Goal: Task Accomplishment & Management: Use online tool/utility

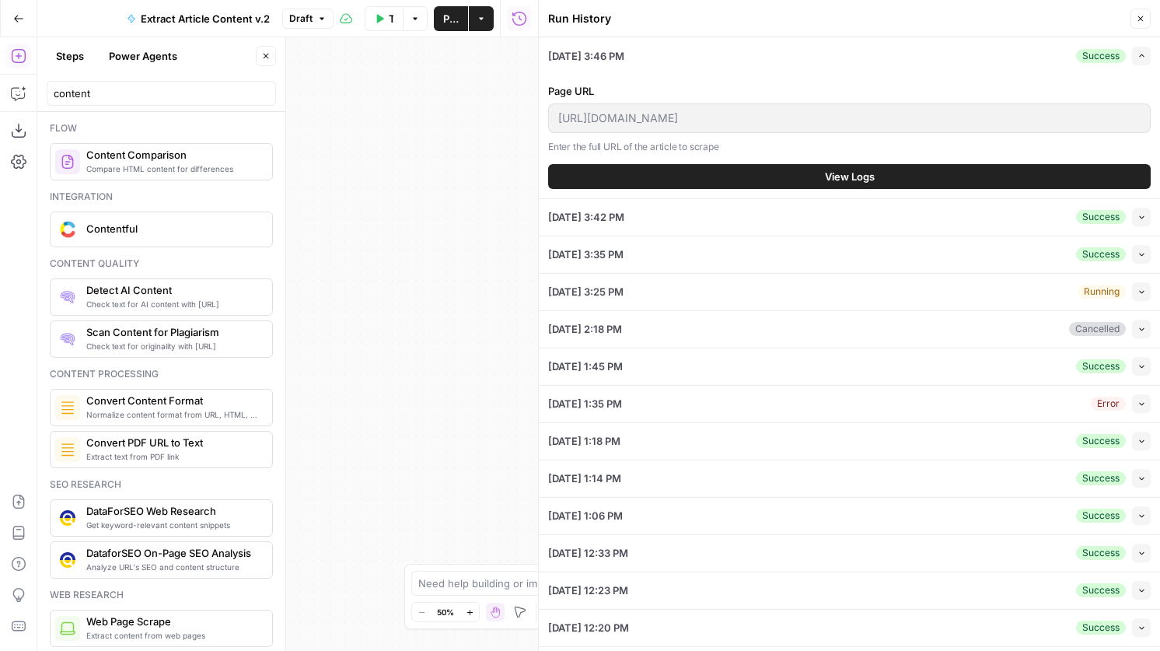
click at [945, 170] on button "View Logs" at bounding box center [849, 176] width 603 height 25
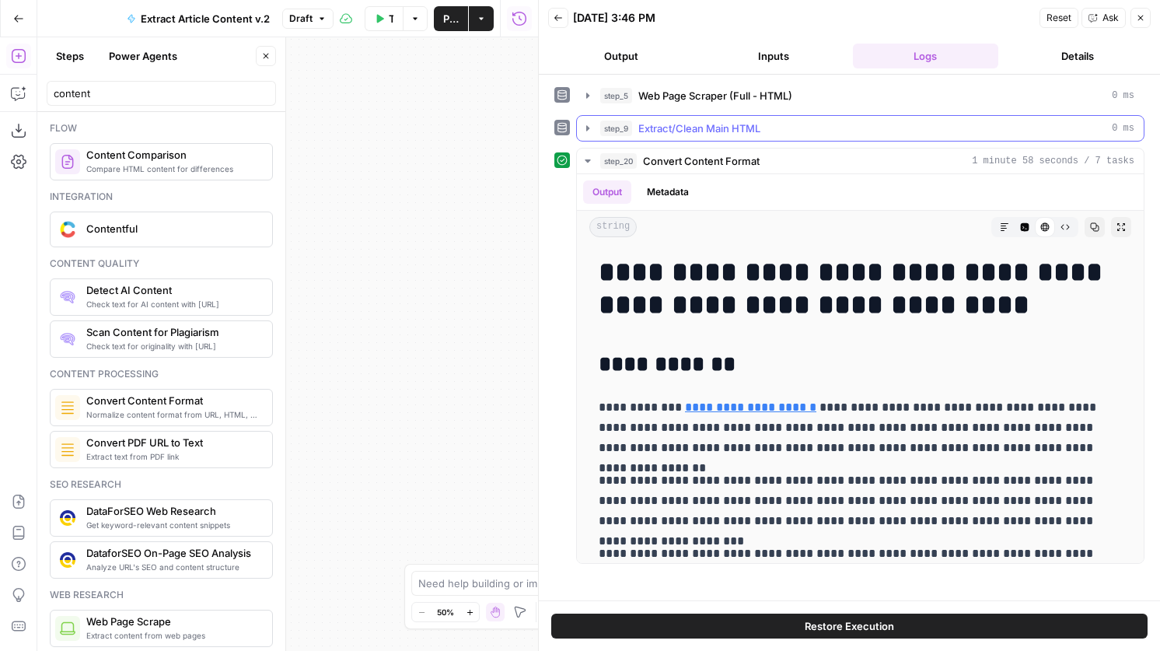
click at [761, 132] on span "Extract/Clean Main HTML" at bounding box center [700, 129] width 122 height 16
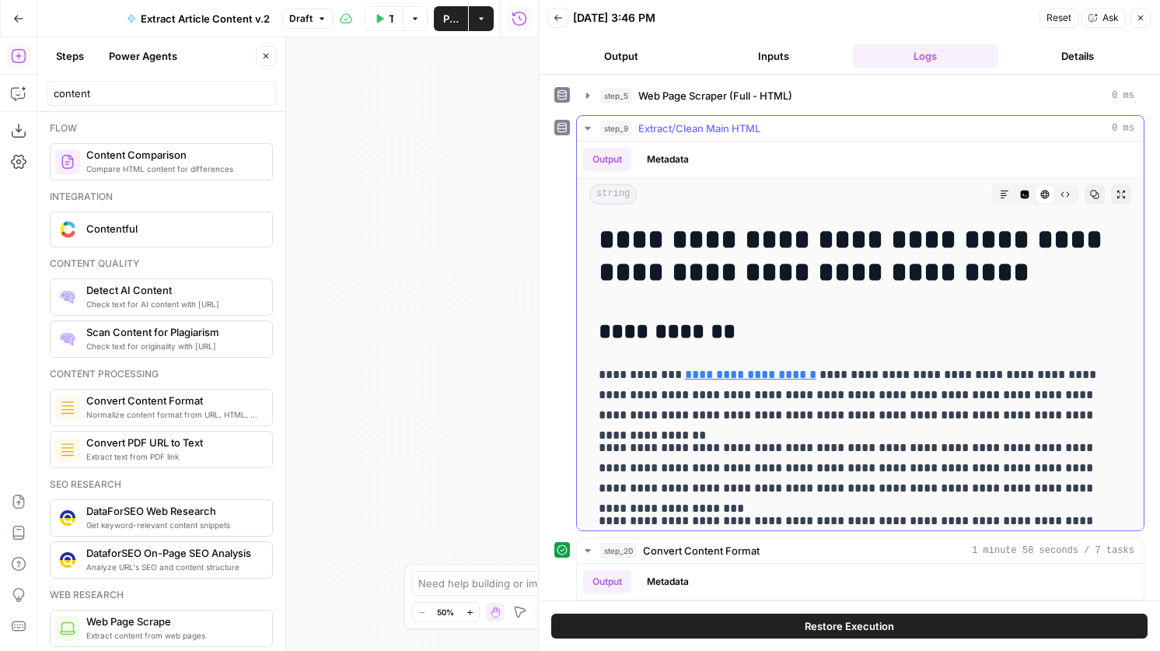
click at [765, 126] on div "step_9 Extract/Clean Main HTML 0 ms" at bounding box center [867, 129] width 534 height 16
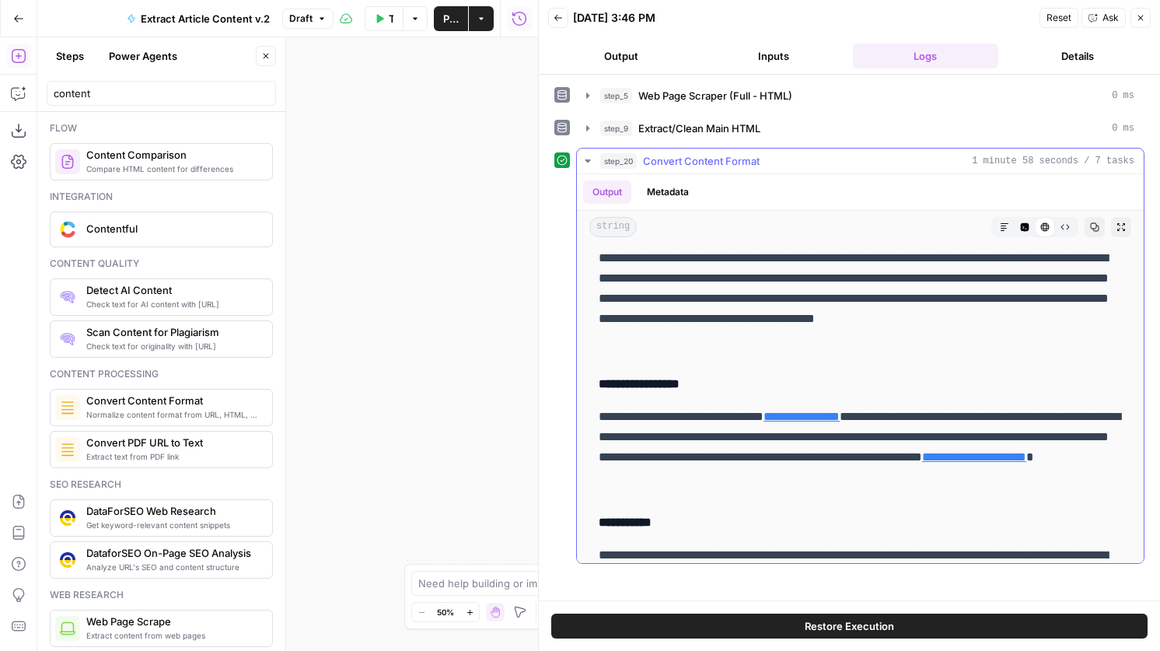
scroll to position [2213, 0]
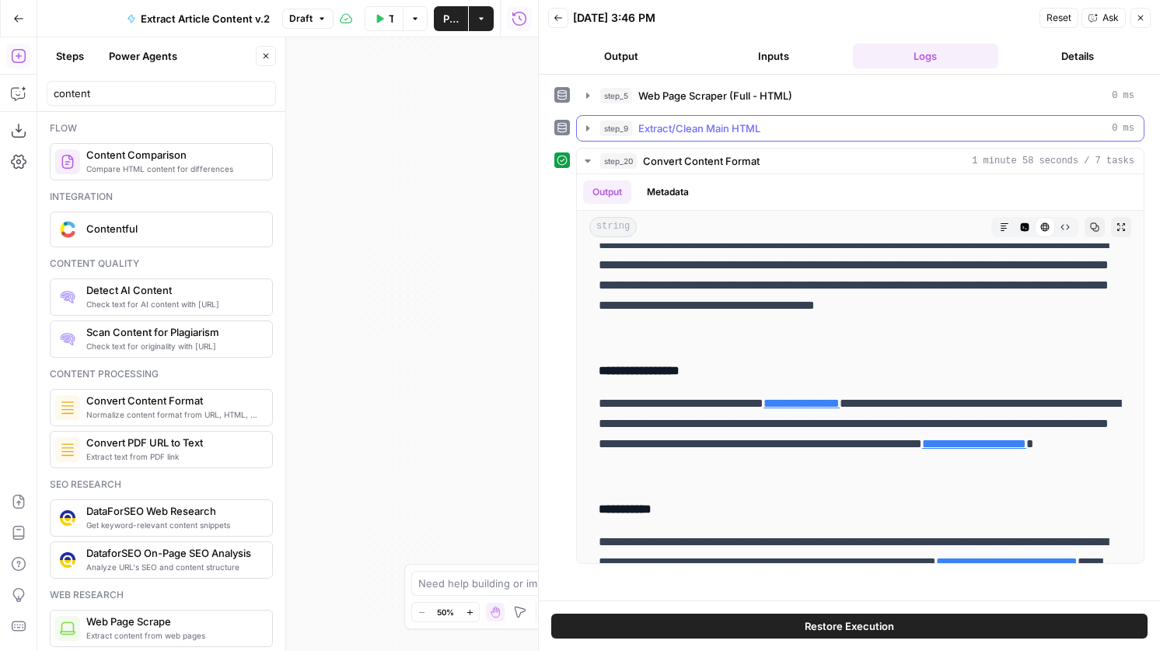
click at [765, 133] on div "step_9 Extract/Clean Main HTML 0 ms" at bounding box center [867, 129] width 534 height 16
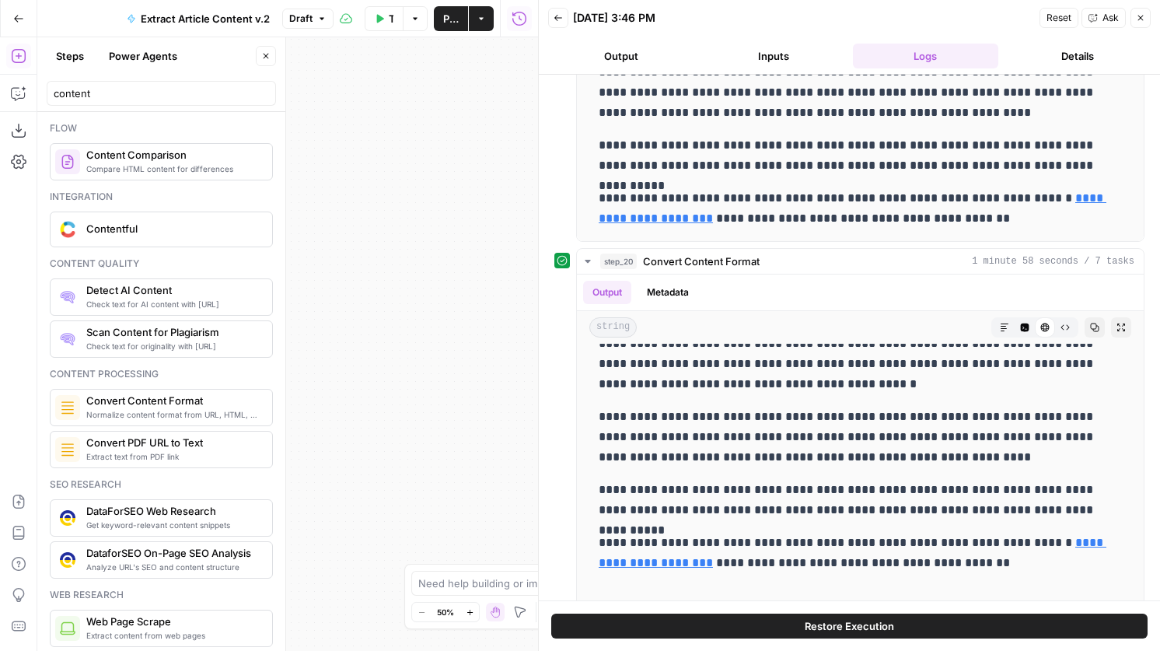
scroll to position [0, 0]
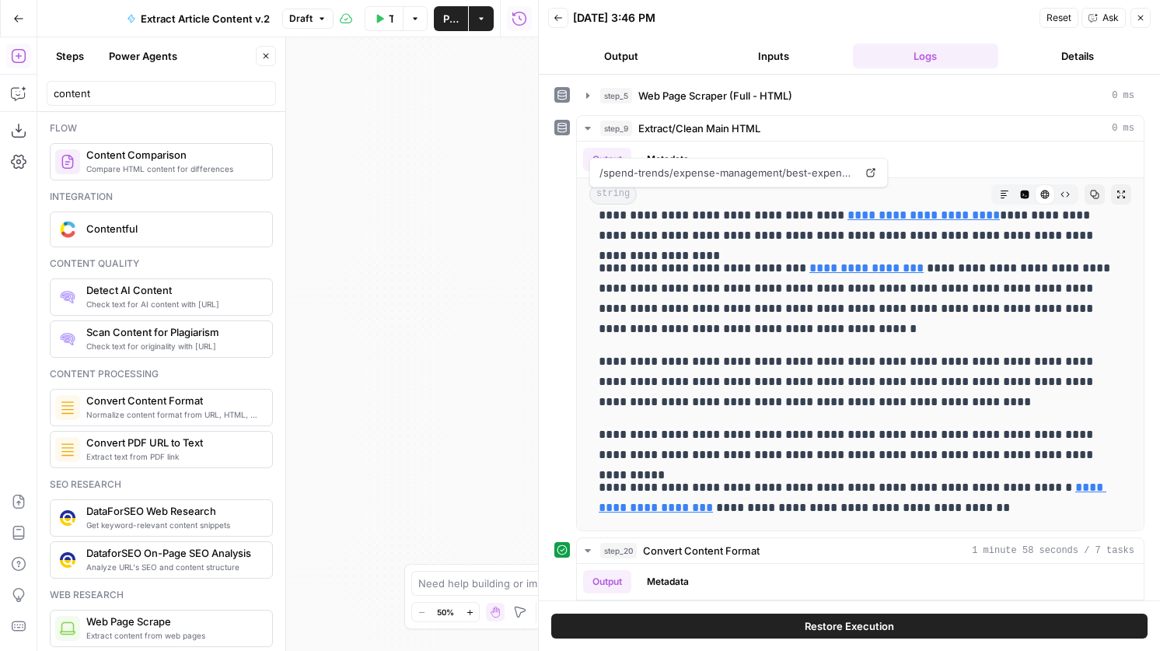
click at [571, 14] on div "Back 09/24/25 at 3:46 PM Reset Ask Close" at bounding box center [849, 17] width 603 height 23
click at [561, 14] on icon "button" at bounding box center [558, 17] width 9 height 9
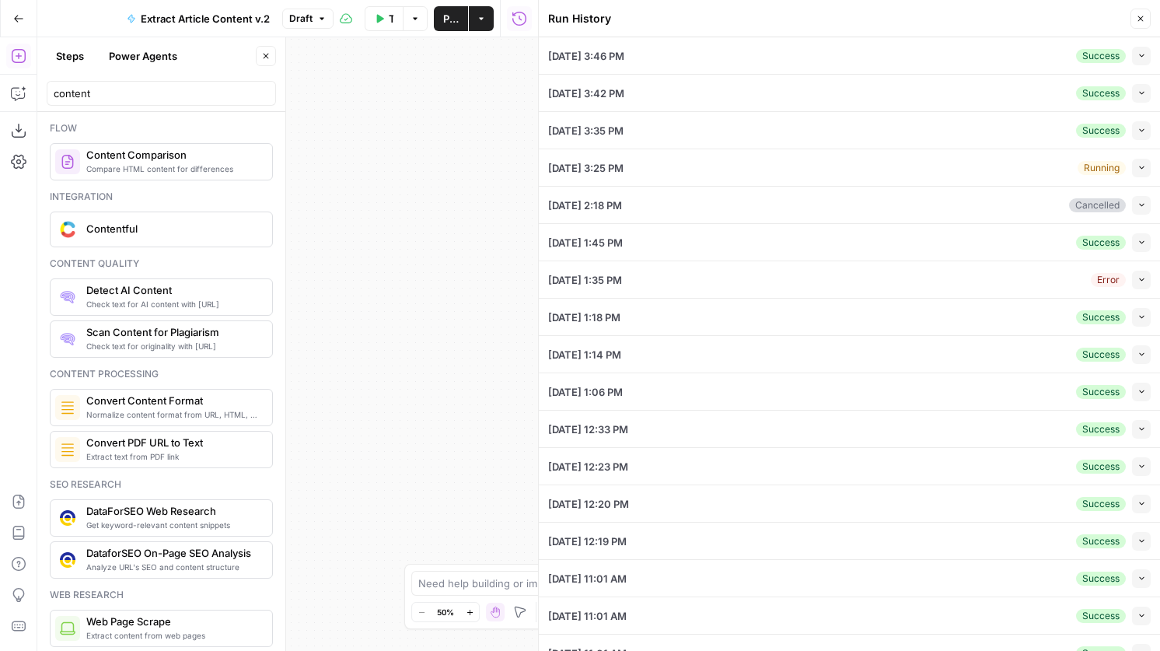
click at [1141, 167] on icon "button" at bounding box center [1141, 167] width 5 height 3
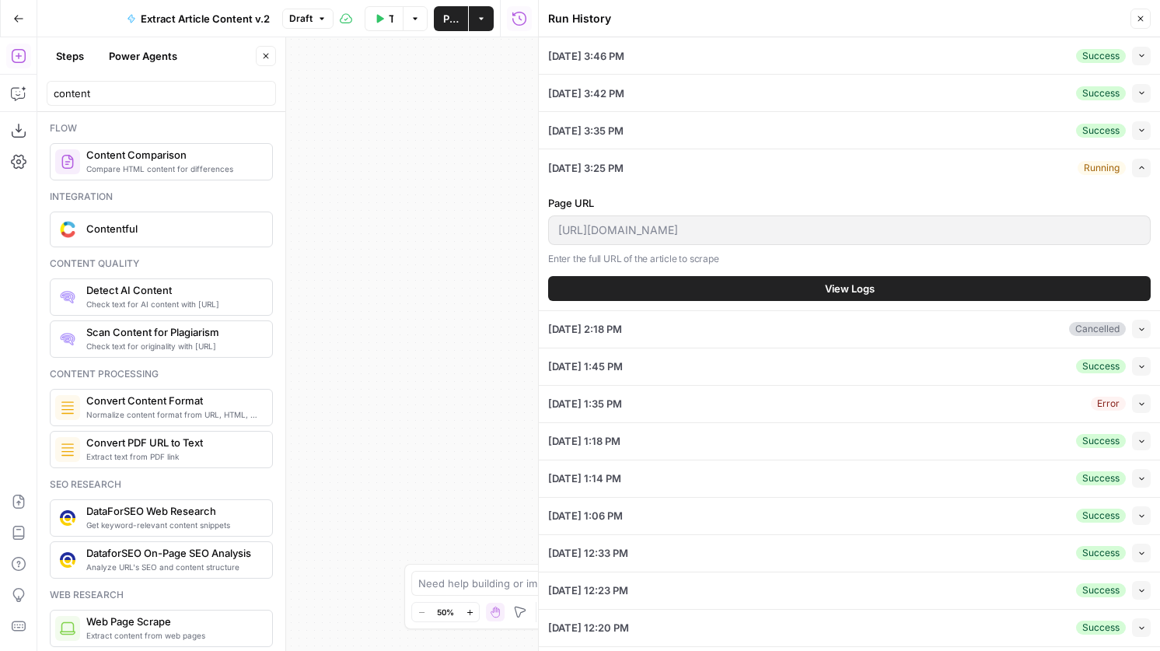
click at [813, 279] on button "View Logs" at bounding box center [849, 288] width 603 height 25
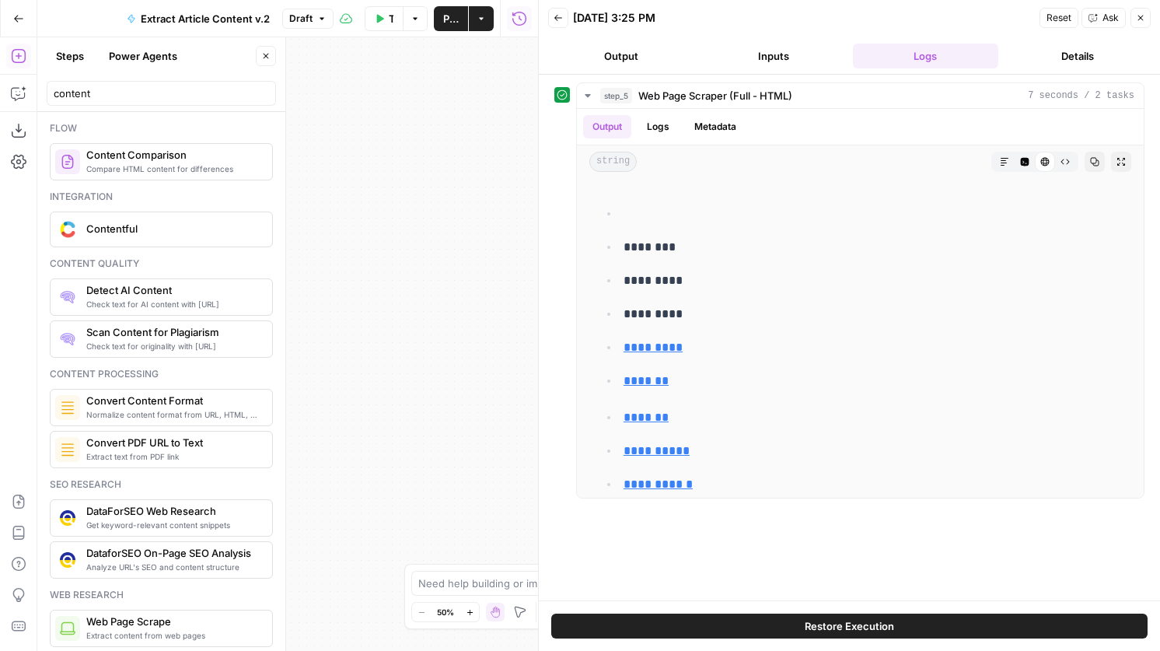
click at [802, 626] on button "Restore Execution" at bounding box center [849, 626] width 597 height 25
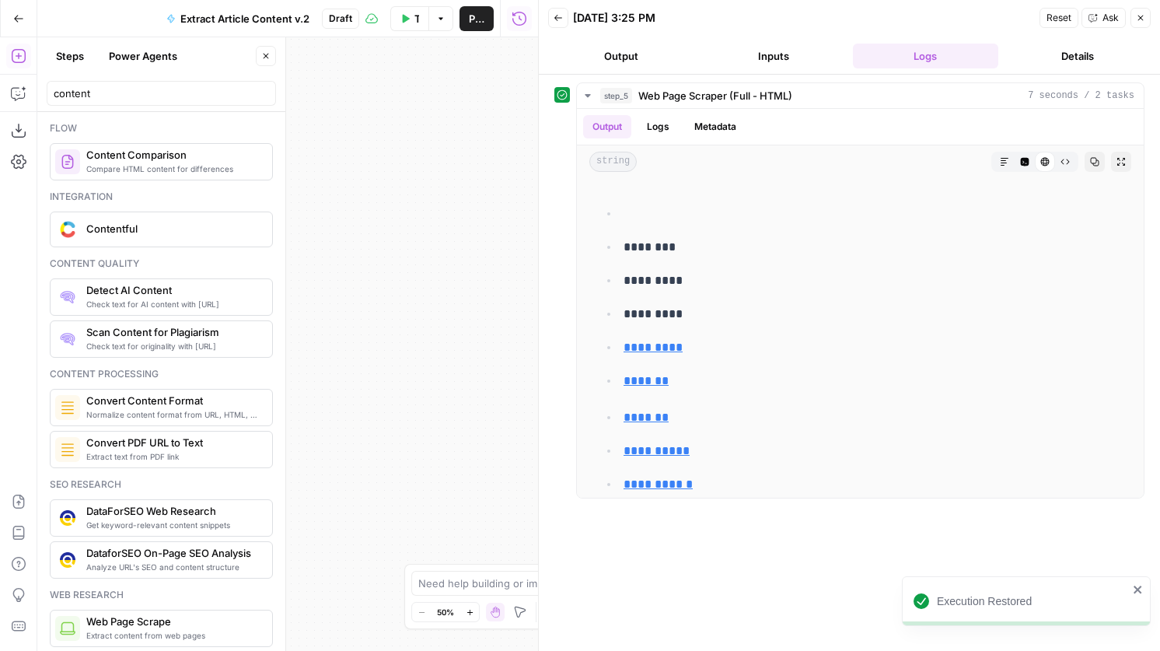
click at [1147, 12] on button "Close" at bounding box center [1141, 18] width 20 height 20
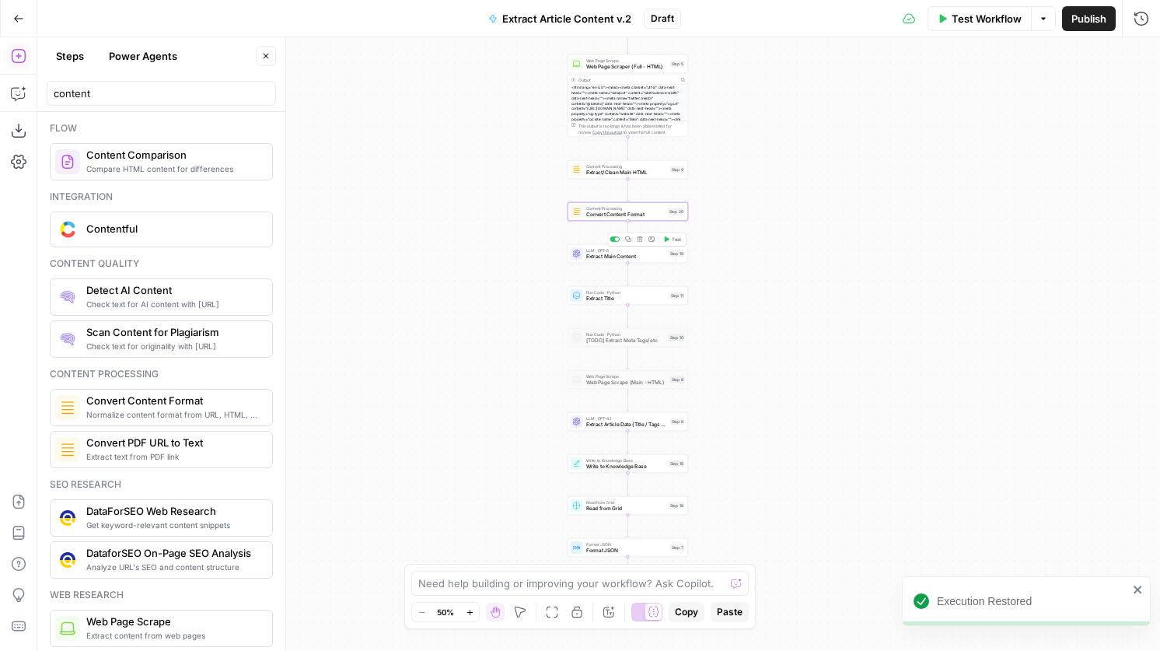
click at [679, 238] on span "Test" at bounding box center [676, 239] width 9 height 7
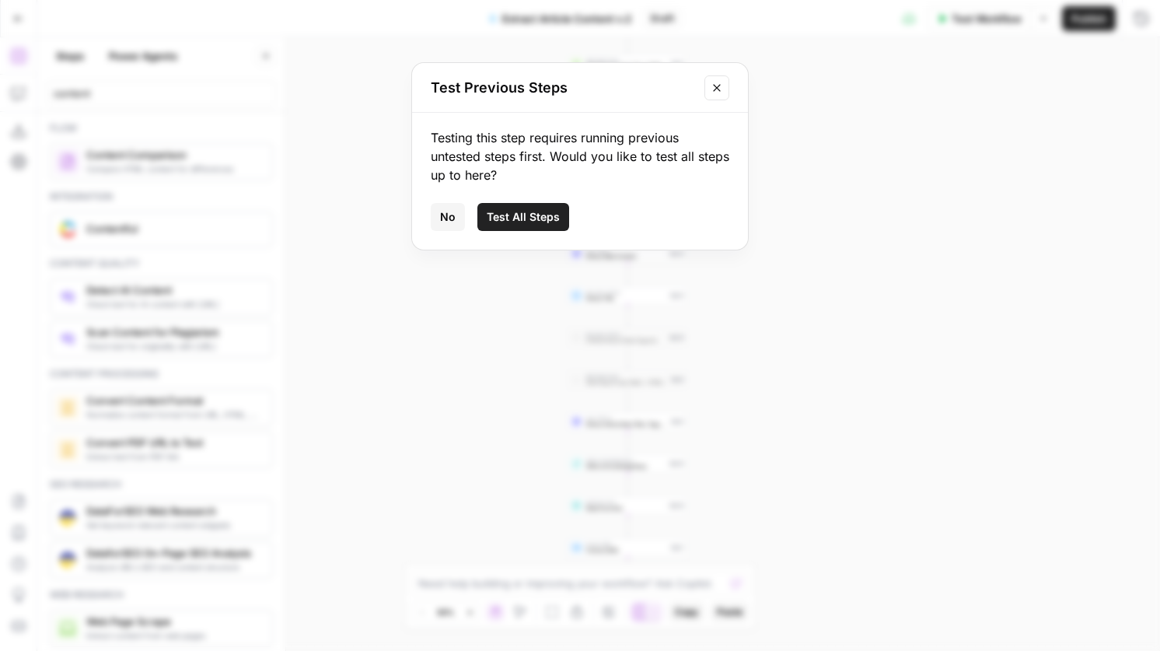
click at [707, 78] on button "Close modal" at bounding box center [717, 87] width 25 height 25
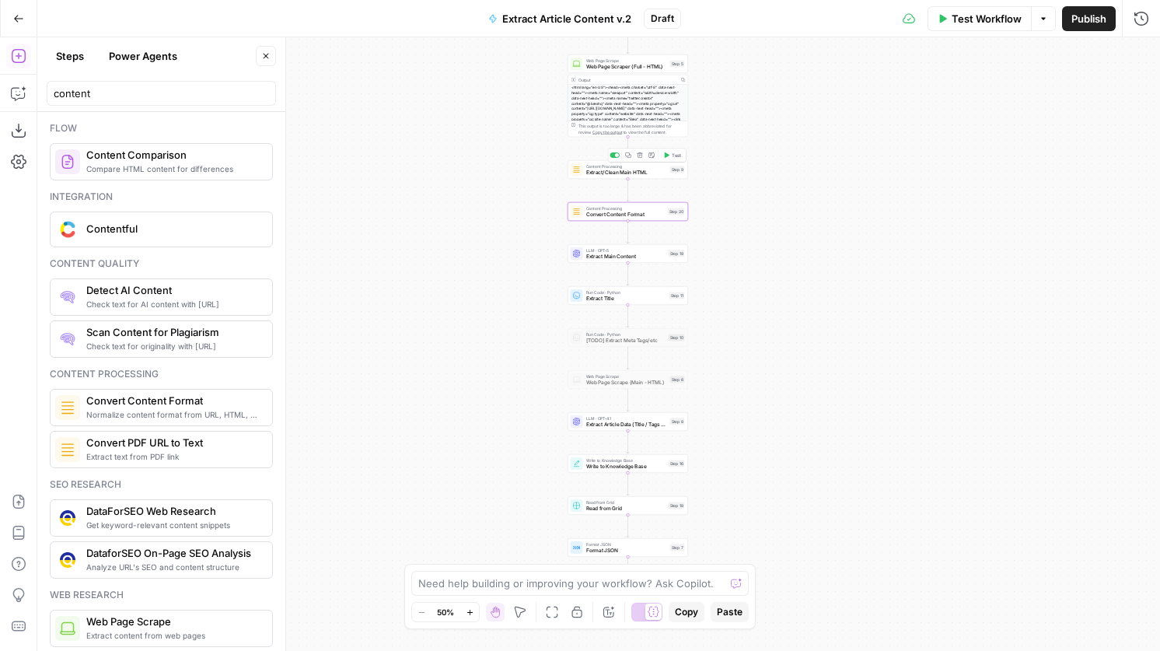
click at [616, 157] on div at bounding box center [615, 154] width 10 height 5
click at [614, 201] on div "Copy step Delete step Add Note Test" at bounding box center [647, 198] width 79 height 14
click at [615, 196] on div at bounding box center [617, 197] width 4 height 4
click at [677, 238] on div "Workflow Set Inputs Inputs Web Page Scrape Web Page Scraper (Full - HTML) Step …" at bounding box center [598, 344] width 1123 height 614
click at [678, 236] on span "Test" at bounding box center [676, 239] width 9 height 7
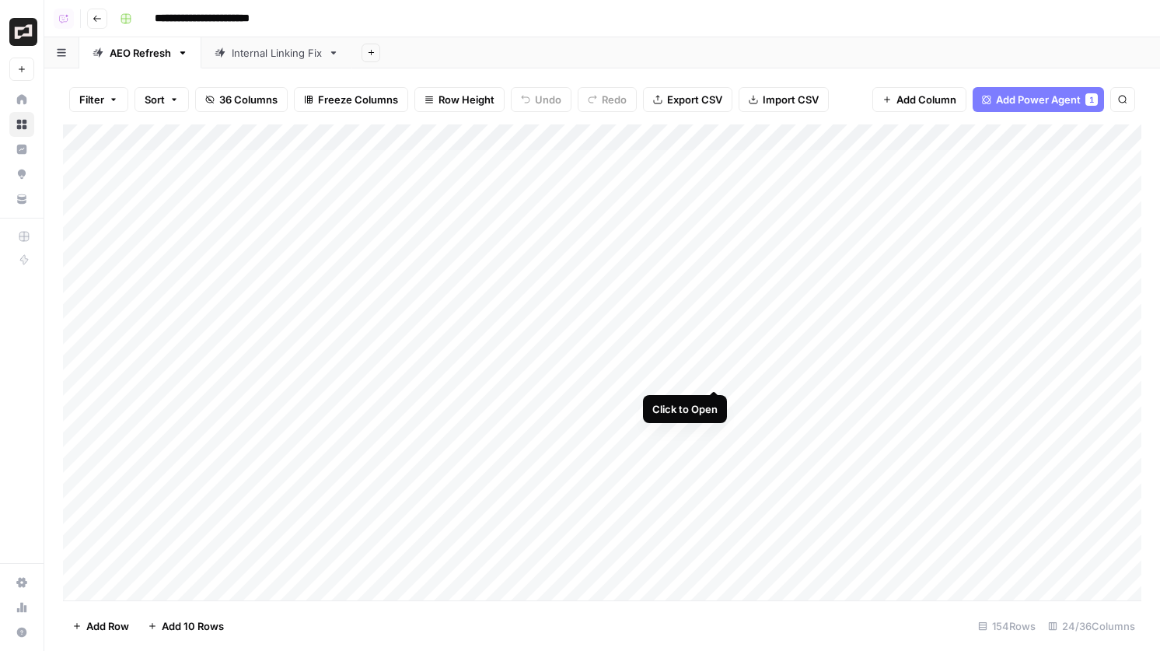
click at [716, 373] on div "Add Column" at bounding box center [602, 362] width 1079 height 476
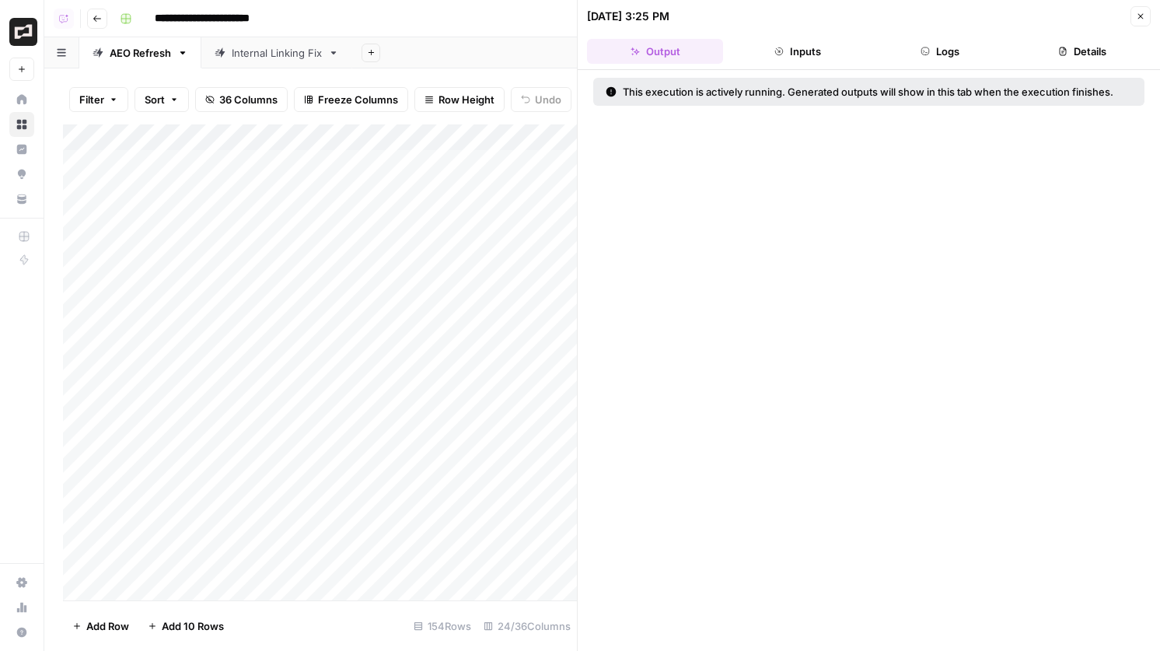
click at [974, 48] on button "Logs" at bounding box center [941, 51] width 136 height 25
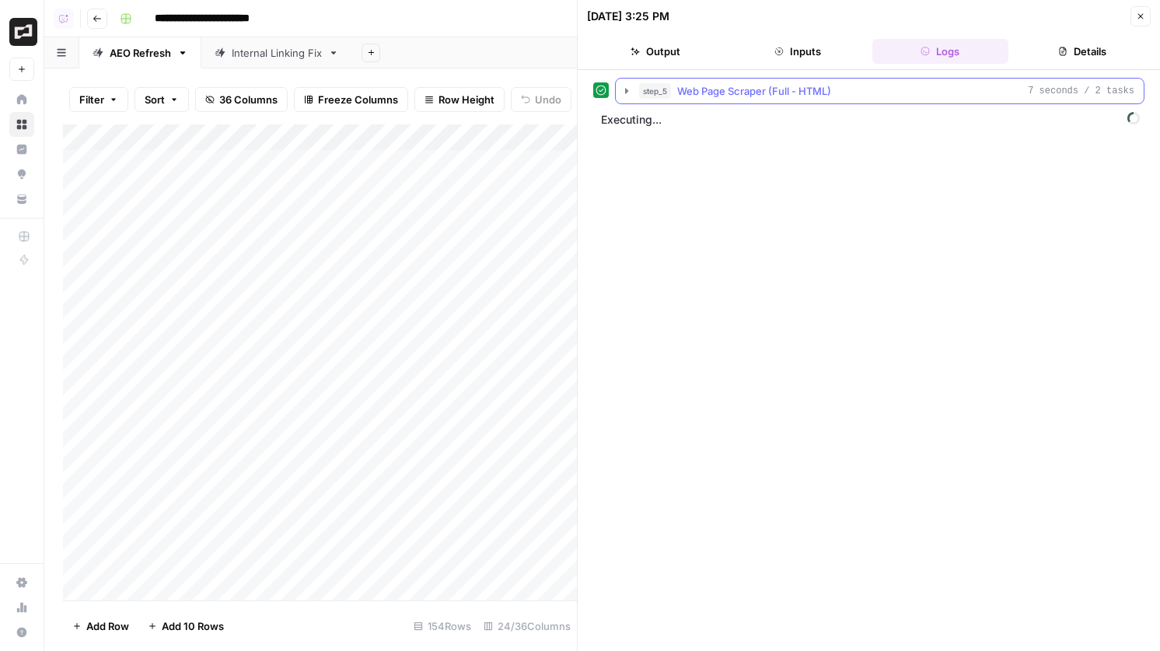
click at [831, 89] on span "Web Page Scraper (Full - HTML)" at bounding box center [754, 91] width 154 height 16
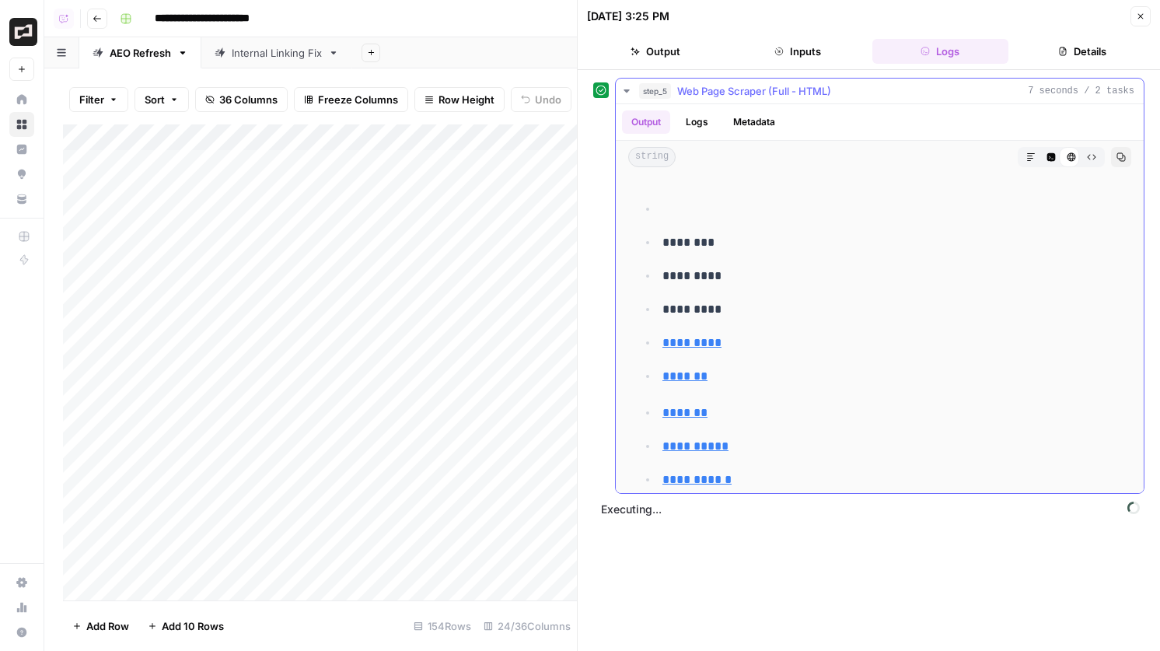
click at [831, 89] on span "Web Page Scraper (Full - HTML)" at bounding box center [754, 91] width 154 height 16
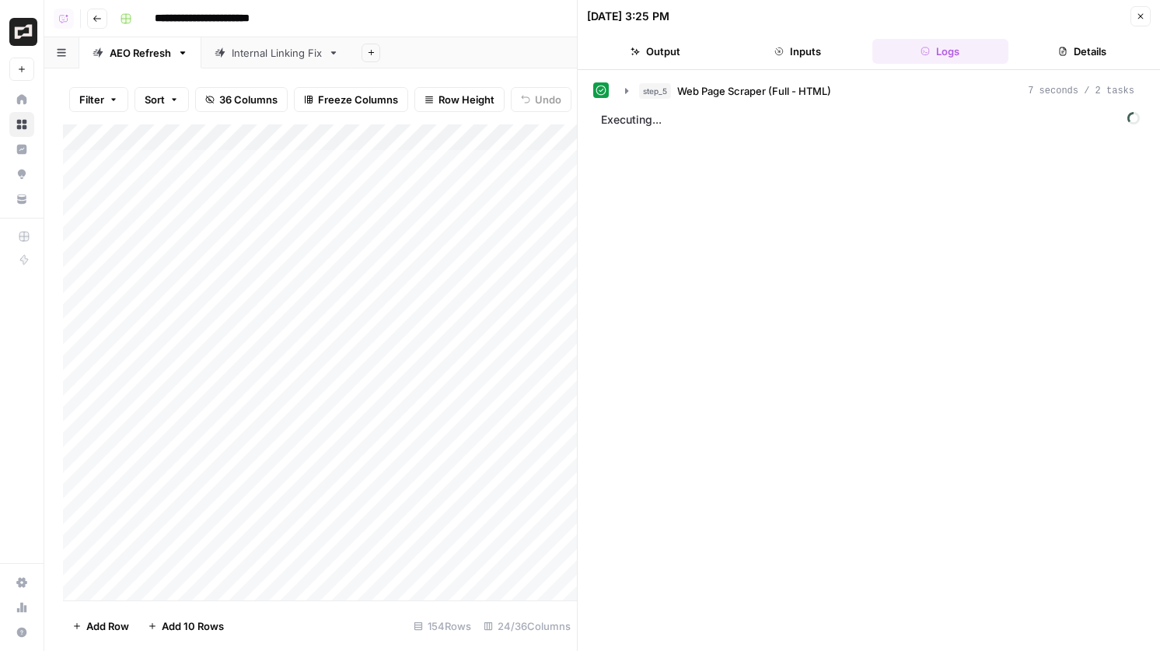
click at [1145, 24] on button "Close" at bounding box center [1141, 16] width 20 height 20
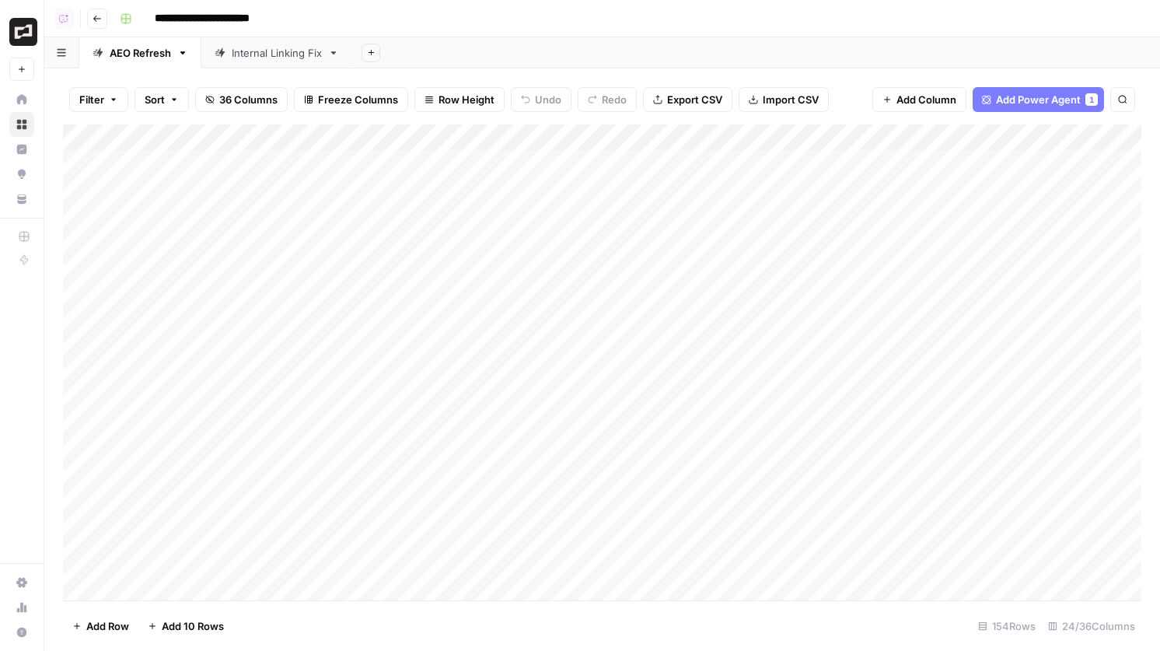
click at [717, 373] on div "Add Column" at bounding box center [602, 362] width 1079 height 476
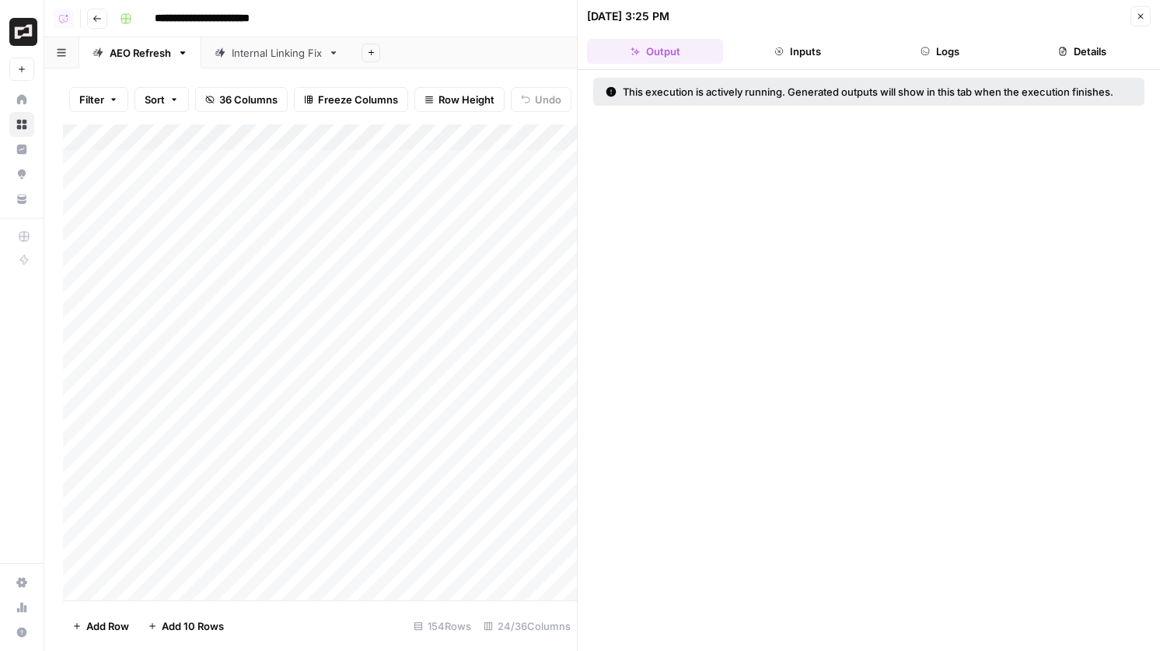
click at [942, 58] on button "Logs" at bounding box center [941, 51] width 136 height 25
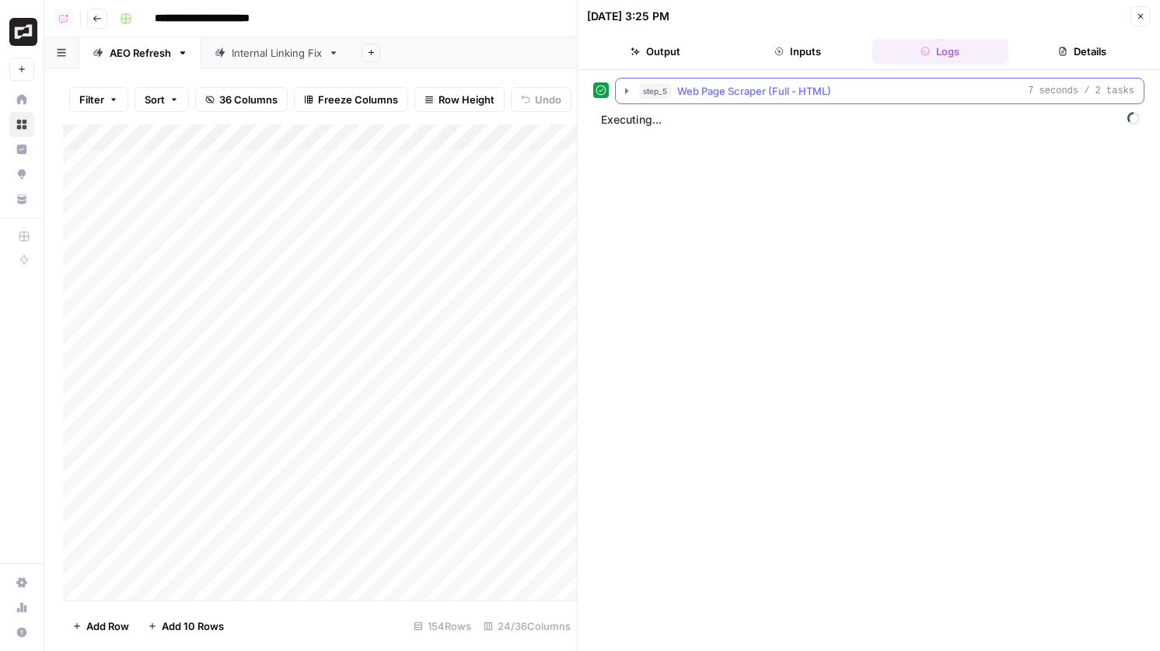
click at [806, 96] on span "Web Page Scraper (Full - HTML)" at bounding box center [754, 91] width 154 height 16
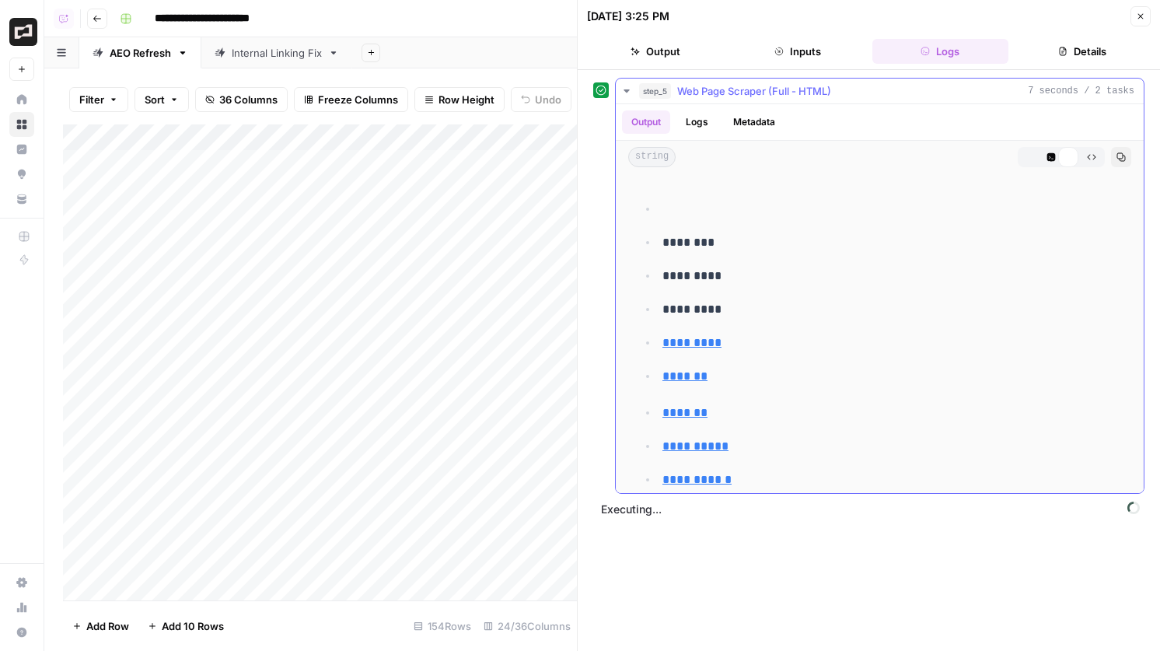
click at [806, 96] on span "Web Page Scraper (Full - HTML)" at bounding box center [754, 91] width 154 height 16
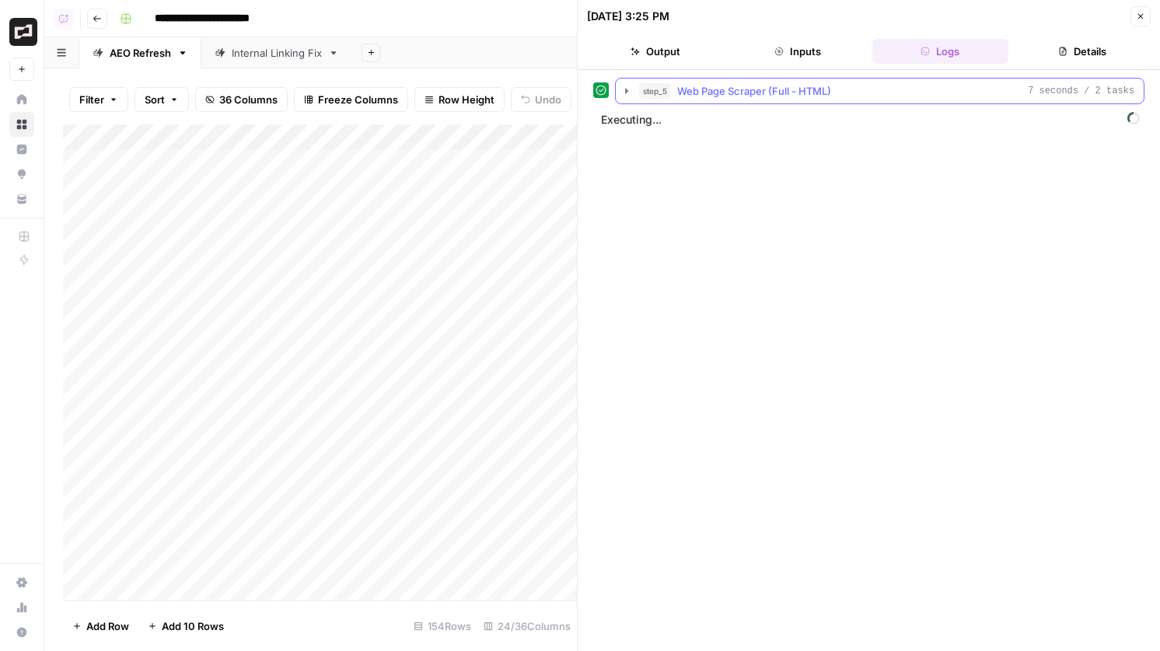
click at [806, 96] on span "Web Page Scraper (Full - HTML)" at bounding box center [754, 91] width 154 height 16
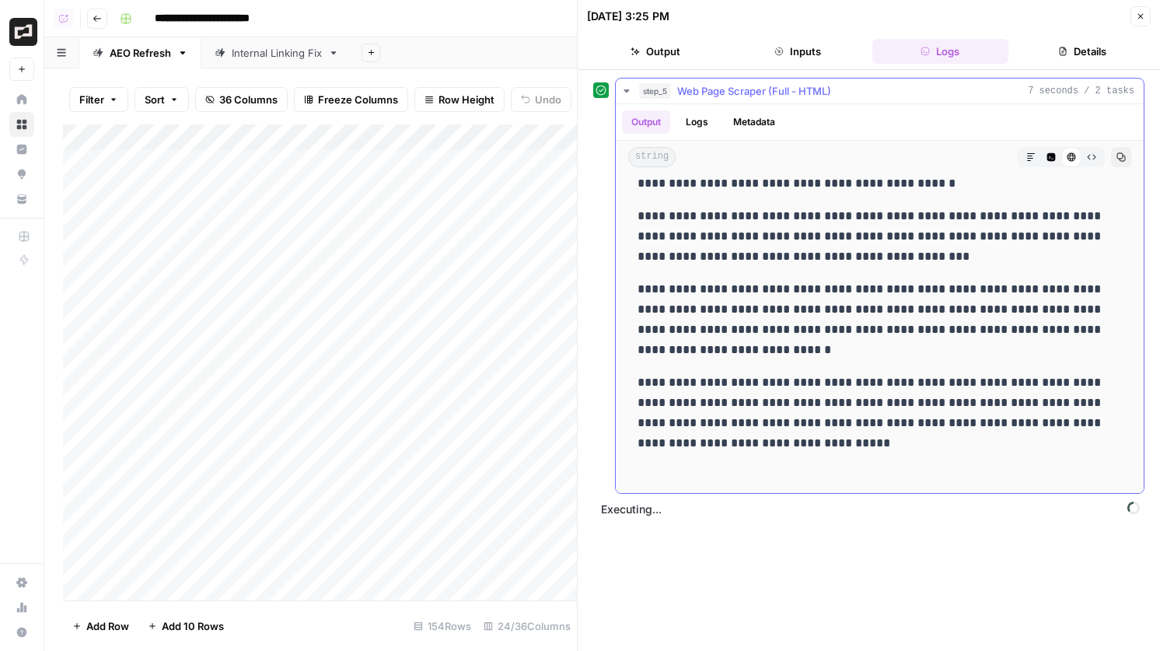
scroll to position [8115, 0]
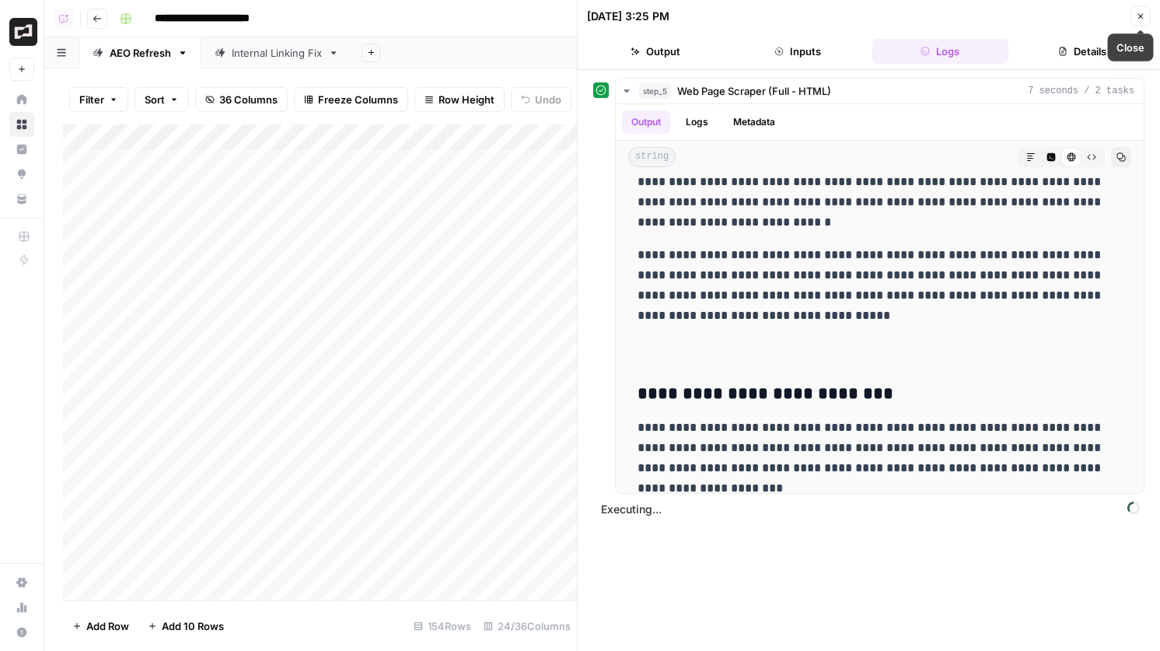
click at [1139, 20] on icon "button" at bounding box center [1140, 16] width 9 height 9
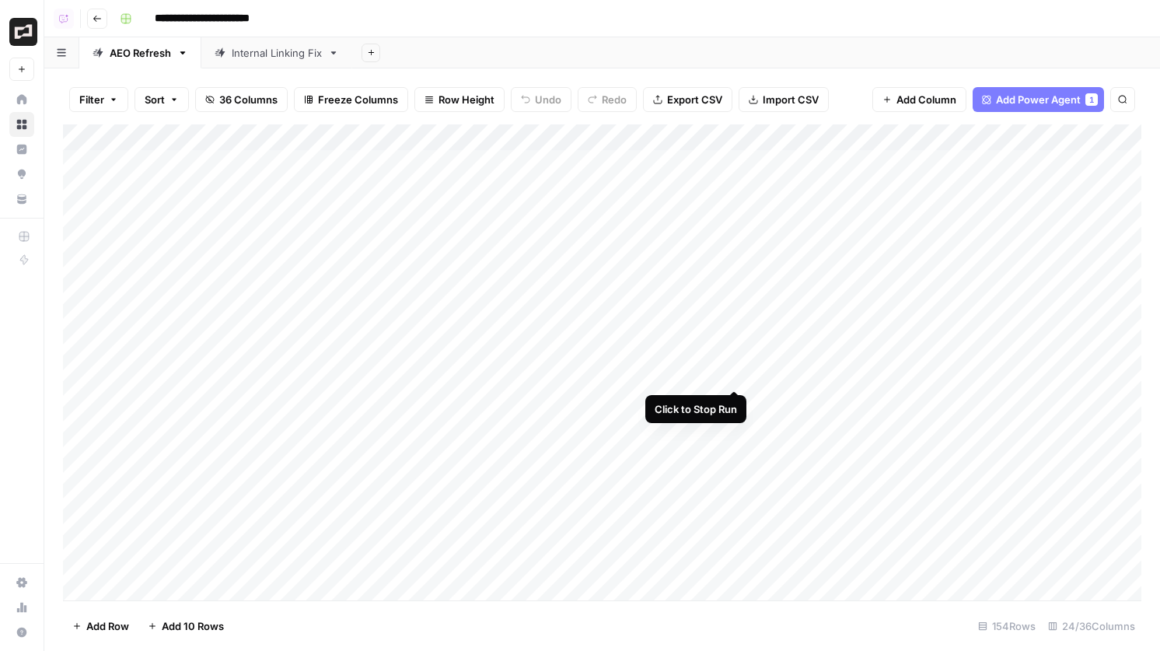
click at [734, 373] on div "Add Column" at bounding box center [602, 362] width 1079 height 476
click at [712, 375] on div "Add Column" at bounding box center [602, 362] width 1079 height 476
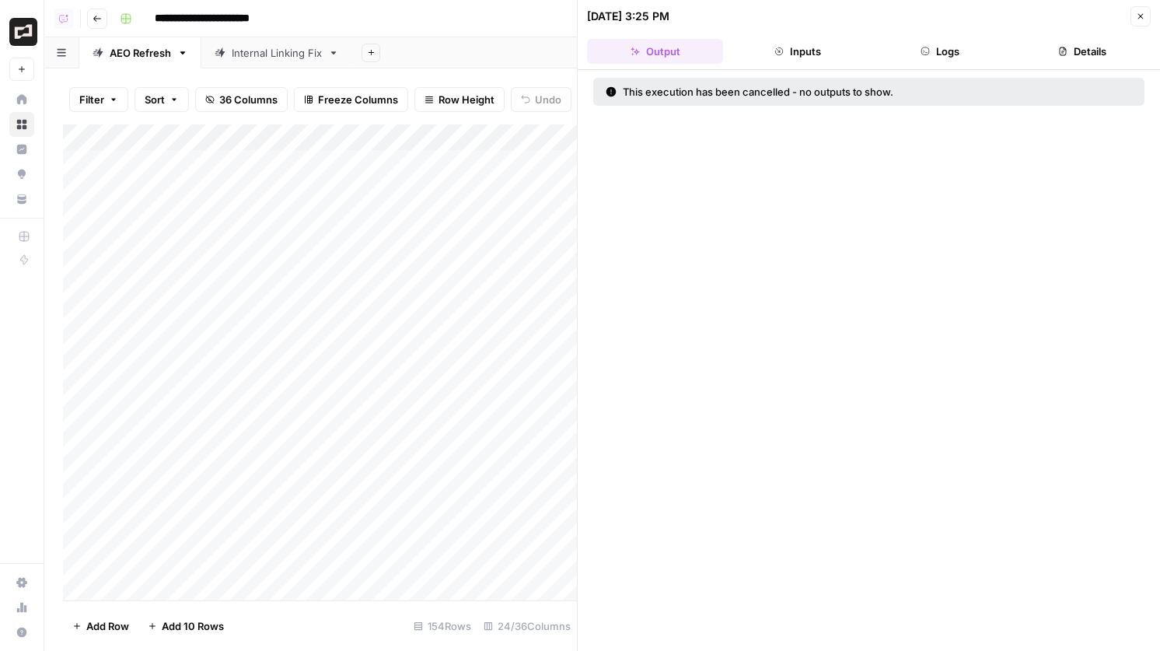
click at [916, 42] on button "Logs" at bounding box center [941, 51] width 136 height 25
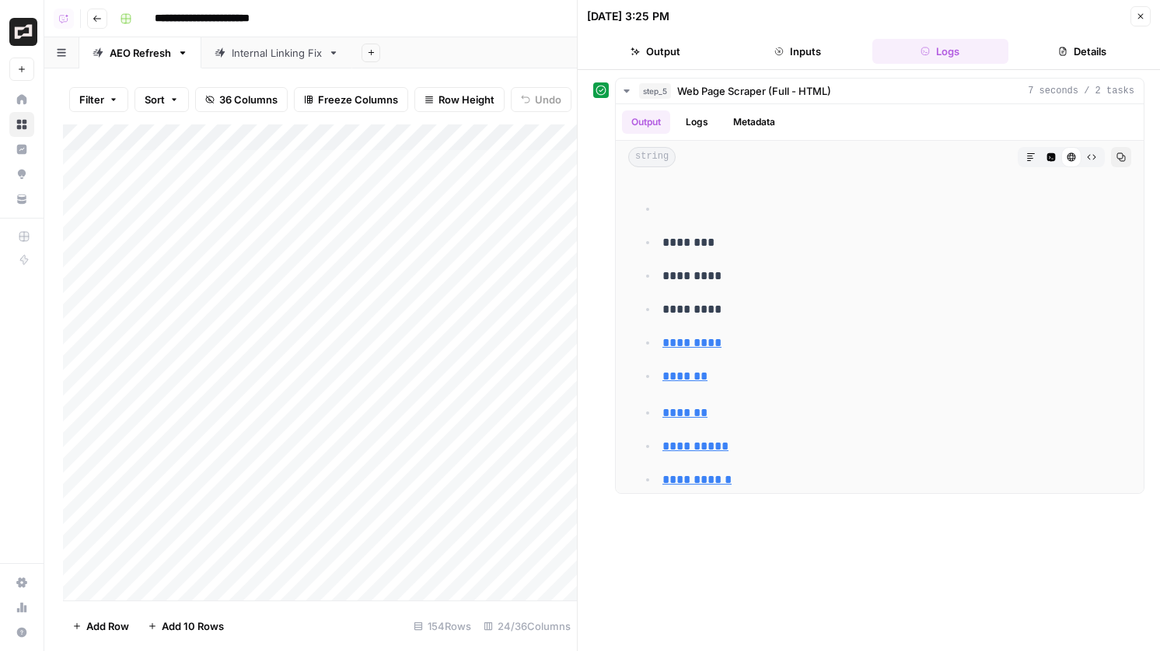
click at [806, 63] on button "Inputs" at bounding box center [798, 51] width 136 height 25
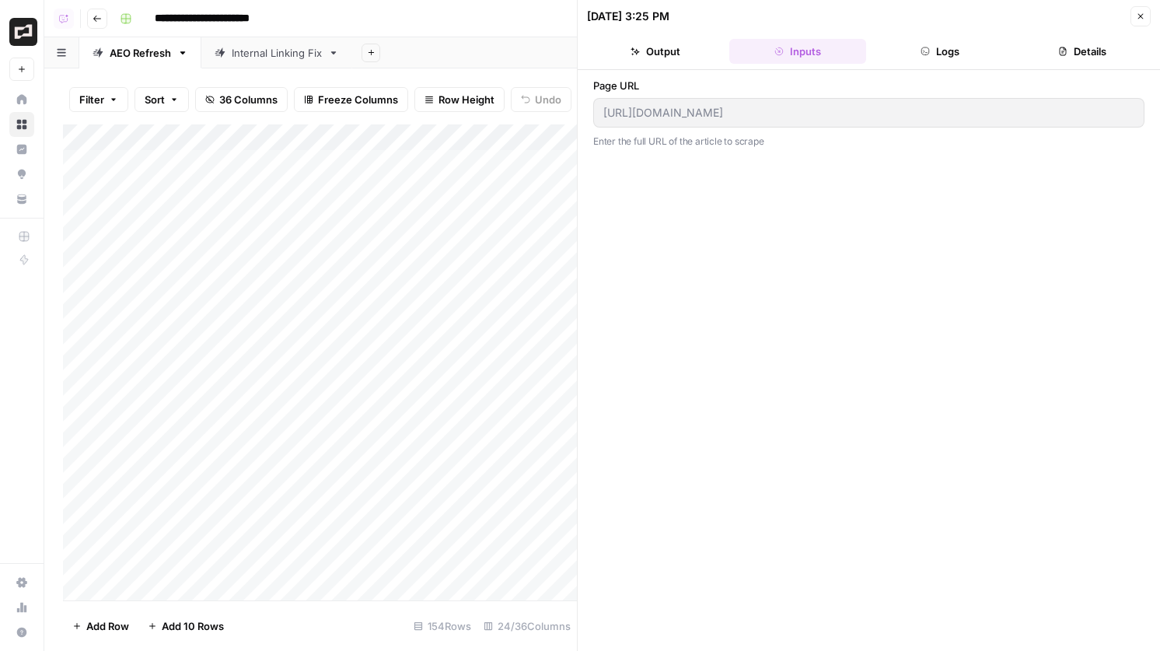
click at [1143, 17] on icon "button" at bounding box center [1140, 16] width 9 height 9
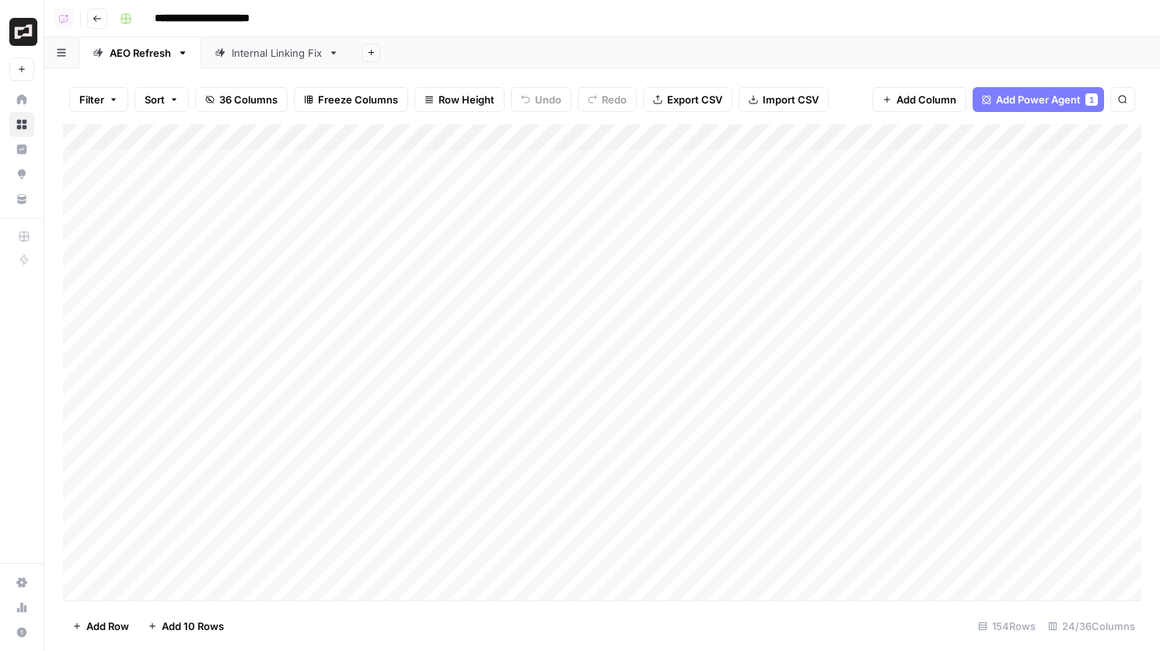
click at [716, 131] on div "Add Column" at bounding box center [602, 362] width 1079 height 476
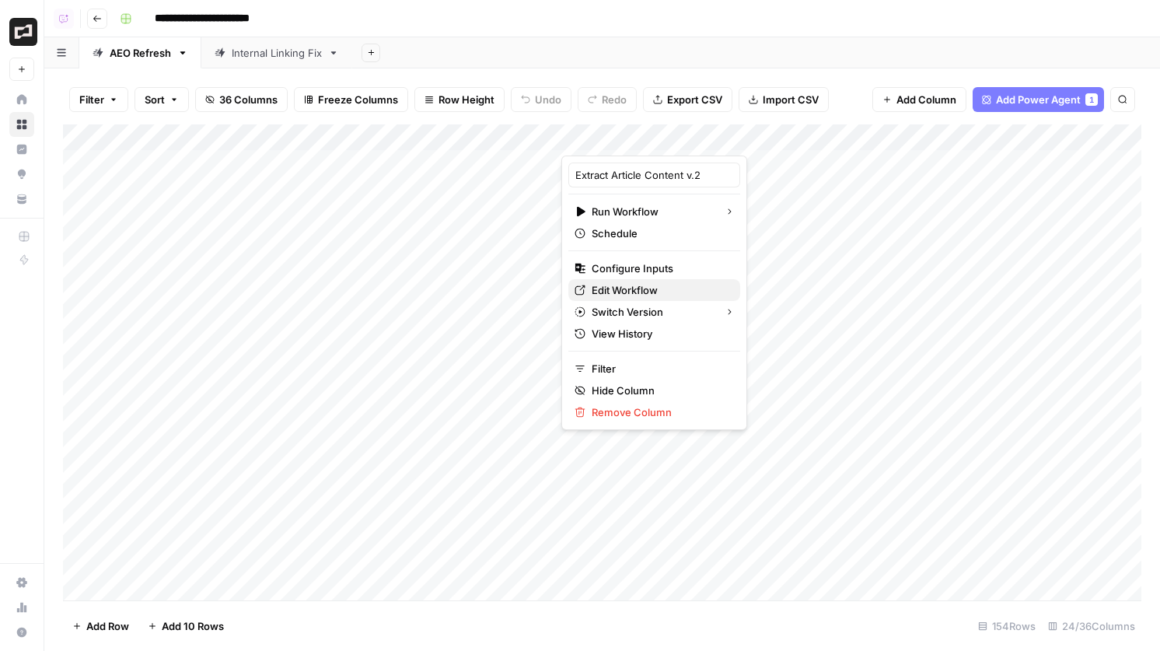
click at [639, 292] on span "Edit Workflow" at bounding box center [660, 290] width 136 height 16
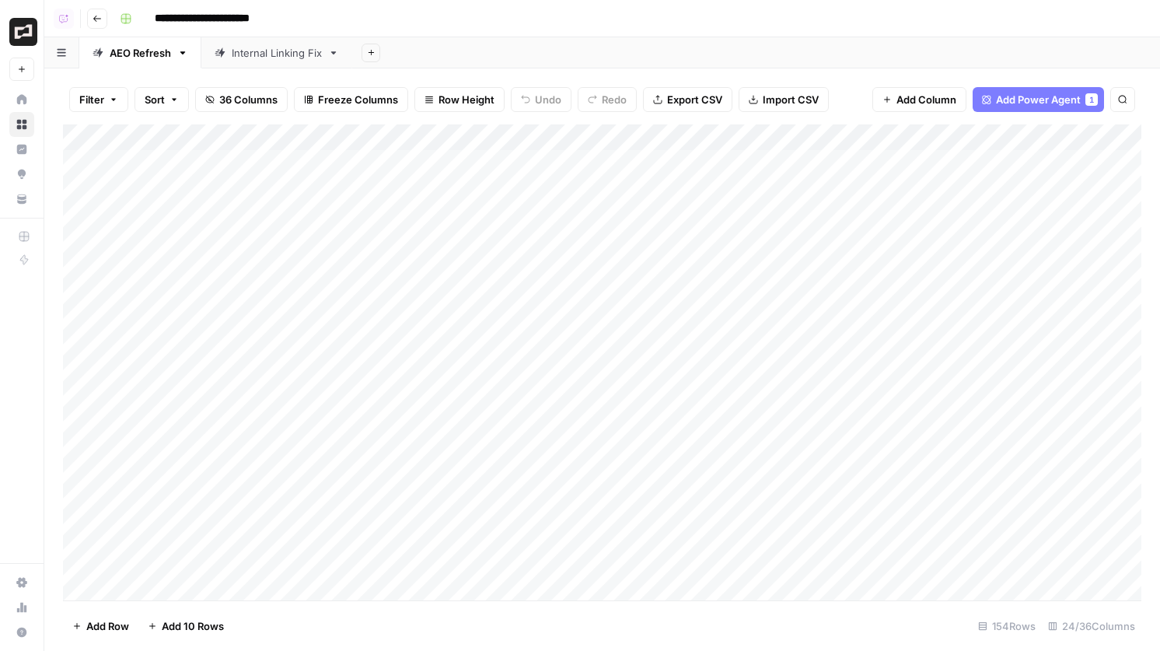
click at [717, 133] on div "Add Column" at bounding box center [602, 362] width 1079 height 476
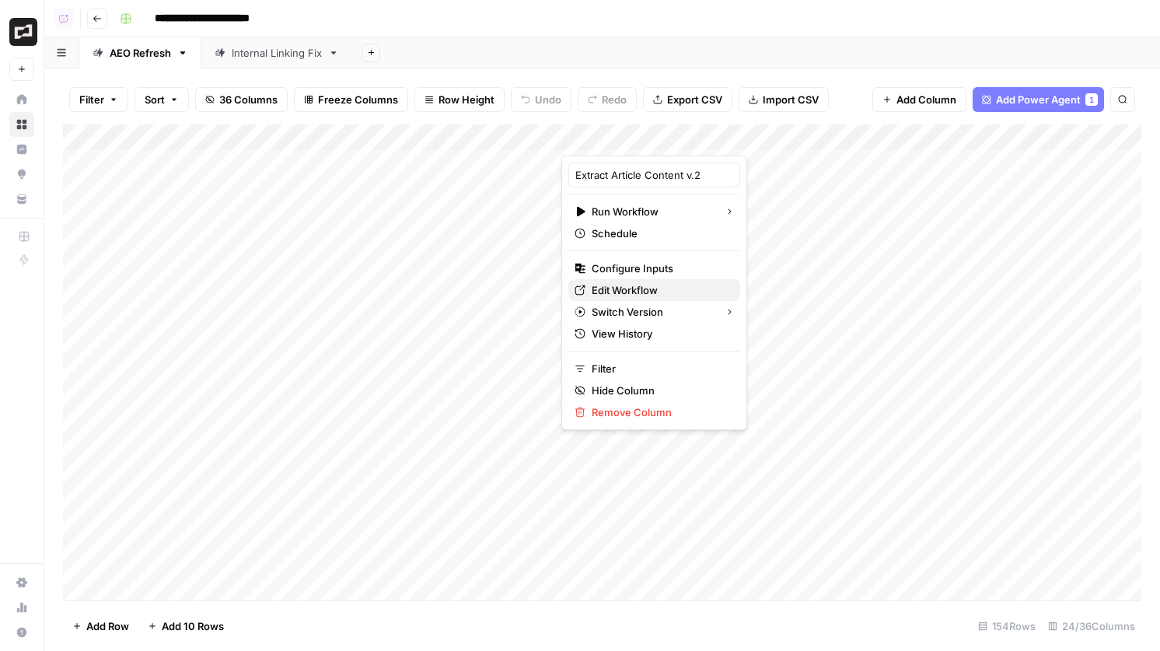
click at [641, 289] on span "Edit Workflow" at bounding box center [660, 290] width 136 height 16
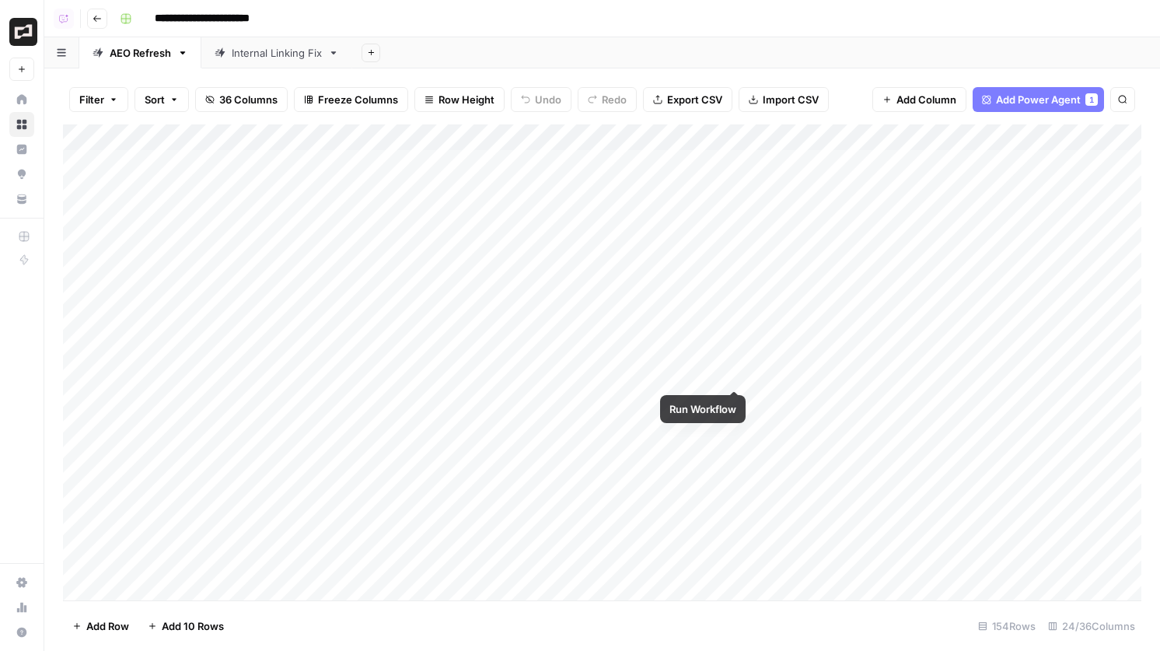
click at [732, 373] on div "Add Column" at bounding box center [602, 362] width 1079 height 476
click at [712, 374] on div "Add Column" at bounding box center [602, 362] width 1079 height 476
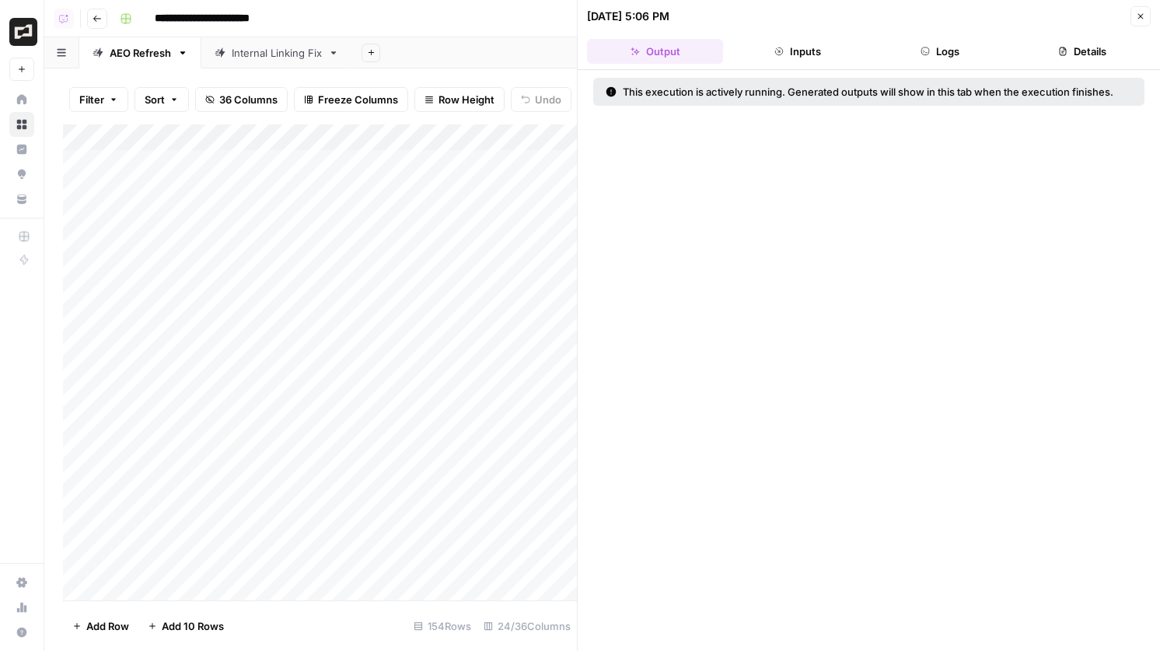
click at [947, 52] on button "Logs" at bounding box center [941, 51] width 136 height 25
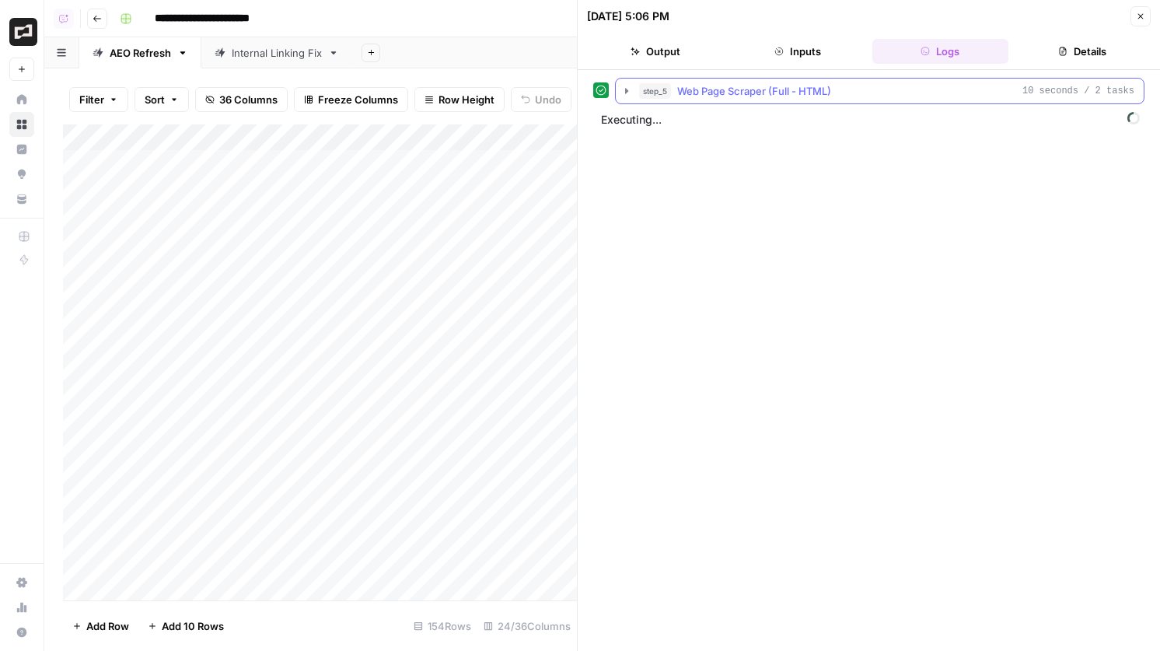
click at [793, 91] on span "Web Page Scraper (Full - HTML)" at bounding box center [754, 91] width 154 height 16
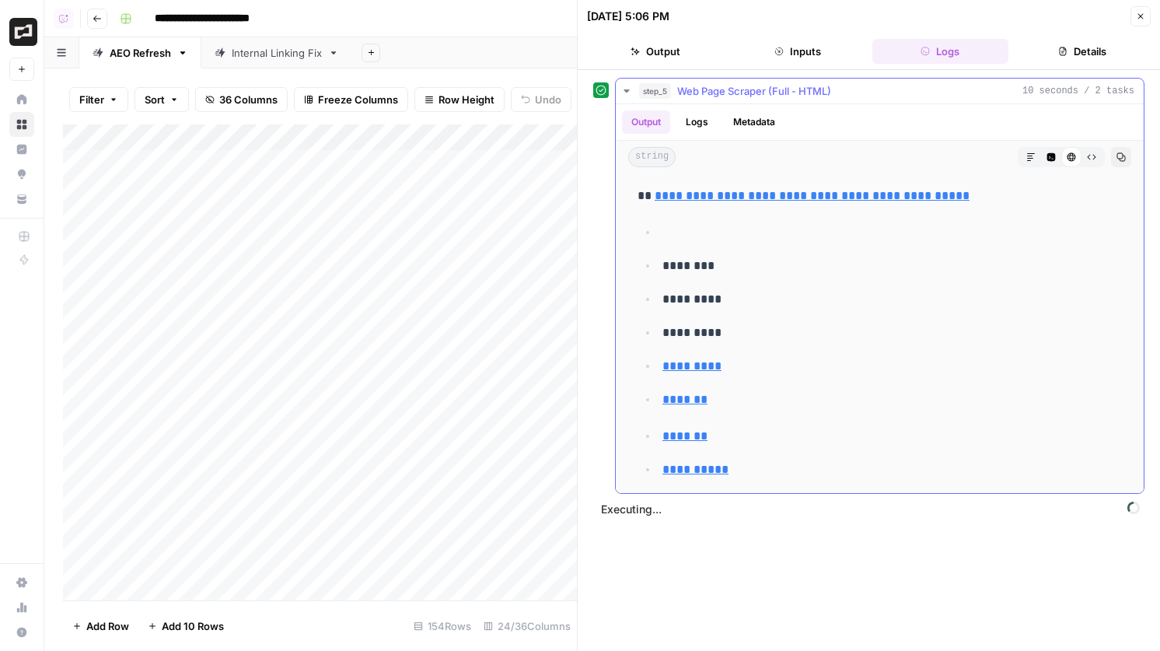
click at [793, 91] on span "Web Page Scraper (Full - HTML)" at bounding box center [754, 91] width 154 height 16
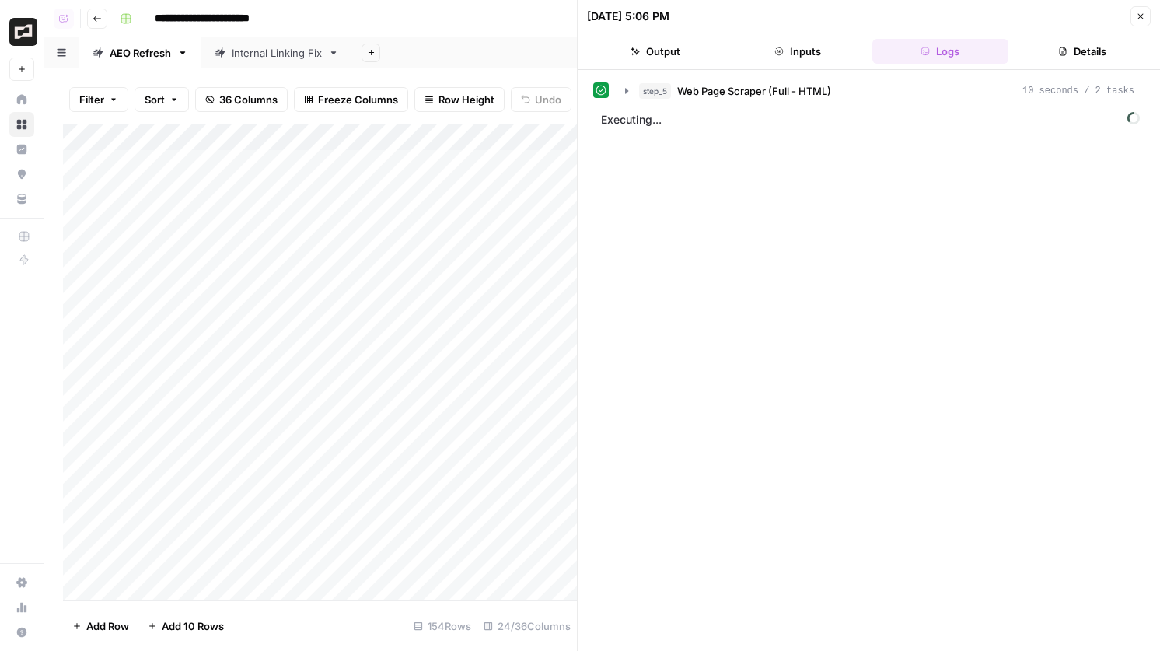
click at [1059, 47] on icon "button" at bounding box center [1063, 51] width 9 height 9
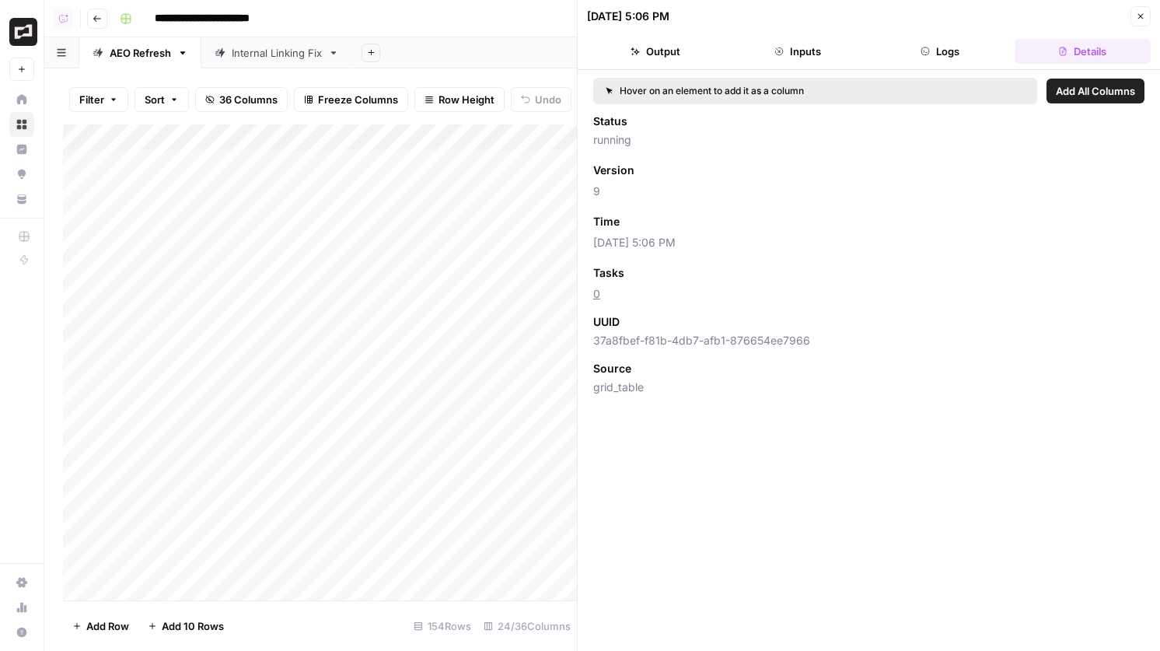
click at [1139, 9] on button "Close" at bounding box center [1141, 16] width 20 height 20
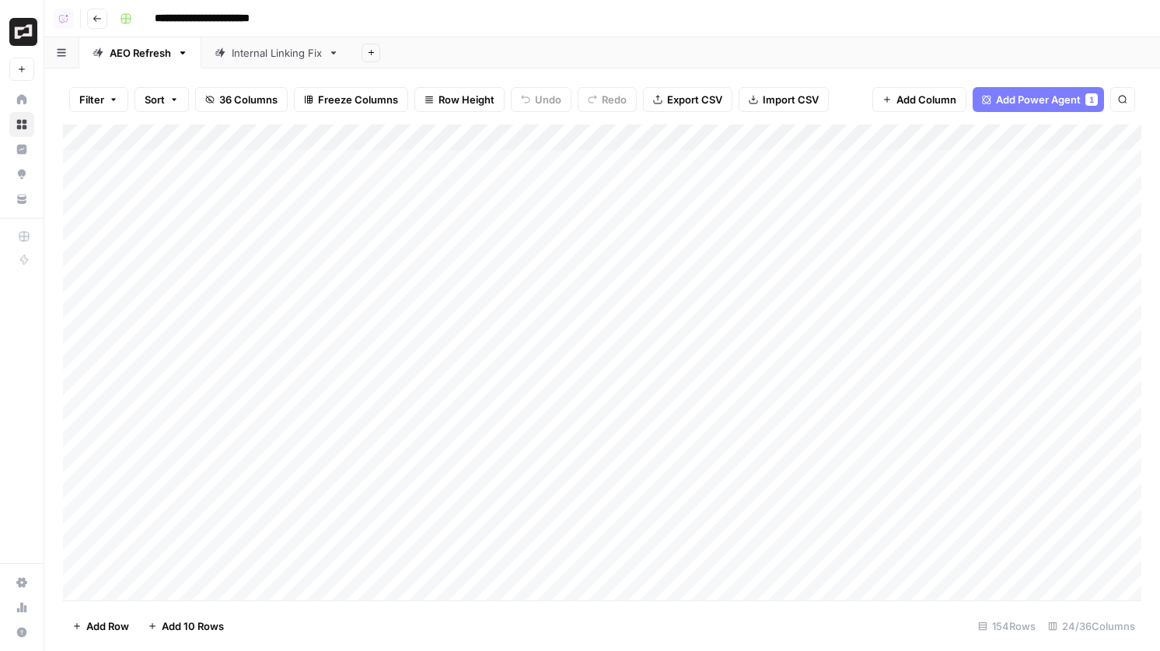
click at [732, 369] on div "Add Column" at bounding box center [602, 362] width 1079 height 476
click at [735, 375] on div "Add Column" at bounding box center [602, 362] width 1079 height 476
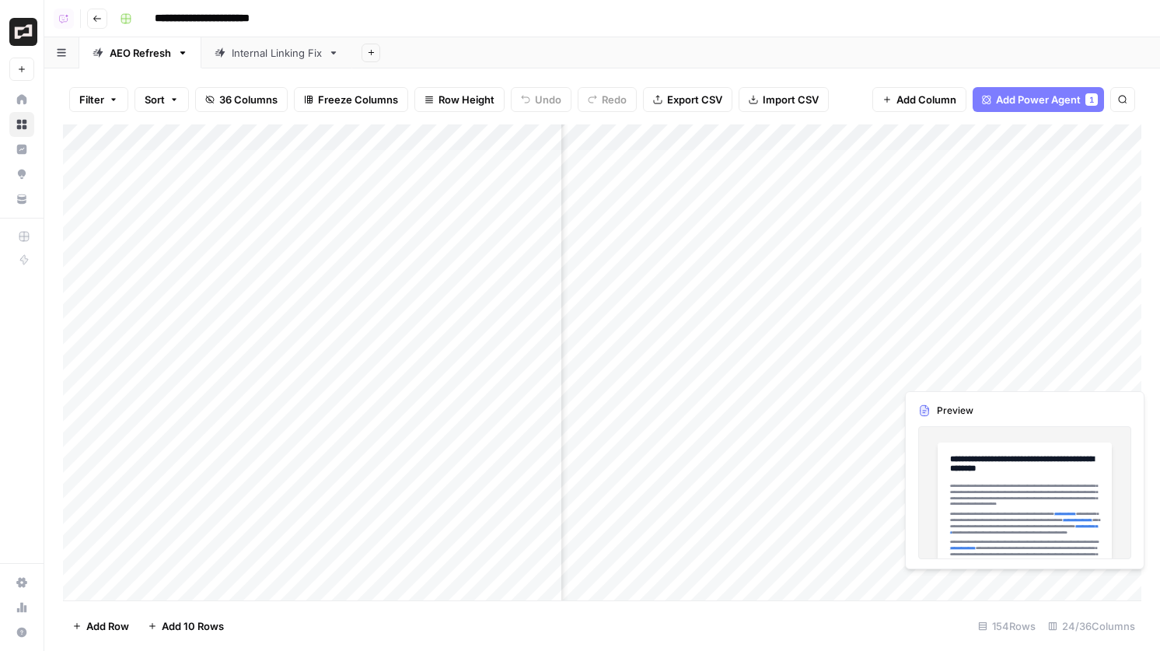
click at [1026, 583] on div "Add Column" at bounding box center [602, 362] width 1079 height 476
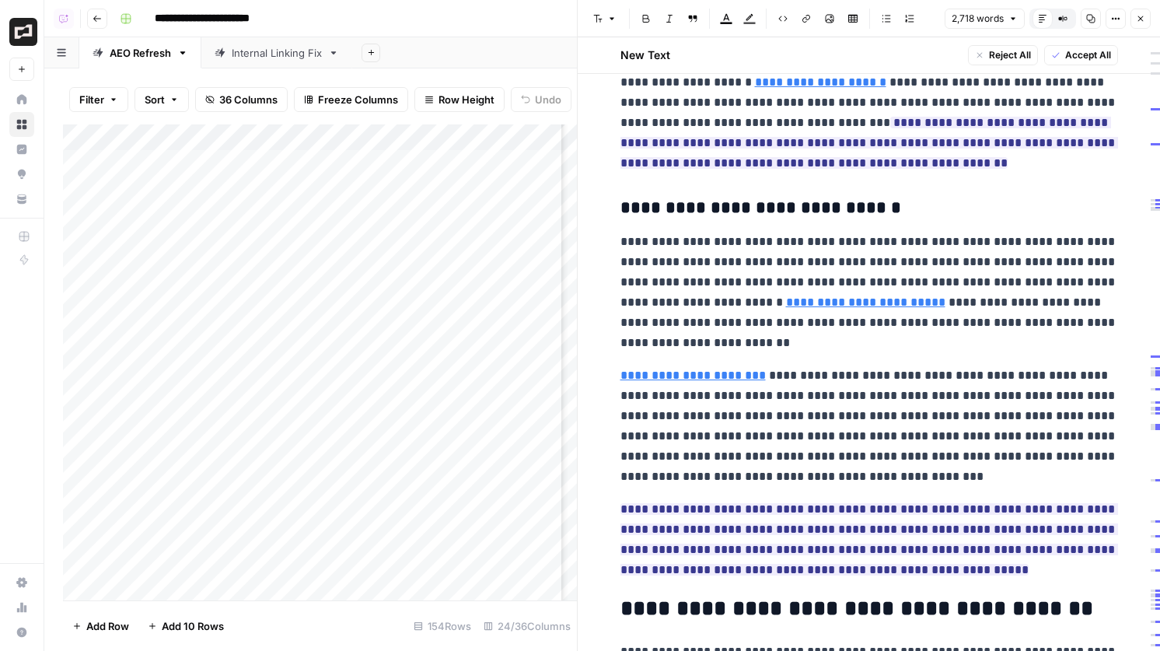
scroll to position [755, 0]
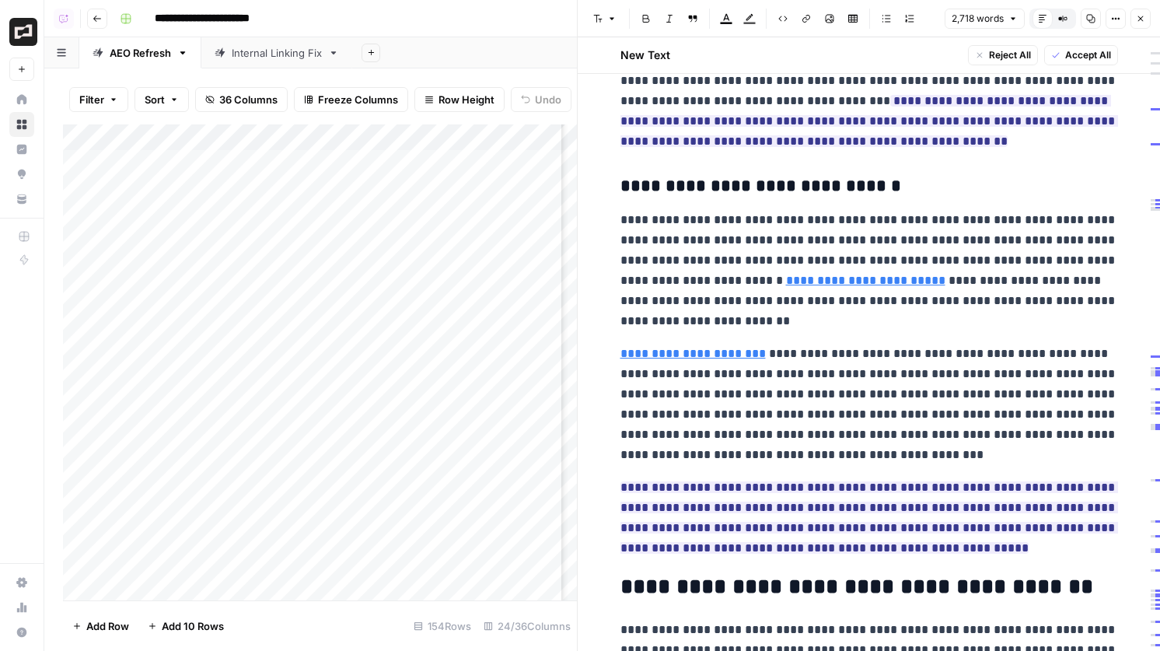
click at [1149, 20] on button "Close" at bounding box center [1141, 19] width 20 height 20
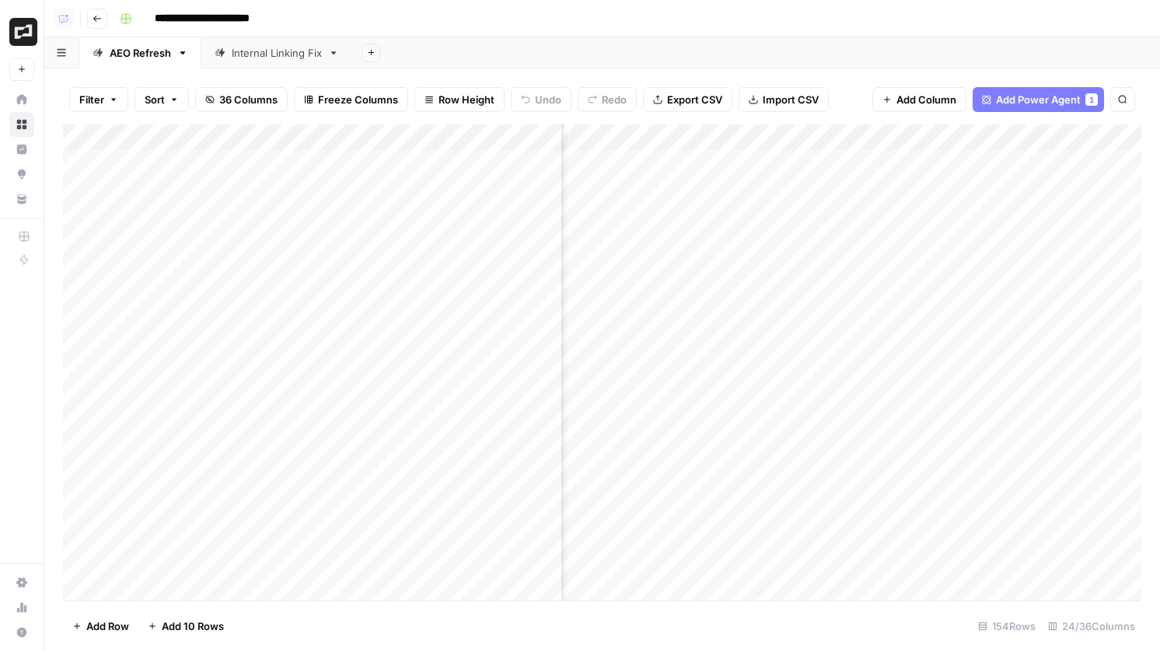
click at [932, 586] on div "Add Column" at bounding box center [602, 362] width 1079 height 476
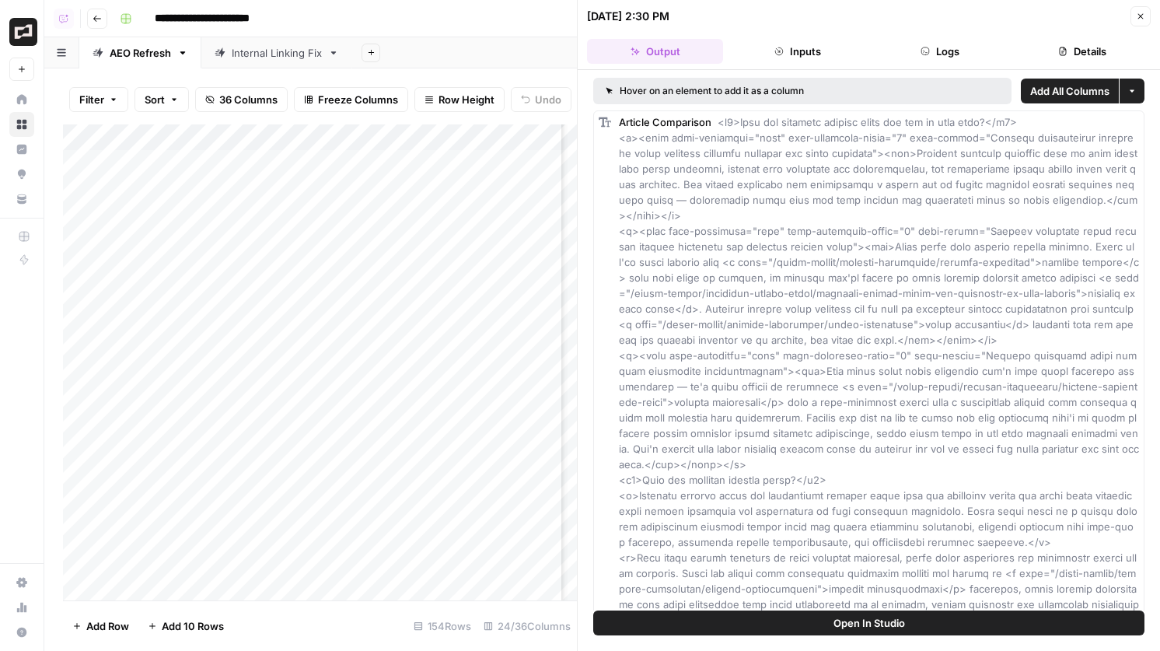
click at [980, 58] on button "Logs" at bounding box center [941, 51] width 136 height 25
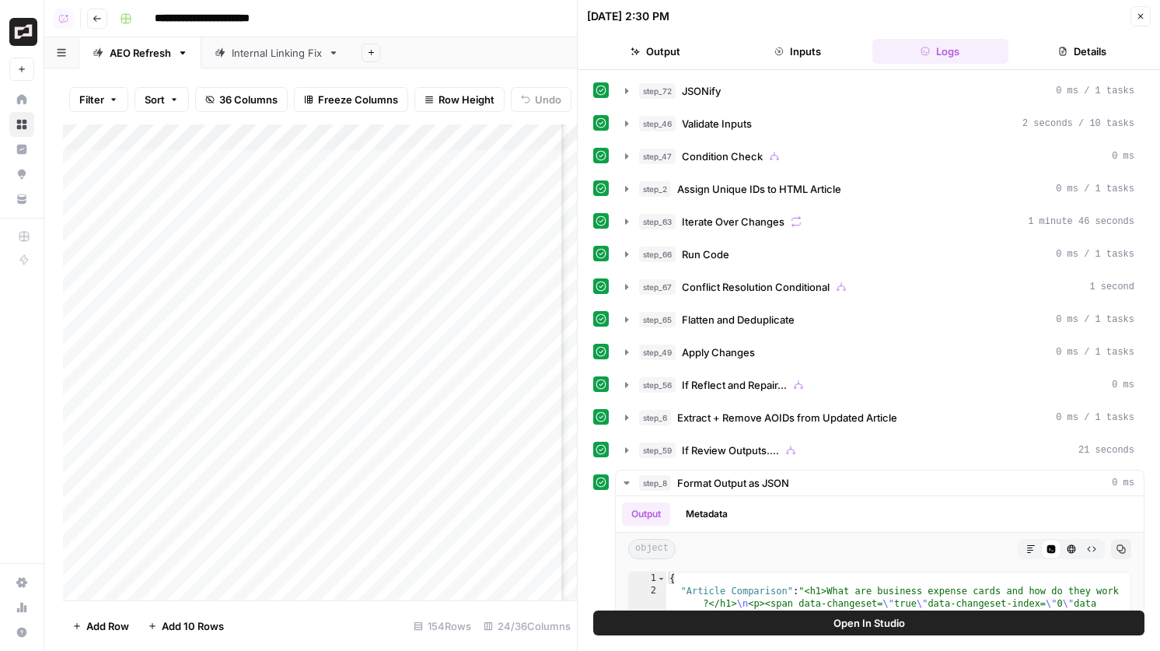
click at [1138, 26] on button "Close" at bounding box center [1141, 16] width 20 height 20
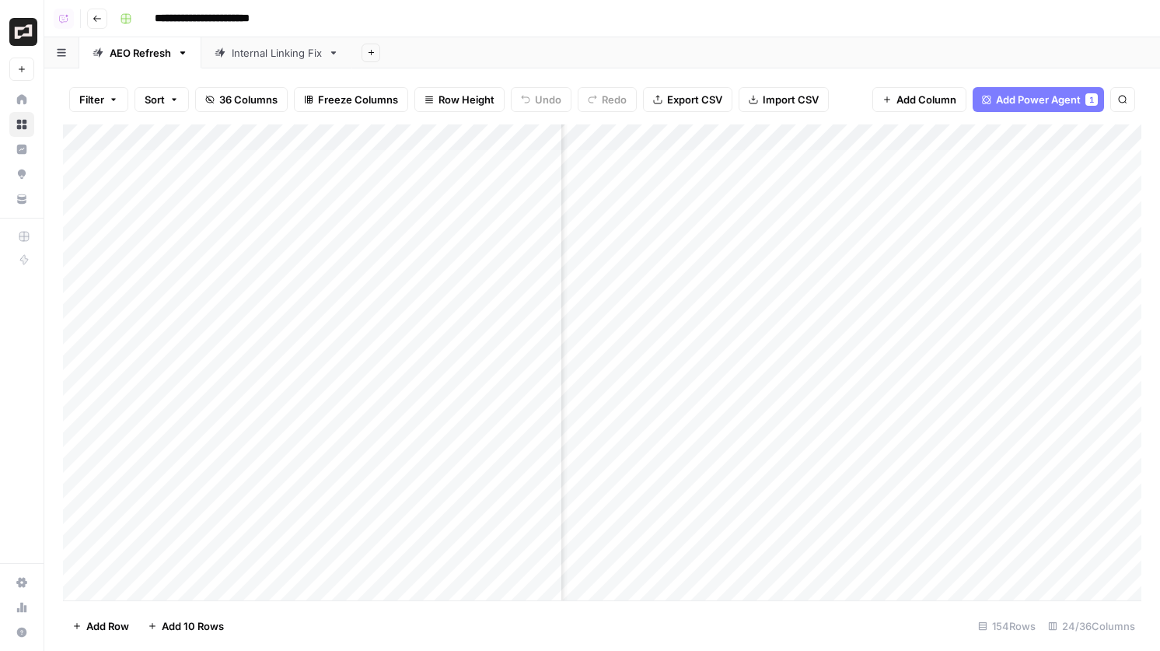
scroll to position [0, 1546]
click at [684, 585] on div "Add Column" at bounding box center [602, 362] width 1079 height 476
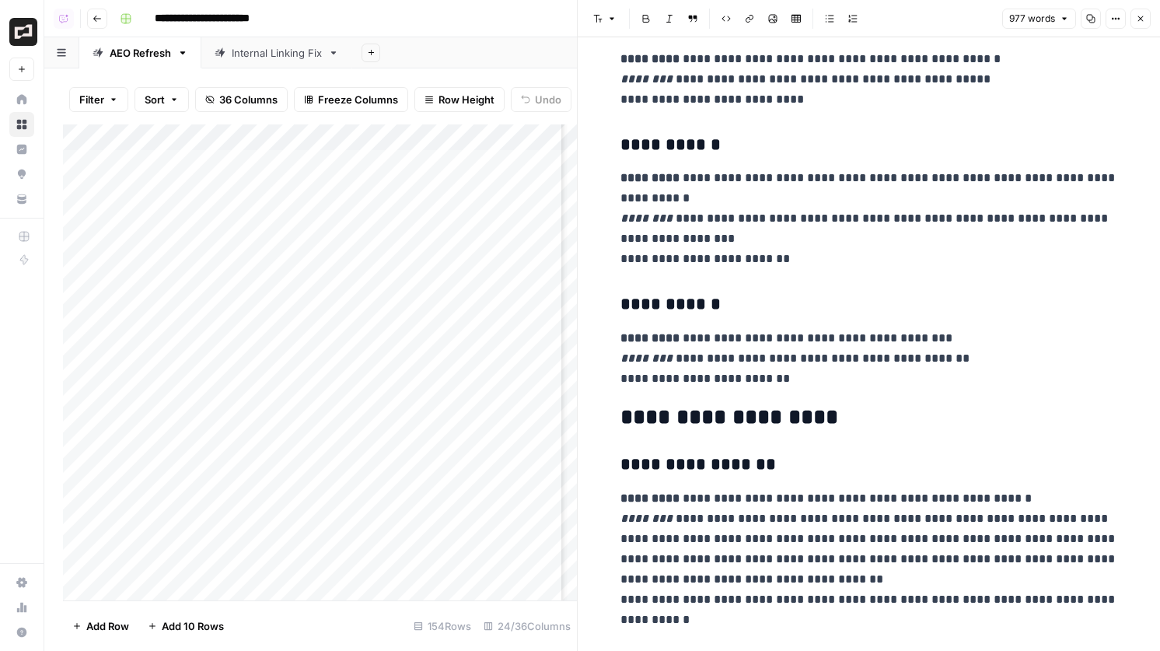
scroll to position [2820, 0]
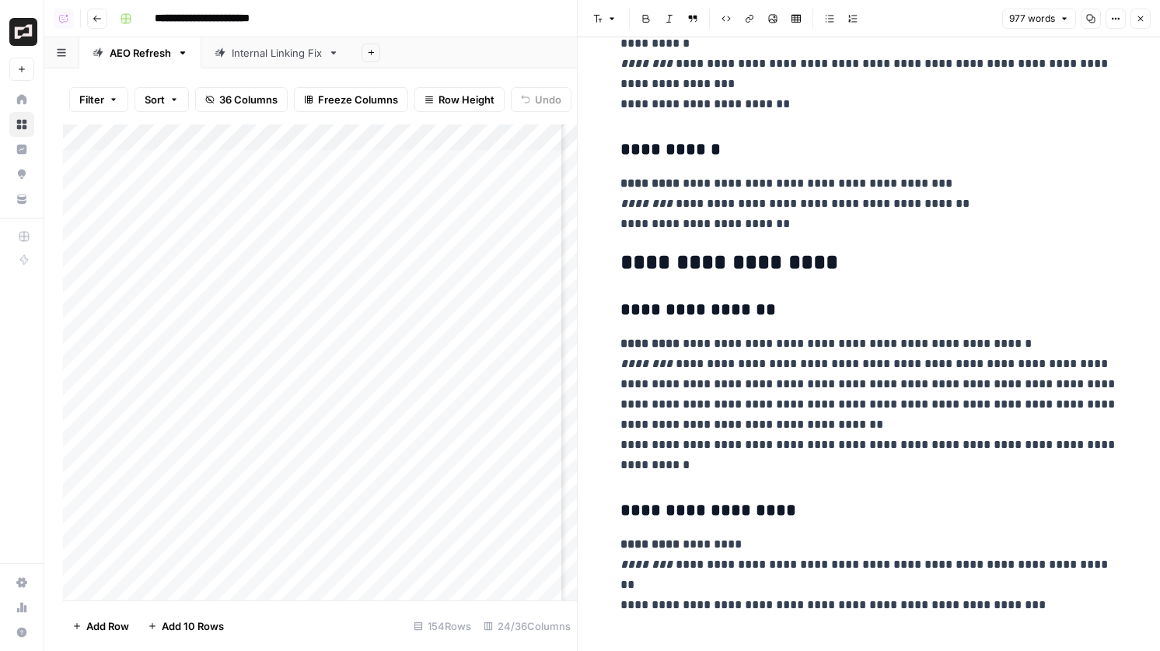
click at [1144, 15] on icon "button" at bounding box center [1140, 18] width 9 height 9
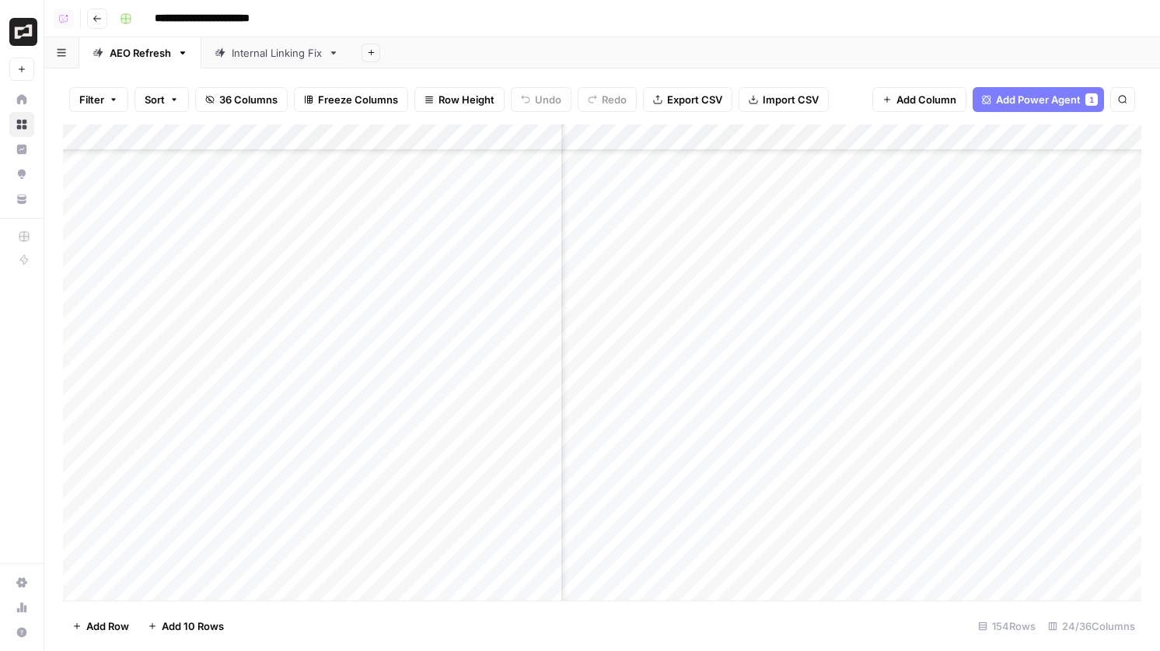
scroll to position [84, 1188]
click at [647, 499] on div "Add Column" at bounding box center [602, 362] width 1079 height 476
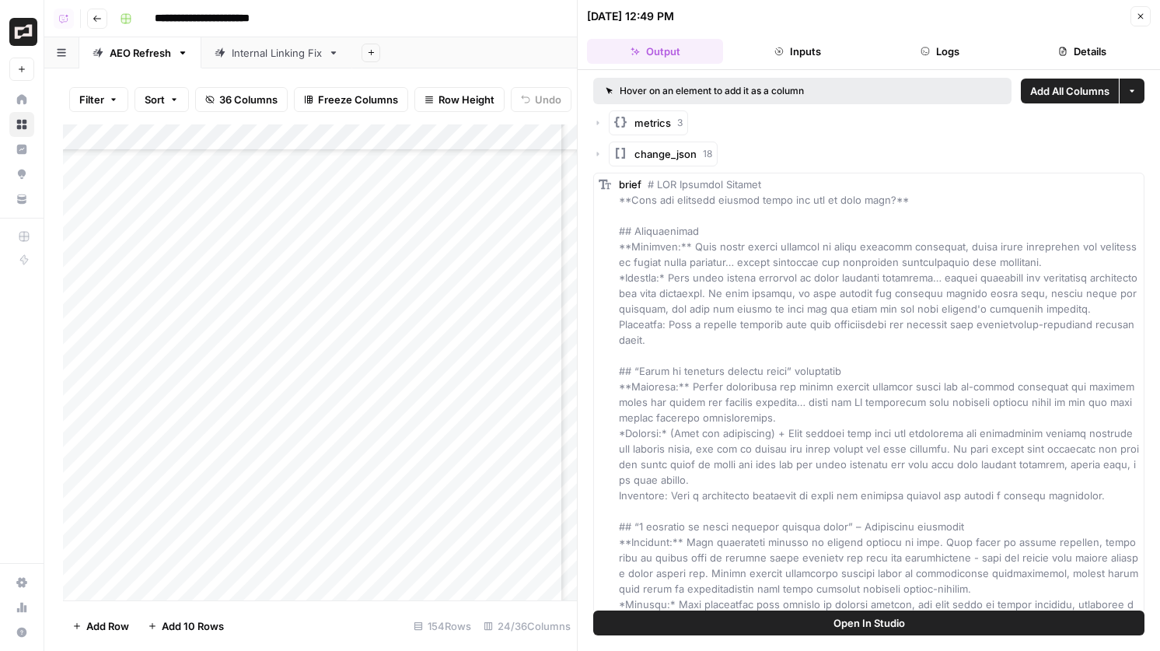
click at [1152, 23] on header "09/22/25 at 12:49 PM Close Output Inputs Logs Details" at bounding box center [869, 35] width 583 height 70
click at [1141, 17] on icon "button" at bounding box center [1140, 16] width 9 height 9
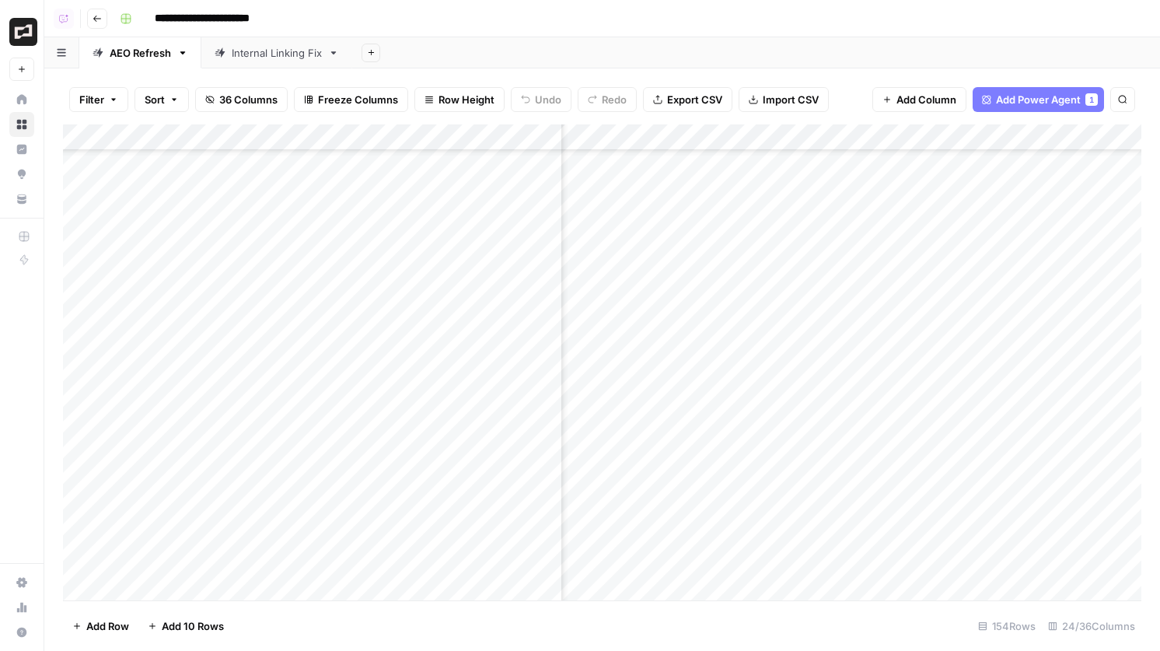
click at [892, 506] on div "Add Column" at bounding box center [602, 362] width 1079 height 476
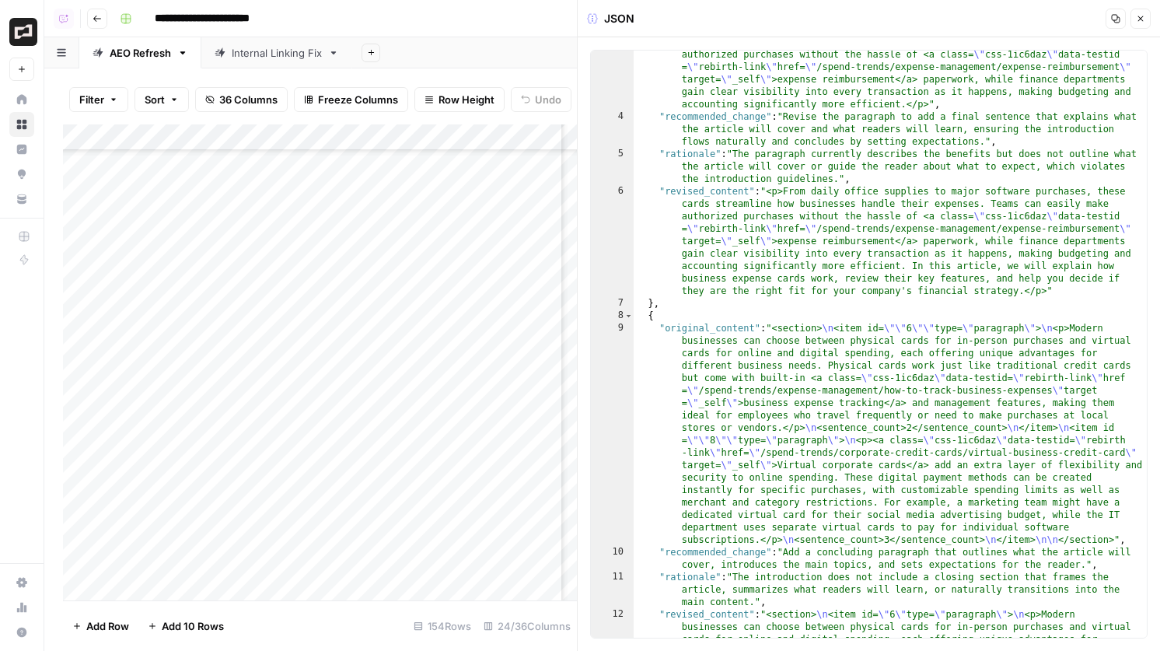
scroll to position [59, 0]
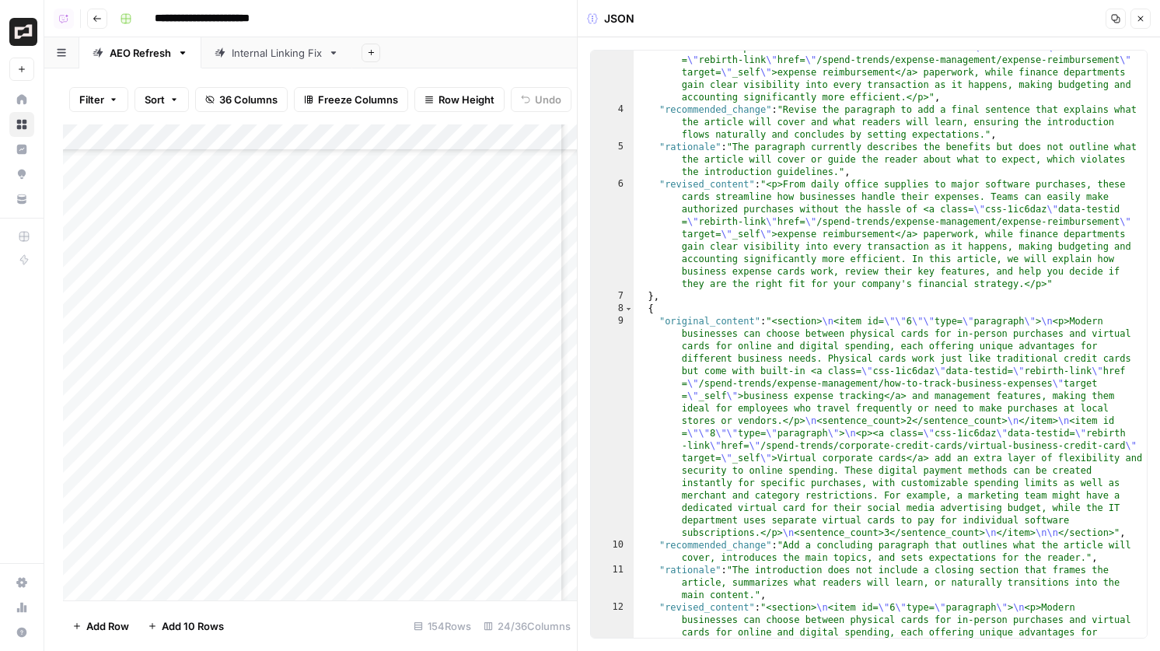
click at [1143, 21] on icon "button" at bounding box center [1140, 18] width 9 height 9
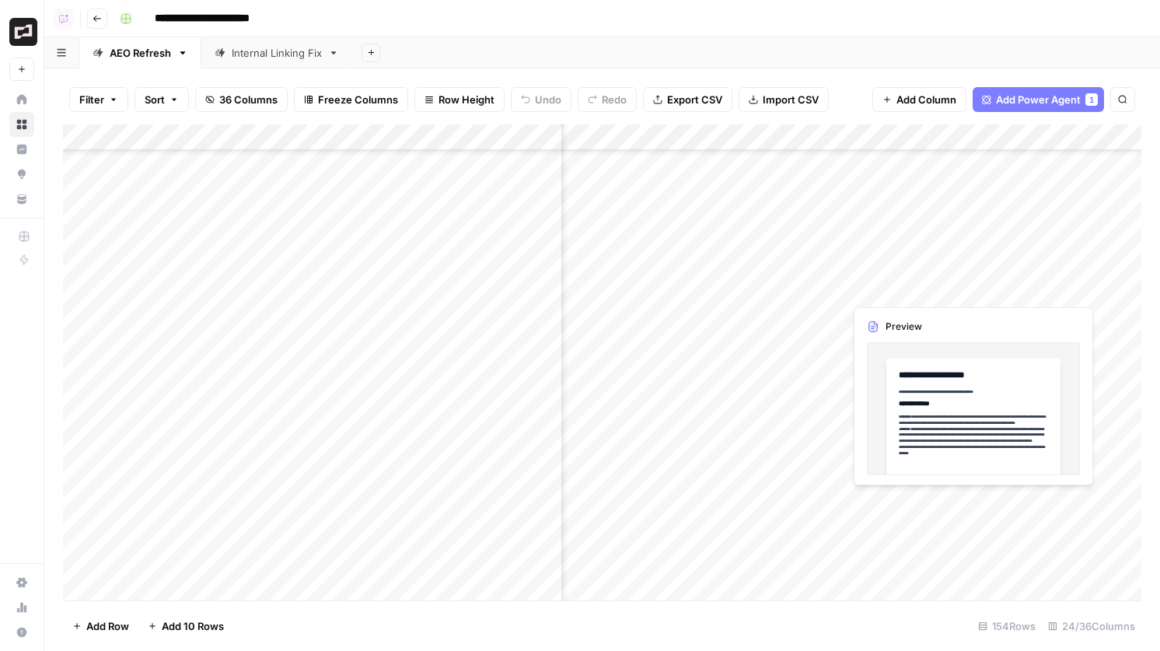
click at [1003, 502] on div "Add Column" at bounding box center [602, 362] width 1079 height 476
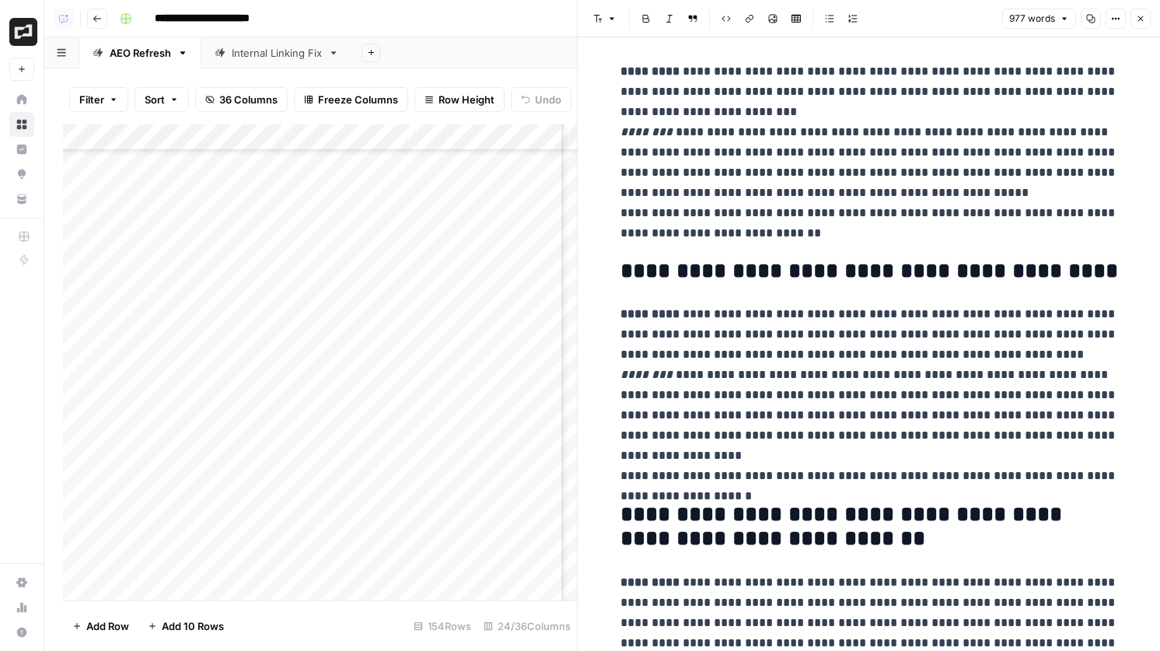
scroll to position [156, 0]
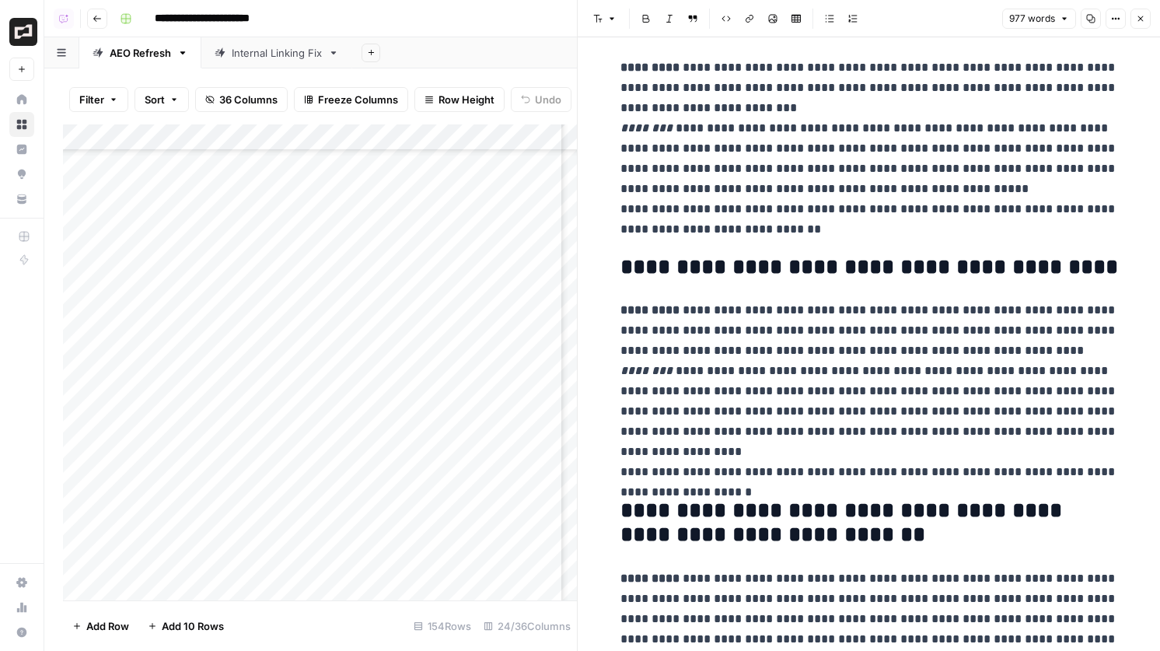
click at [864, 408] on p "**********" at bounding box center [870, 391] width 498 height 182
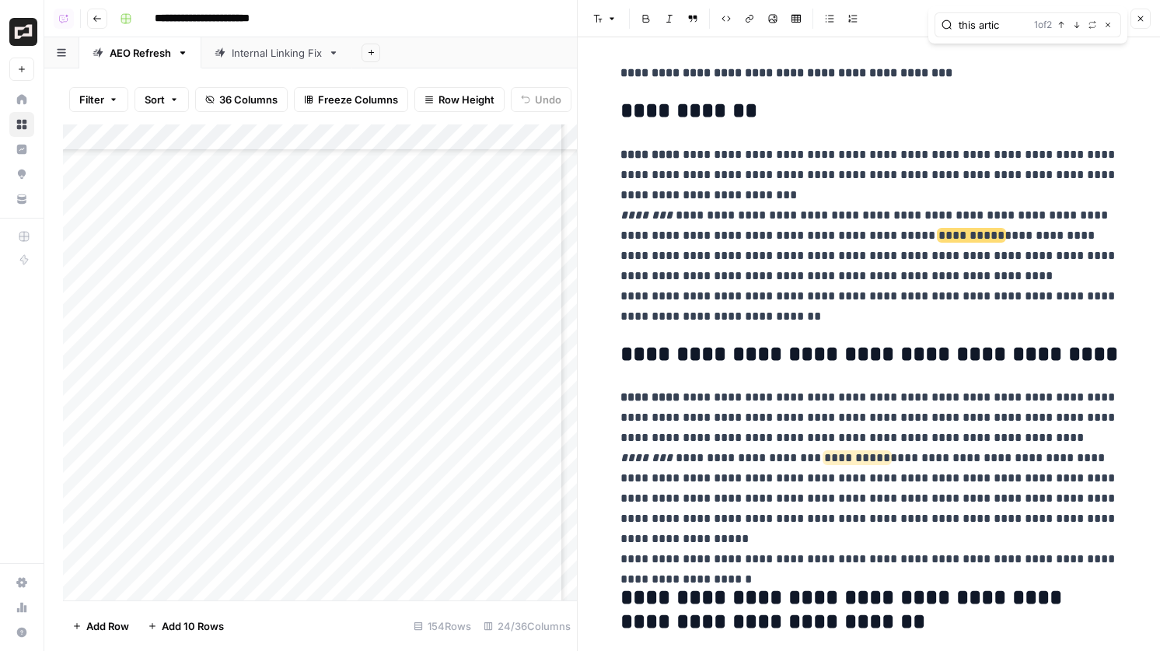
scroll to position [65, 0]
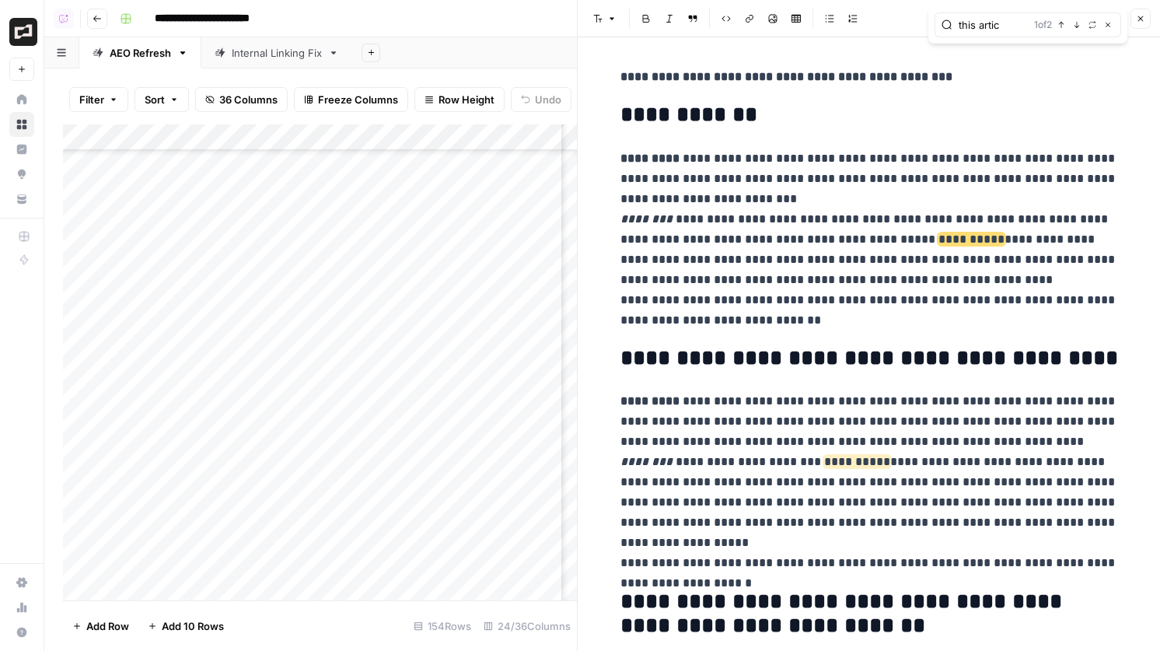
type input "this artic"
click at [1113, 22] on button "Close" at bounding box center [1108, 25] width 12 height 12
click at [1136, 21] on icon "button" at bounding box center [1140, 18] width 9 height 9
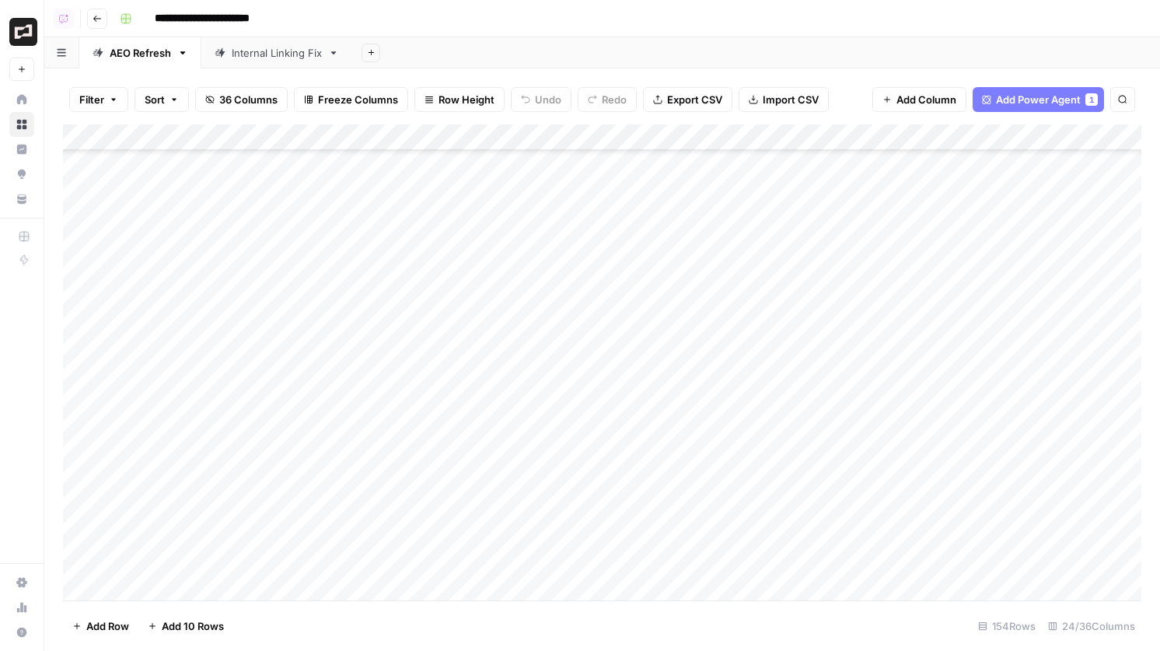
scroll to position [84, 0]
click at [709, 235] on div "Add Column" at bounding box center [602, 362] width 1079 height 476
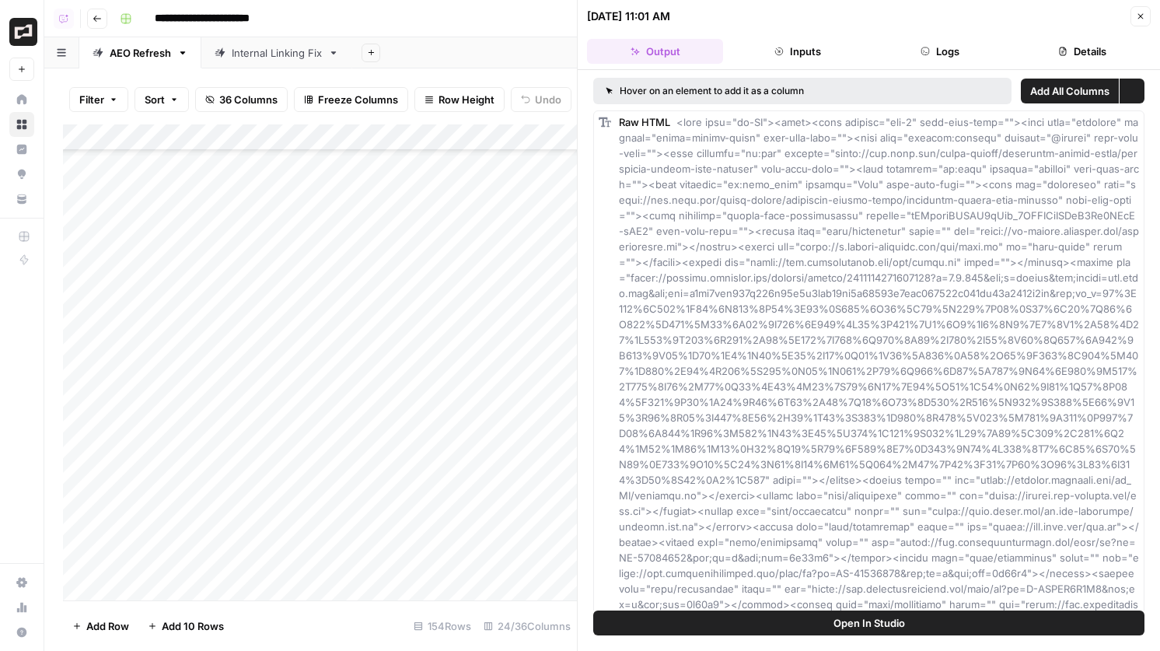
click at [918, 59] on button "Logs" at bounding box center [941, 51] width 136 height 25
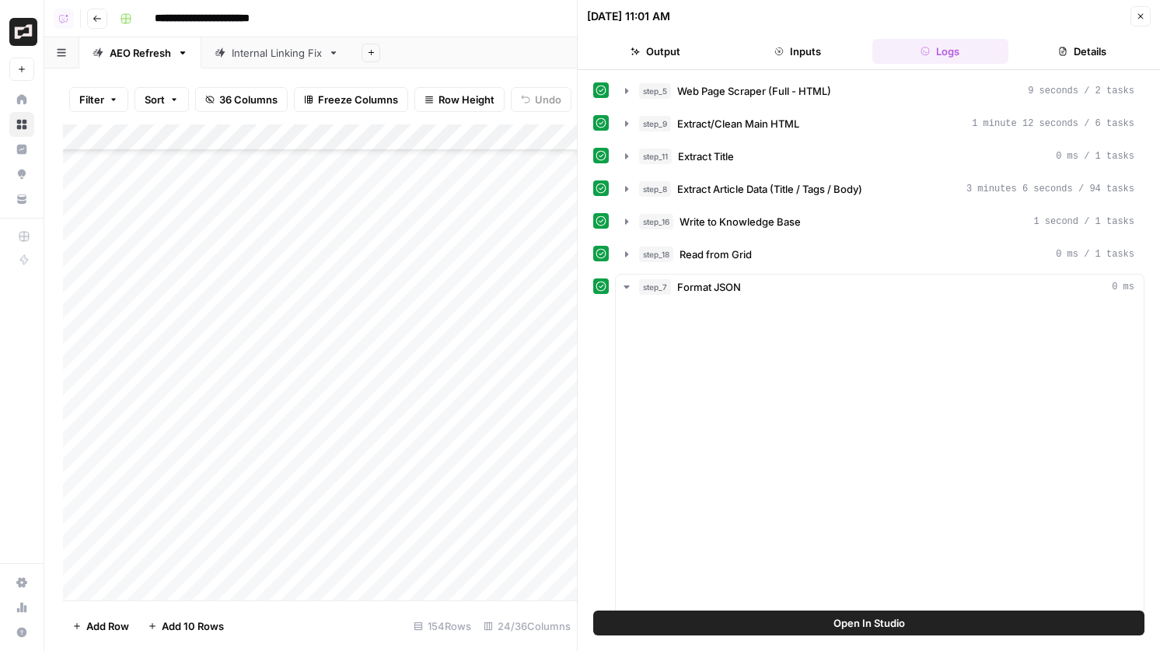
click at [1029, 40] on button "Details" at bounding box center [1083, 51] width 136 height 25
click at [1043, 54] on button "Details" at bounding box center [1083, 51] width 136 height 25
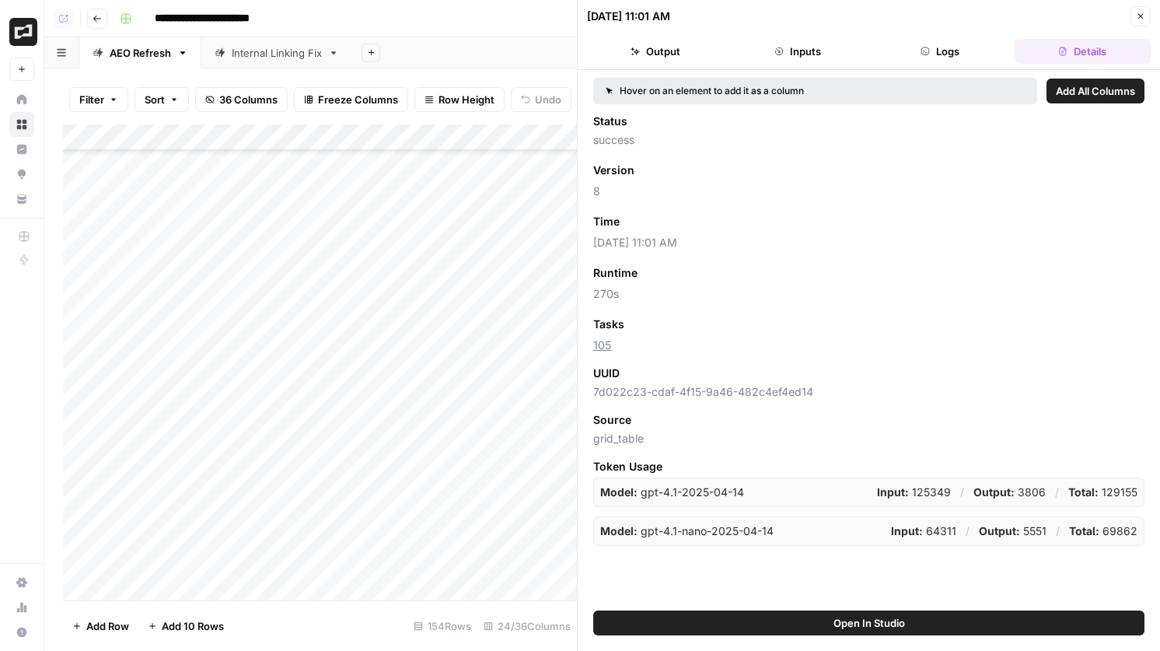
click at [1146, 14] on button "Close" at bounding box center [1141, 16] width 20 height 20
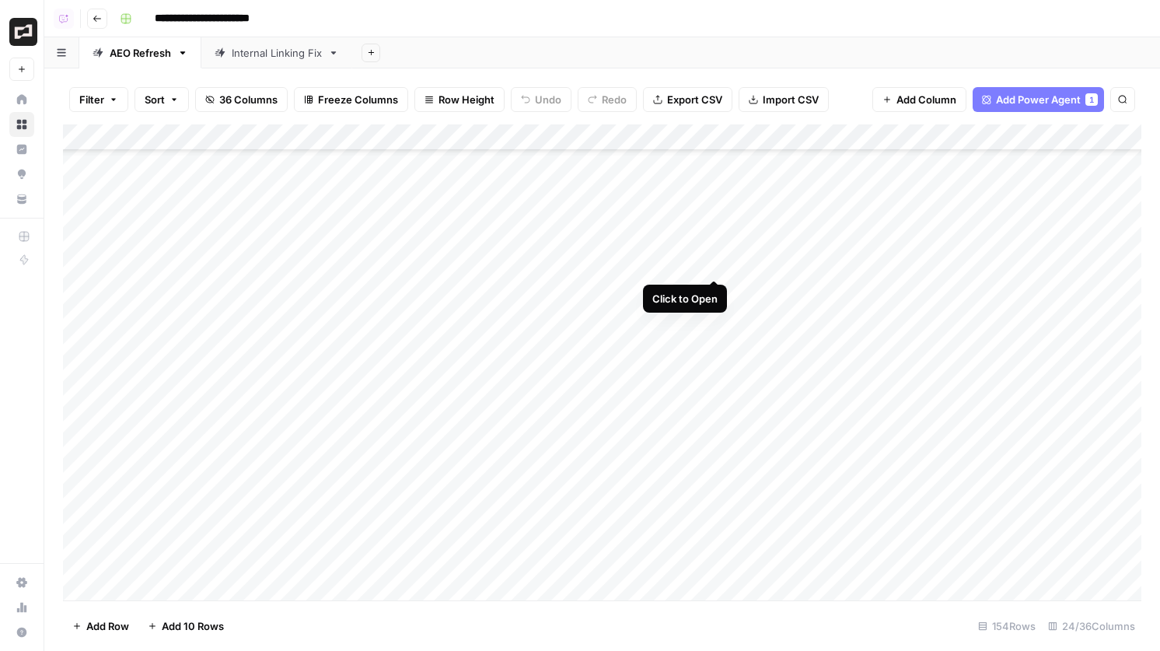
click at [714, 262] on div "Add Column" at bounding box center [602, 362] width 1079 height 476
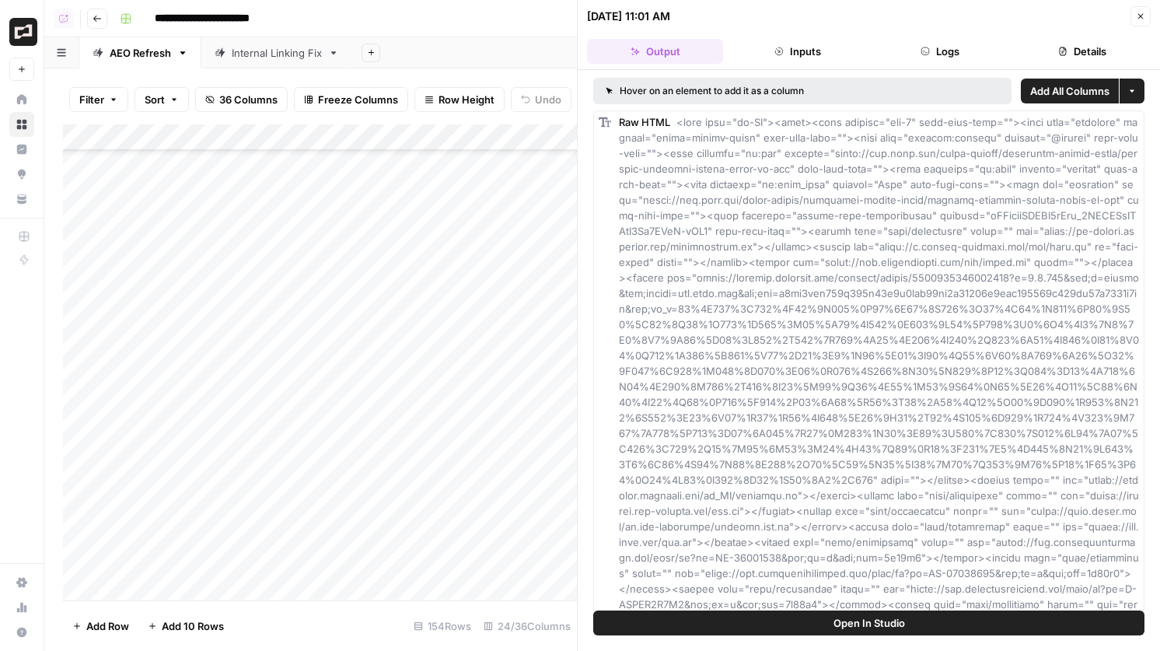
click at [1138, 16] on icon "button" at bounding box center [1140, 16] width 9 height 9
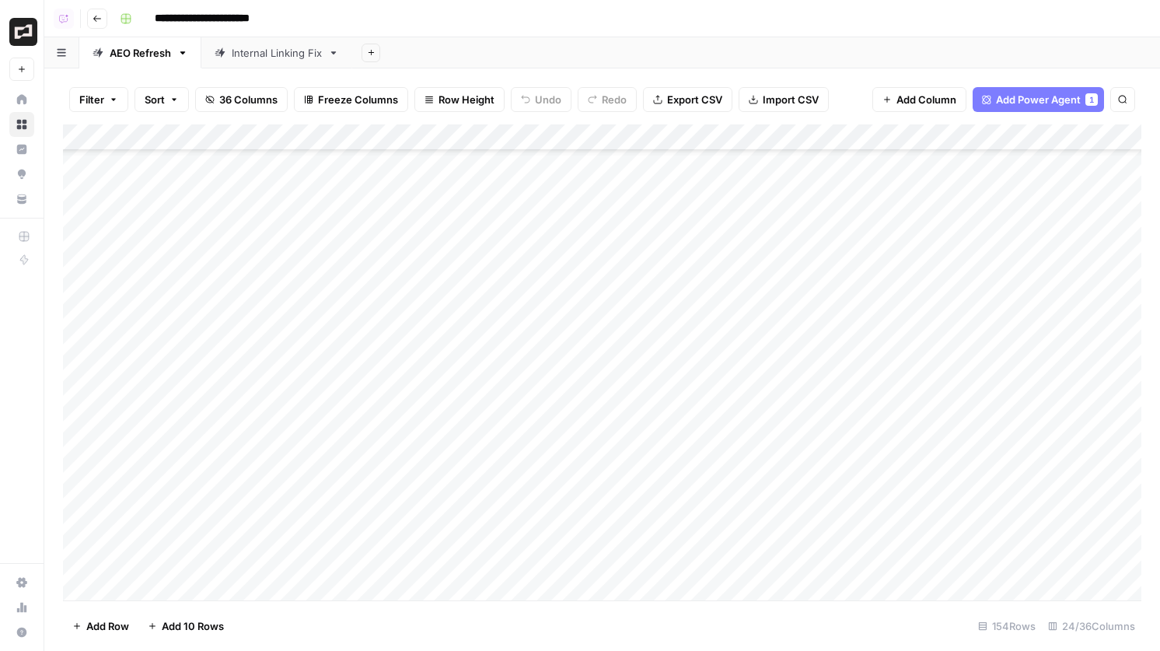
click at [712, 287] on div "Add Column" at bounding box center [602, 362] width 1079 height 476
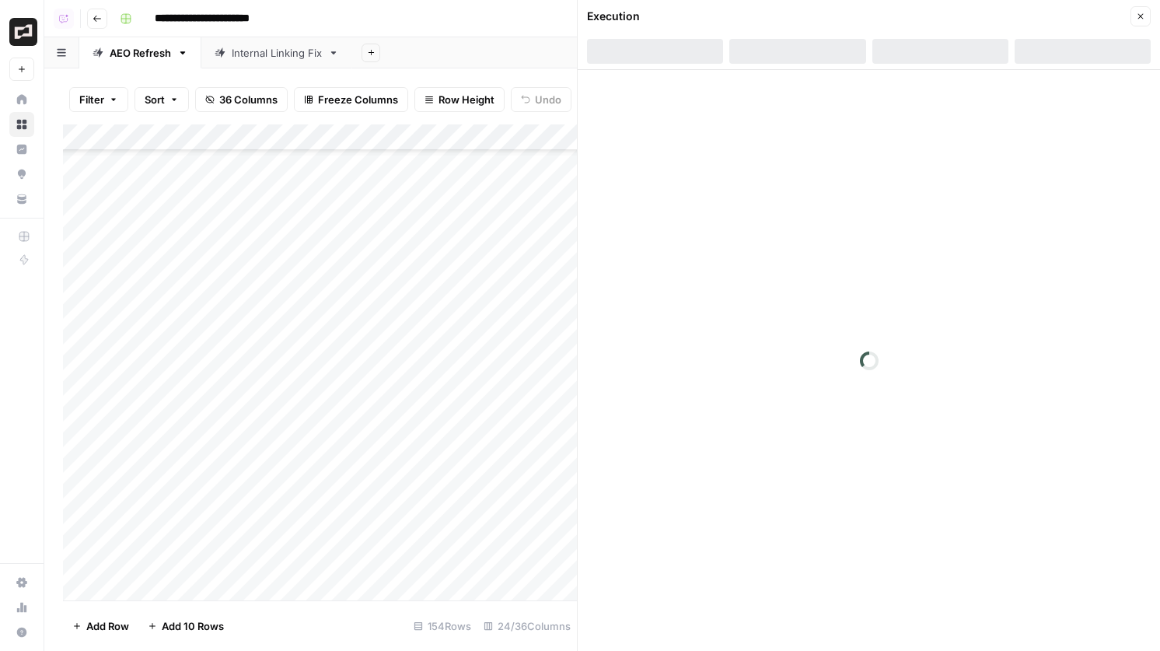
click at [1062, 55] on div at bounding box center [1083, 51] width 136 height 25
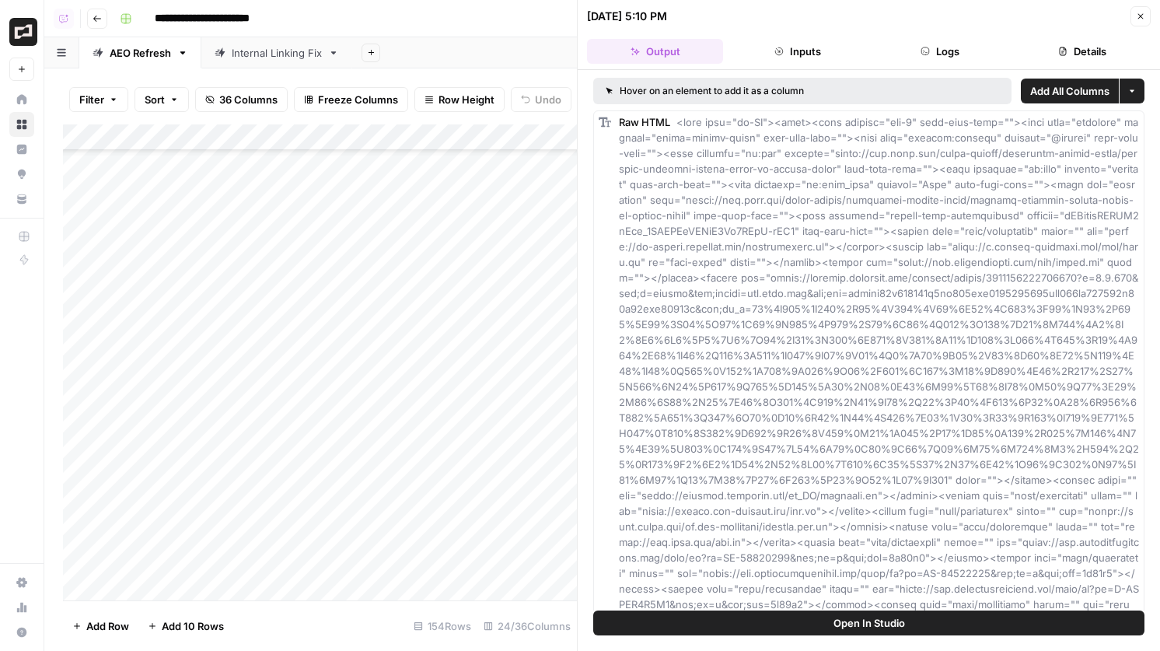
click at [1050, 53] on button "Details" at bounding box center [1083, 51] width 136 height 25
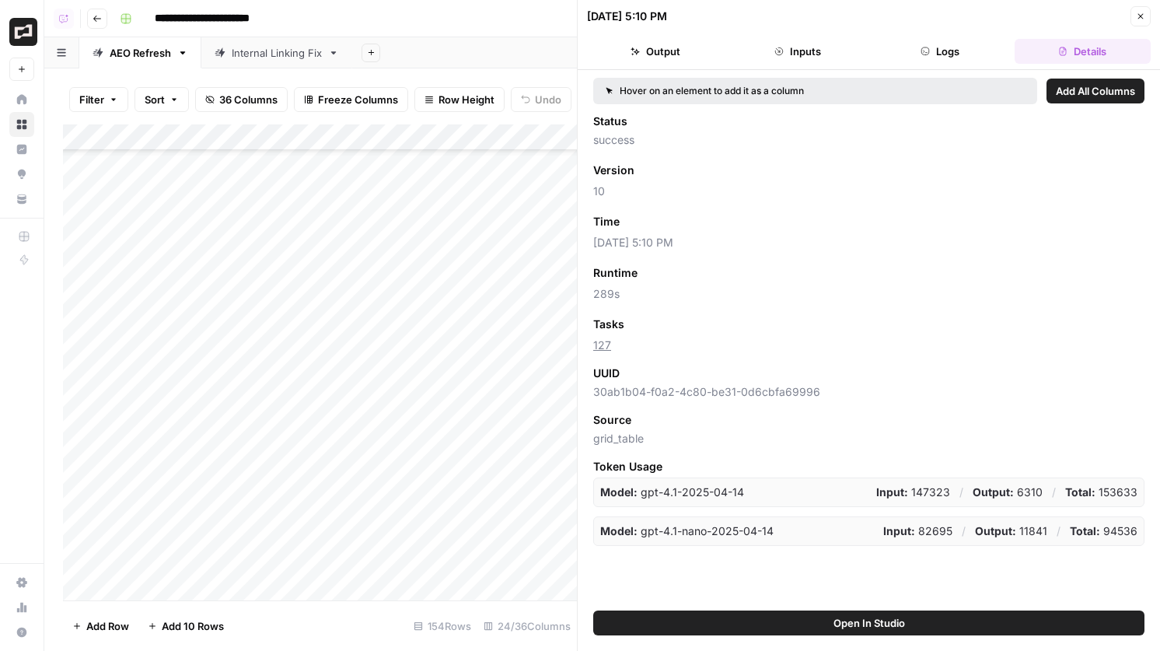
click at [1144, 20] on icon "button" at bounding box center [1140, 16] width 9 height 9
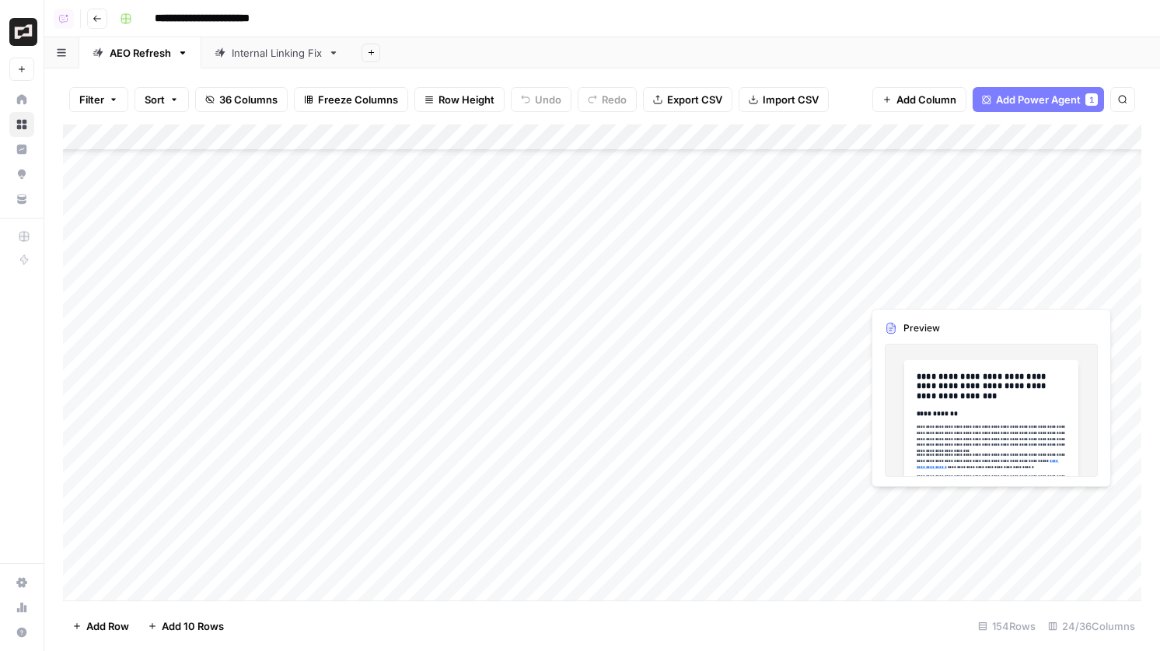
click at [905, 288] on div "Add Column" at bounding box center [602, 362] width 1079 height 476
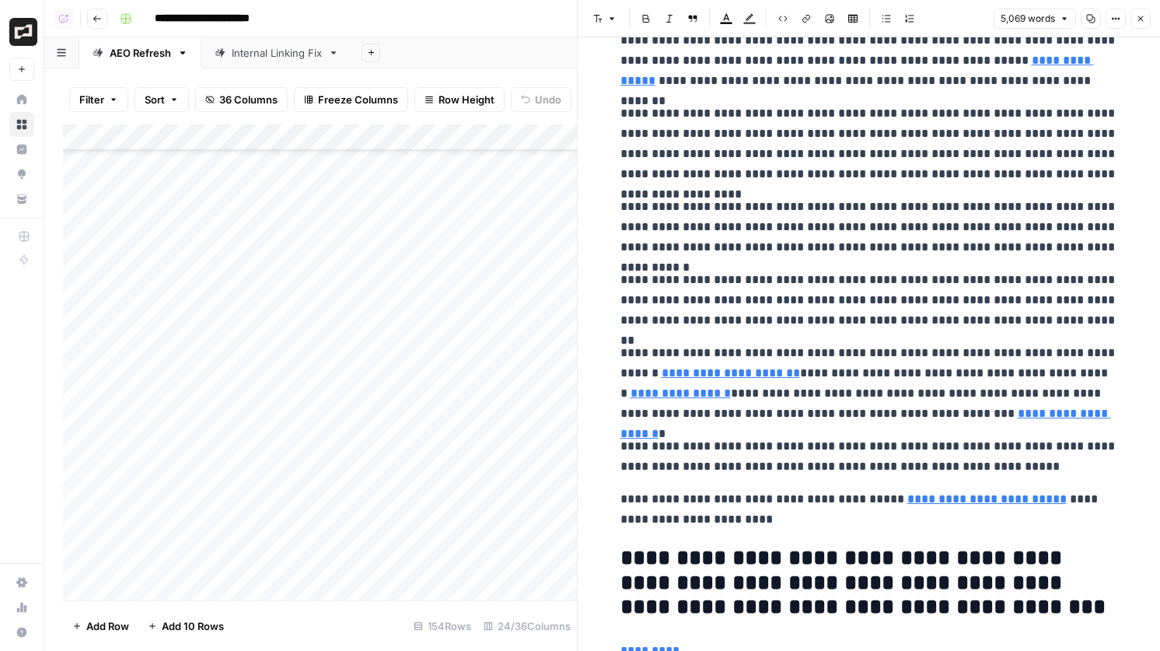
scroll to position [14987, 0]
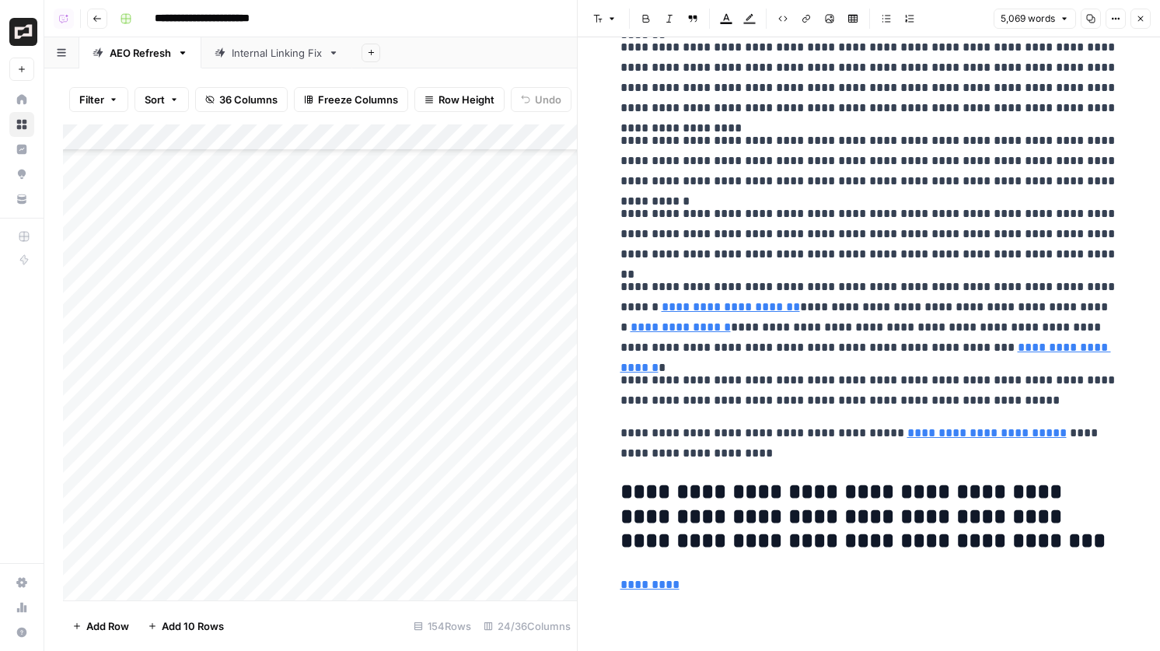
click at [546, 288] on div "Add Column" at bounding box center [320, 362] width 514 height 476
click at [1144, 16] on icon "button" at bounding box center [1140, 18] width 9 height 9
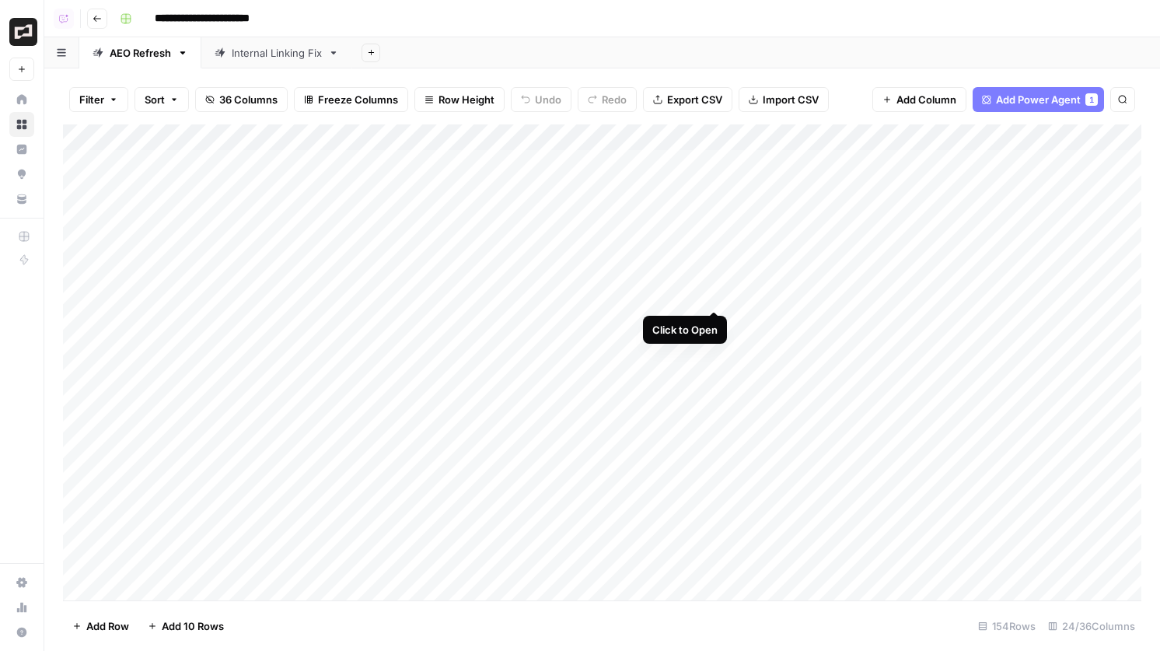
click at [712, 292] on div "Add Column" at bounding box center [602, 362] width 1079 height 476
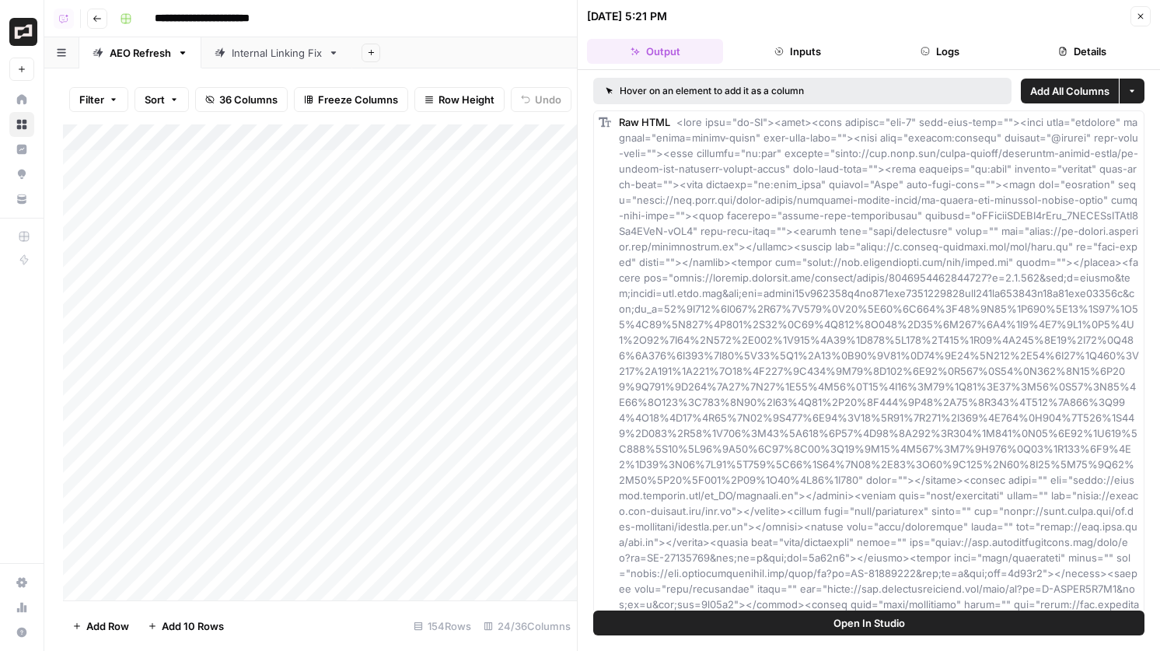
click at [829, 625] on button "Open In Studio" at bounding box center [868, 623] width 551 height 25
click at [1146, 21] on button "Close" at bounding box center [1141, 16] width 20 height 20
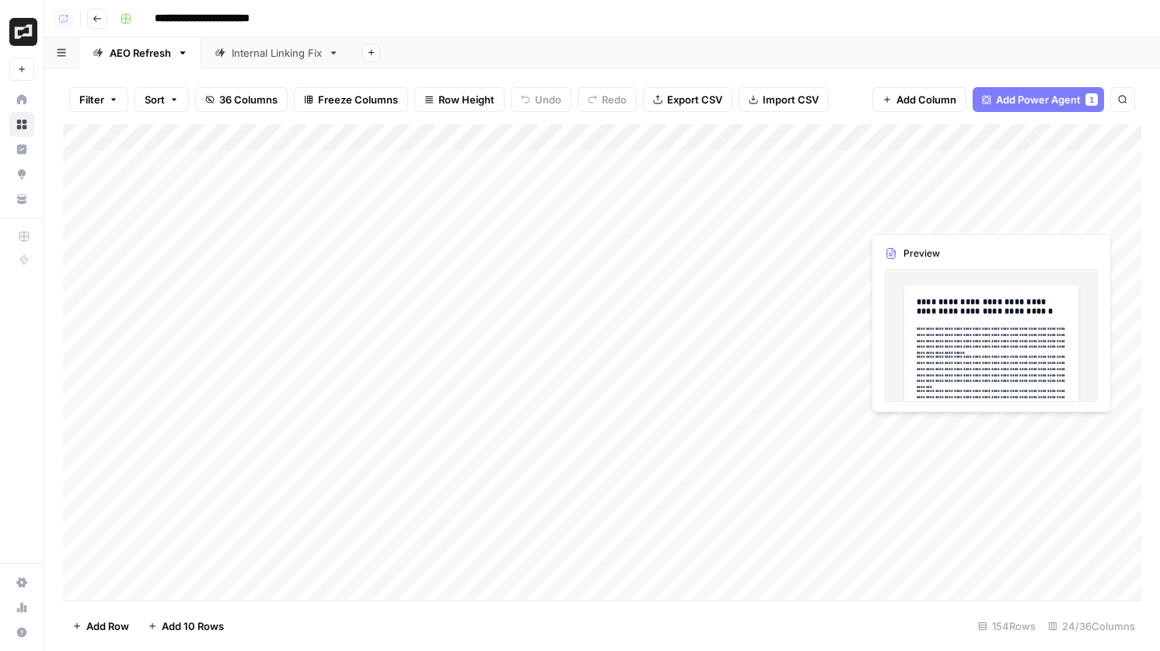
click at [915, 216] on div "Add Column" at bounding box center [602, 362] width 1079 height 476
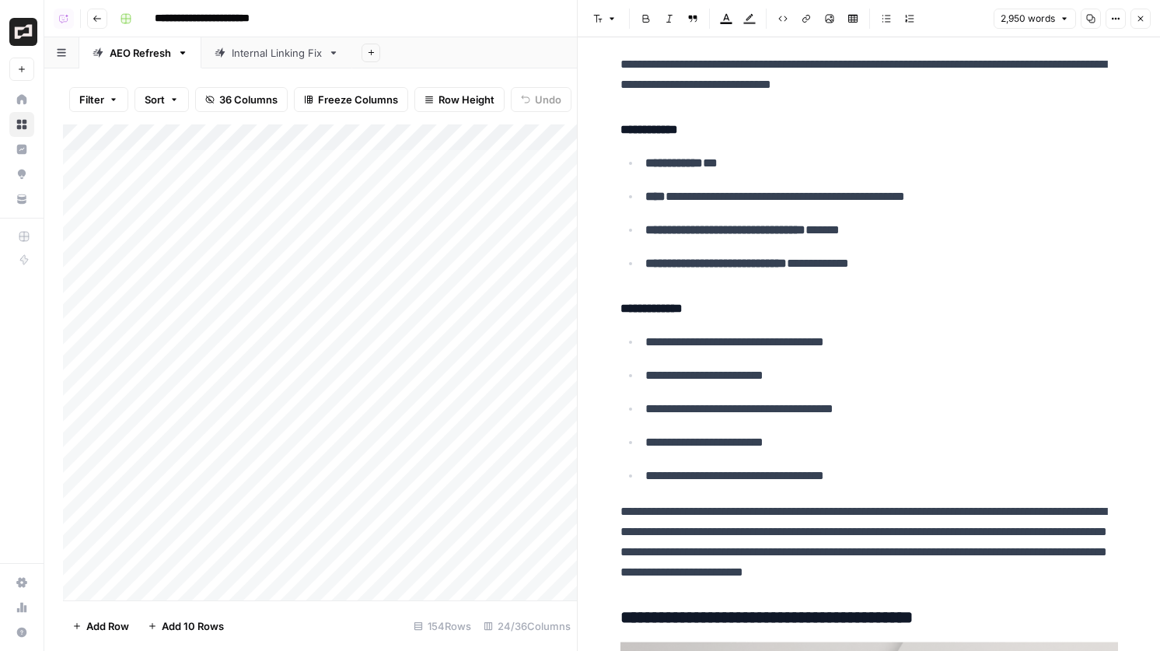
scroll to position [8617, 0]
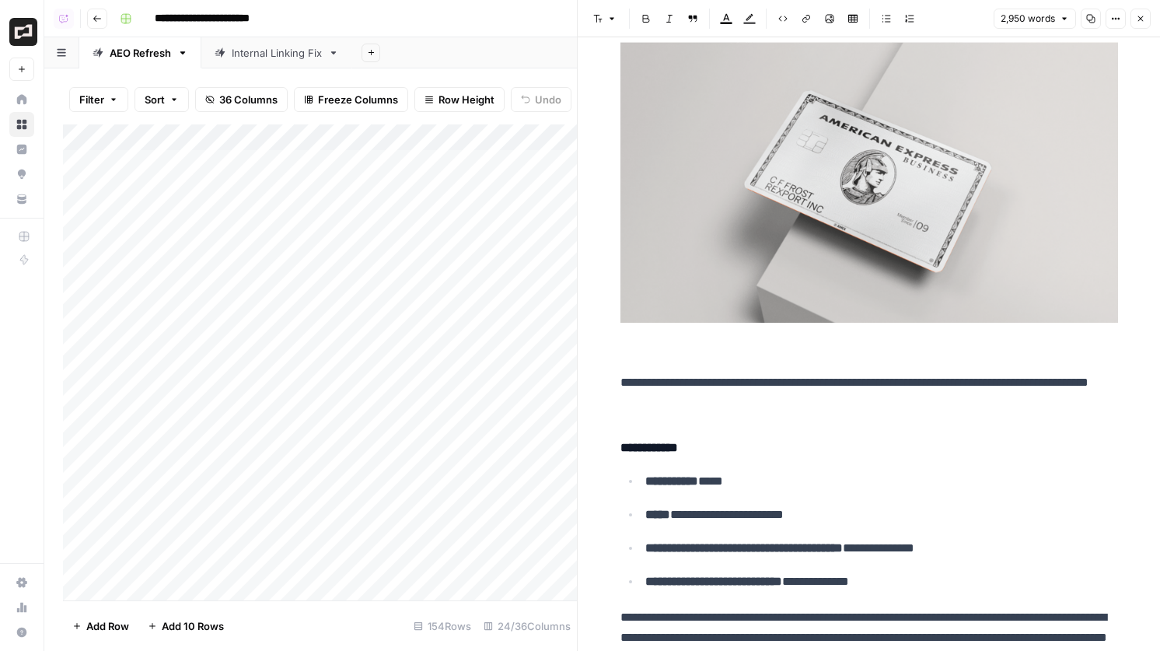
click at [1139, 12] on button "Close" at bounding box center [1141, 19] width 20 height 20
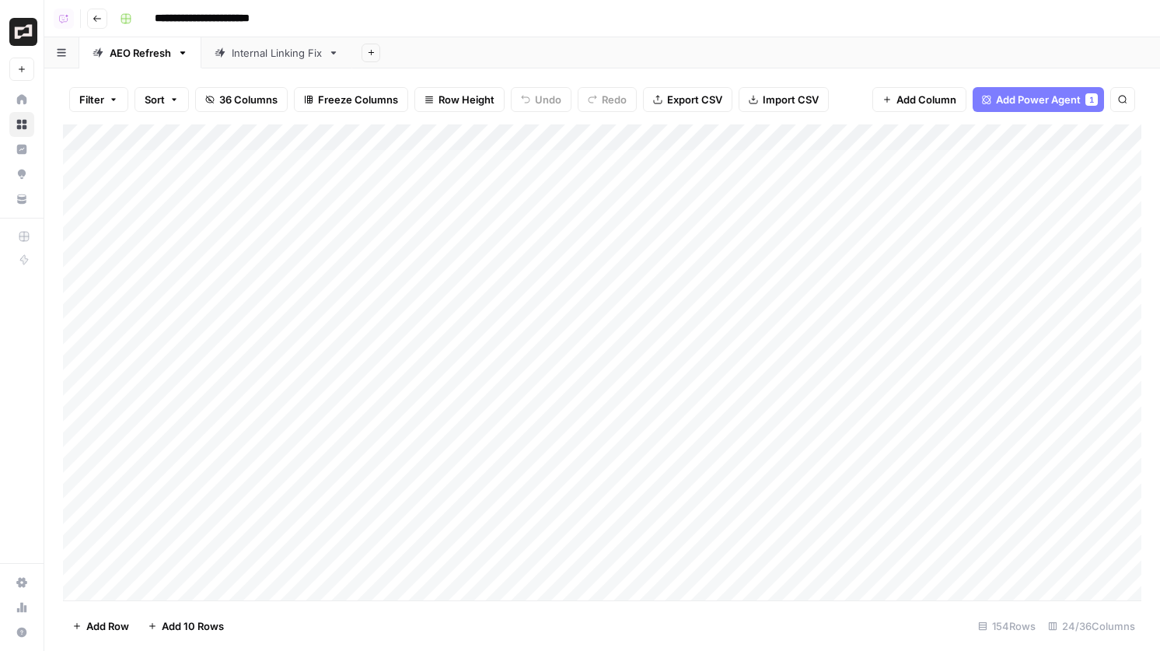
click at [939, 373] on div "Add Column" at bounding box center [602, 362] width 1079 height 476
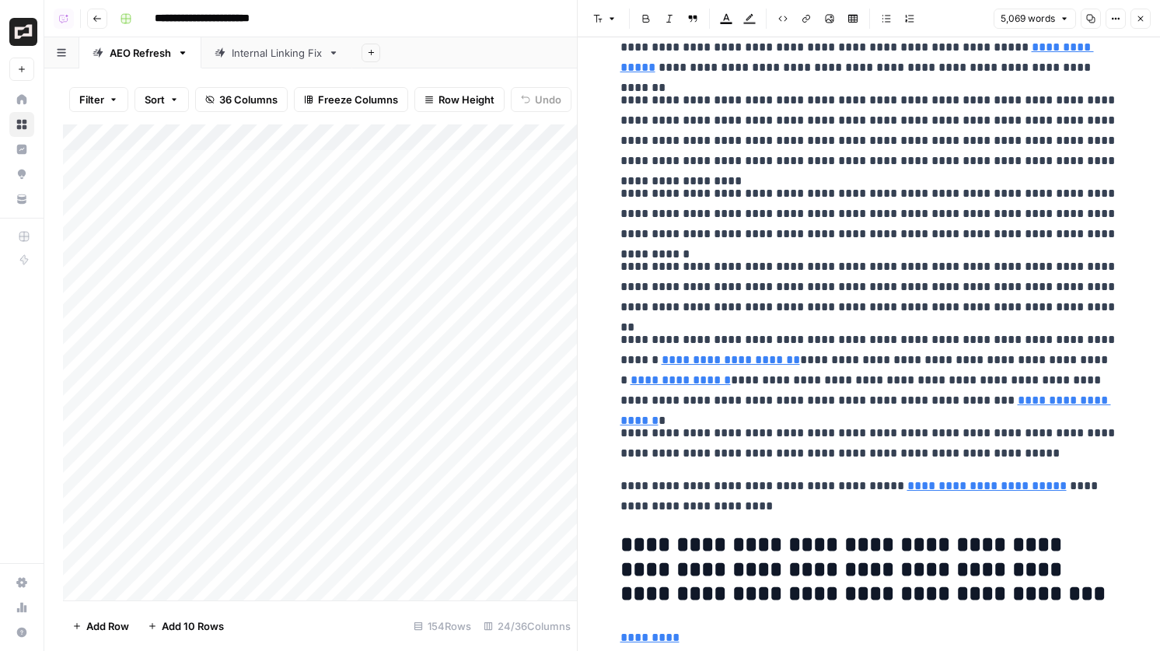
scroll to position [14987, 0]
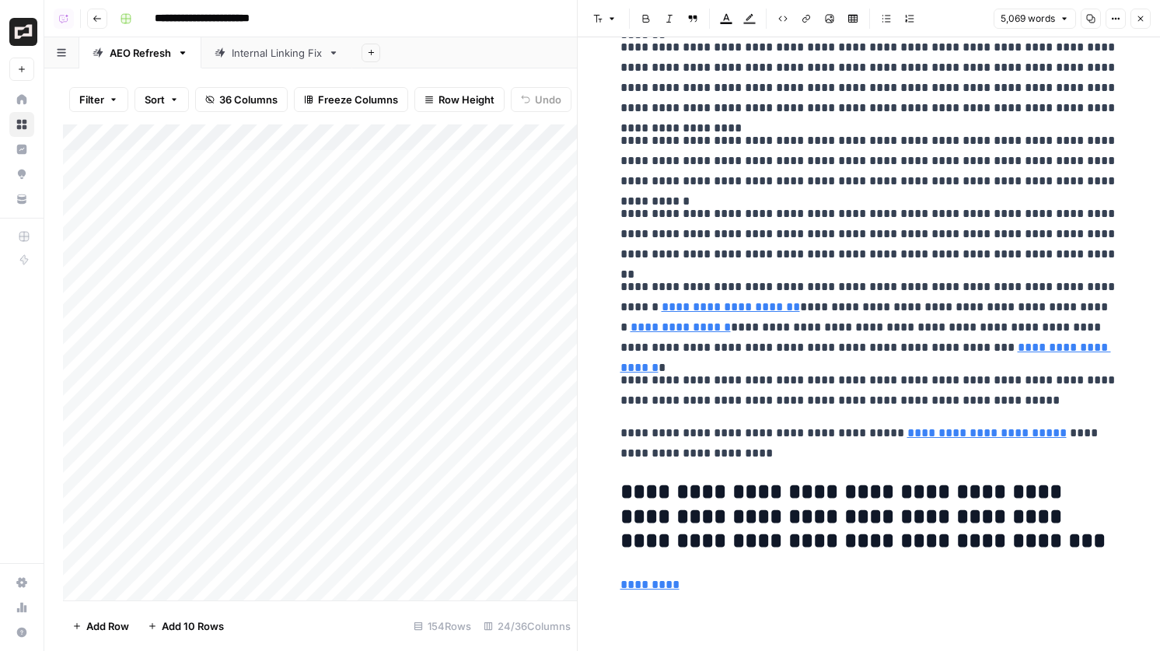
click at [1150, 22] on button "Close" at bounding box center [1141, 19] width 20 height 20
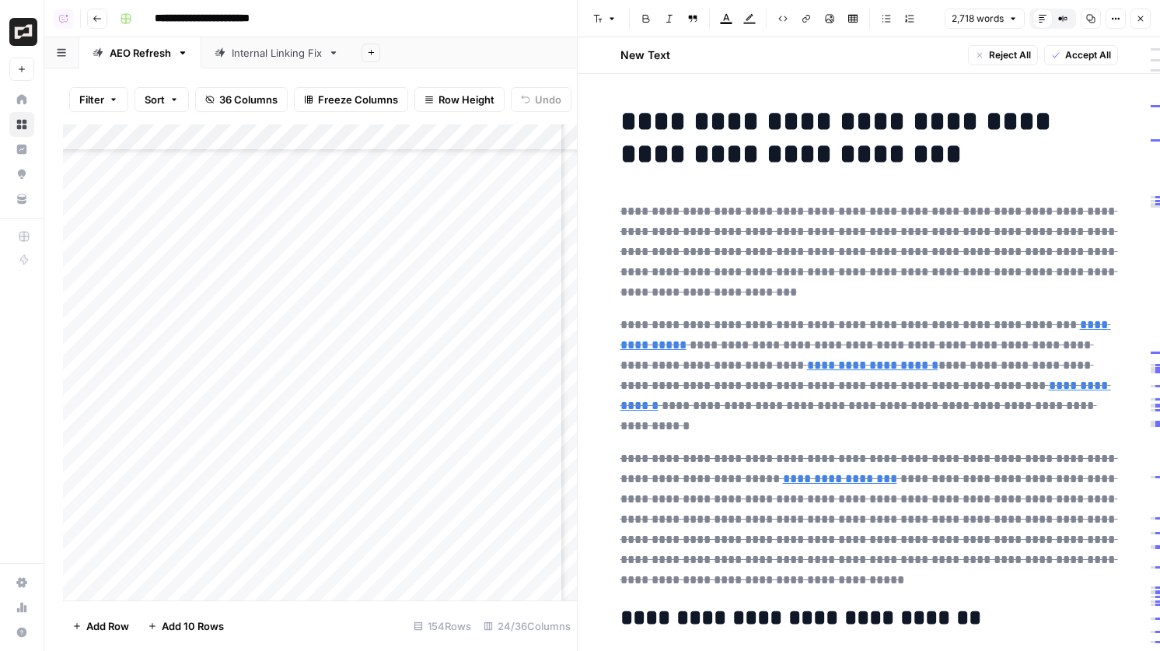
scroll to position [362, 0]
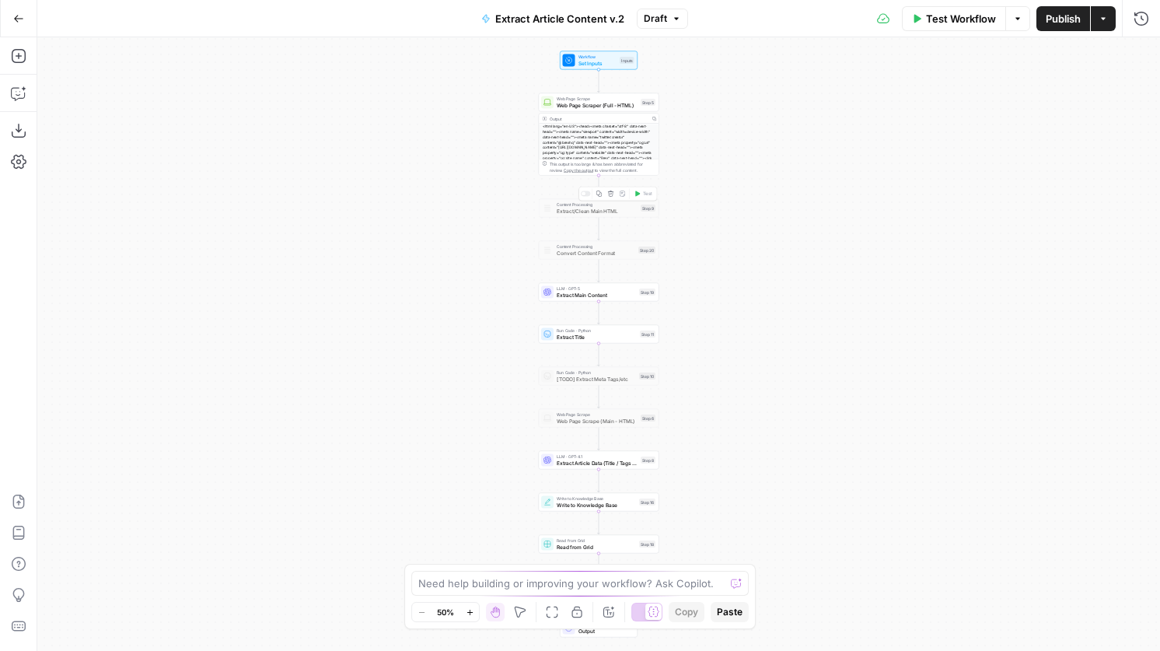
click at [587, 193] on div at bounding box center [586, 193] width 10 height 5
click at [586, 277] on div at bounding box center [588, 278] width 4 height 4
click at [651, 21] on span "Draft" at bounding box center [655, 19] width 23 height 14
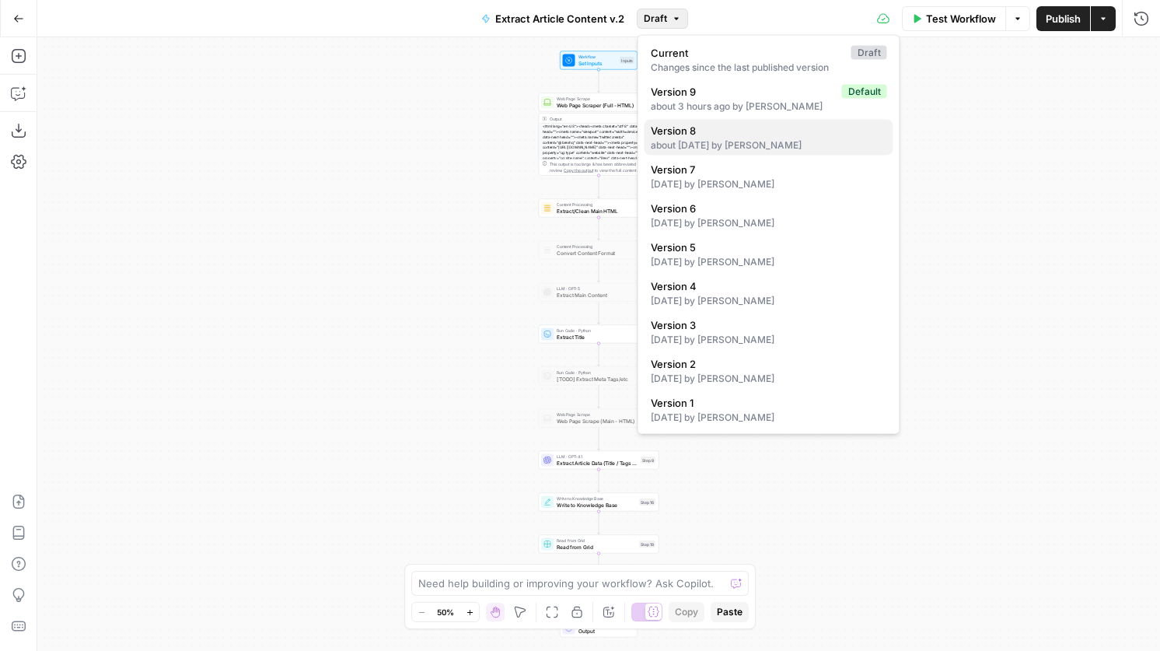
click at [710, 149] on div "about 1 month ago by Kai Wong" at bounding box center [769, 145] width 236 height 14
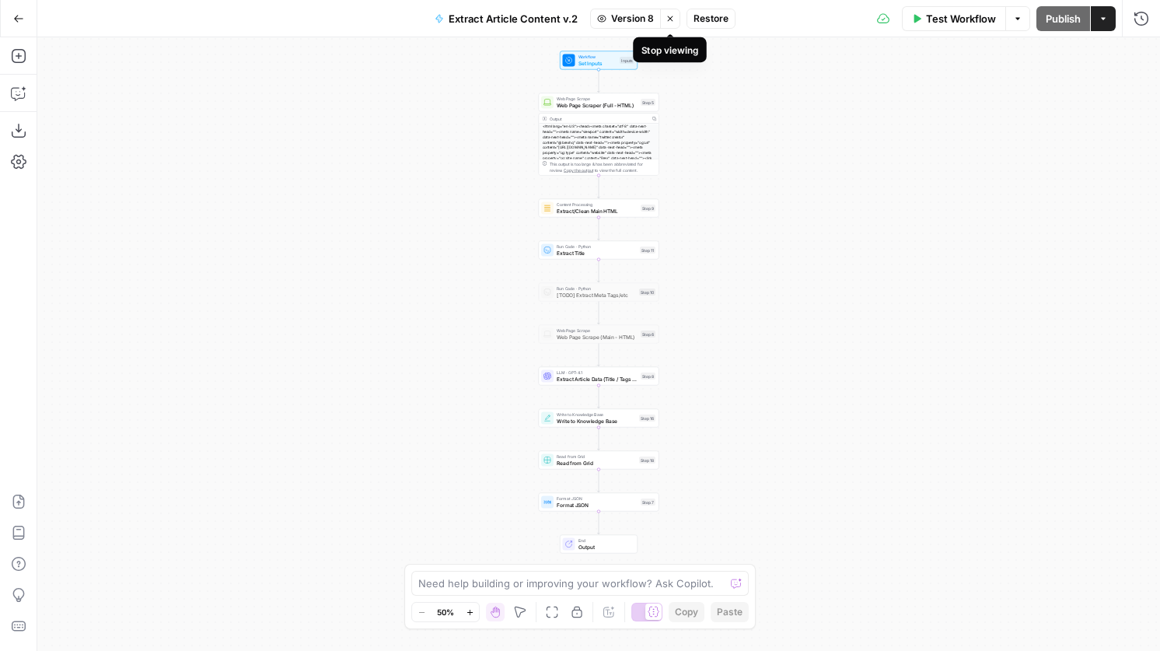
click at [663, 21] on button "Stop viewing" at bounding box center [670, 19] width 20 height 20
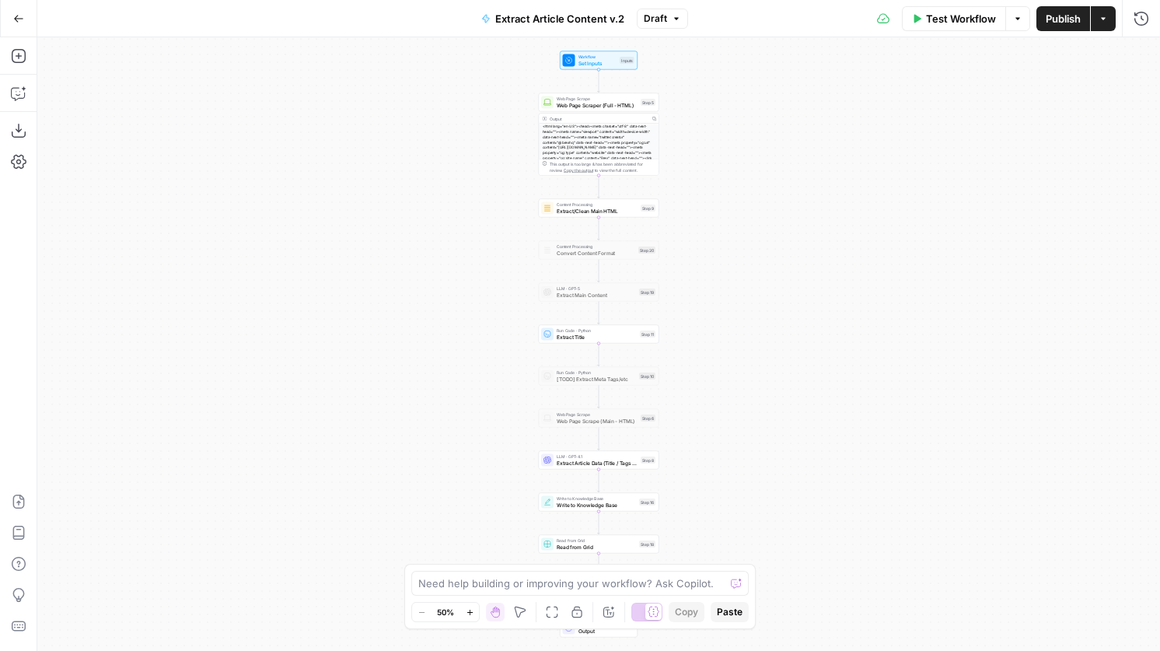
click at [660, 20] on span "Draft" at bounding box center [655, 19] width 23 height 14
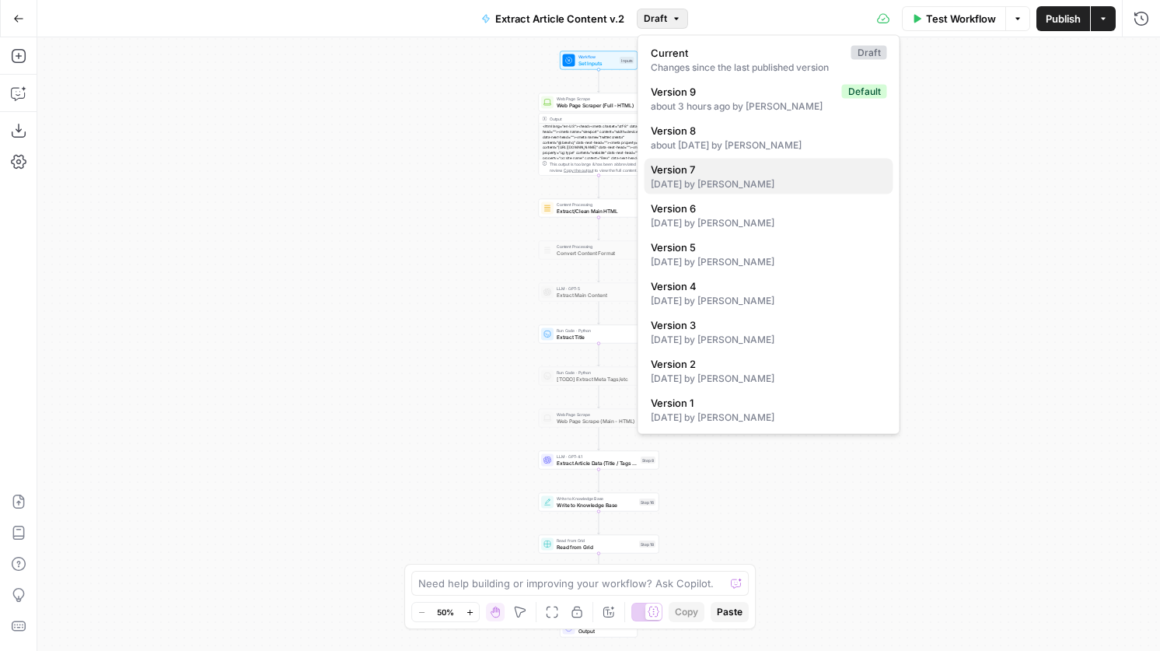
click at [694, 167] on span "Version 7" at bounding box center [766, 170] width 230 height 16
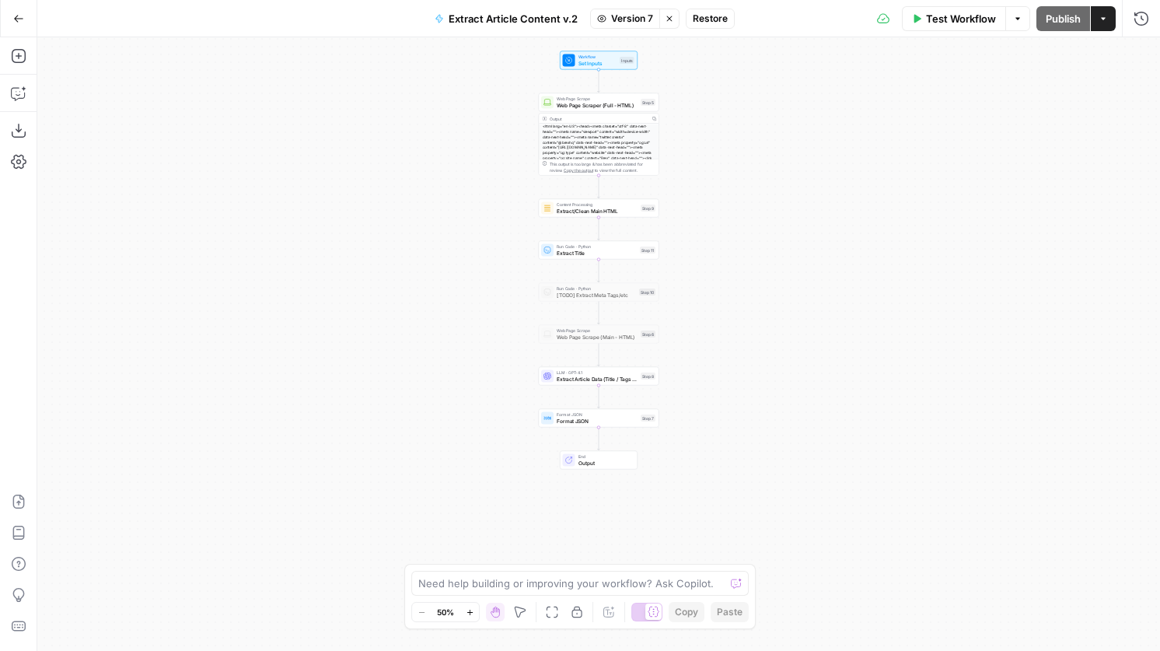
click at [638, 19] on span "Version 7" at bounding box center [632, 19] width 42 height 14
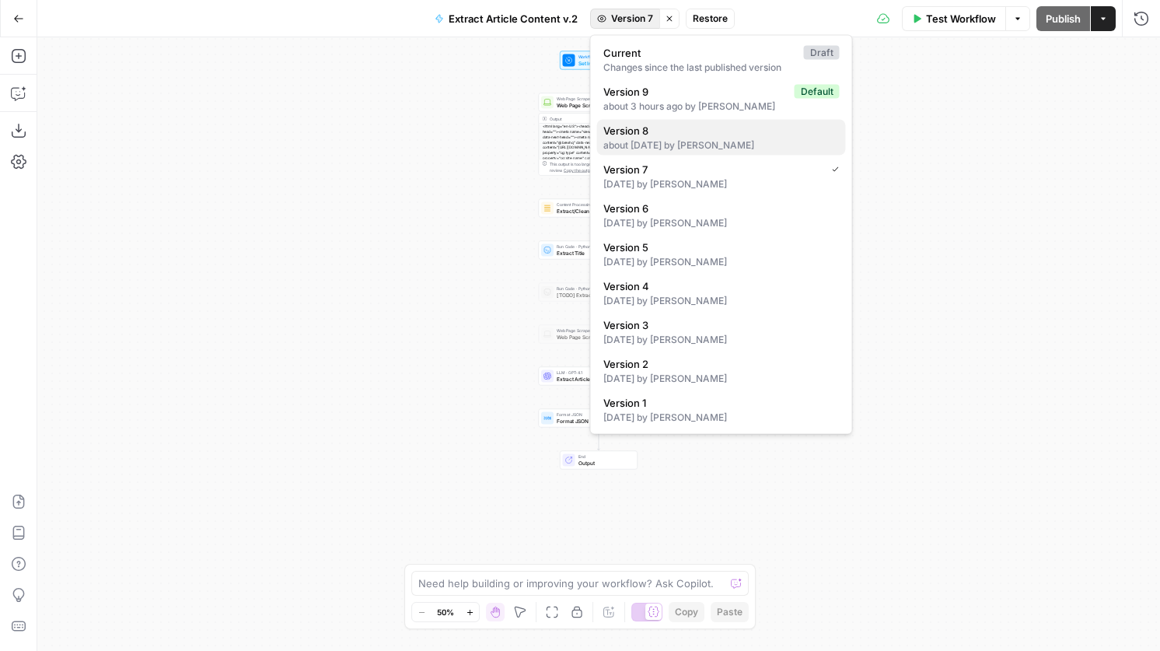
click at [666, 149] on div "about [DATE] by [PERSON_NAME]" at bounding box center [722, 145] width 236 height 14
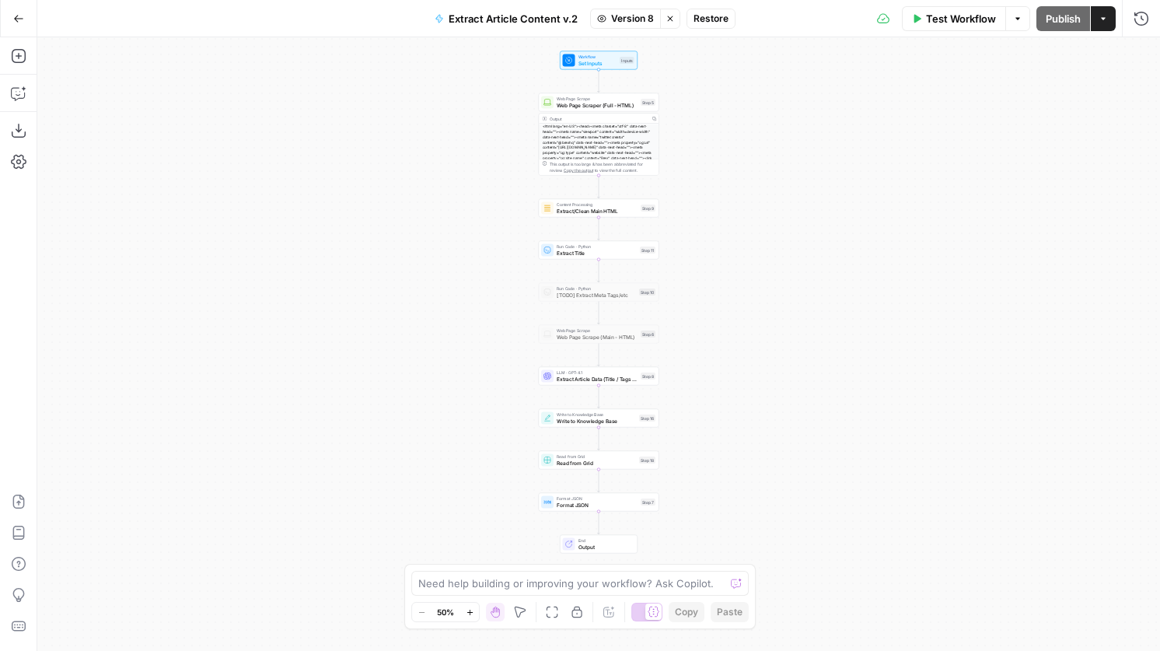
click at [674, 19] on icon "button" at bounding box center [670, 18] width 9 height 9
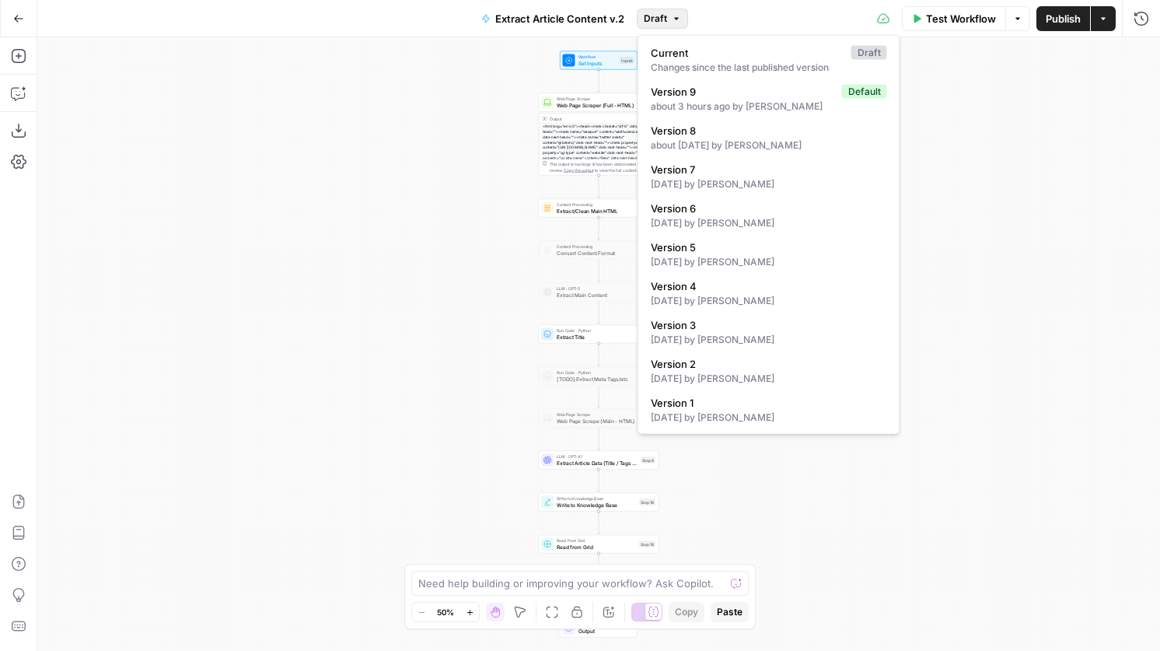
click at [646, 18] on span "Draft" at bounding box center [655, 19] width 23 height 14
click at [720, 180] on div "3 months ago by Dillon Hong" at bounding box center [769, 184] width 236 height 14
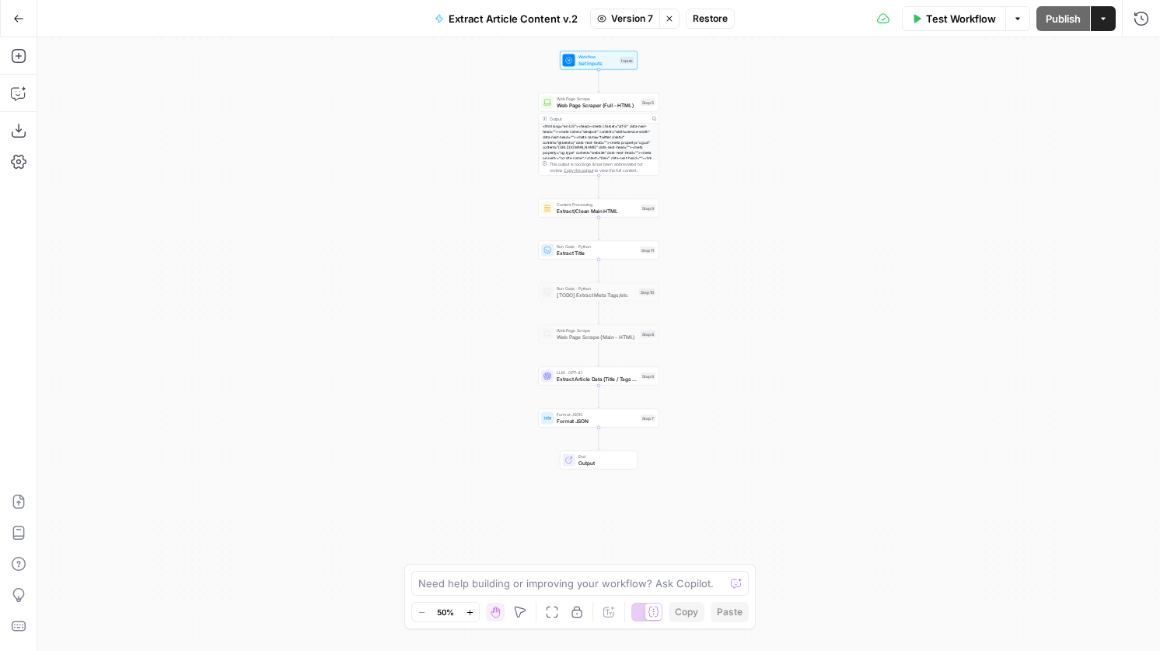
click at [712, 24] on span "Restore" at bounding box center [710, 19] width 35 height 14
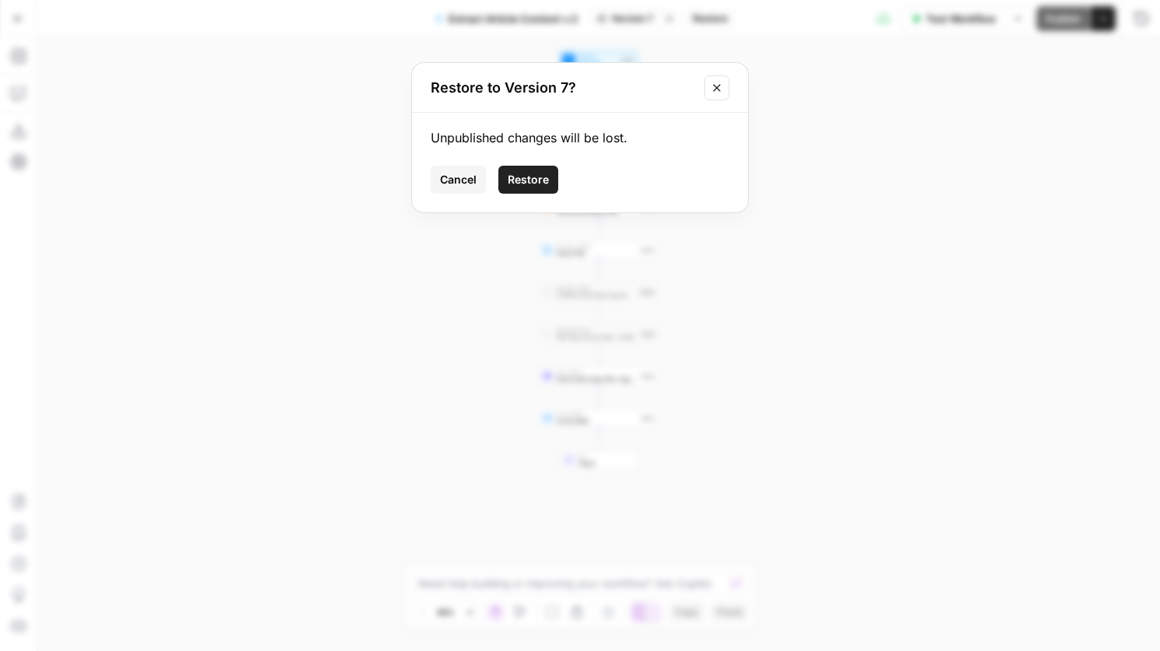
click at [528, 177] on span "Restore" at bounding box center [528, 180] width 41 height 16
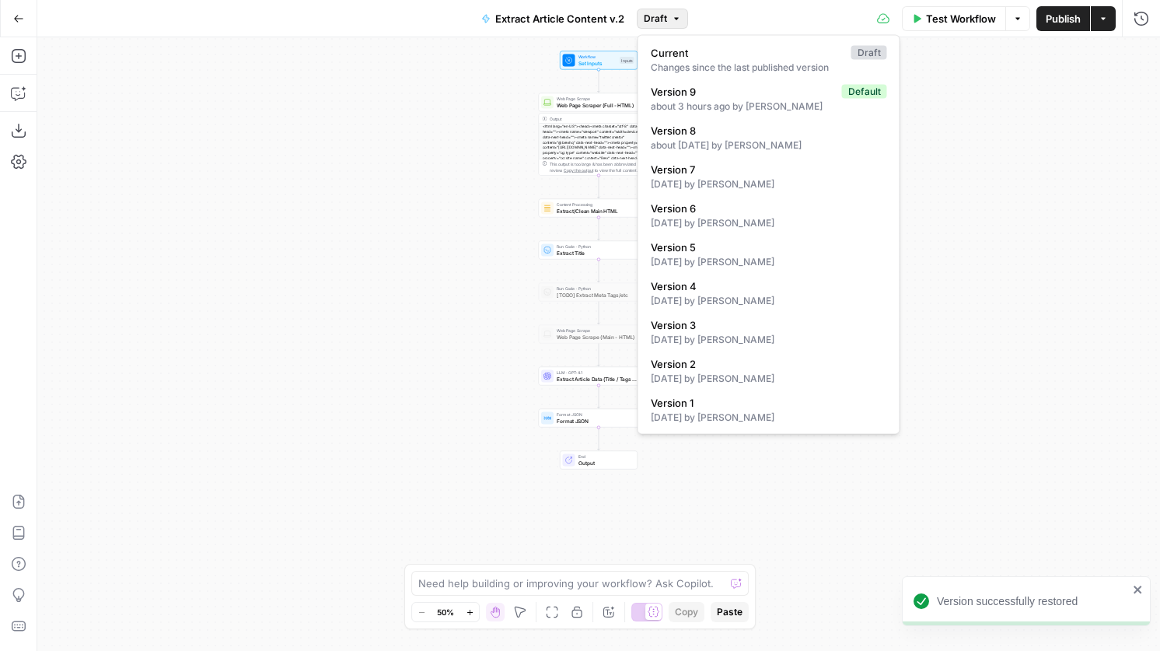
click at [681, 19] on button "Draft" at bounding box center [662, 19] width 51 height 20
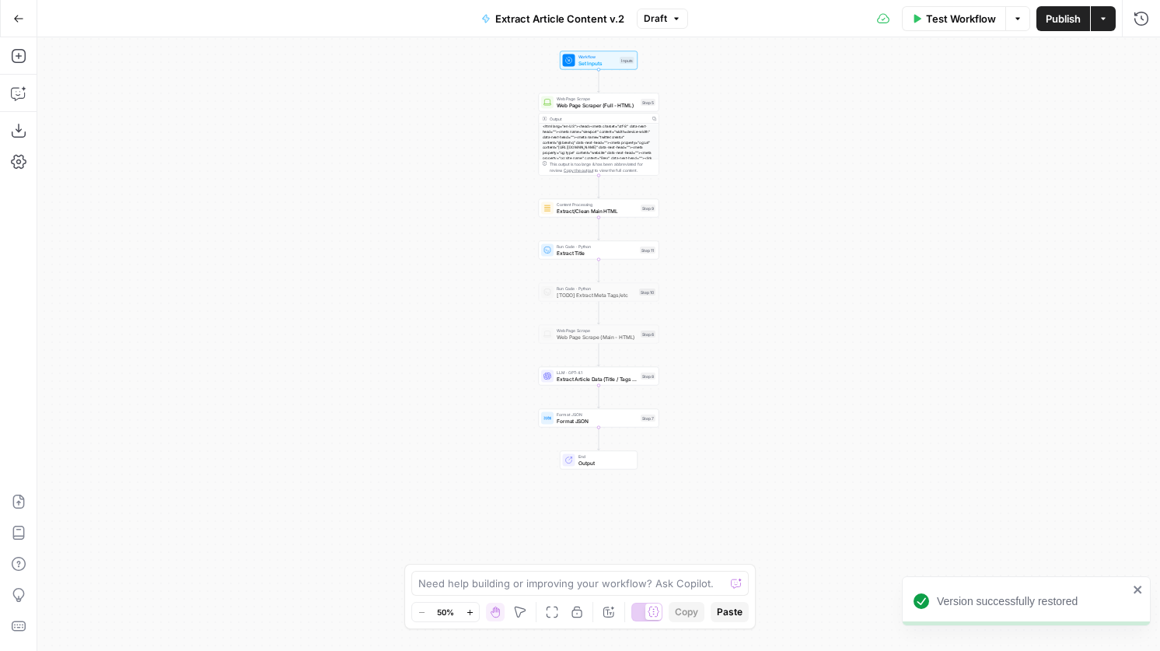
click at [678, 19] on icon "button" at bounding box center [676, 18] width 9 height 9
click at [1058, 24] on span "Publish" at bounding box center [1063, 19] width 35 height 16
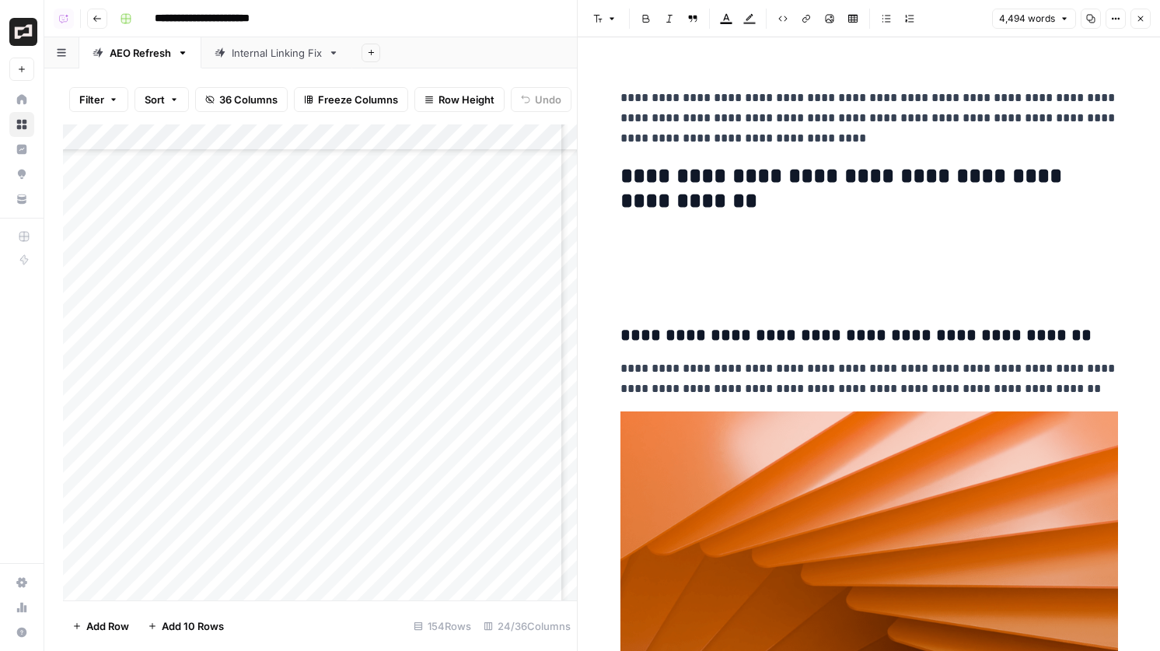
scroll to position [16555, 0]
click at [1143, 13] on button "Close" at bounding box center [1141, 19] width 20 height 20
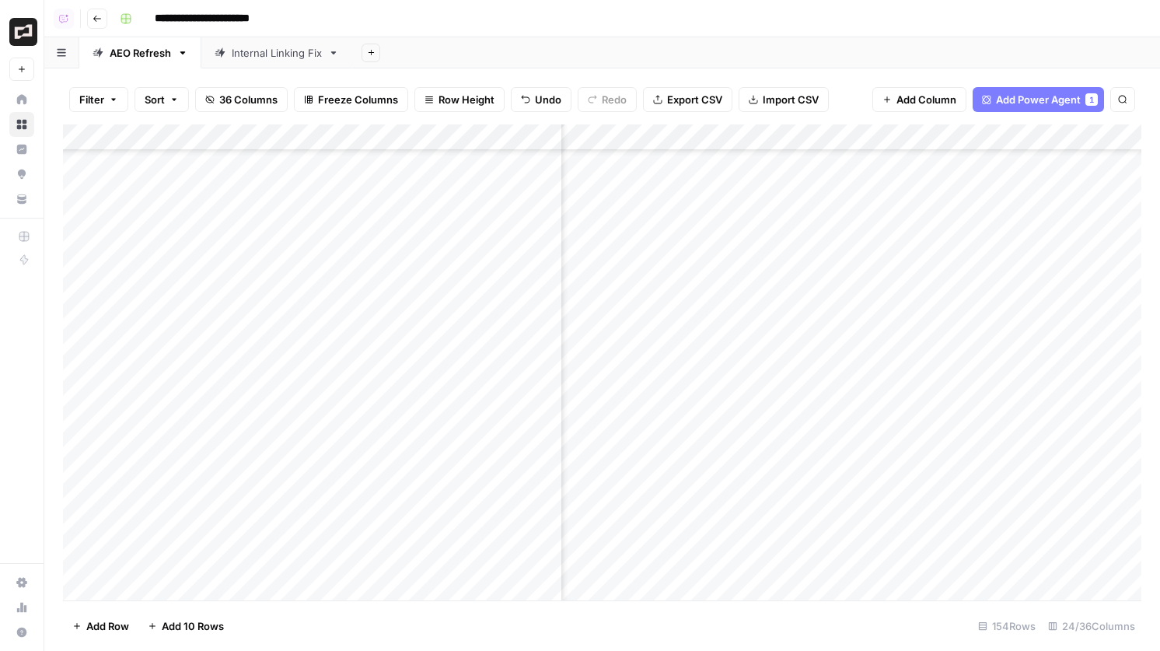
scroll to position [107, 1100]
click at [763, 187] on div "Add Column" at bounding box center [602, 362] width 1079 height 476
click at [735, 188] on div "Add Column" at bounding box center [602, 362] width 1079 height 476
click at [733, 184] on div "Add Column" at bounding box center [602, 362] width 1079 height 476
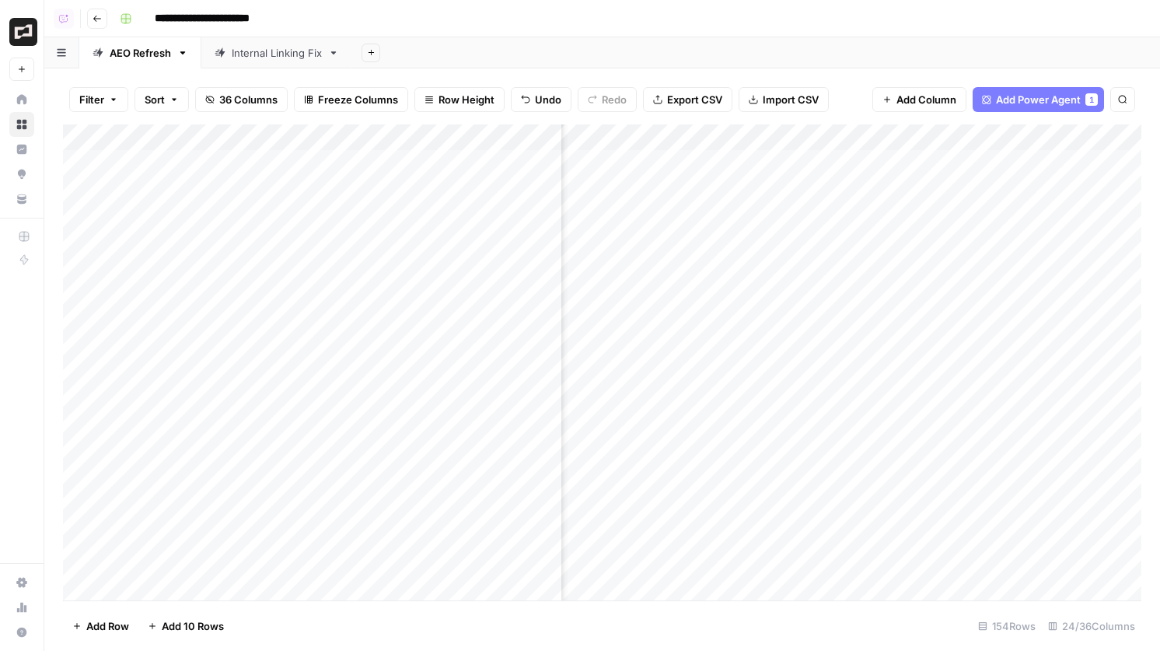
scroll to position [0, 0]
click at [733, 293] on div "Add Column" at bounding box center [602, 362] width 1079 height 476
click at [688, 293] on div "Add Column" at bounding box center [602, 362] width 1079 height 476
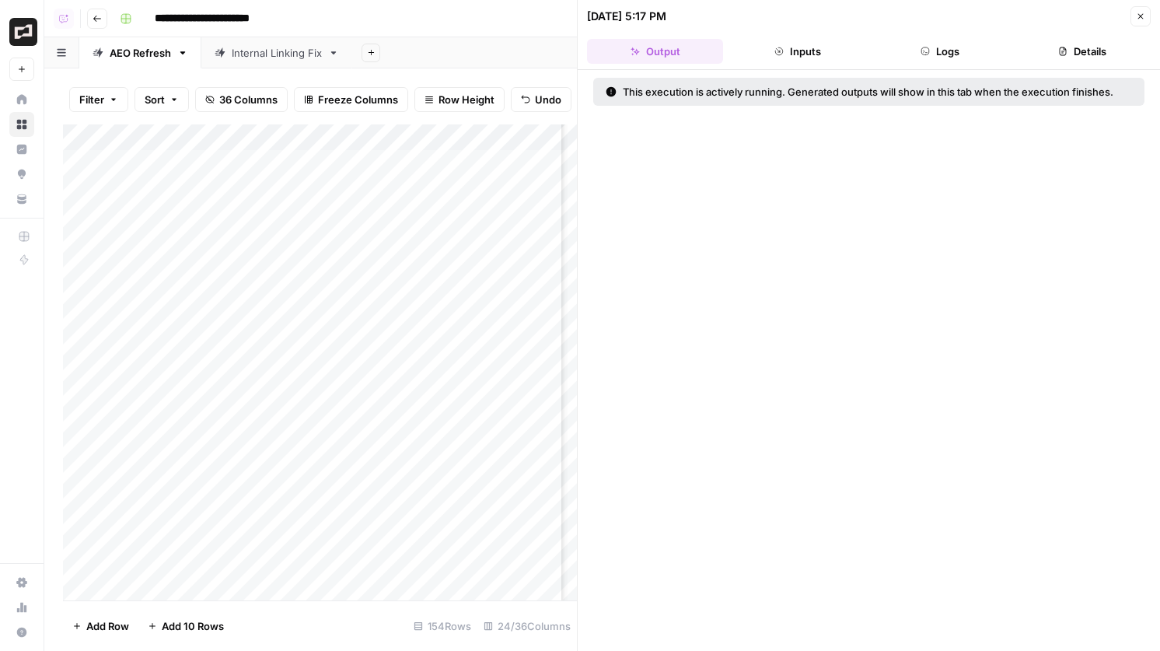
click at [1105, 50] on button "Details" at bounding box center [1083, 51] width 136 height 25
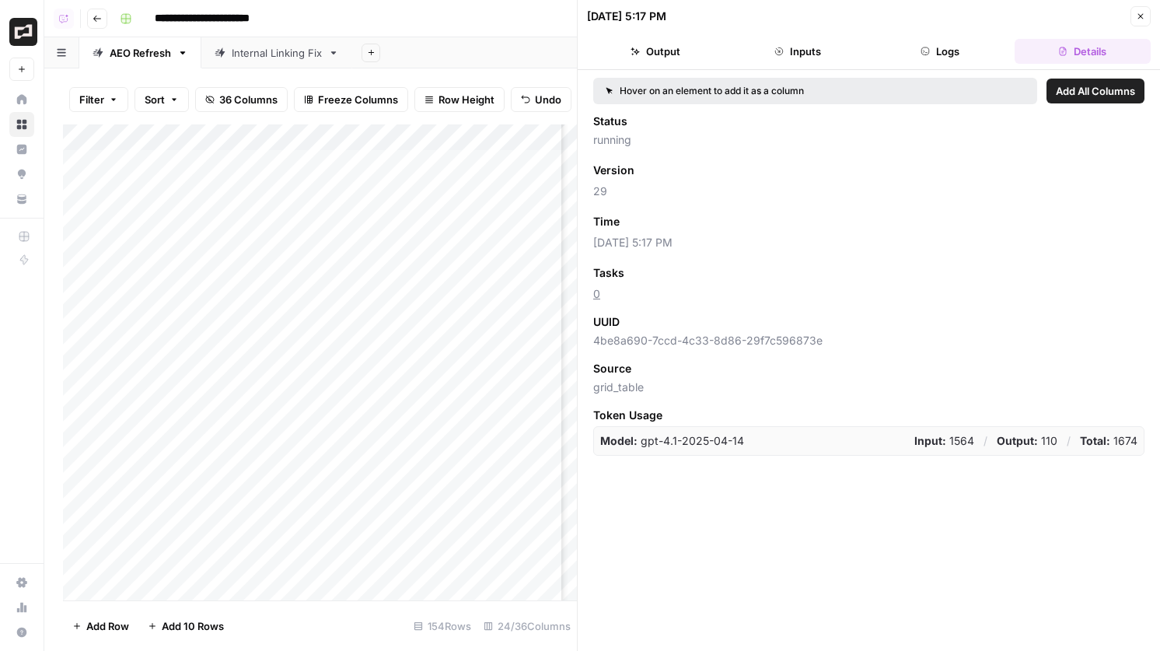
click at [791, 58] on button "Inputs" at bounding box center [798, 51] width 136 height 25
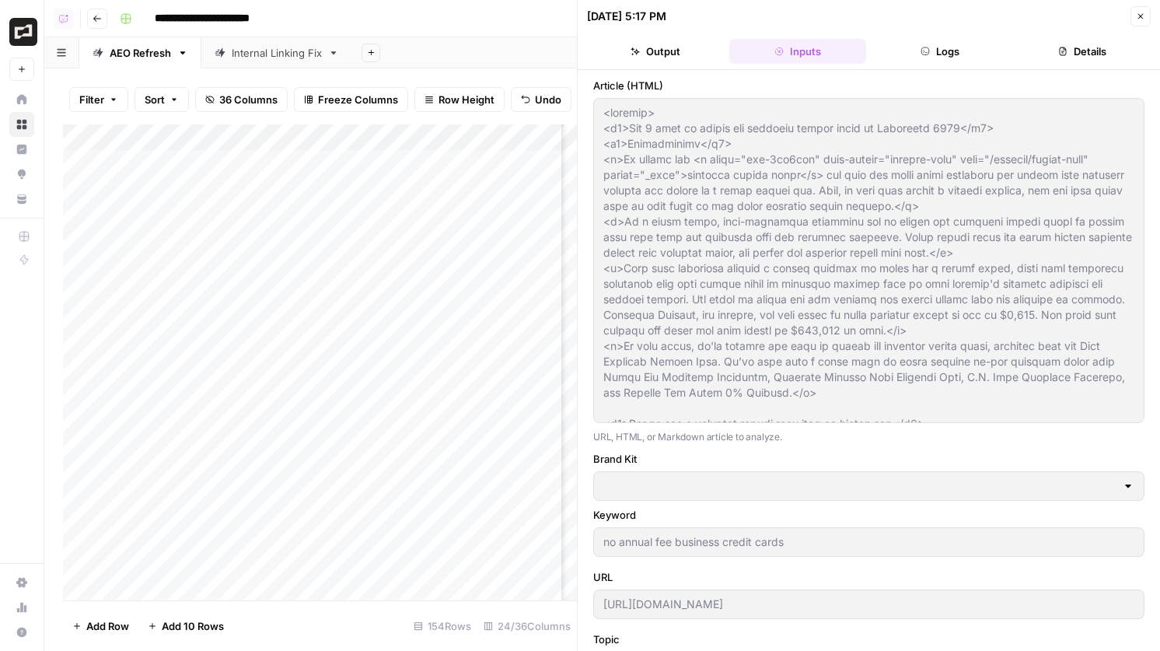
type input "Brex"
click at [875, 61] on button "Logs" at bounding box center [941, 51] width 136 height 25
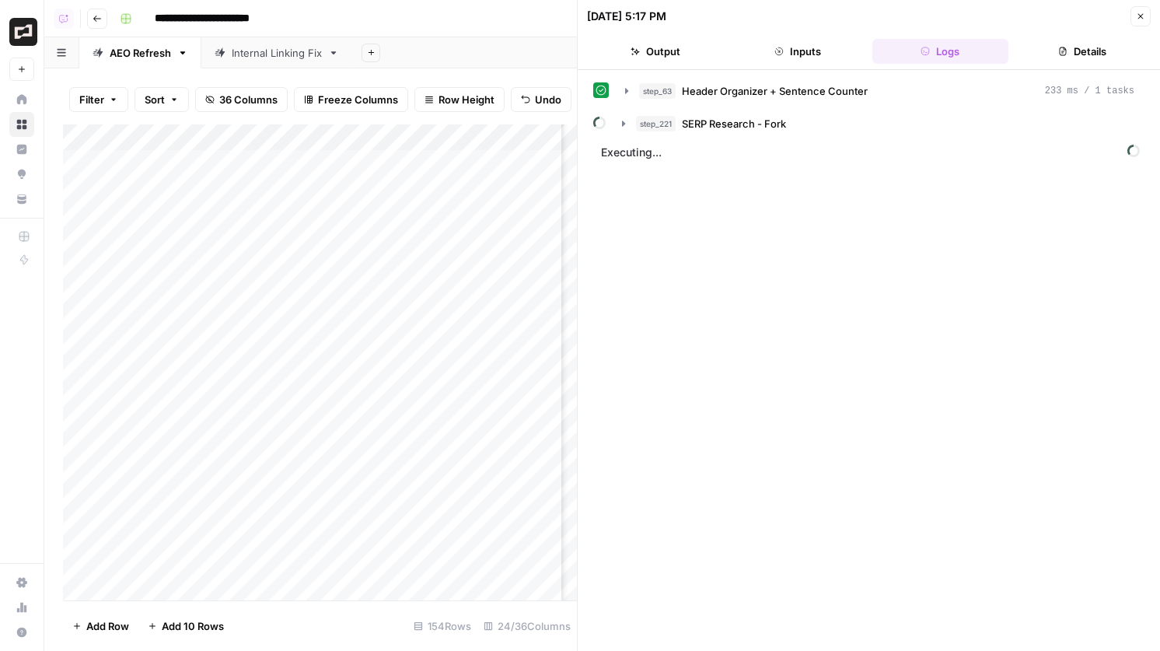
click at [699, 44] on button "Output" at bounding box center [655, 51] width 136 height 25
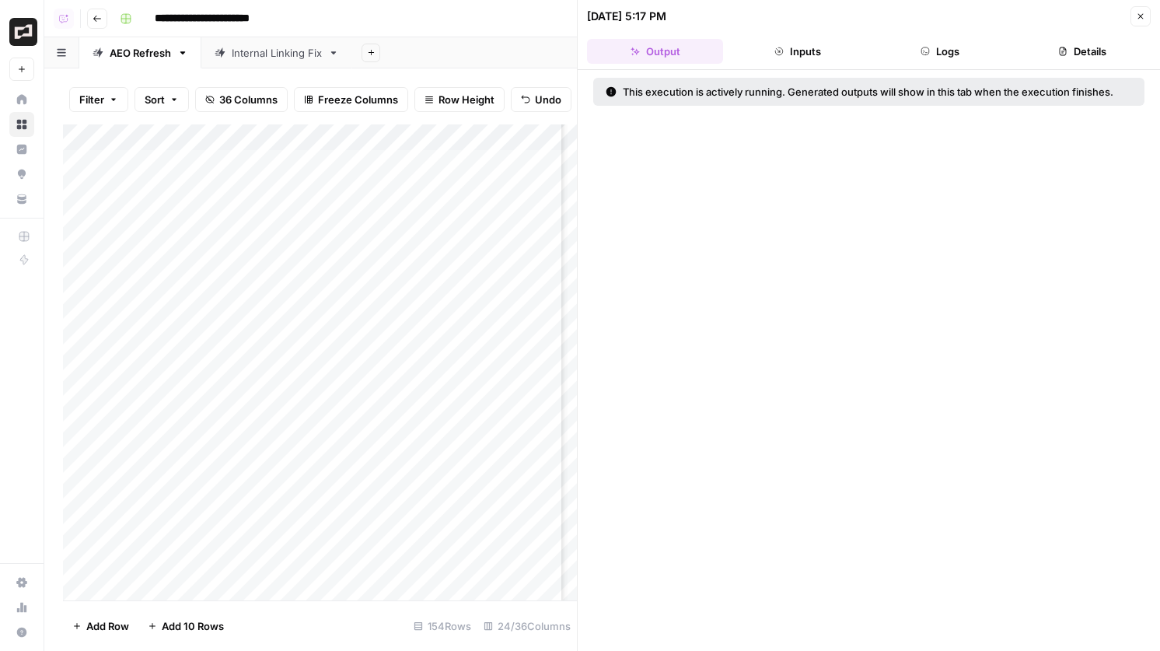
click at [794, 44] on button "Inputs" at bounding box center [798, 51] width 136 height 25
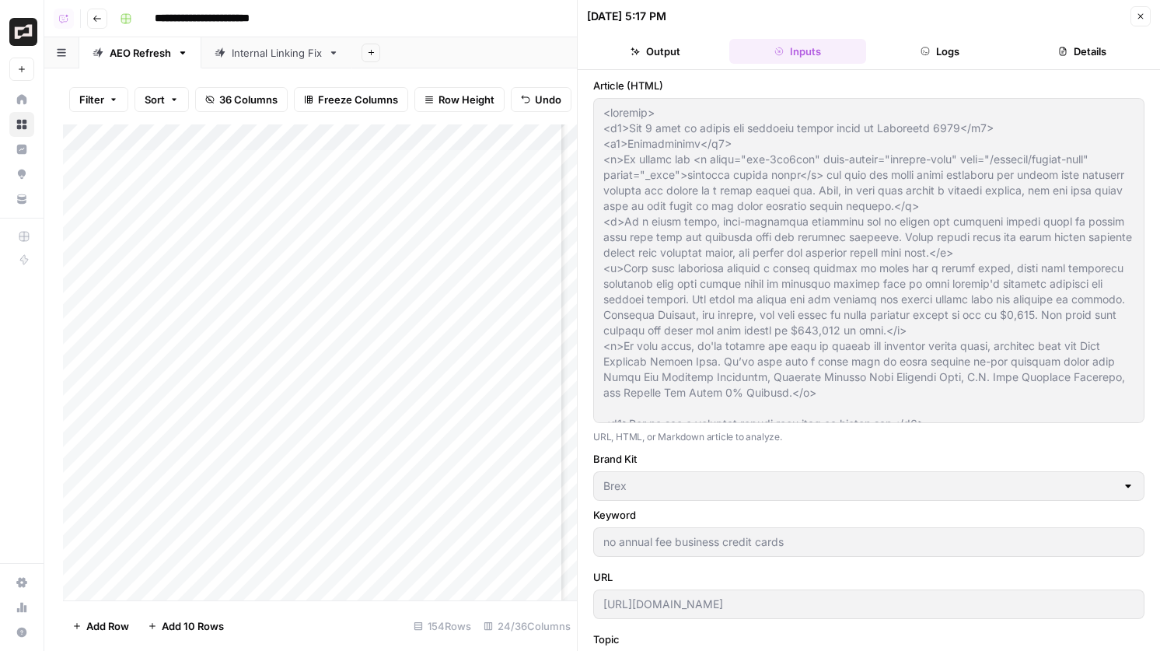
click at [1143, 13] on icon "button" at bounding box center [1140, 16] width 9 height 9
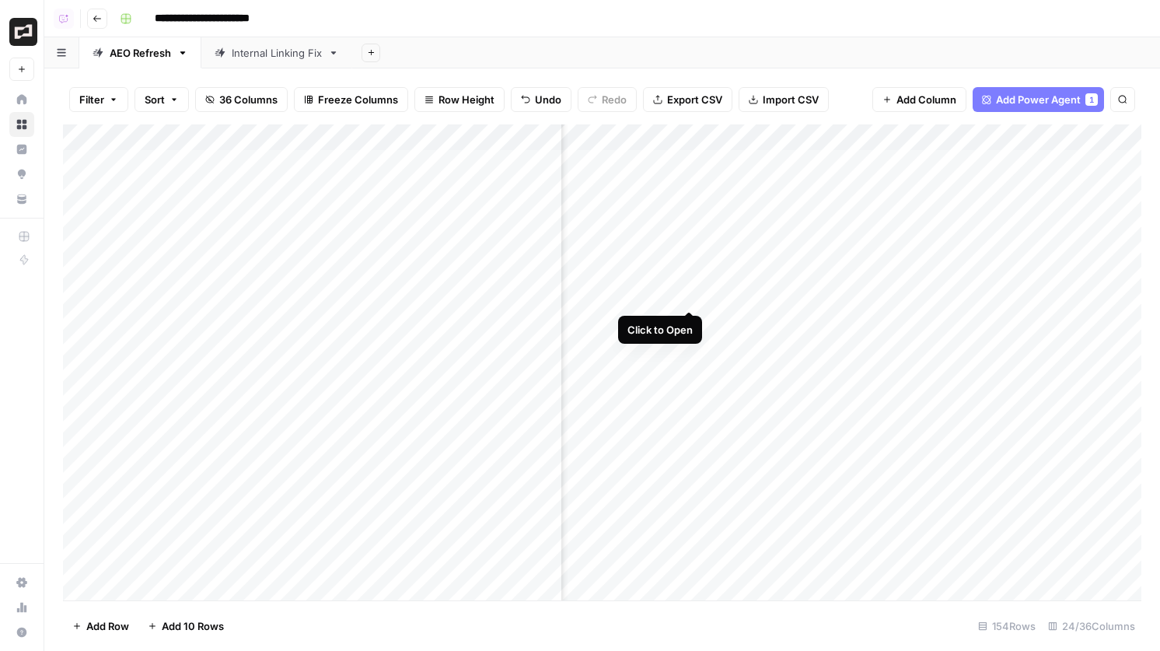
click at [689, 296] on div "Add Column" at bounding box center [602, 362] width 1079 height 476
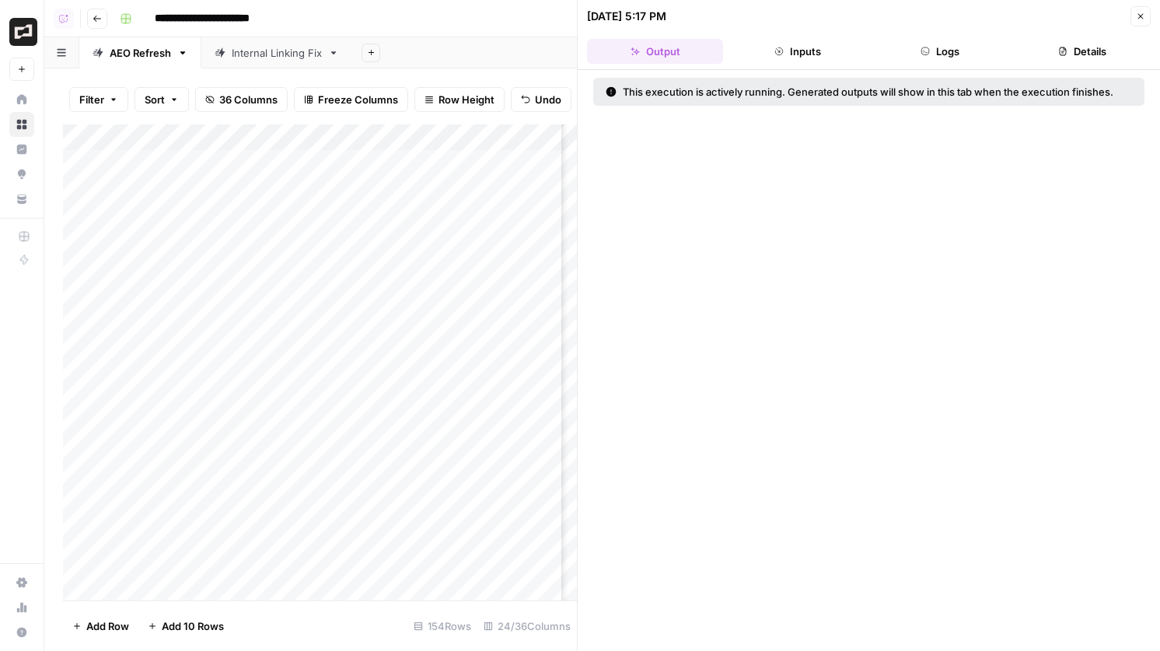
click at [1146, 12] on button "Close" at bounding box center [1141, 16] width 20 height 20
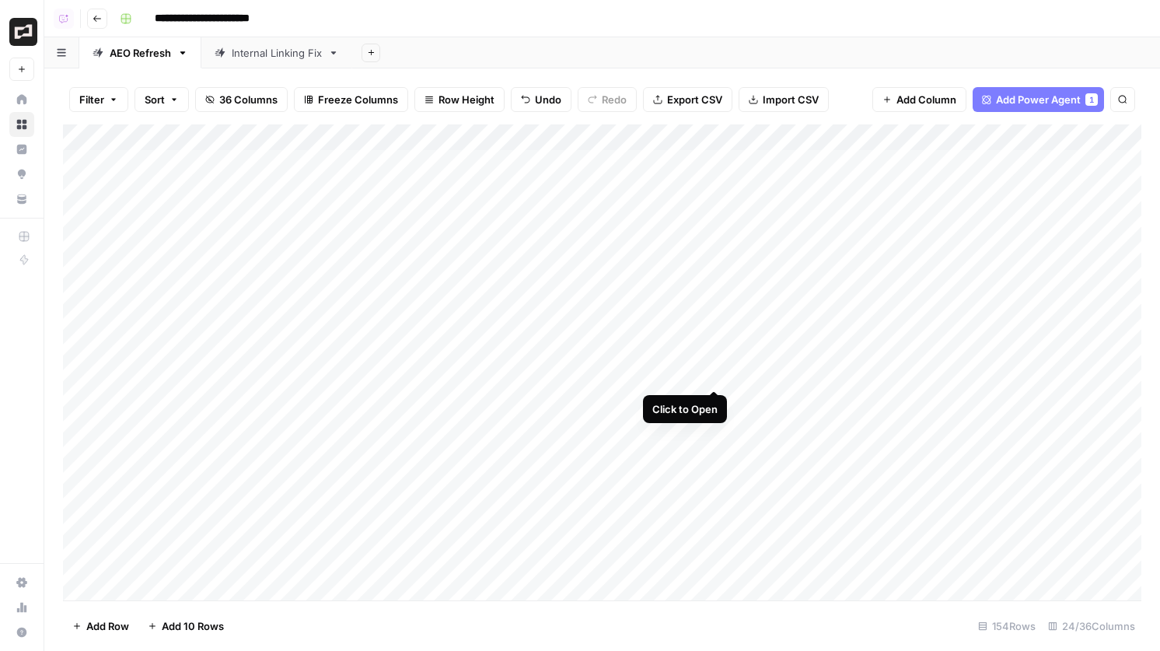
click at [714, 373] on div "Add Column" at bounding box center [602, 362] width 1079 height 476
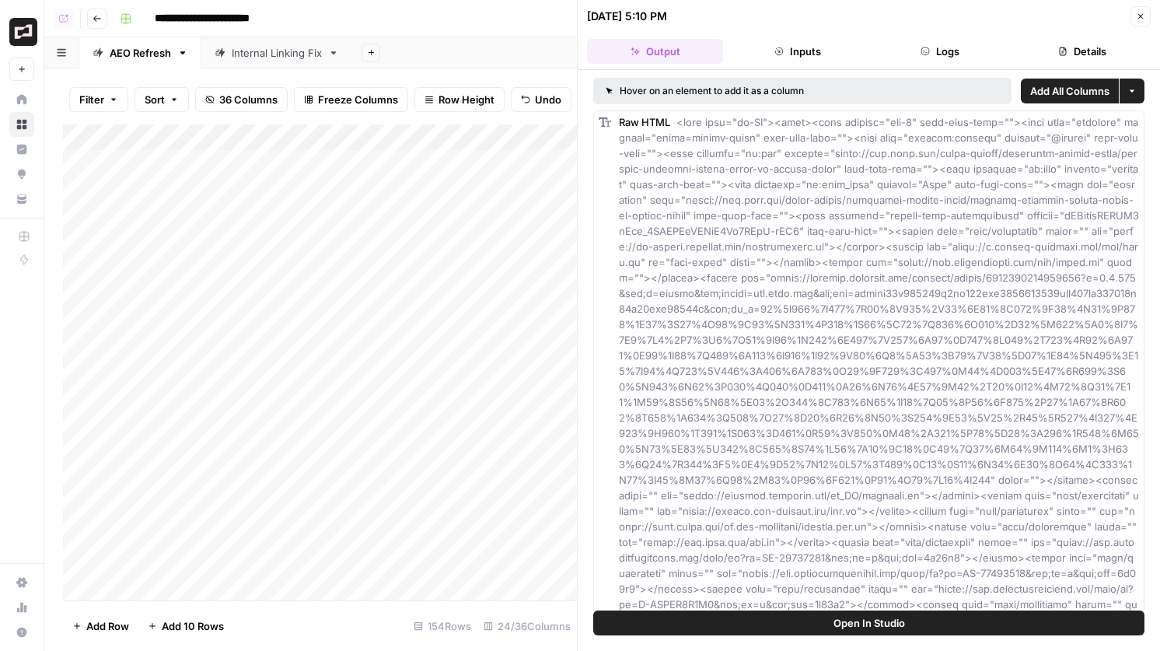
click at [933, 623] on button "Open In Studio" at bounding box center [868, 623] width 551 height 25
click at [1150, 19] on button "Close" at bounding box center [1141, 16] width 20 height 20
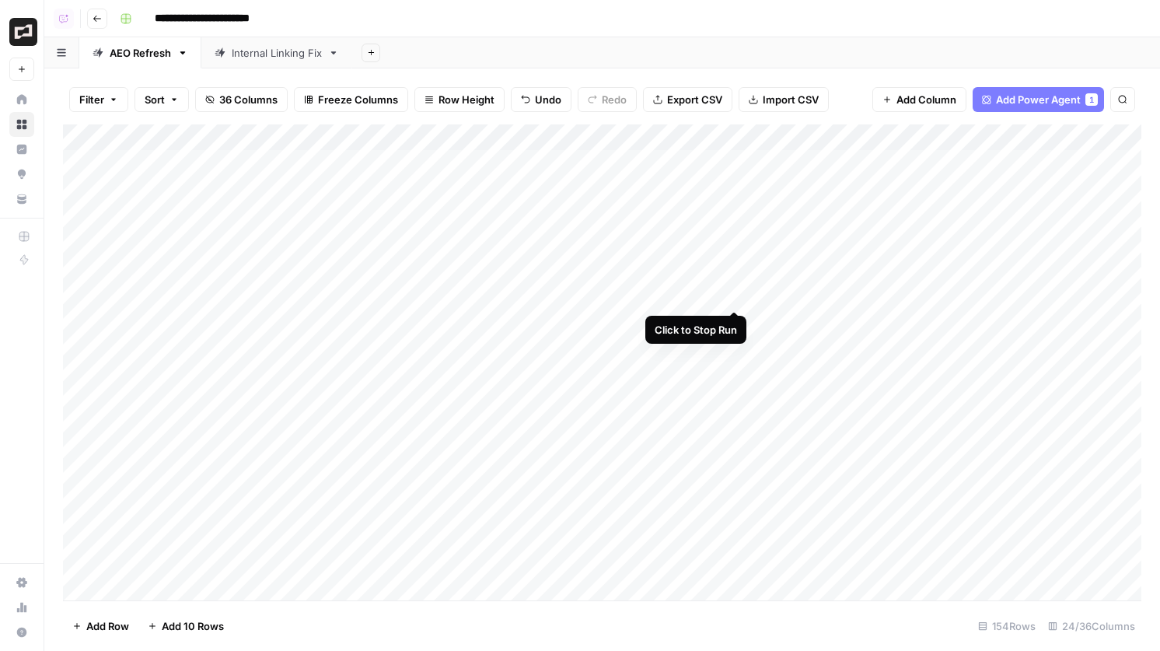
click at [731, 293] on div "Add Column" at bounding box center [602, 362] width 1079 height 476
click at [717, 295] on div "Add Column" at bounding box center [602, 362] width 1079 height 476
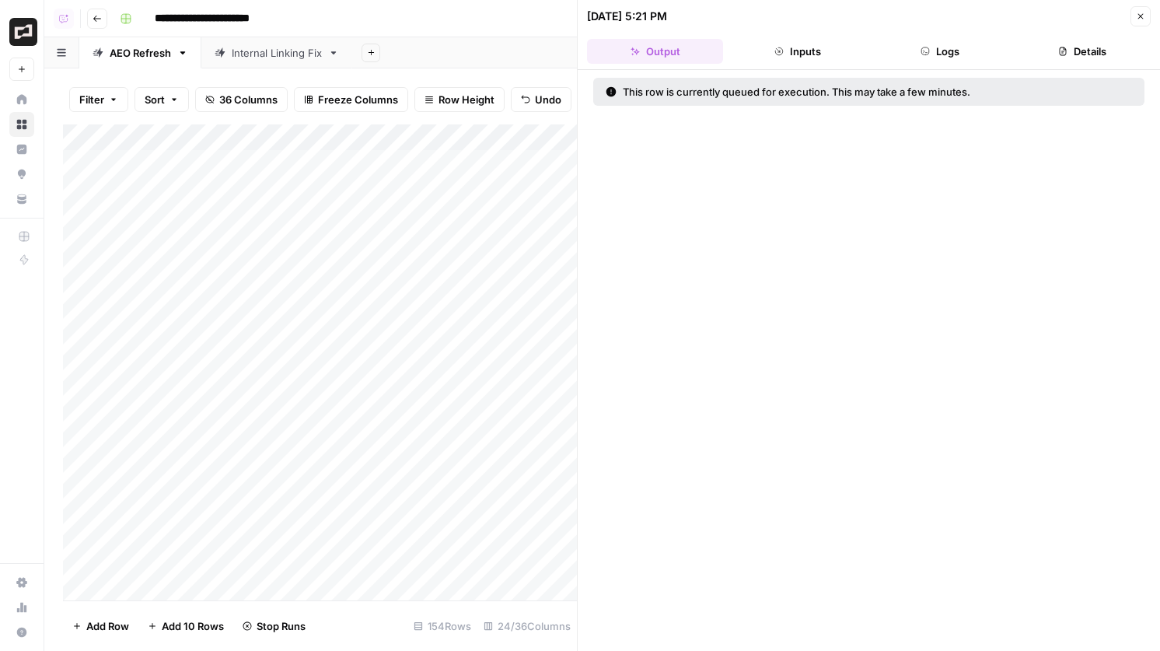
click at [1047, 52] on button "Details" at bounding box center [1083, 51] width 136 height 25
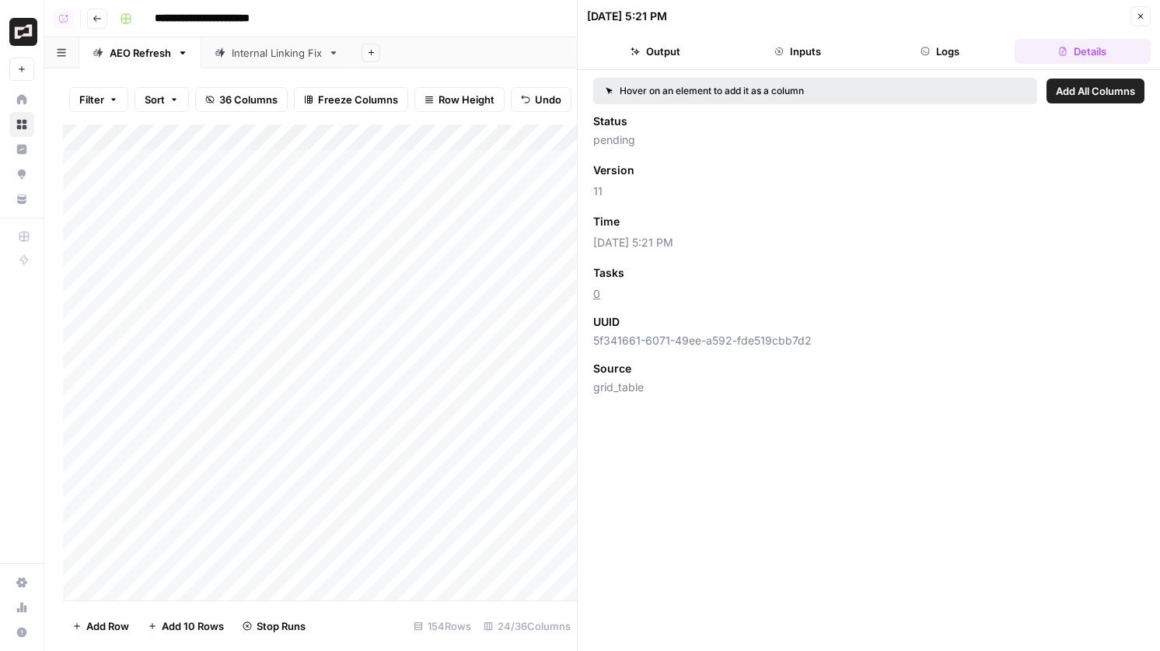
click at [1139, 20] on icon "button" at bounding box center [1140, 16] width 9 height 9
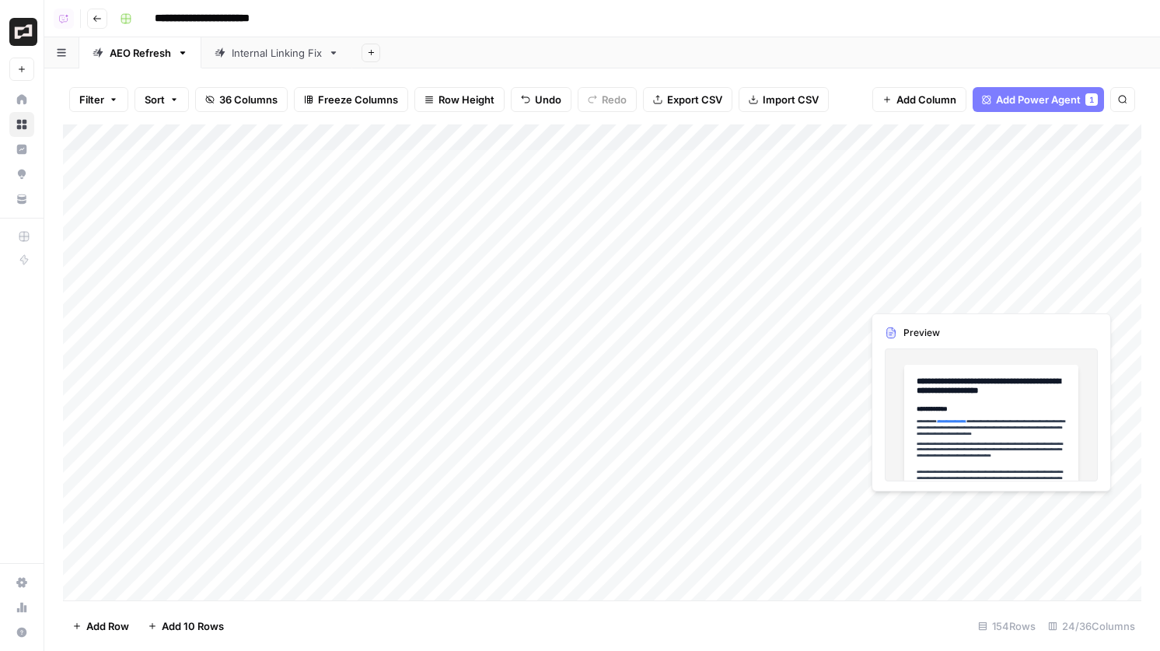
click at [971, 295] on div "Add Column" at bounding box center [602, 362] width 1079 height 476
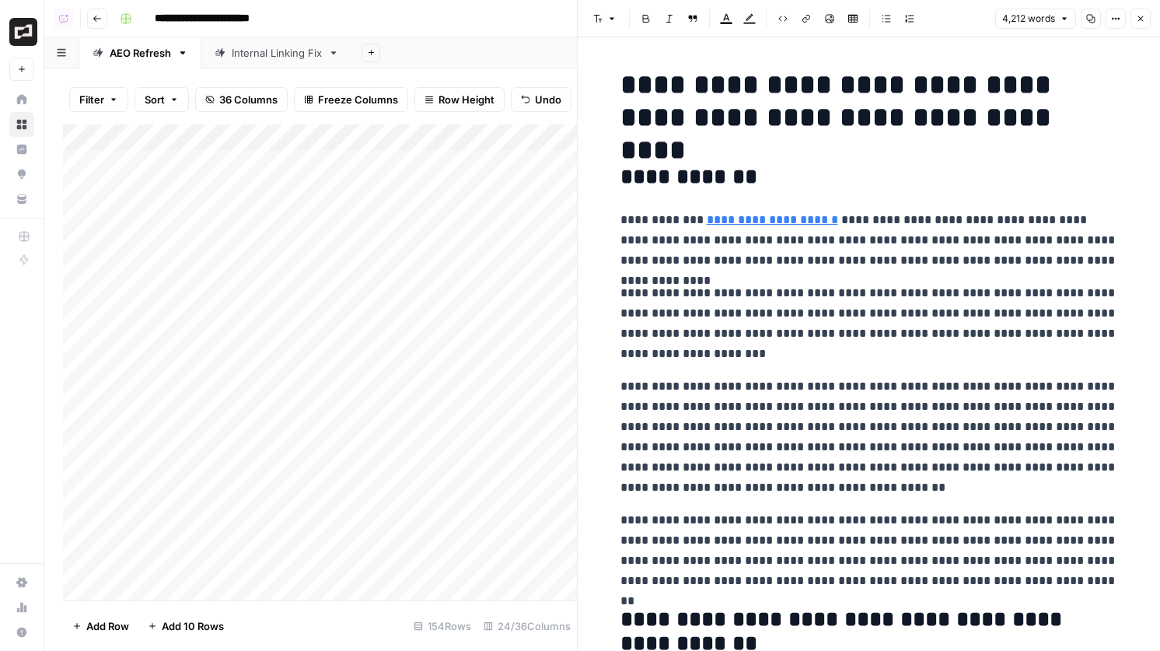
click at [1141, 14] on icon "button" at bounding box center [1140, 18] width 9 height 9
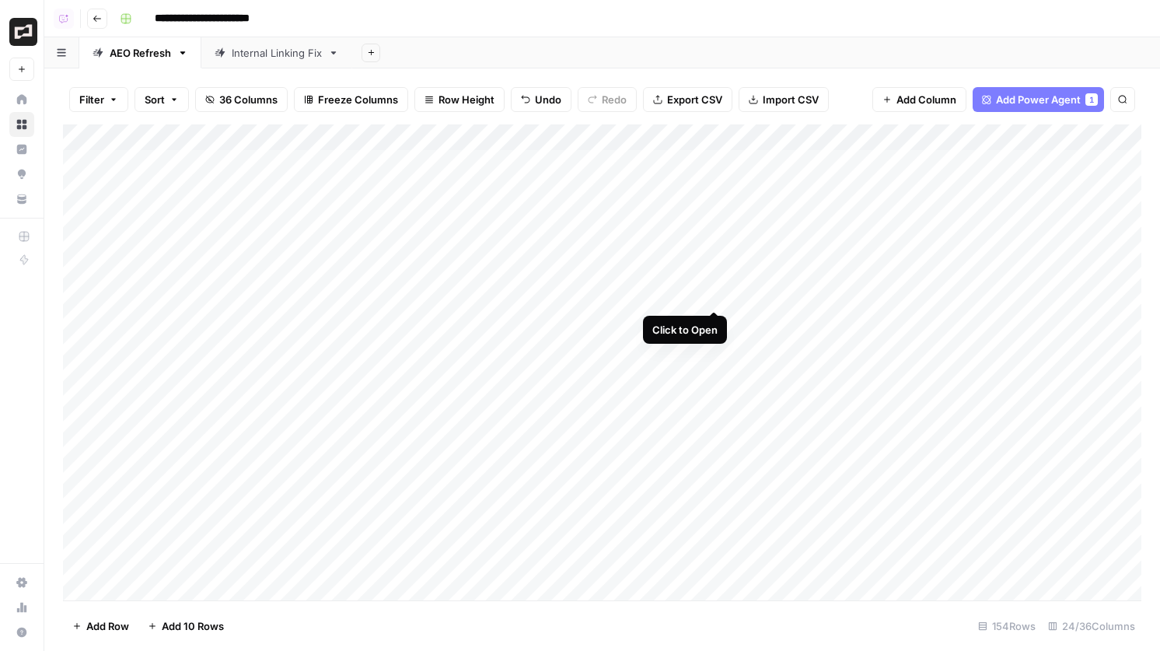
click at [713, 295] on div "Add Column" at bounding box center [602, 362] width 1079 height 476
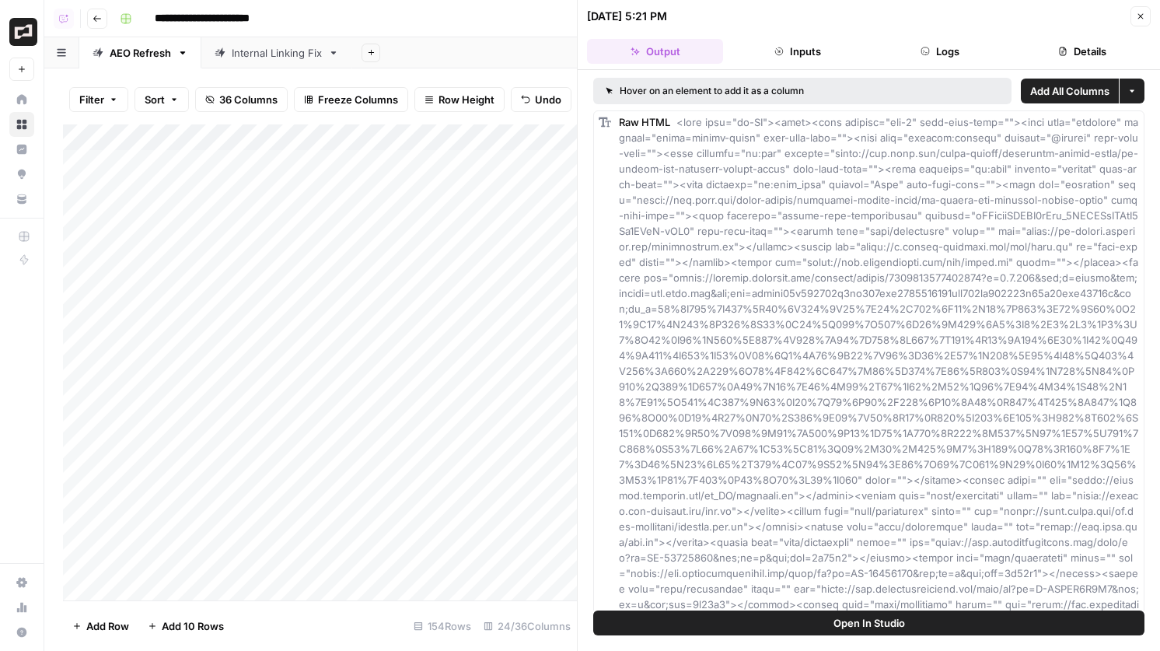
click at [906, 50] on button "Logs" at bounding box center [941, 51] width 136 height 25
click at [808, 625] on button "Open In Studio" at bounding box center [868, 623] width 551 height 25
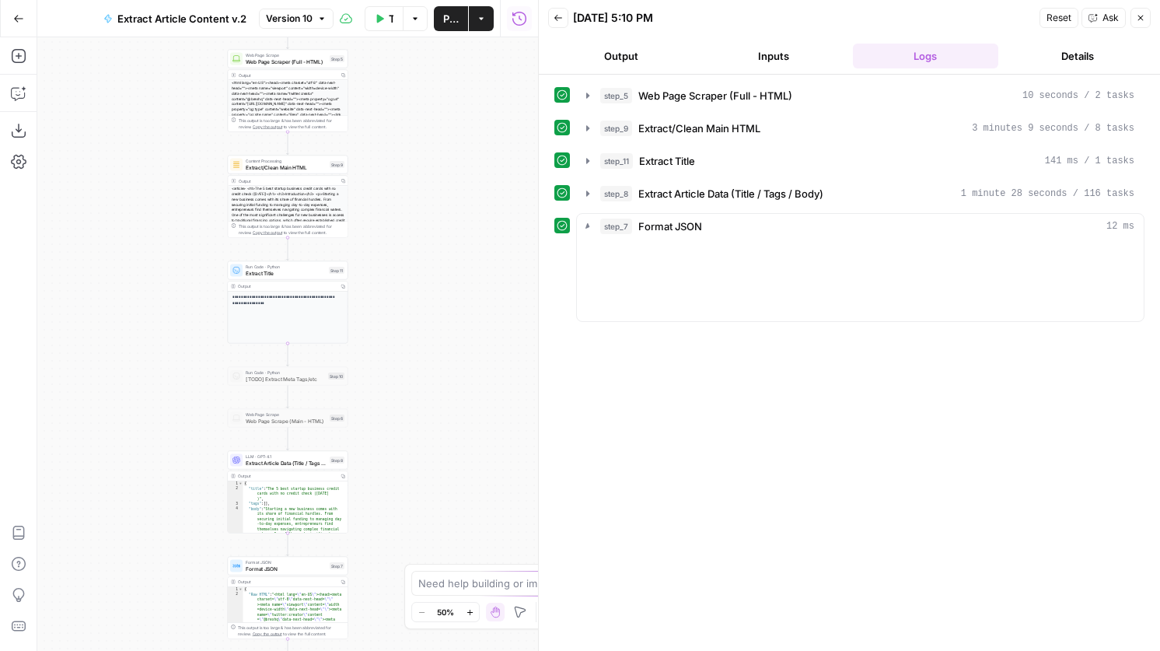
click at [300, 22] on span "Version 10" at bounding box center [289, 19] width 47 height 14
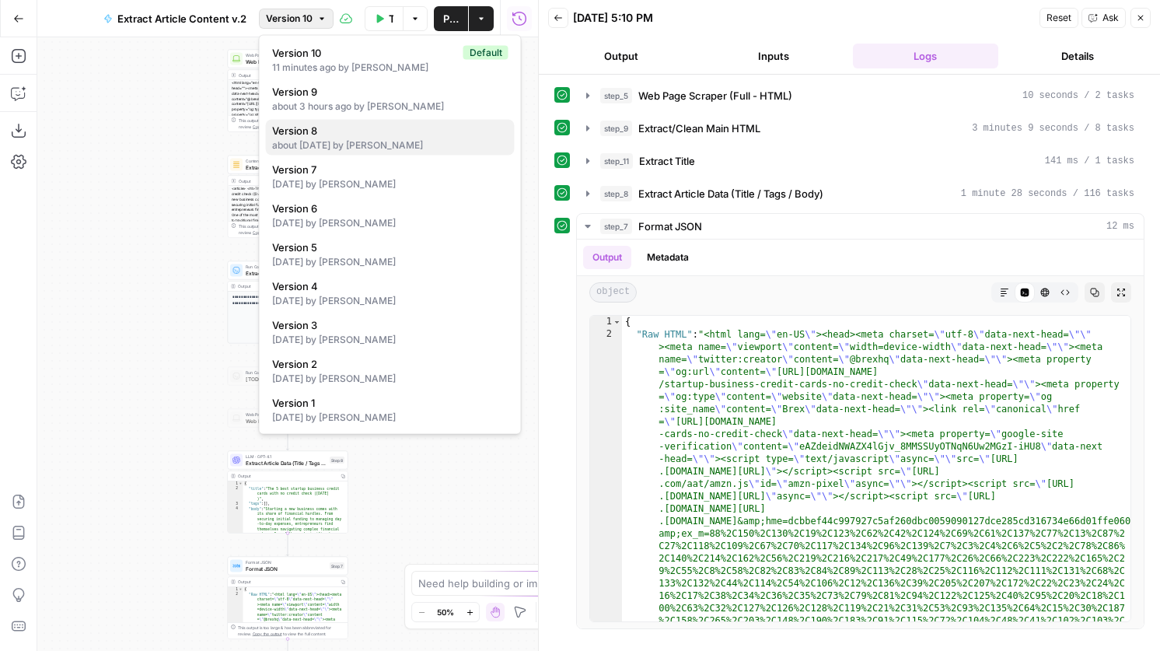
click at [380, 145] on div "about 1 month ago by Kai Wong" at bounding box center [390, 145] width 236 height 14
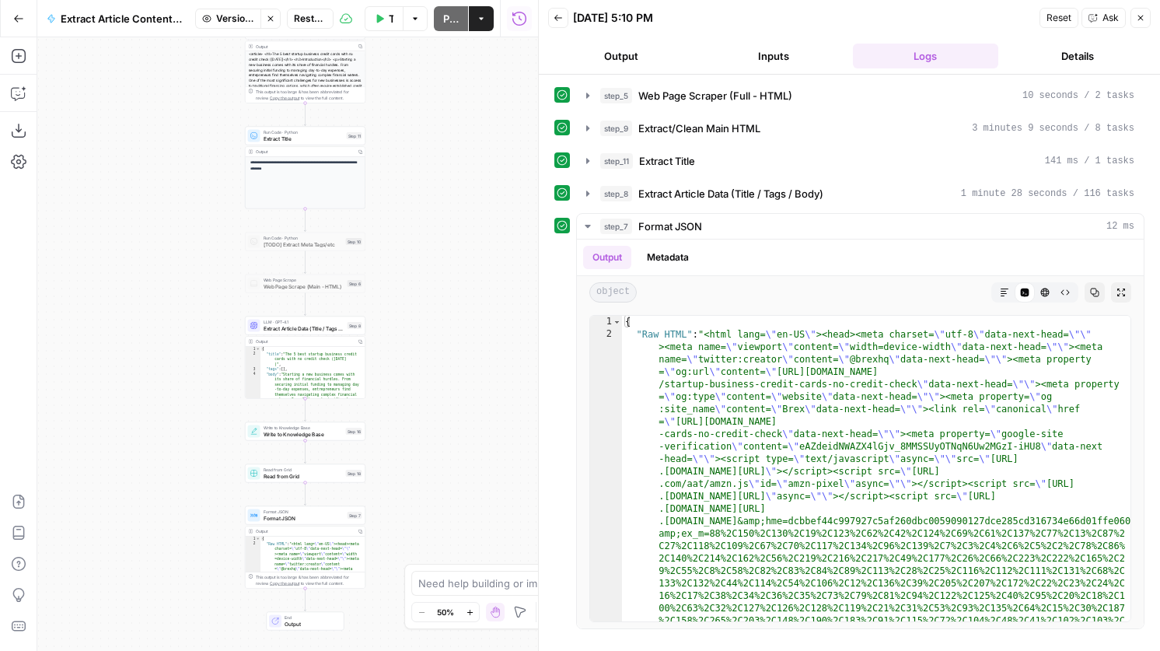
click at [313, 17] on span "Restore" at bounding box center [310, 19] width 33 height 14
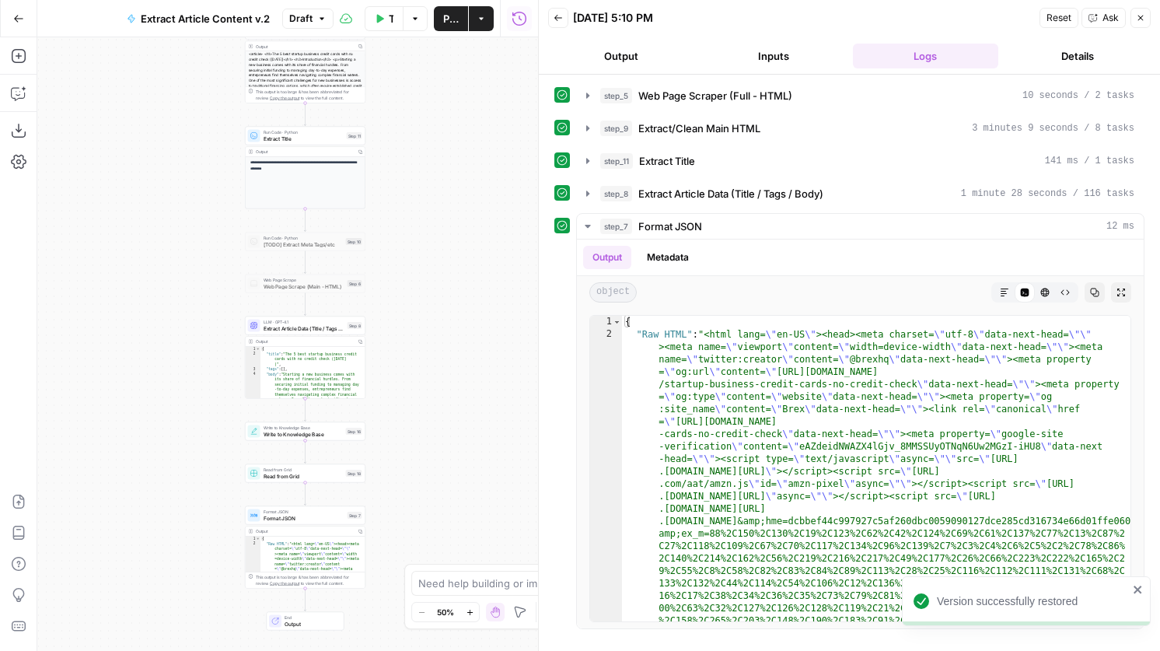
click at [446, 21] on span "Publish" at bounding box center [451, 19] width 16 height 16
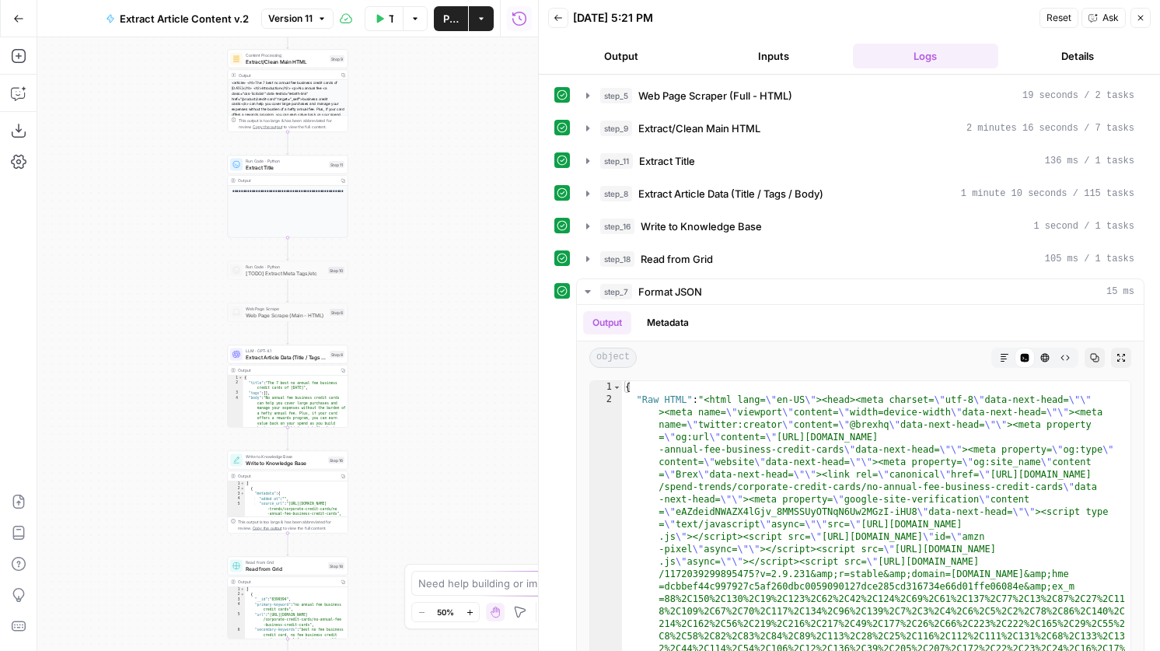
click at [547, 243] on div at bounding box center [539, 325] width 16 height 651
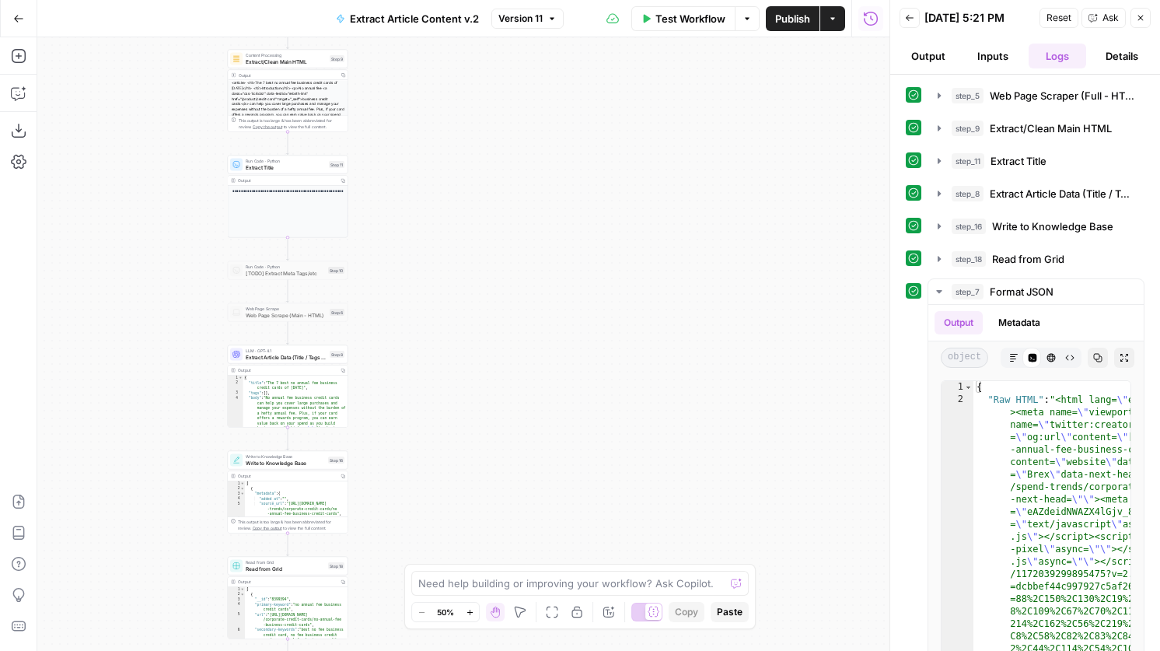
click at [1023, 290] on span "Format JSON" at bounding box center [1022, 292] width 64 height 16
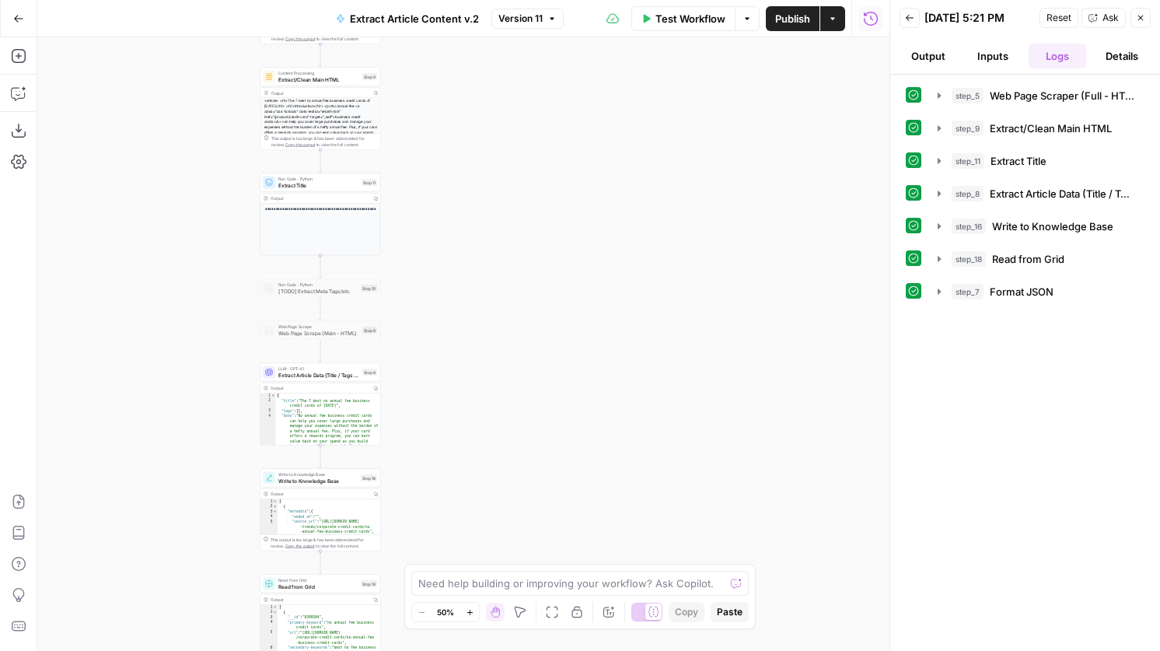
drag, startPoint x: 491, startPoint y: 299, endPoint x: 645, endPoint y: 339, distance: 159.2
click at [619, 329] on div "**********" at bounding box center [463, 344] width 852 height 614
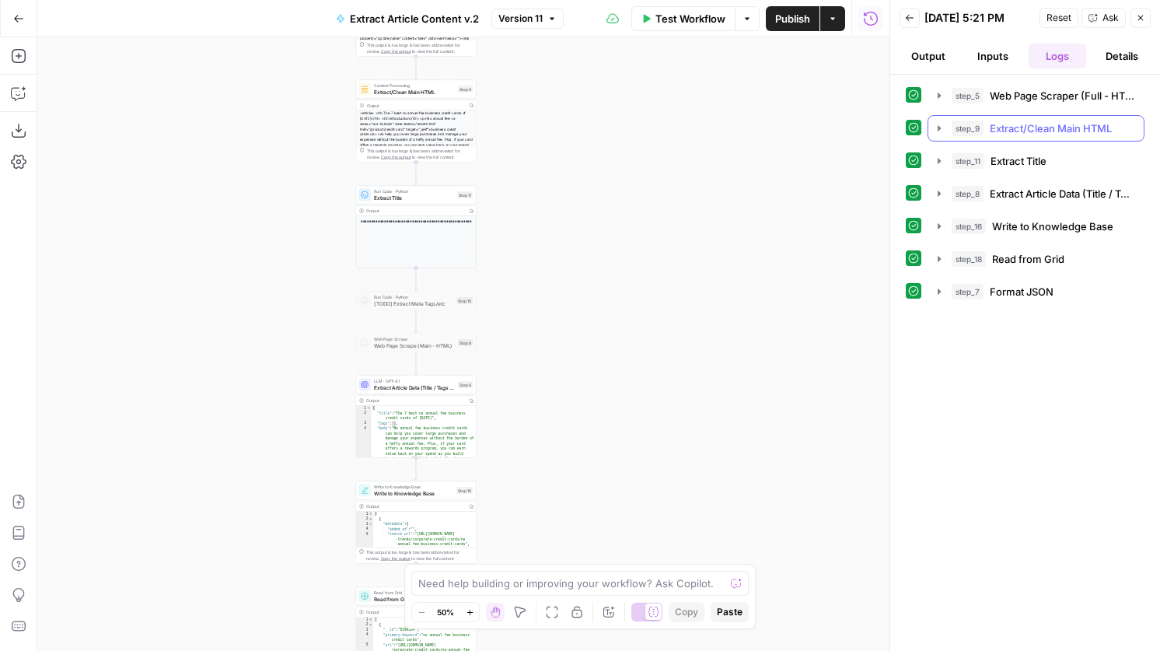
click at [1036, 132] on span "Extract/Clean Main HTML" at bounding box center [1051, 129] width 122 height 16
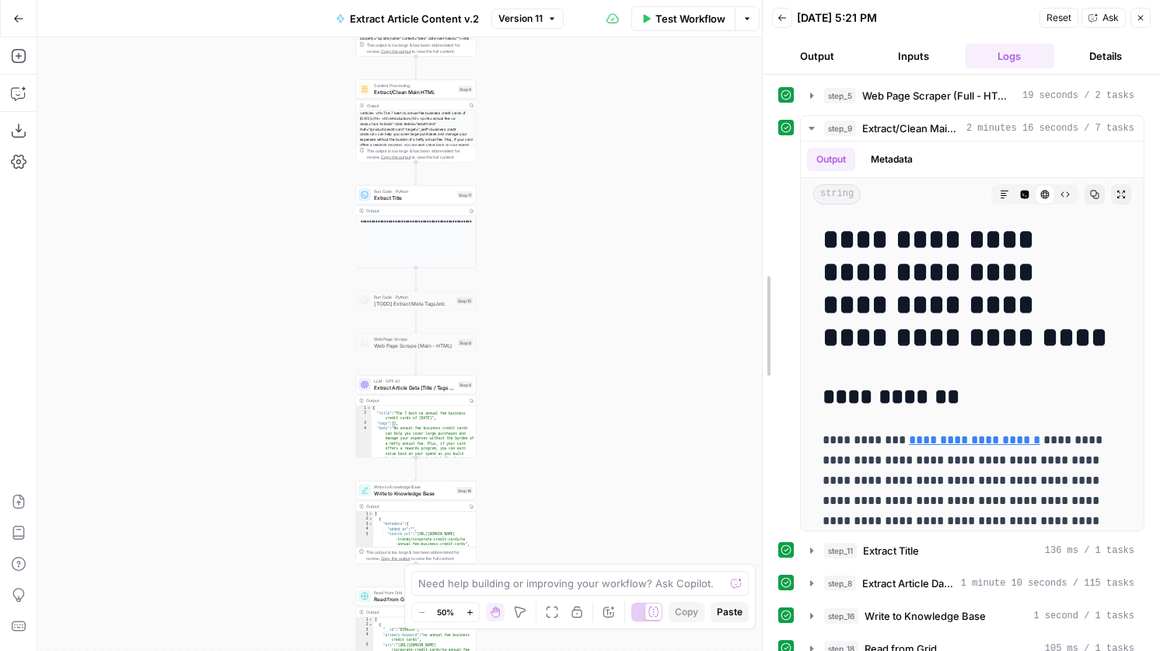
drag, startPoint x: 891, startPoint y: 210, endPoint x: 714, endPoint y: 193, distance: 178.2
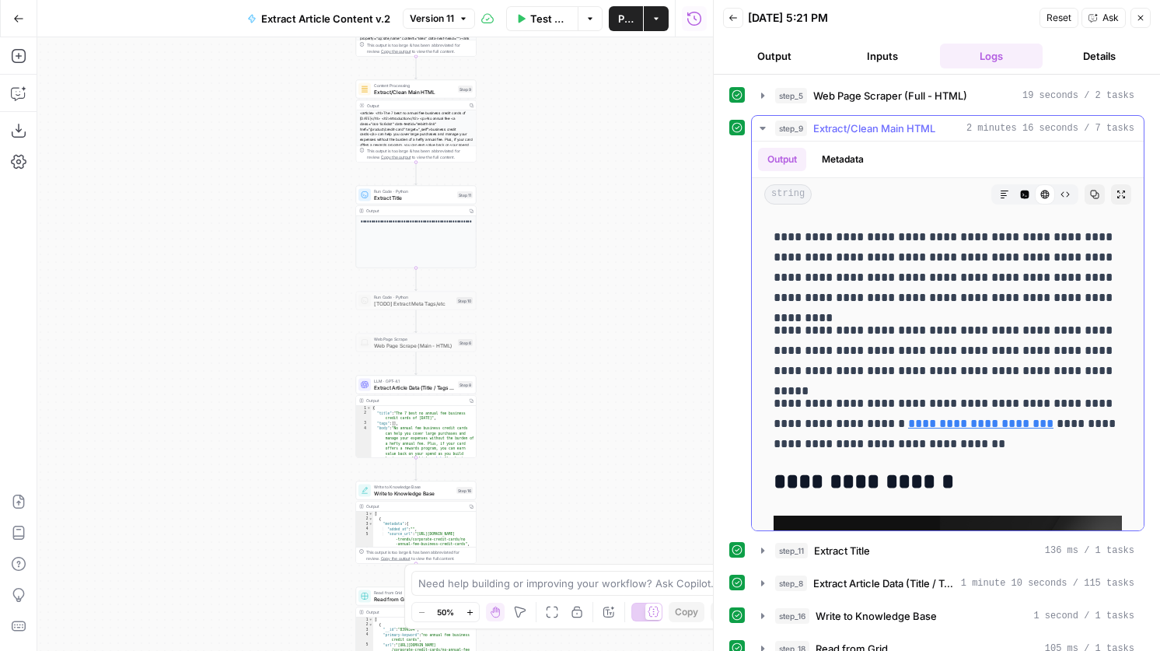
scroll to position [16536, 0]
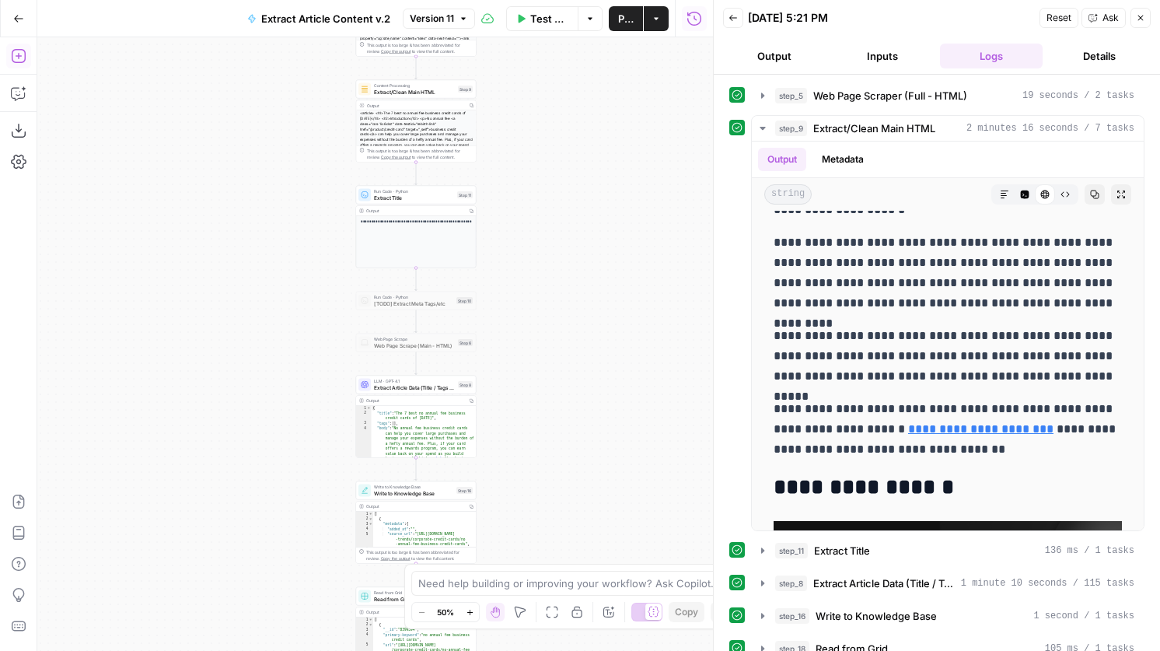
click at [8, 47] on button "Add Steps" at bounding box center [18, 56] width 25 height 25
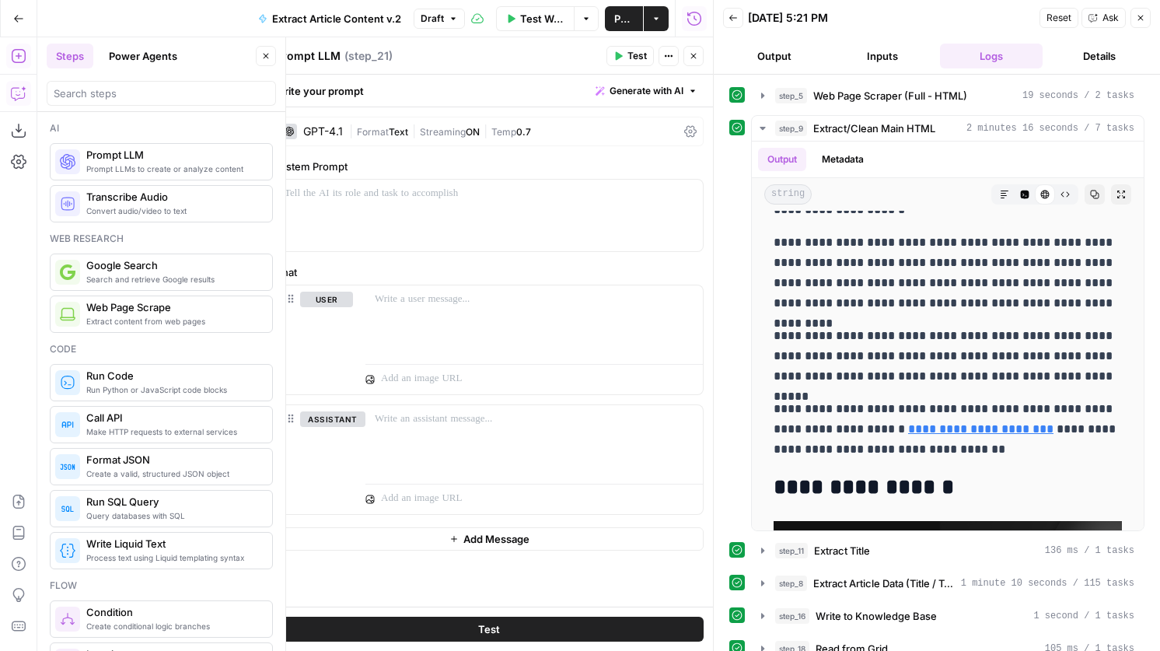
click at [11, 98] on icon "button" at bounding box center [19, 94] width 16 height 16
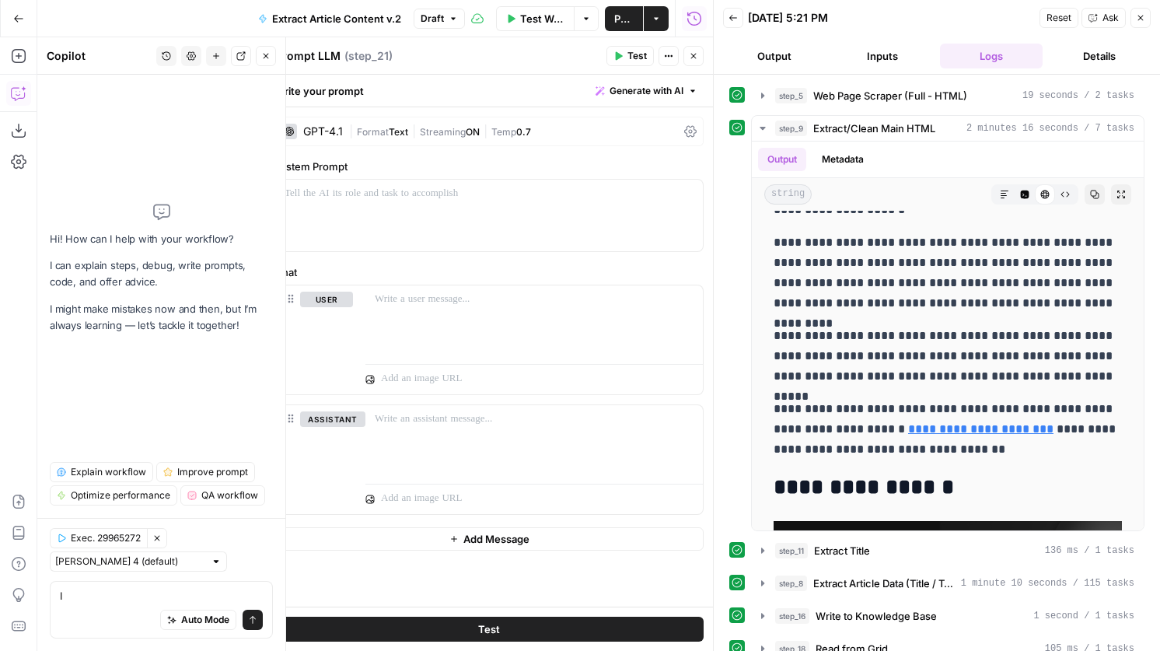
type textarea "I"
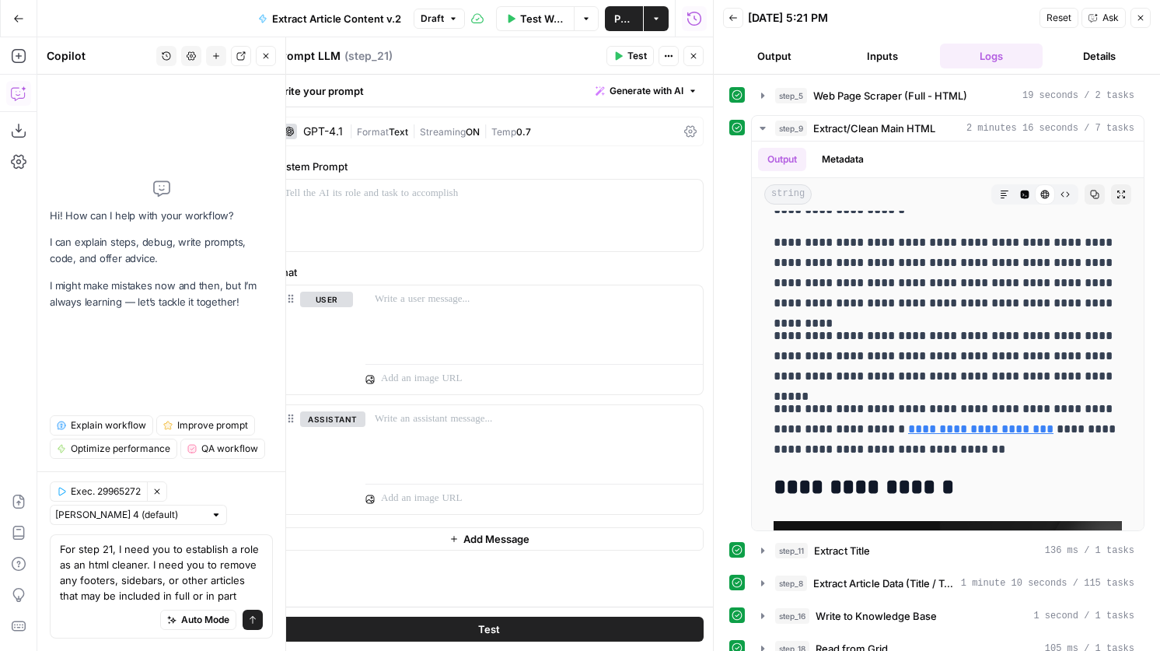
type textarea "For step 21, I need you to establish a role as an html cleaner. I need you to r…"
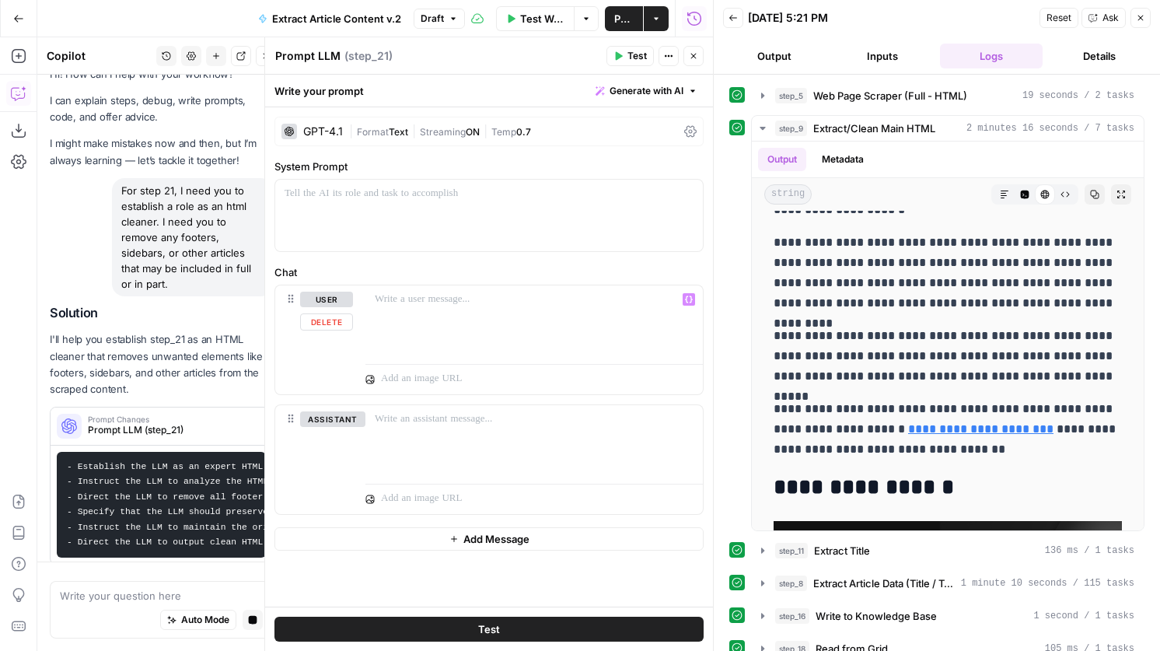
scroll to position [0, 0]
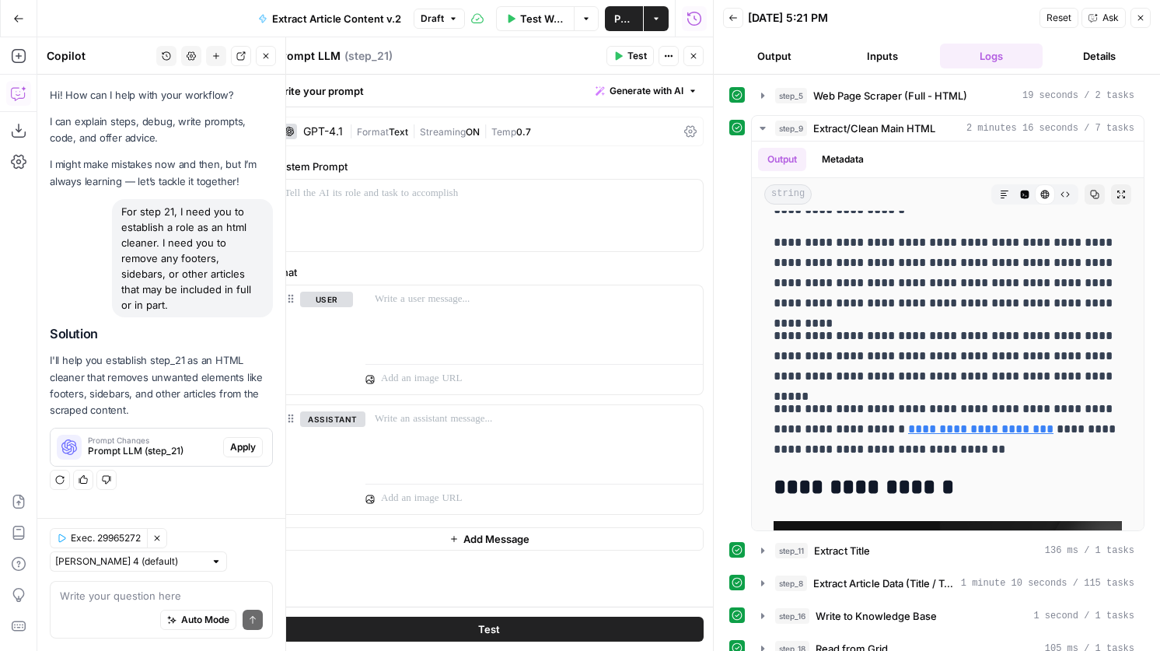
click at [242, 440] on span "Apply" at bounding box center [243, 447] width 26 height 14
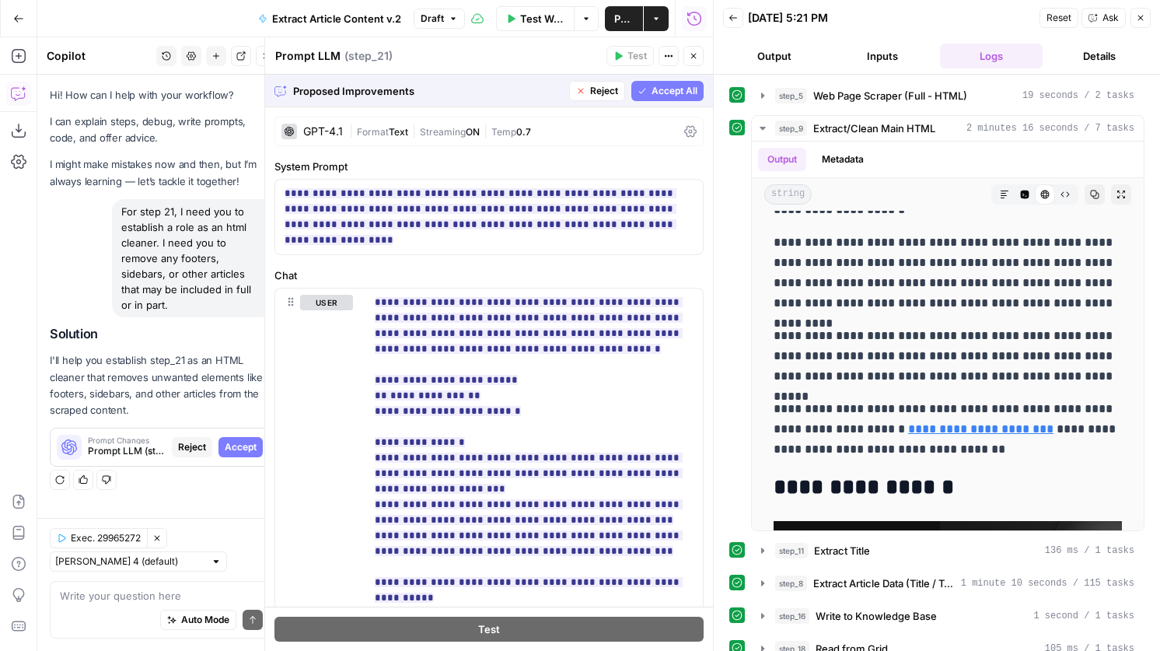
click at [678, 90] on span "Accept All" at bounding box center [675, 91] width 46 height 14
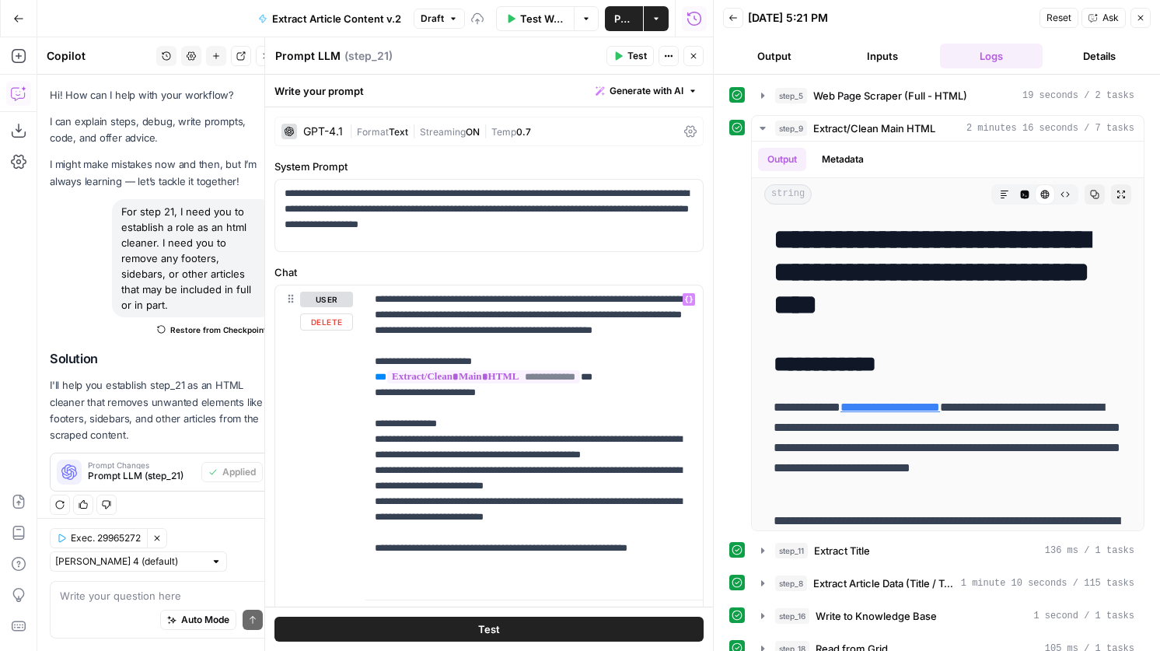
scroll to position [70, 0]
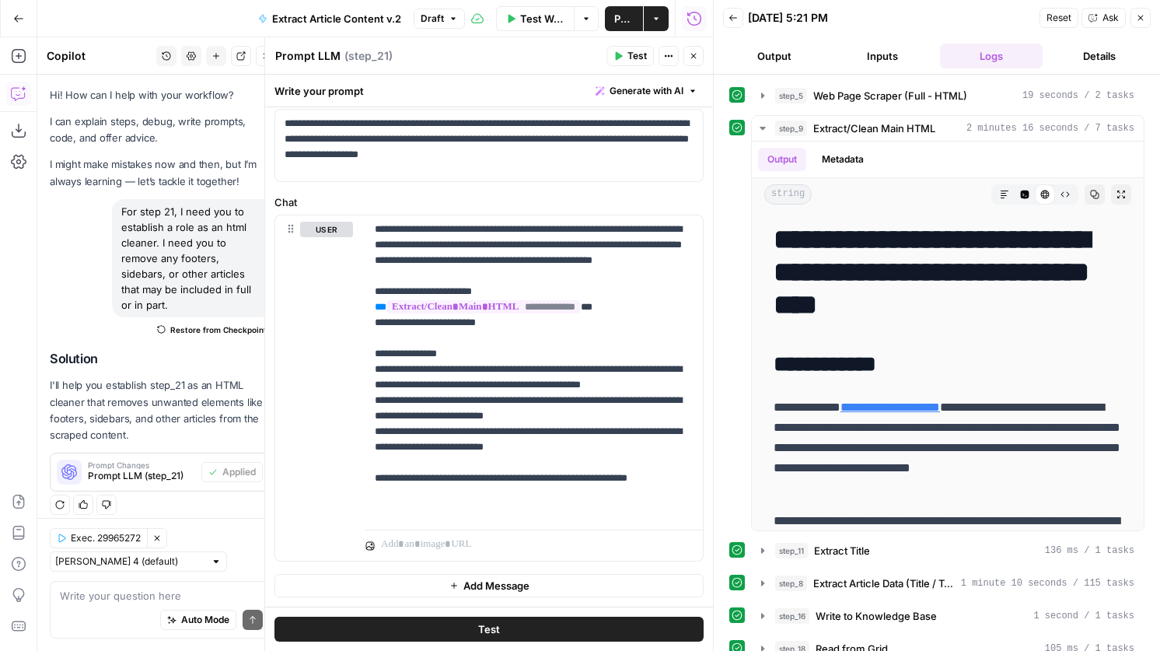
click at [622, 60] on icon "button" at bounding box center [618, 55] width 9 height 9
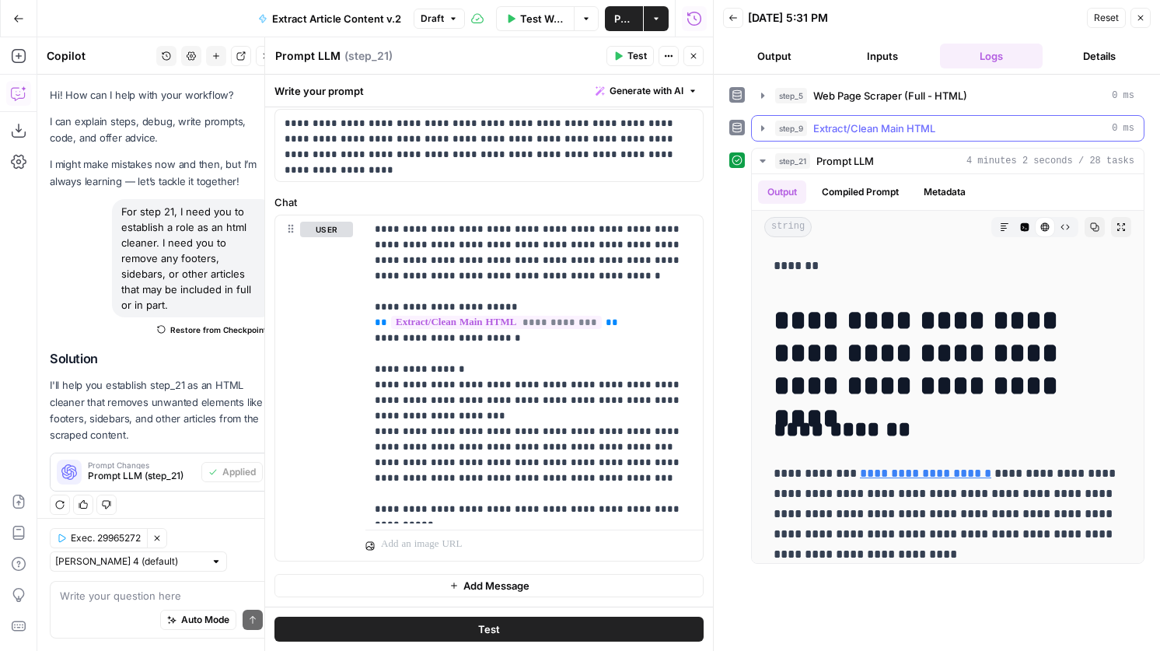
click at [921, 124] on span "Extract/Clean Main HTML" at bounding box center [875, 129] width 122 height 16
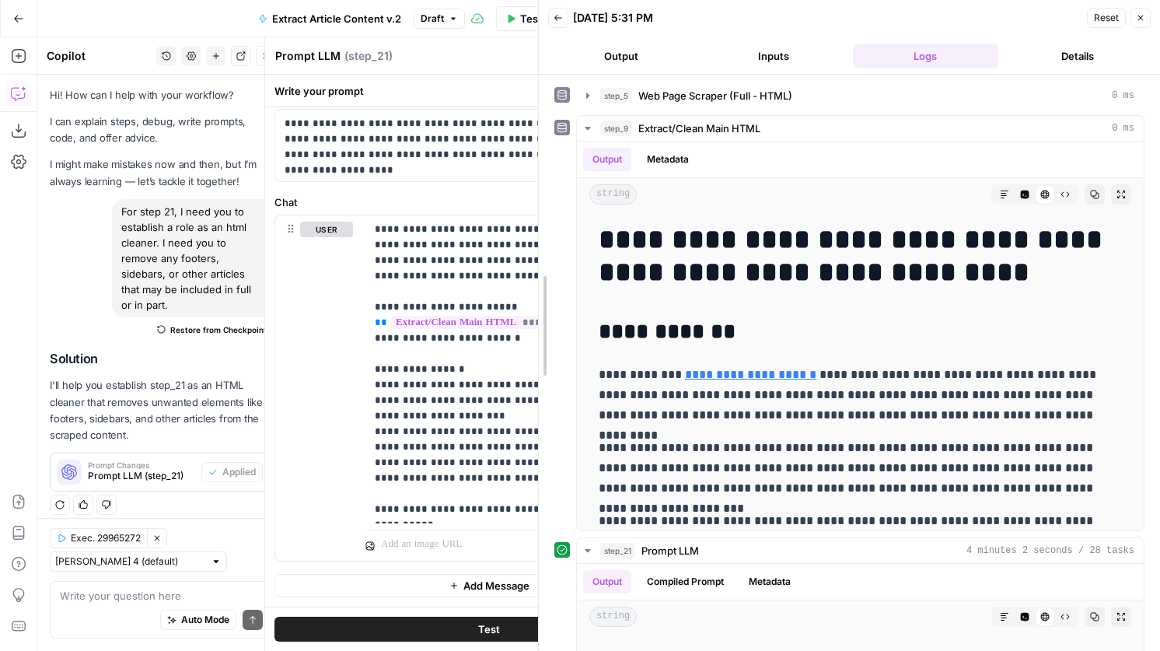
drag, startPoint x: 712, startPoint y: 471, endPoint x: 474, endPoint y: 429, distance: 241.8
click at [474, 429] on body "**********" at bounding box center [580, 325] width 1160 height 651
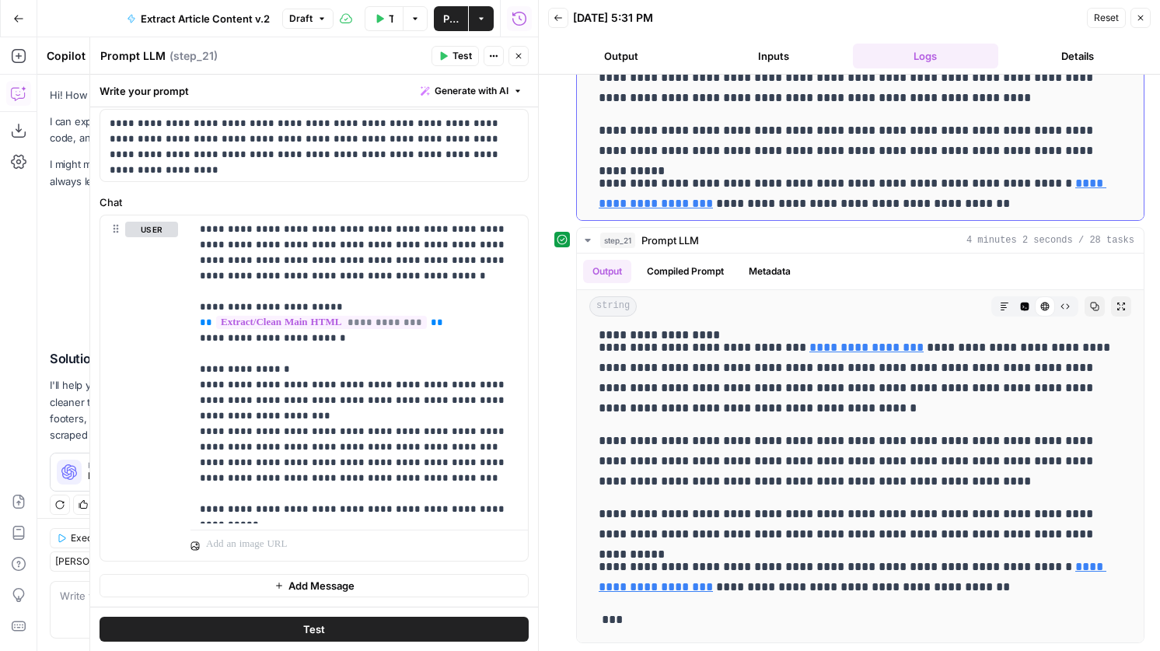
scroll to position [13957, 0]
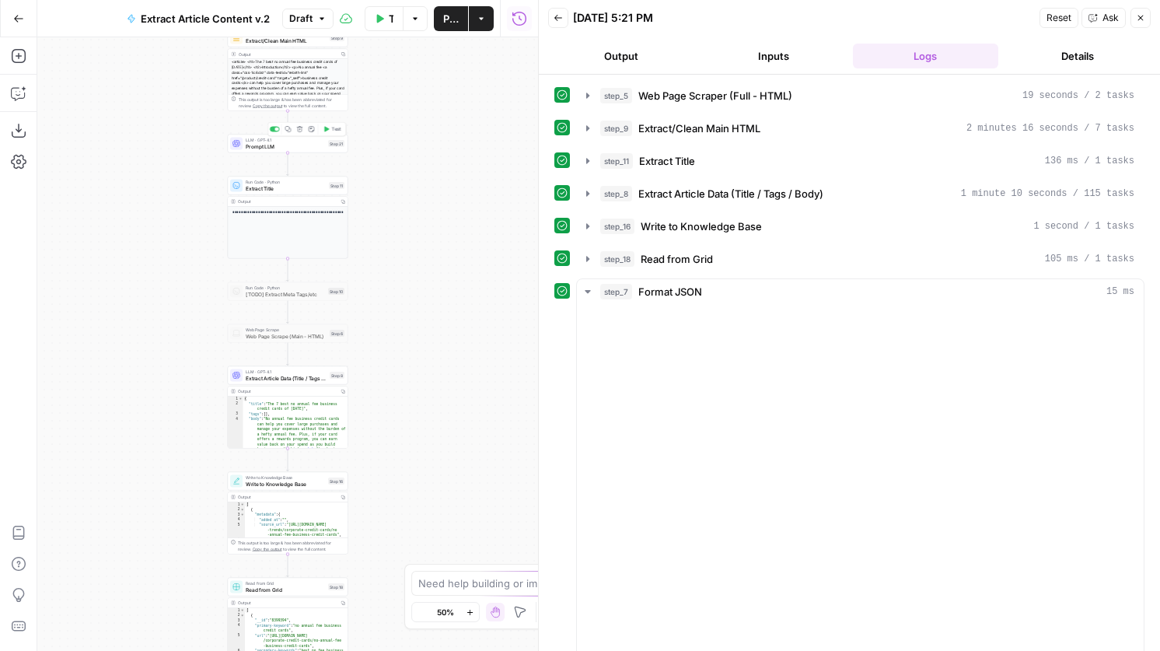
click at [712, 297] on div "step_7 Format JSON 15 ms" at bounding box center [867, 292] width 534 height 16
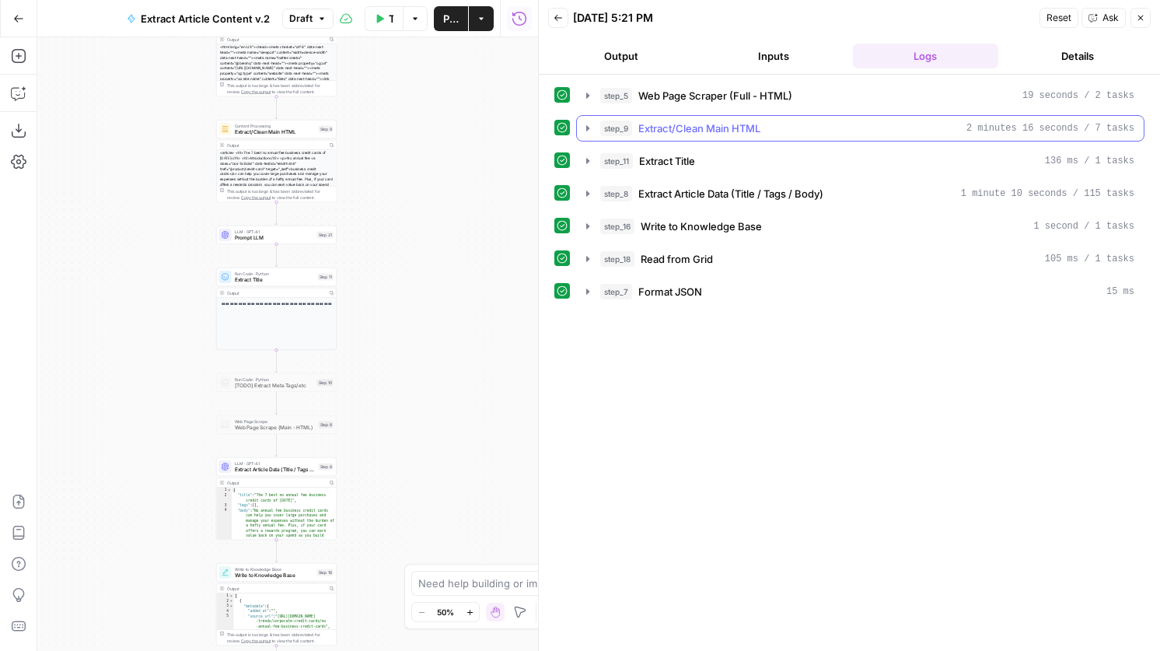
click at [707, 133] on span "Extract/Clean Main HTML" at bounding box center [700, 129] width 122 height 16
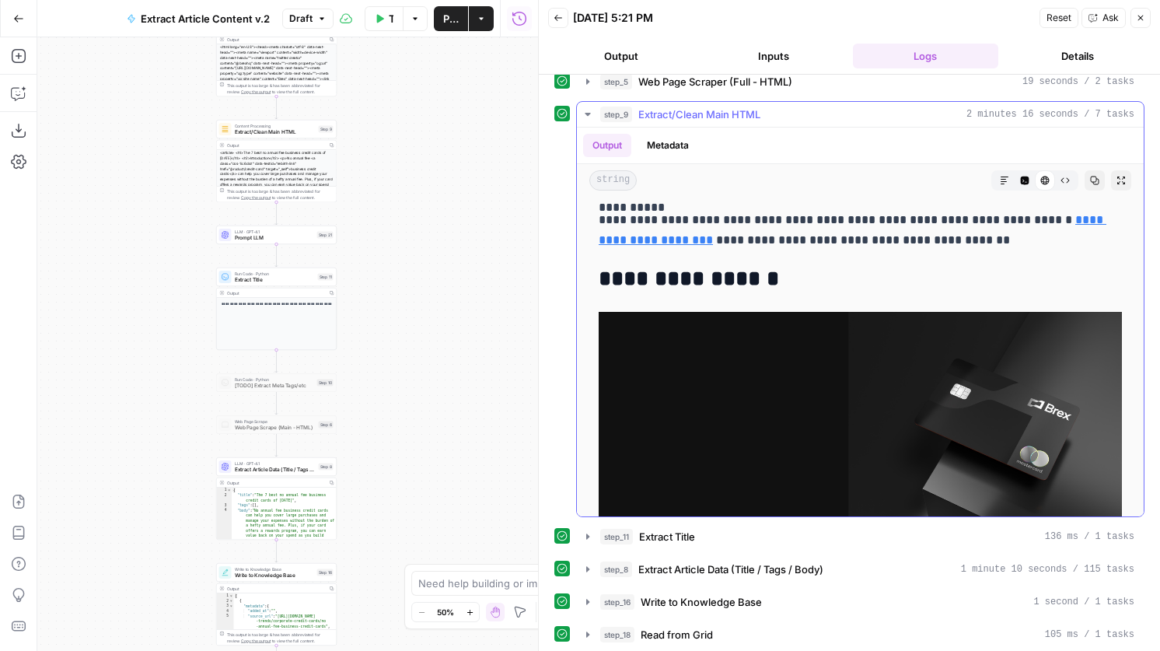
scroll to position [14210, 0]
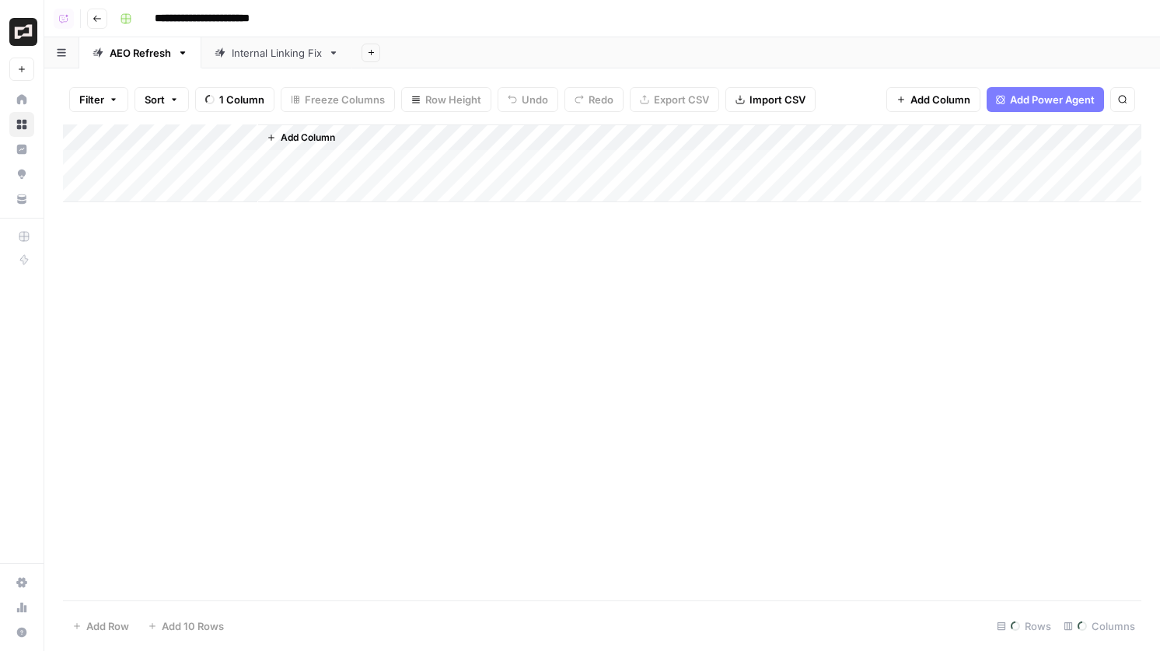
scroll to position [107, 1449]
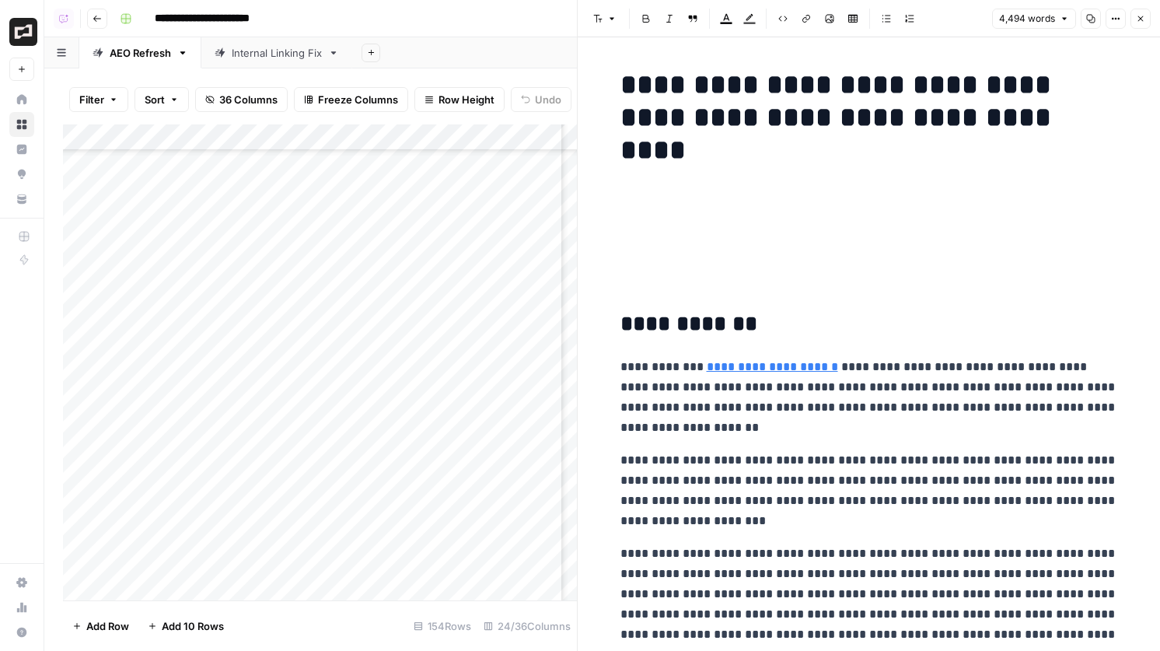
click at [1143, 17] on icon "button" at bounding box center [1140, 18] width 9 height 9
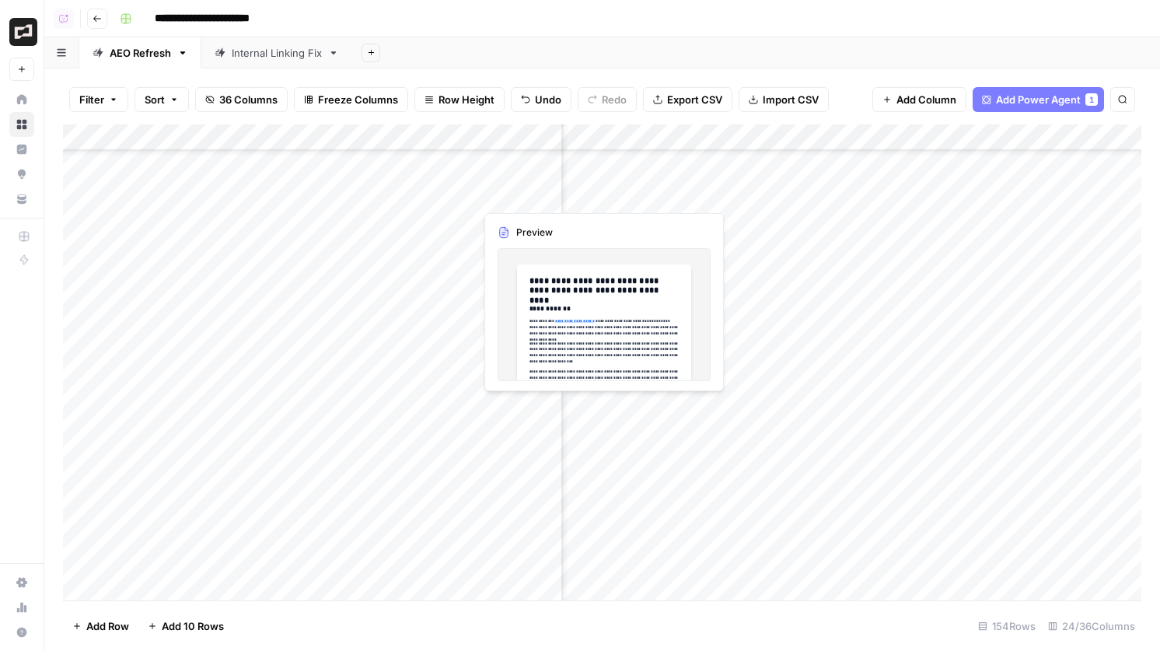
scroll to position [100, 225]
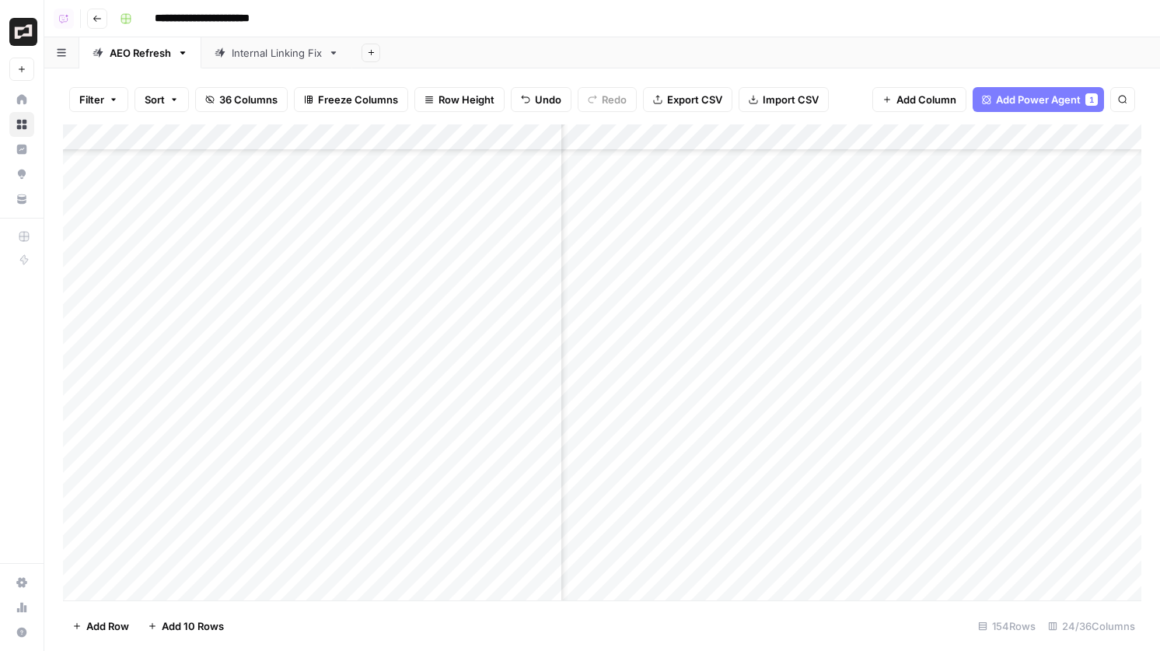
click at [740, 196] on div "Add Column" at bounding box center [602, 362] width 1079 height 476
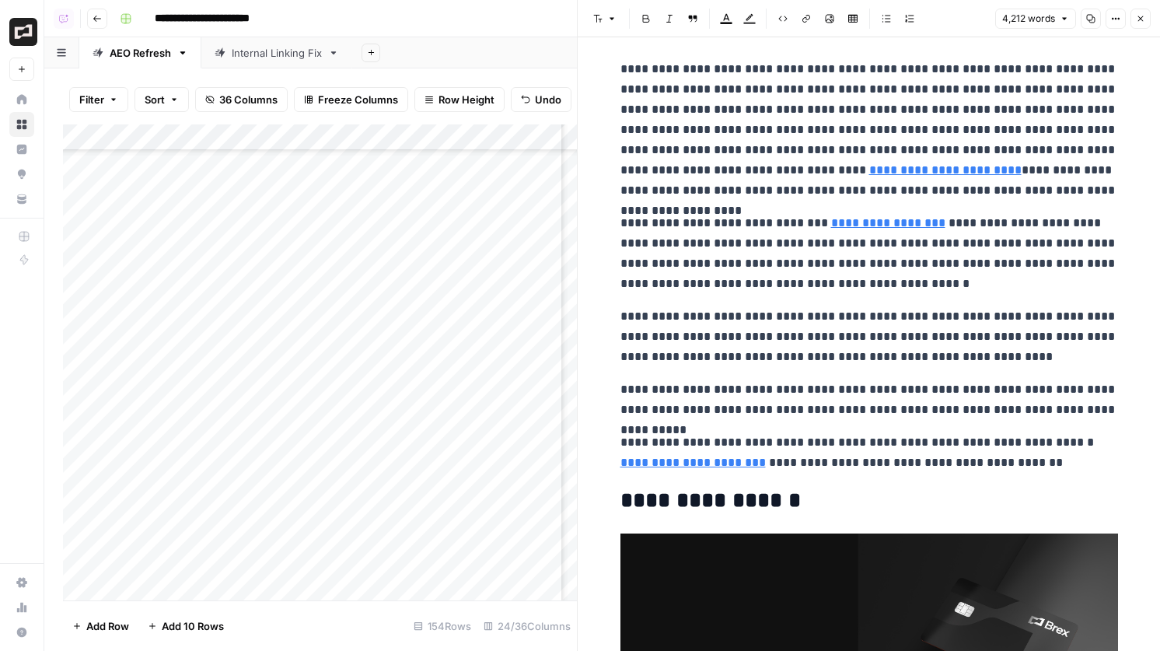
scroll to position [14396, 0]
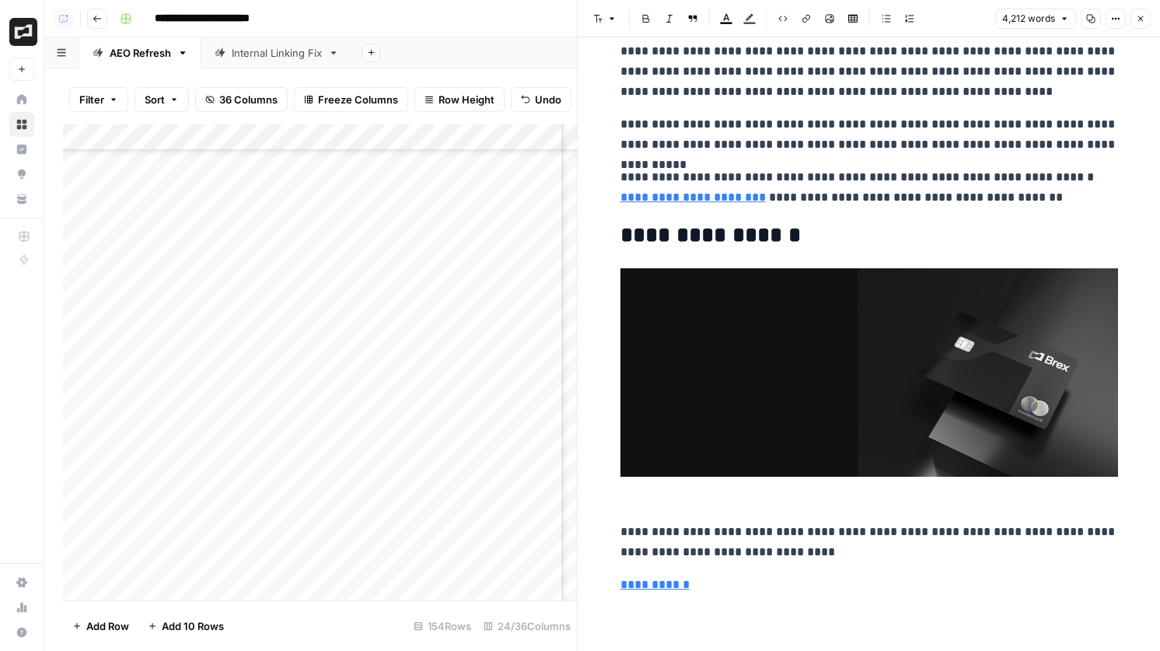
click at [1150, 14] on button "Close" at bounding box center [1141, 19] width 20 height 20
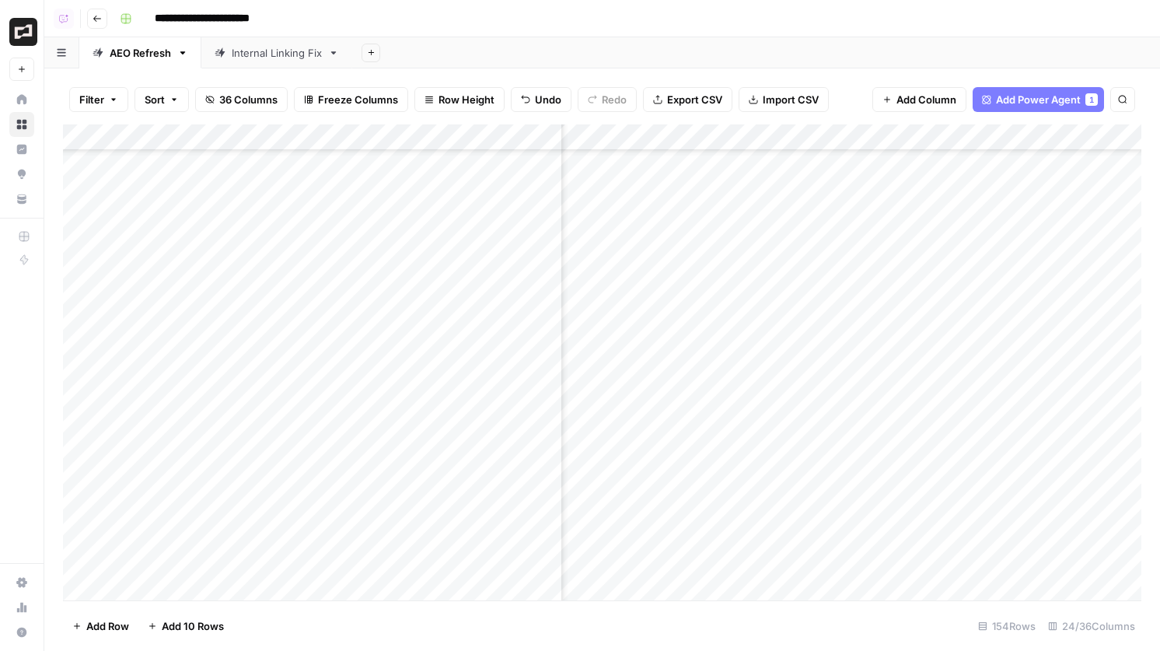
scroll to position [100, 0]
click at [919, 559] on div "Add Column" at bounding box center [602, 362] width 1079 height 476
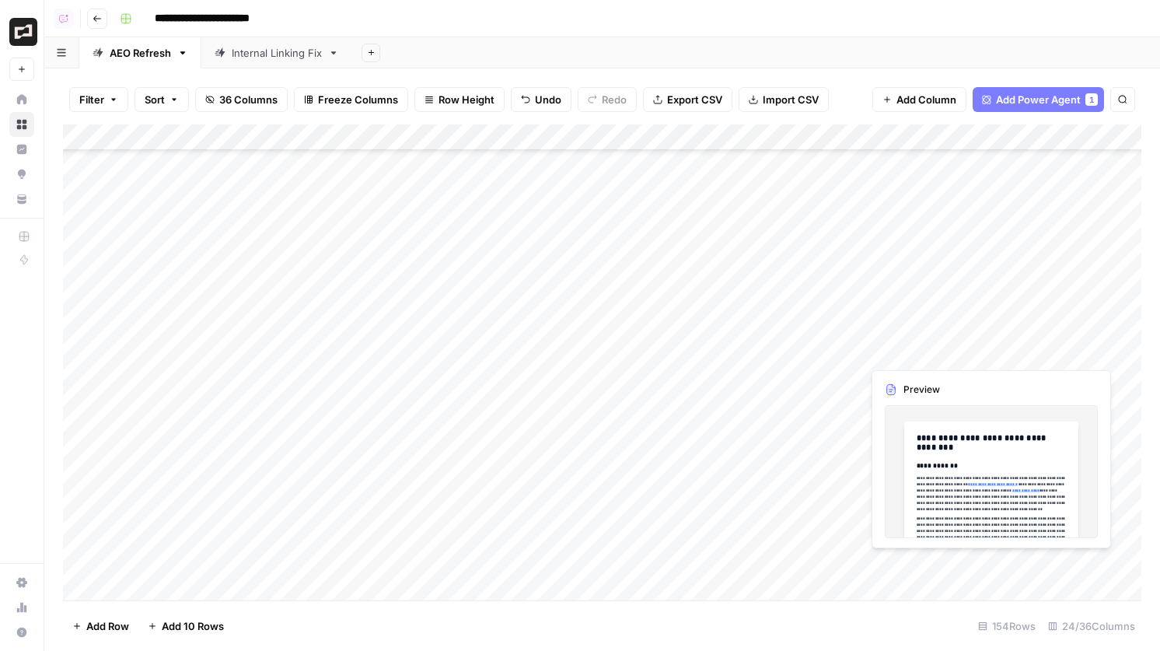
click at [919, 559] on div "Add Column" at bounding box center [602, 362] width 1079 height 476
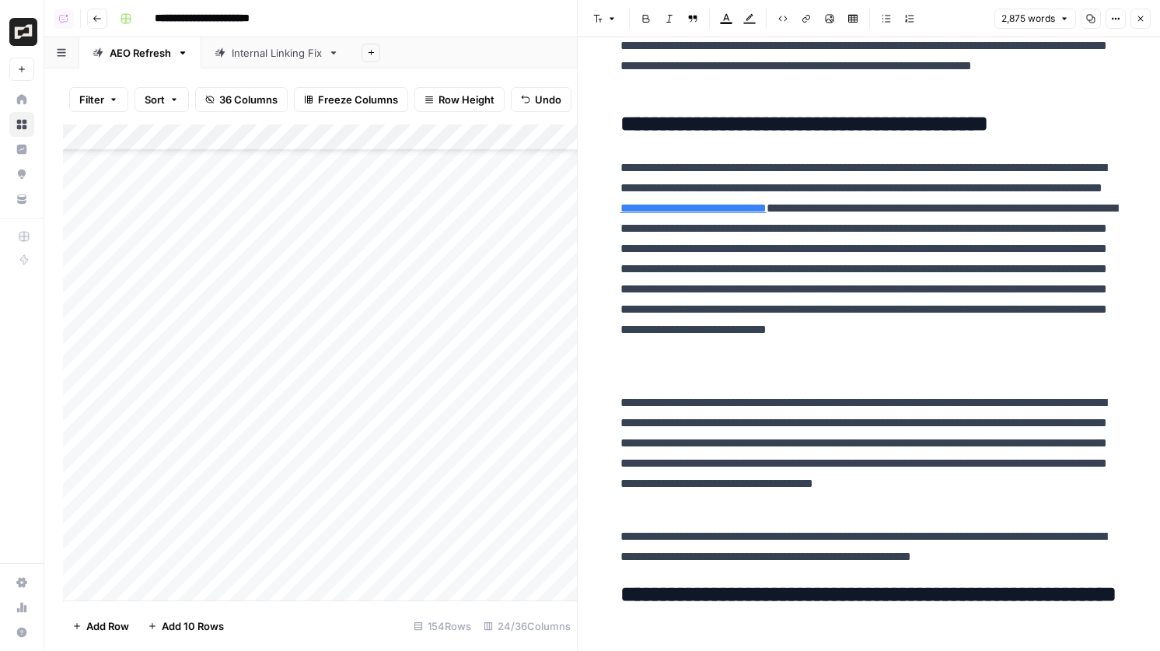
scroll to position [6475, 0]
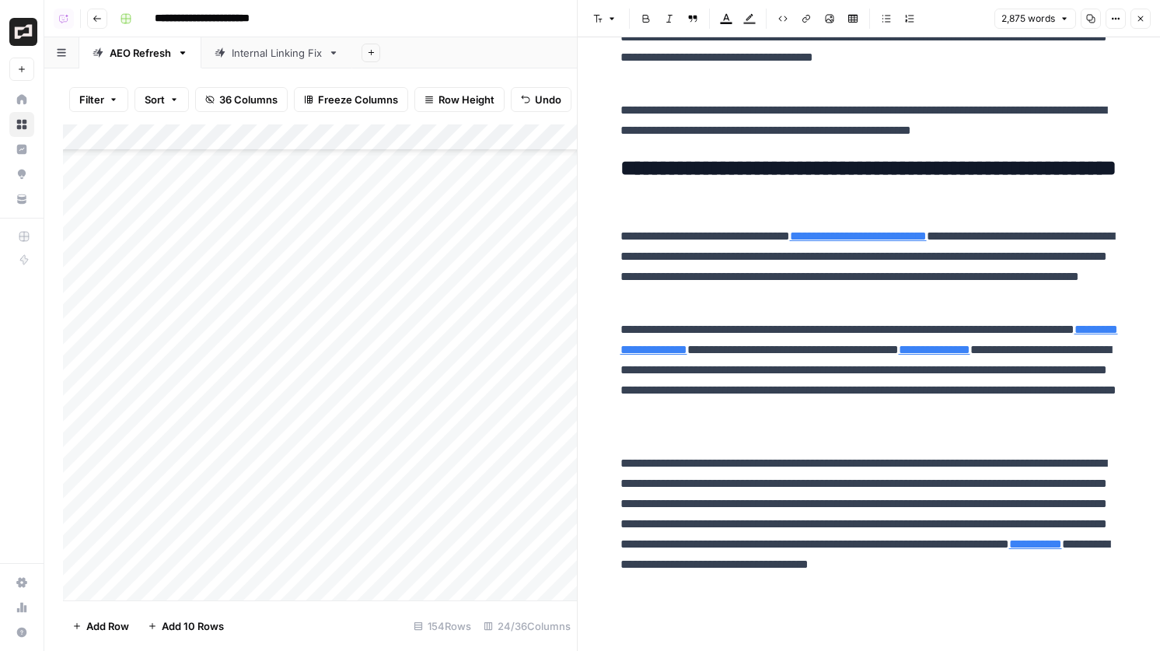
click at [1136, 23] on button "Close" at bounding box center [1141, 19] width 20 height 20
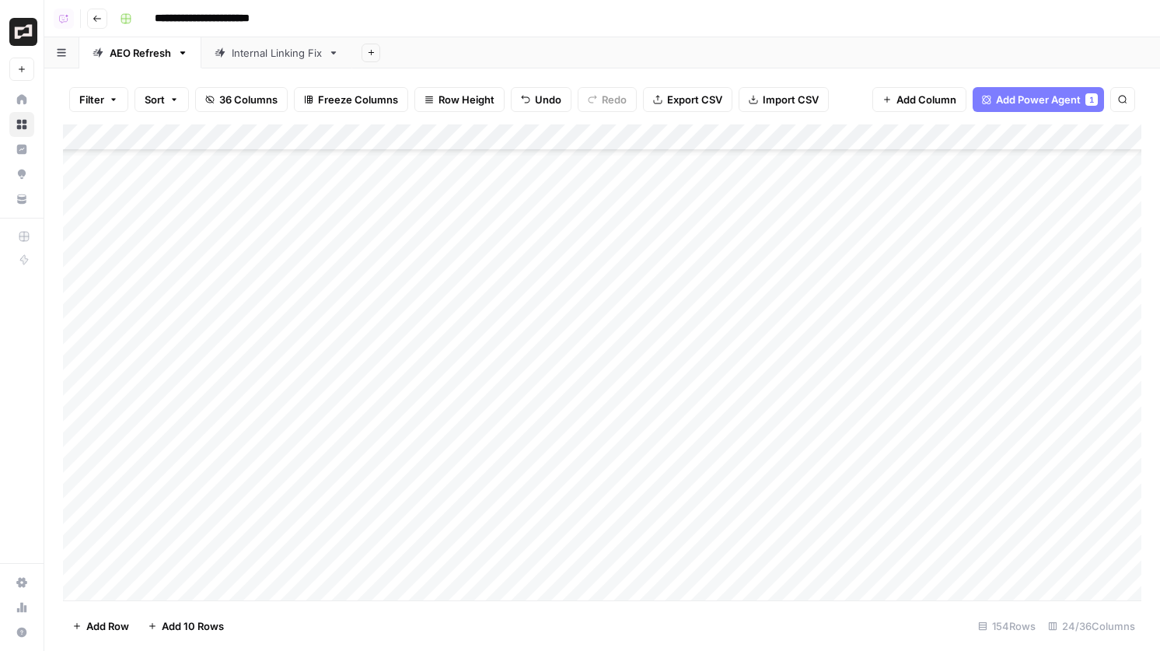
scroll to position [355, 0]
click at [950, 461] on div "Add Column" at bounding box center [602, 362] width 1079 height 476
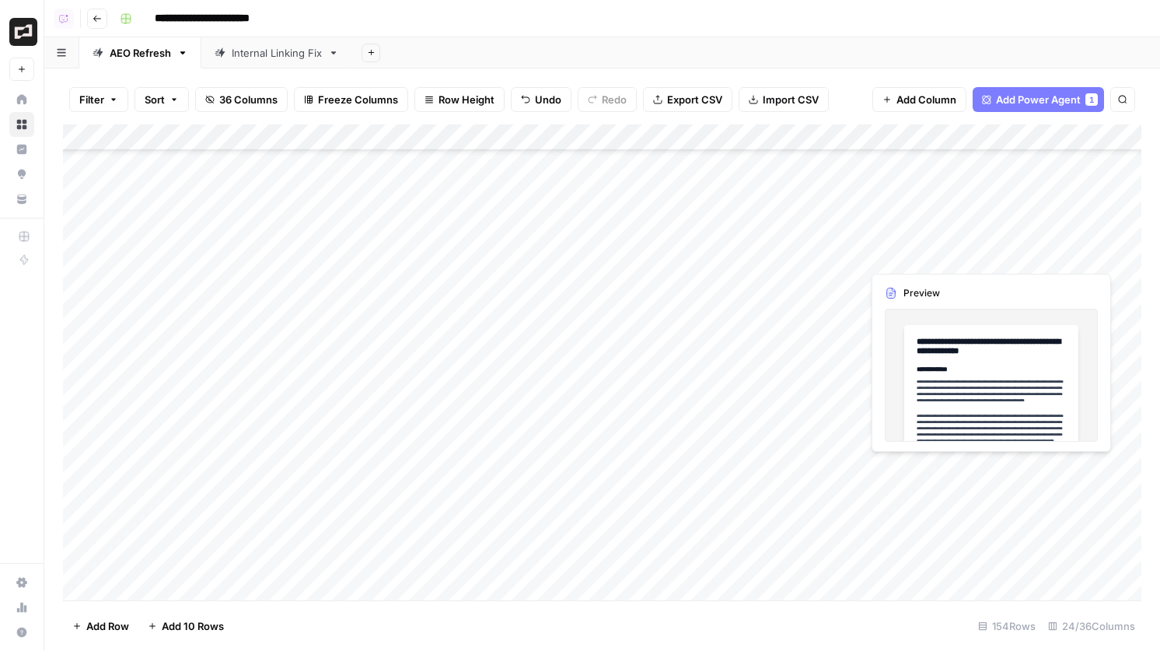
click at [950, 461] on div "Add Column" at bounding box center [602, 362] width 1079 height 476
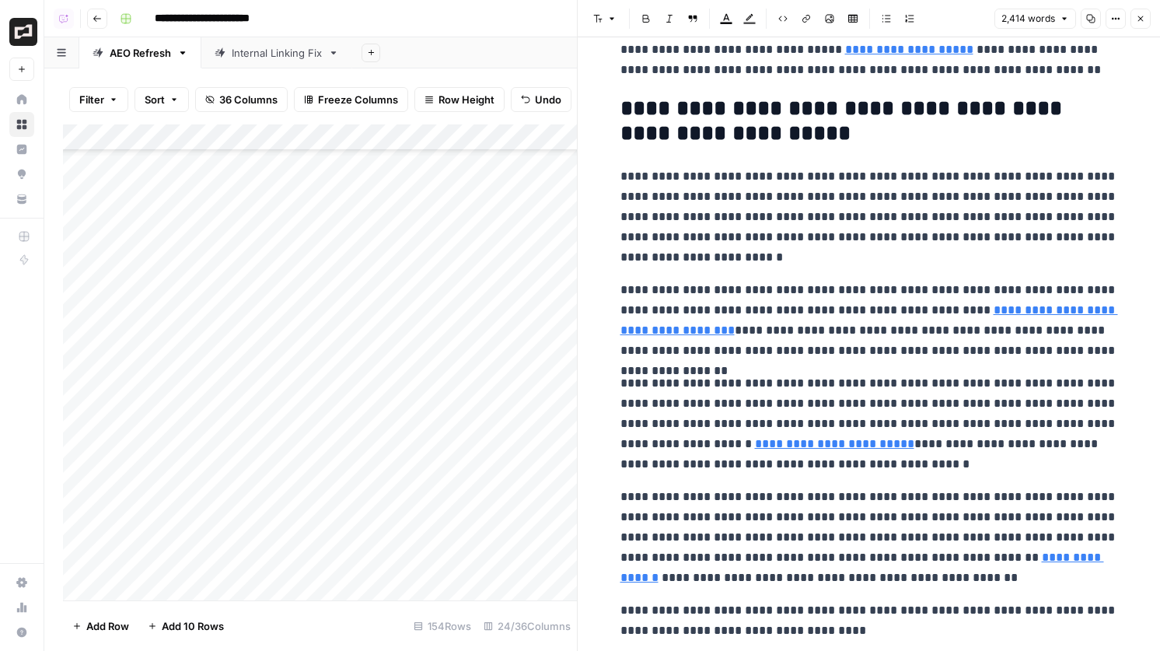
scroll to position [5503, 0]
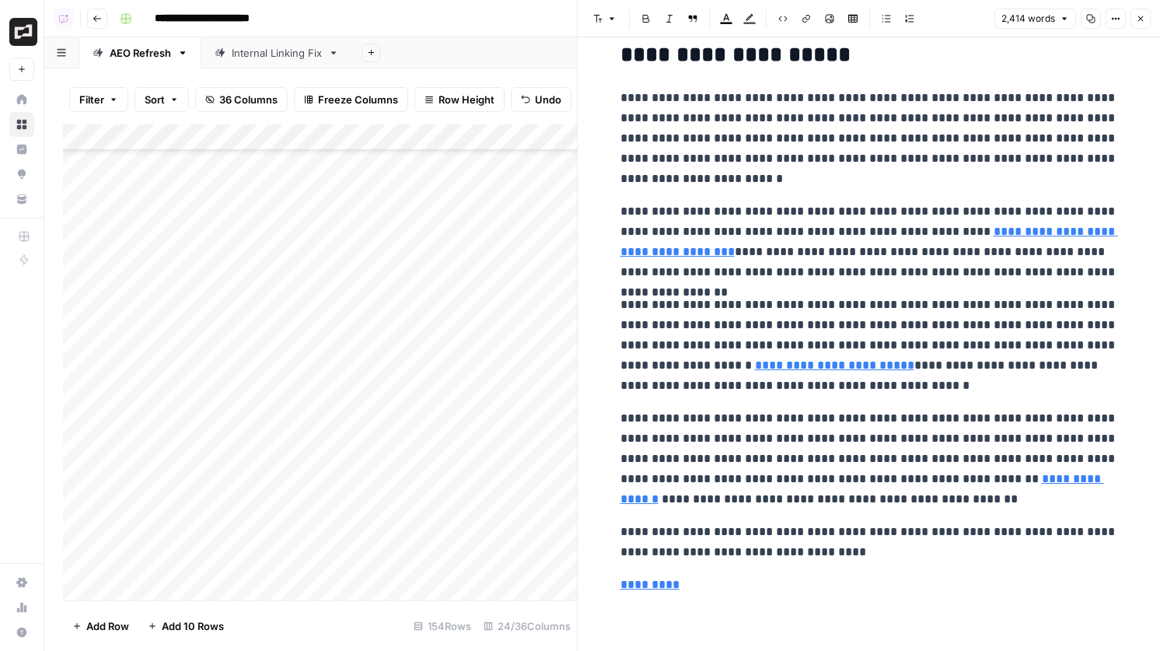
click at [1144, 14] on icon "button" at bounding box center [1140, 18] width 9 height 9
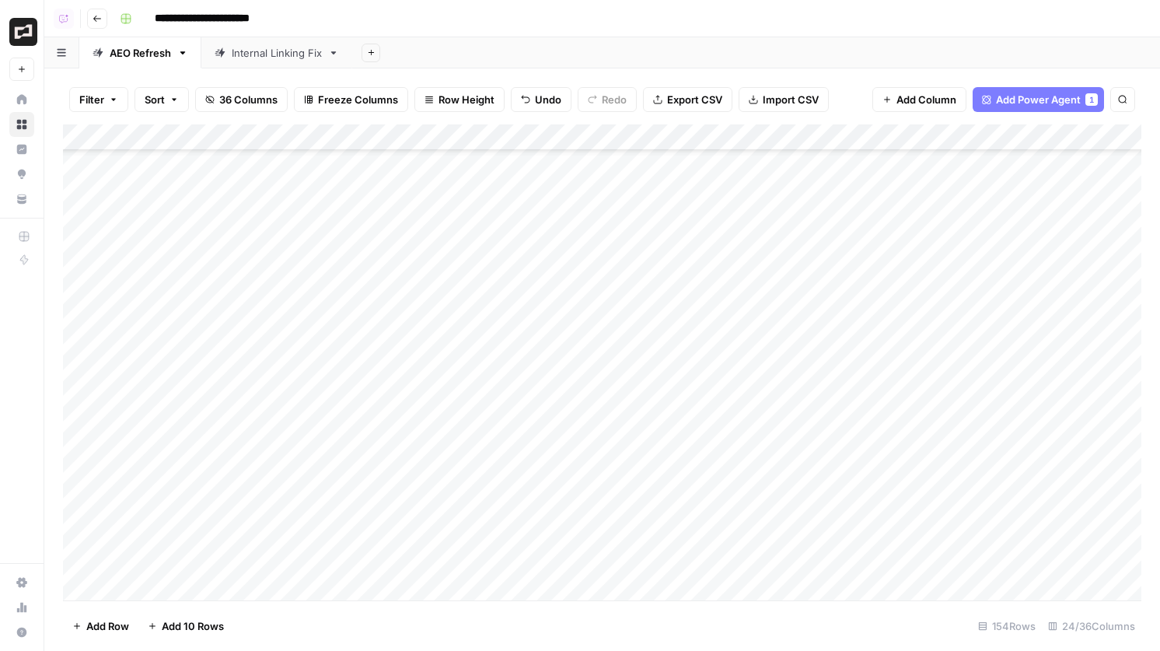
scroll to position [683, 0]
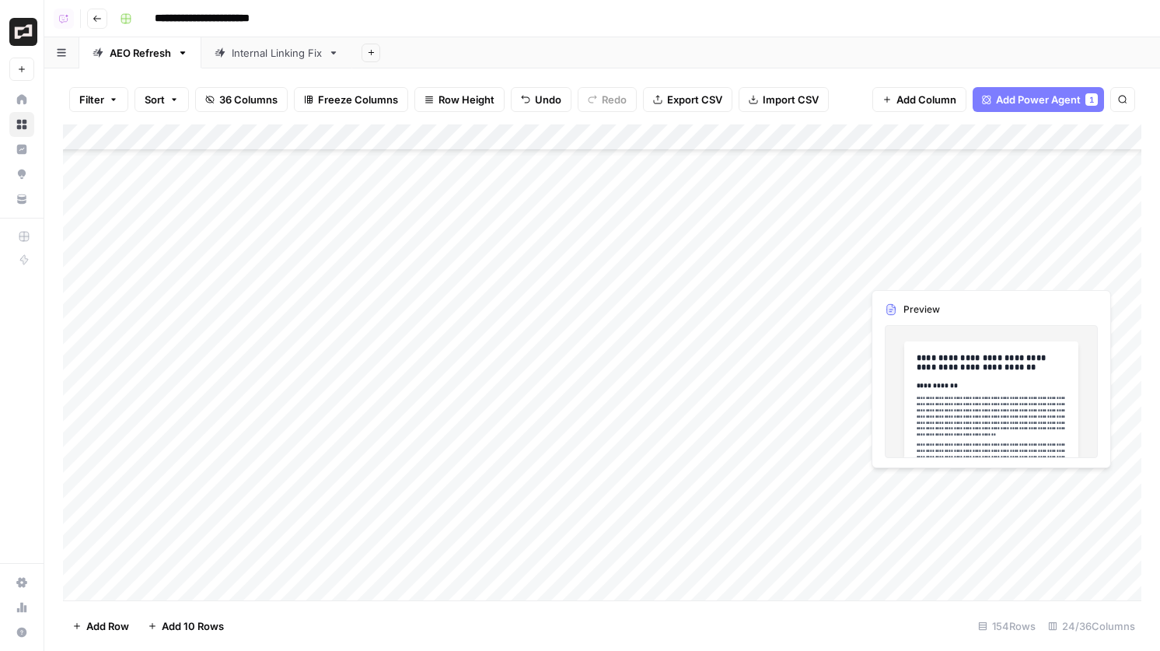
click at [930, 453] on div "Add Column" at bounding box center [602, 362] width 1079 height 476
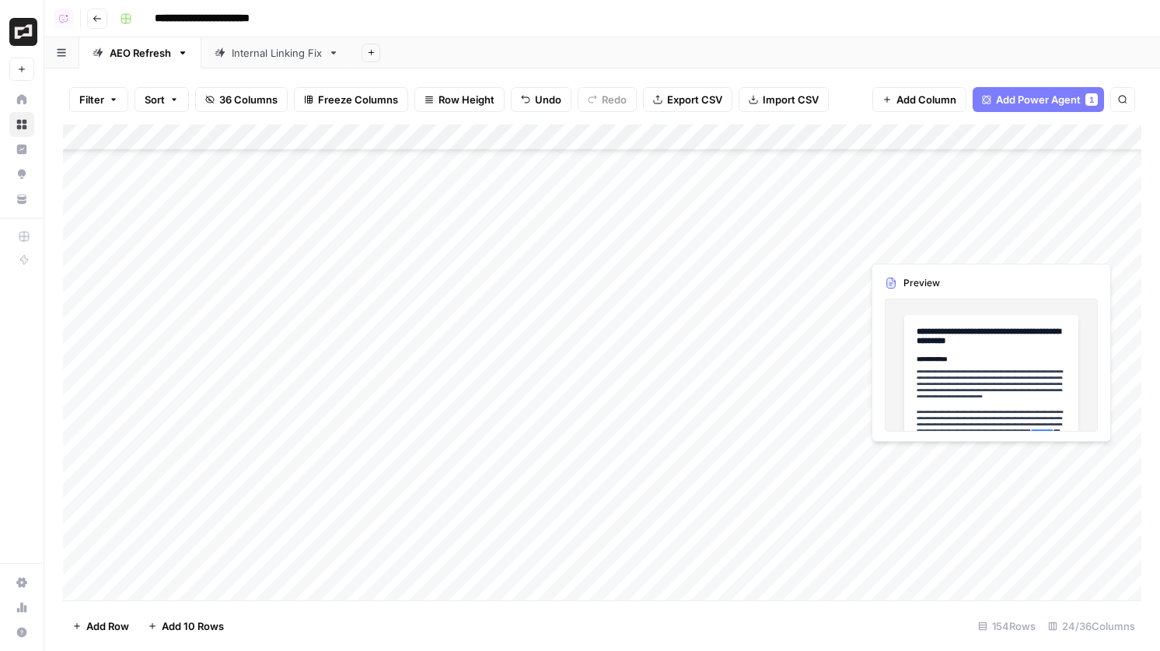
click at [930, 453] on div "Add Column" at bounding box center [602, 362] width 1079 height 476
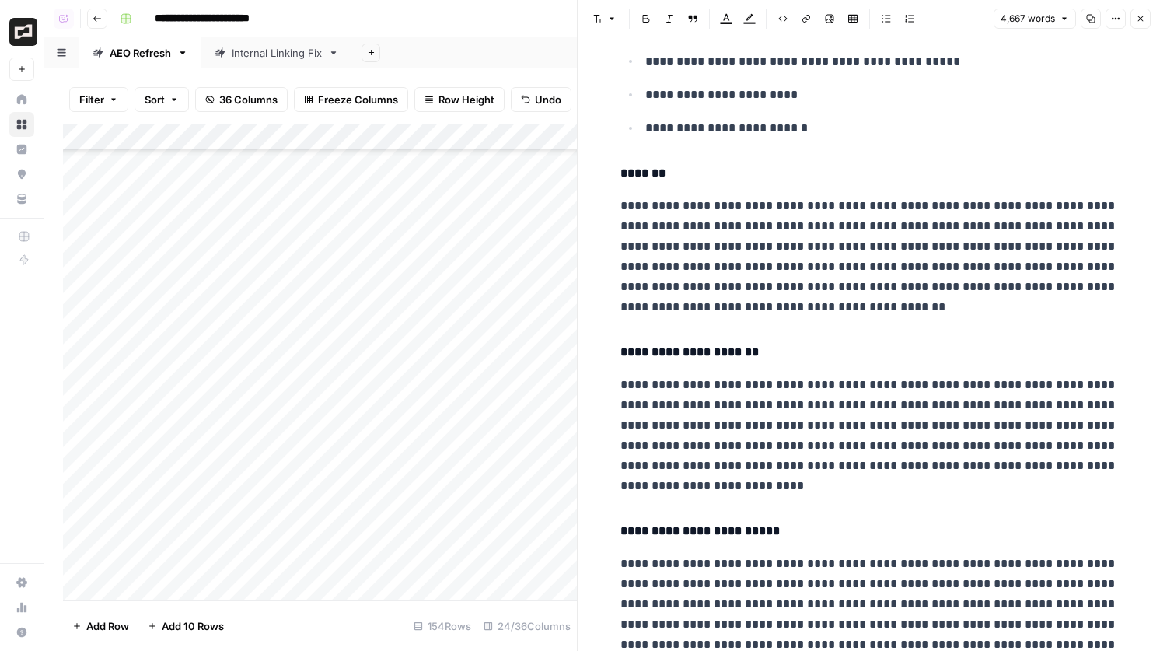
scroll to position [12163, 0]
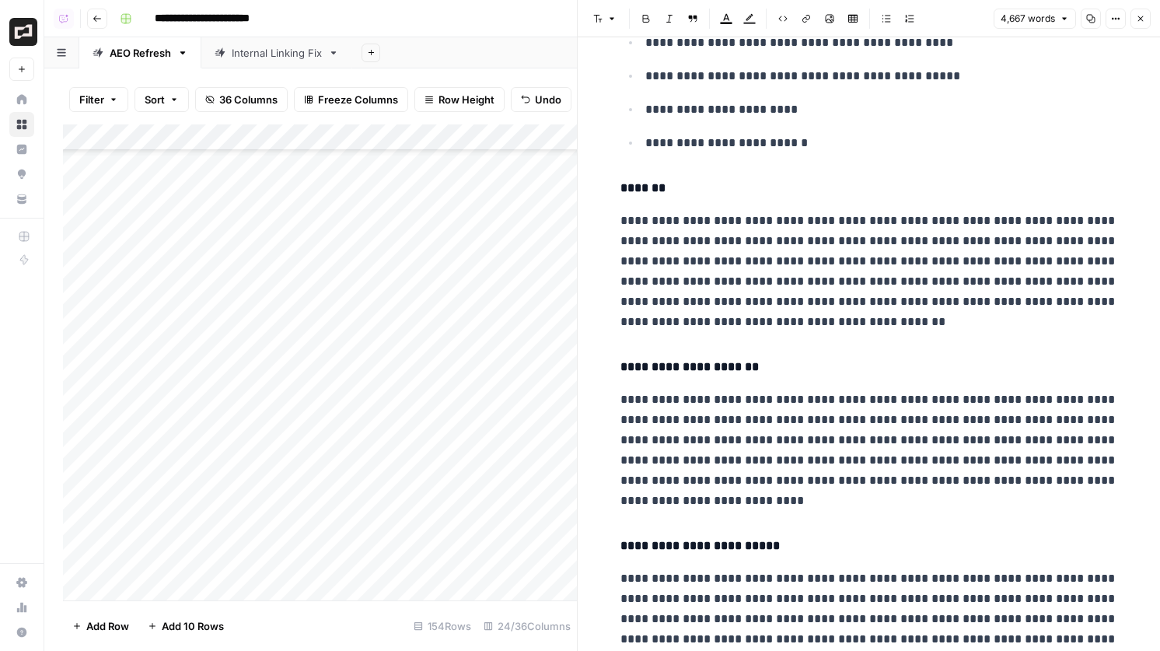
click at [1141, 20] on icon "button" at bounding box center [1140, 18] width 9 height 9
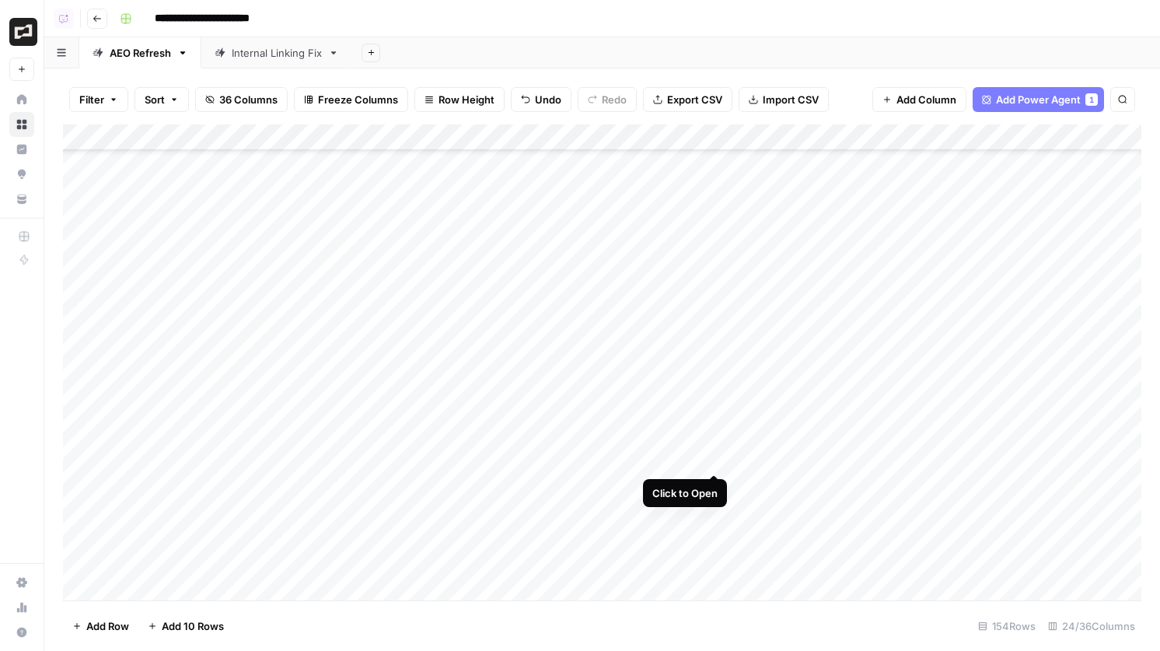
click at [712, 457] on div "Add Column" at bounding box center [602, 362] width 1079 height 476
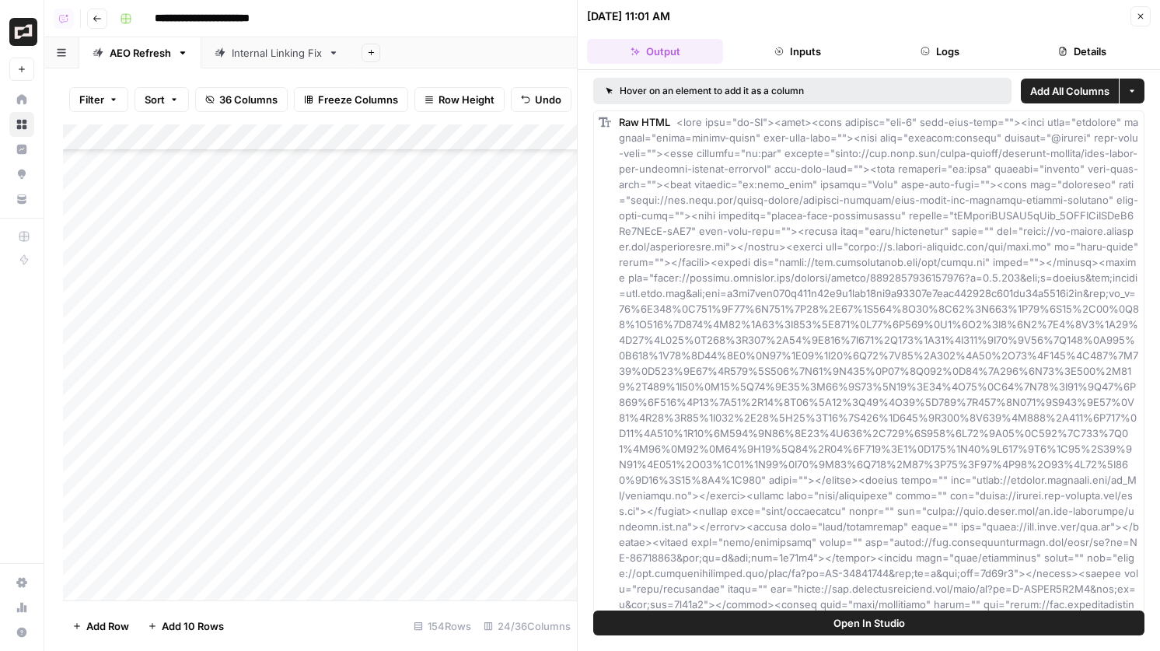
click at [1076, 53] on button "Details" at bounding box center [1083, 51] width 136 height 25
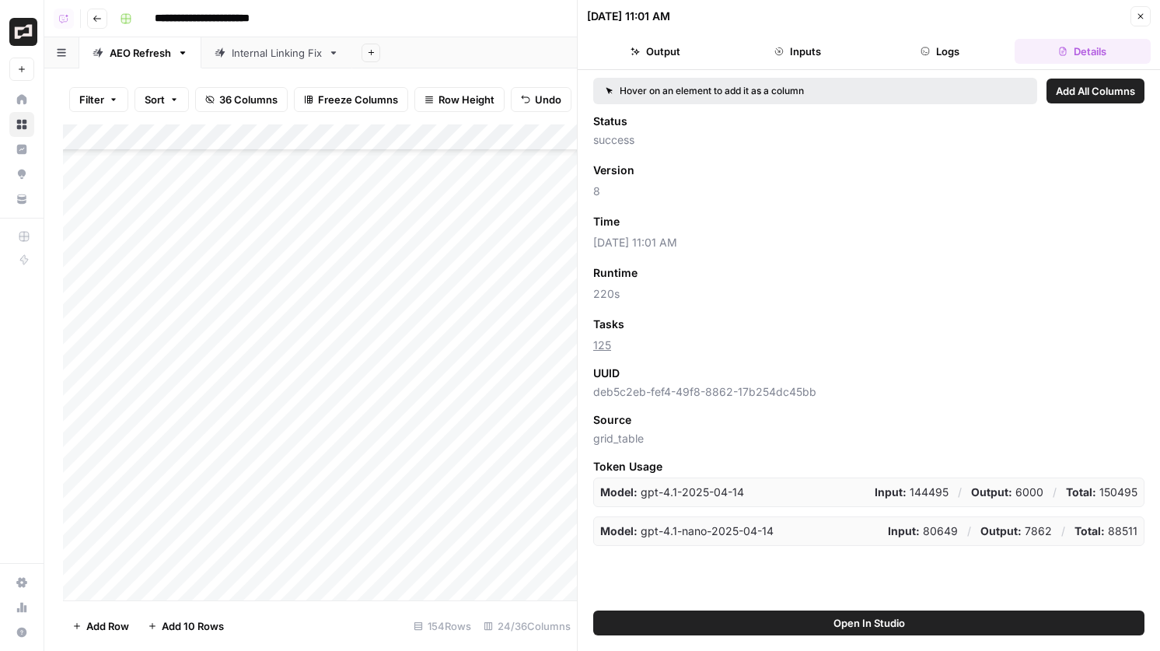
click at [1150, 10] on button "Close" at bounding box center [1141, 16] width 20 height 20
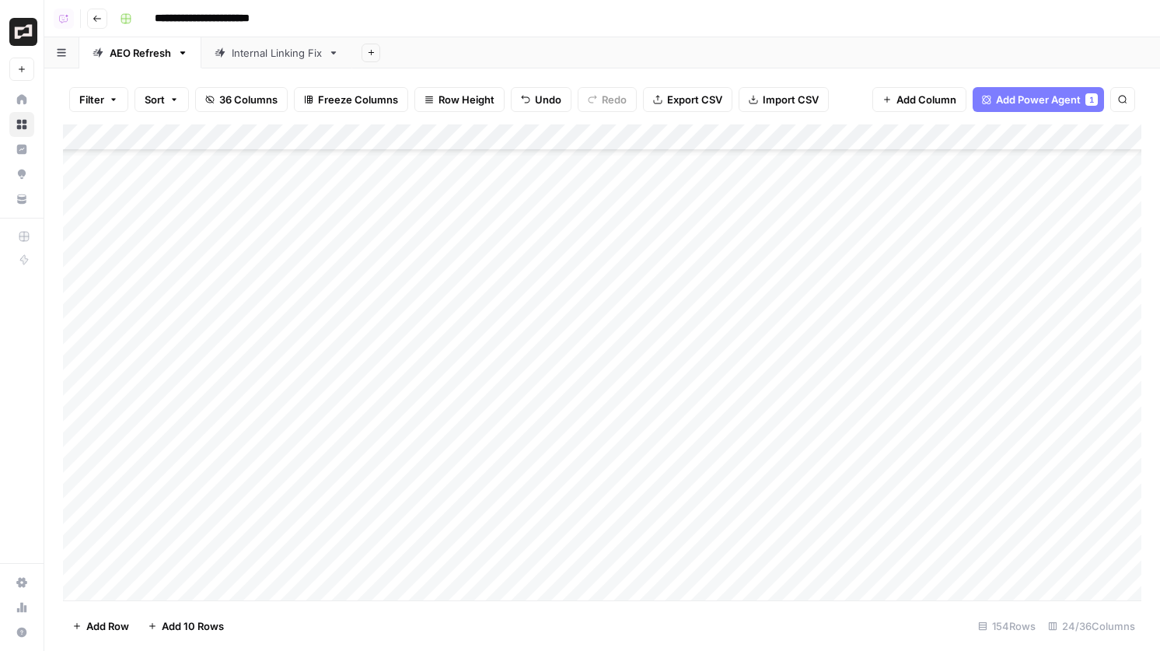
scroll to position [965, 0]
click at [957, 500] on div "Add Column" at bounding box center [602, 362] width 1079 height 476
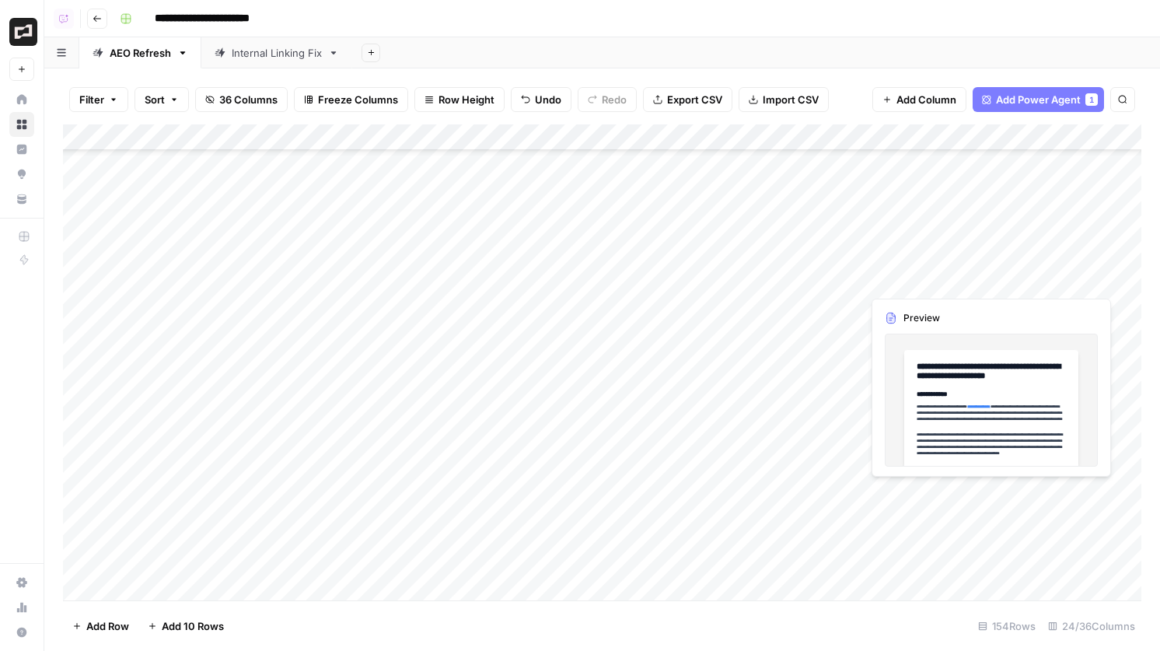
click at [957, 500] on div "Add Column" at bounding box center [602, 362] width 1079 height 476
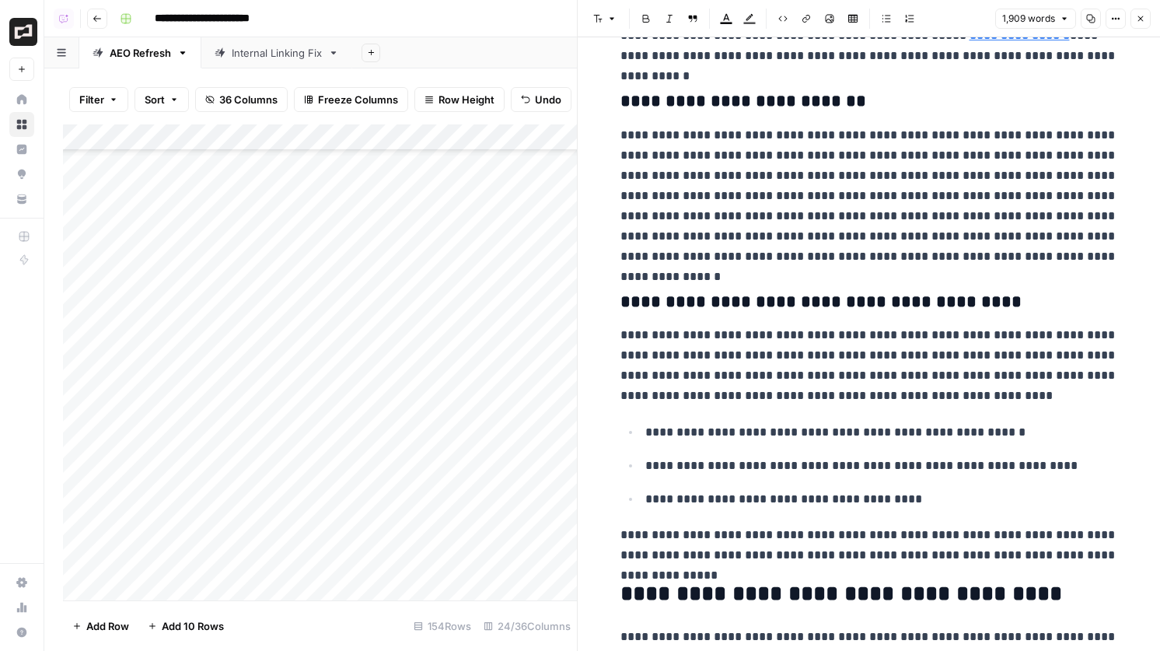
scroll to position [4450, 0]
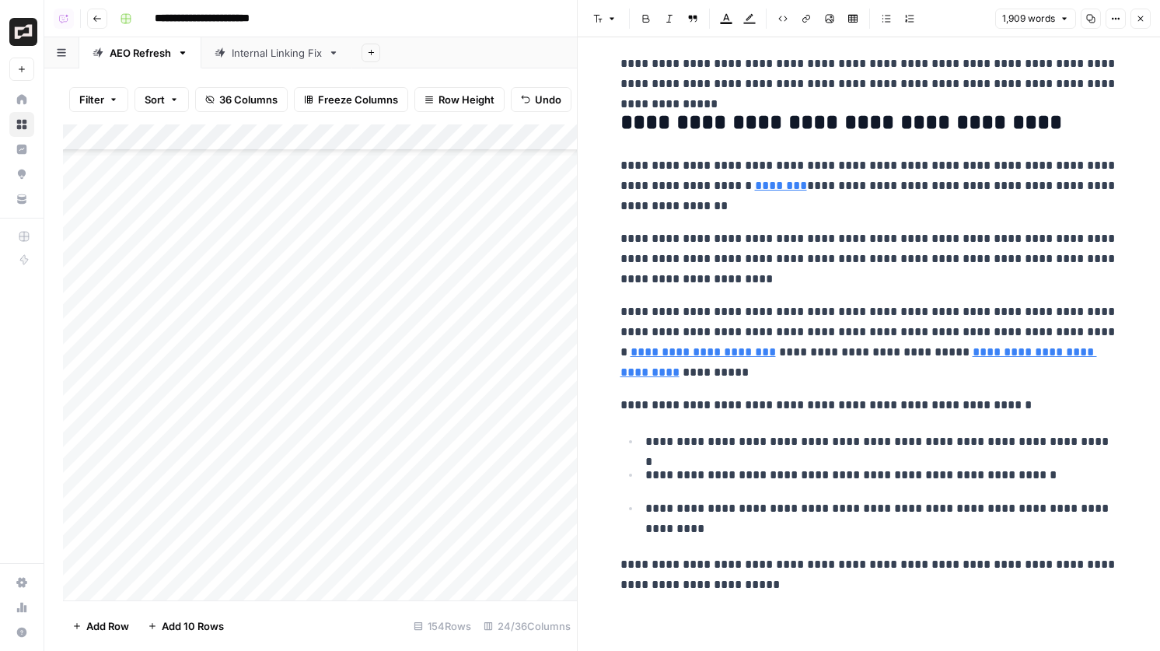
click at [1141, 14] on icon "button" at bounding box center [1140, 18] width 9 height 9
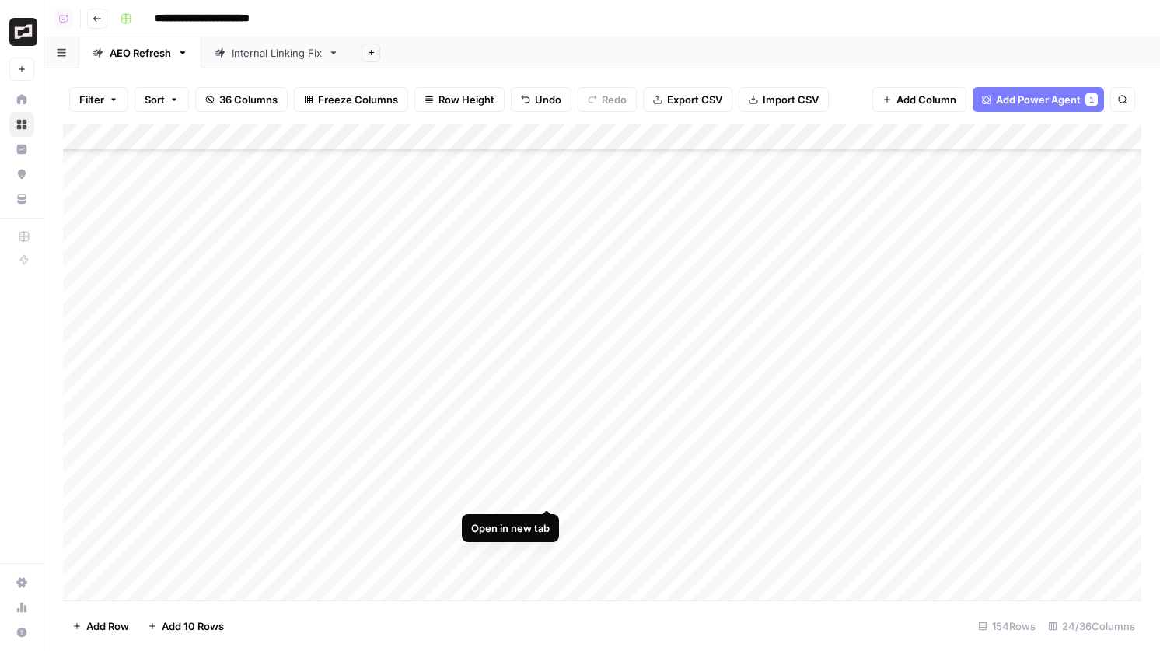
click at [548, 495] on div "Add Column" at bounding box center [602, 362] width 1079 height 476
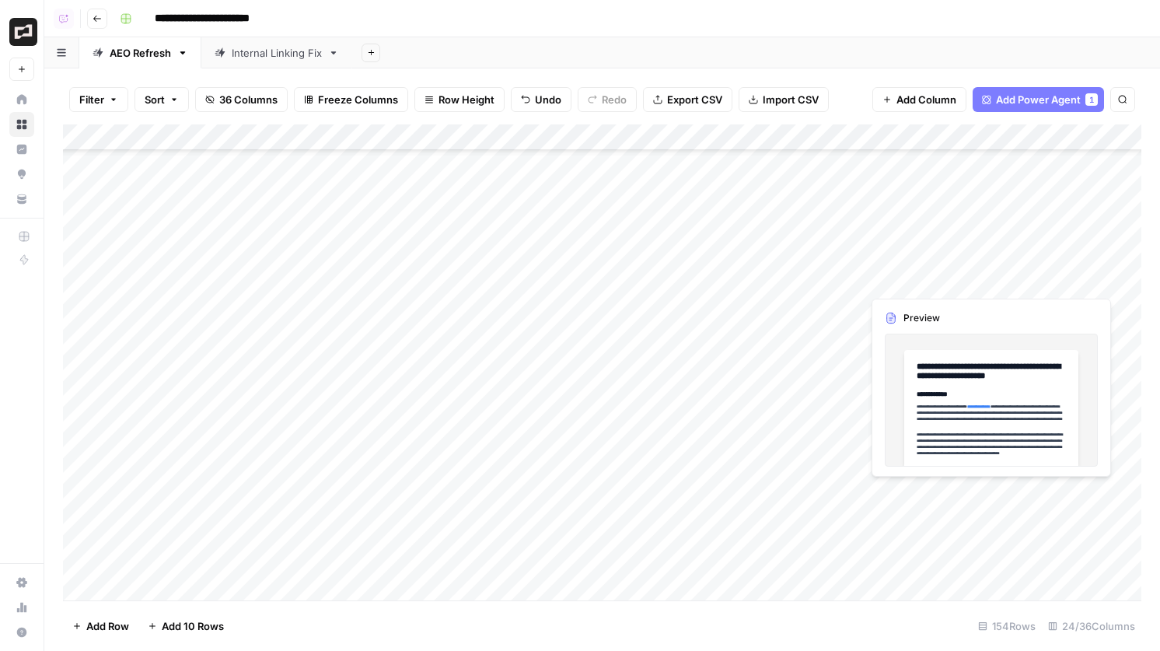
click at [892, 501] on div "Add Column" at bounding box center [602, 362] width 1079 height 476
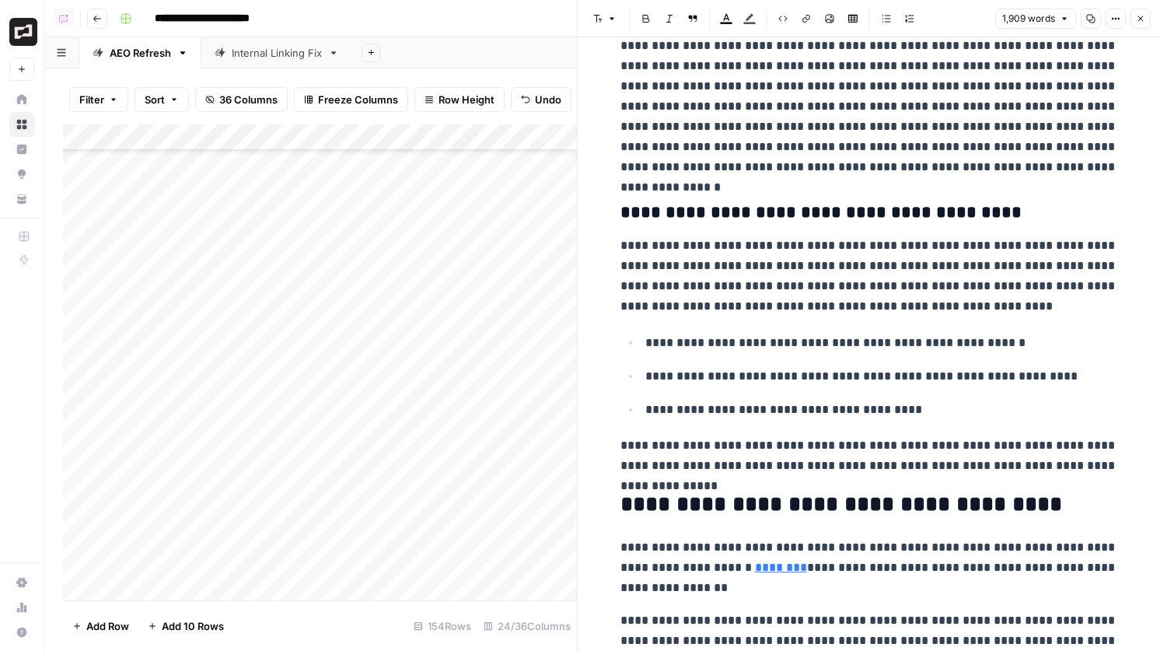
scroll to position [4450, 0]
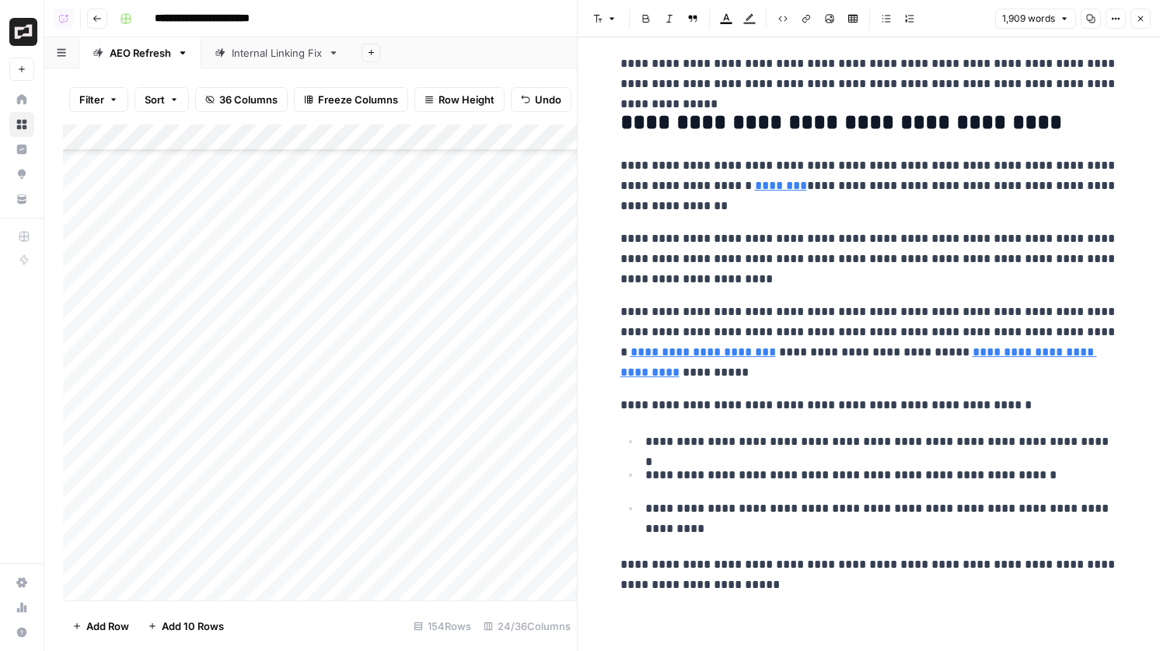
click at [1139, 10] on button "Close" at bounding box center [1141, 19] width 20 height 20
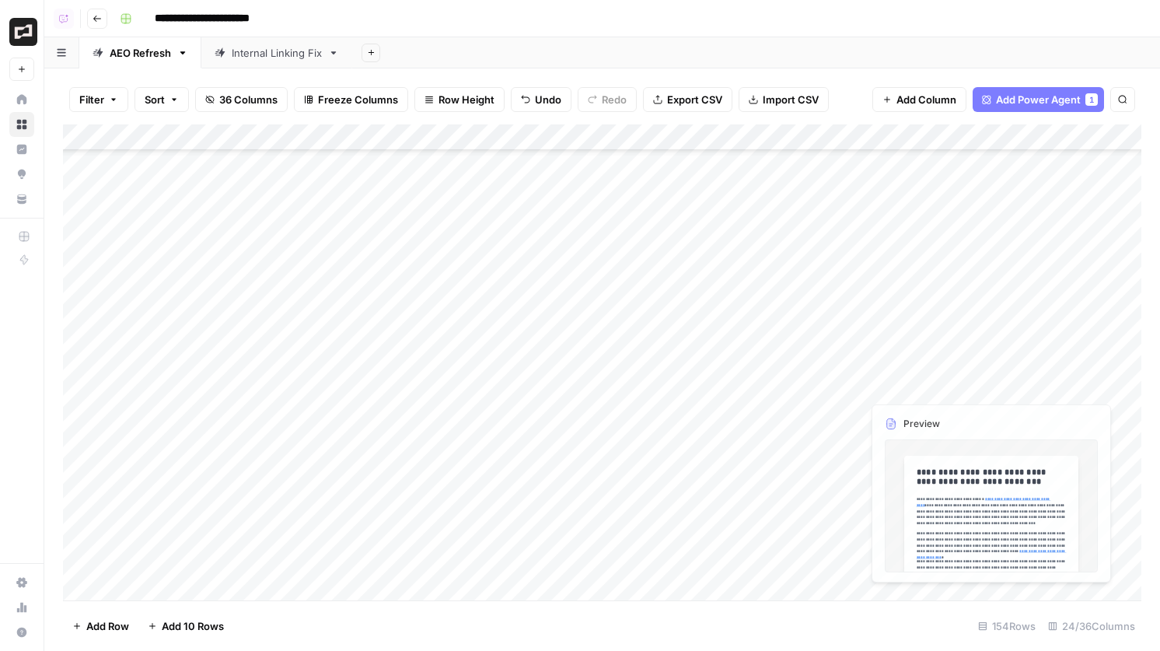
click at [915, 546] on div "Add Column" at bounding box center [602, 362] width 1079 height 476
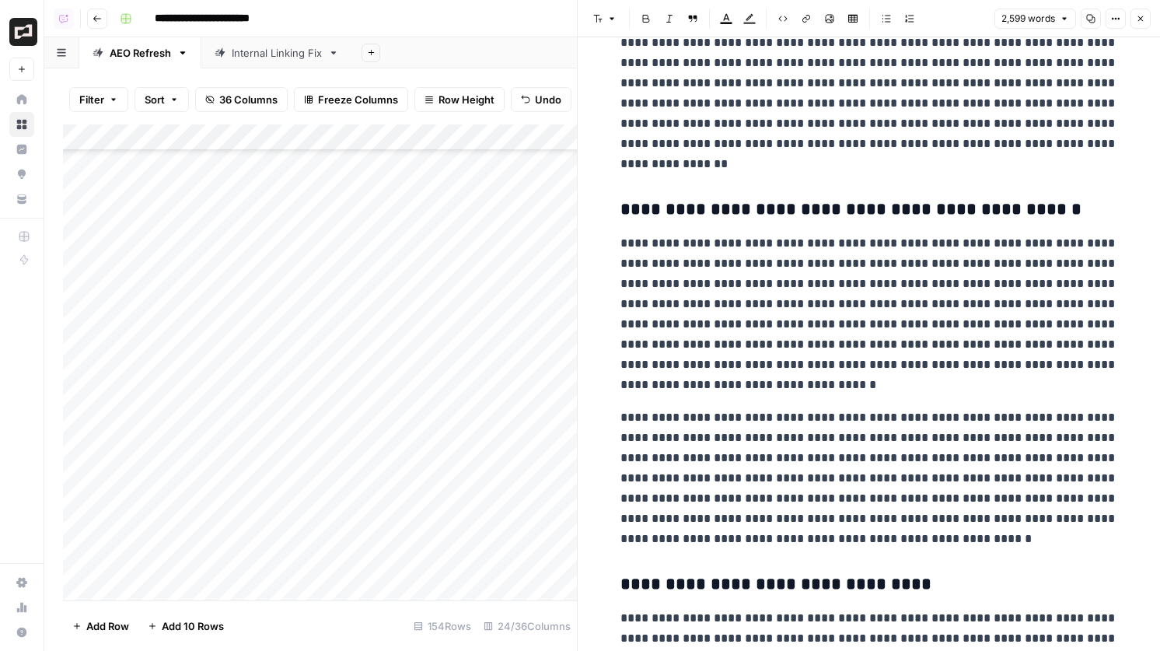
scroll to position [5804, 0]
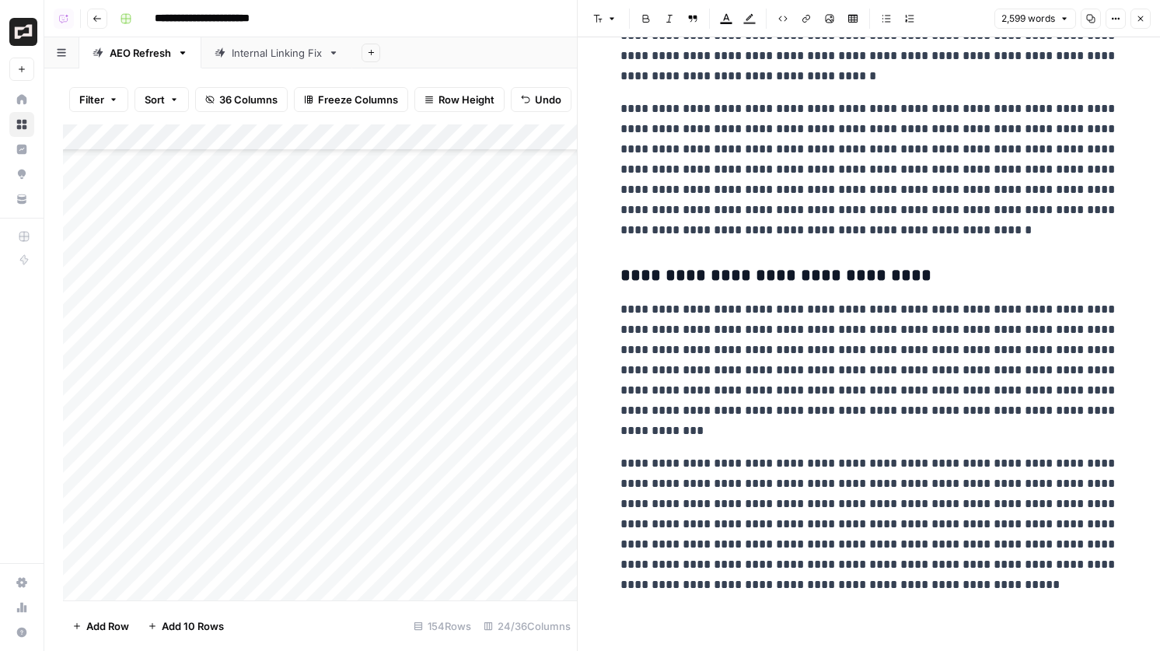
click at [1146, 19] on button "Close" at bounding box center [1141, 19] width 20 height 20
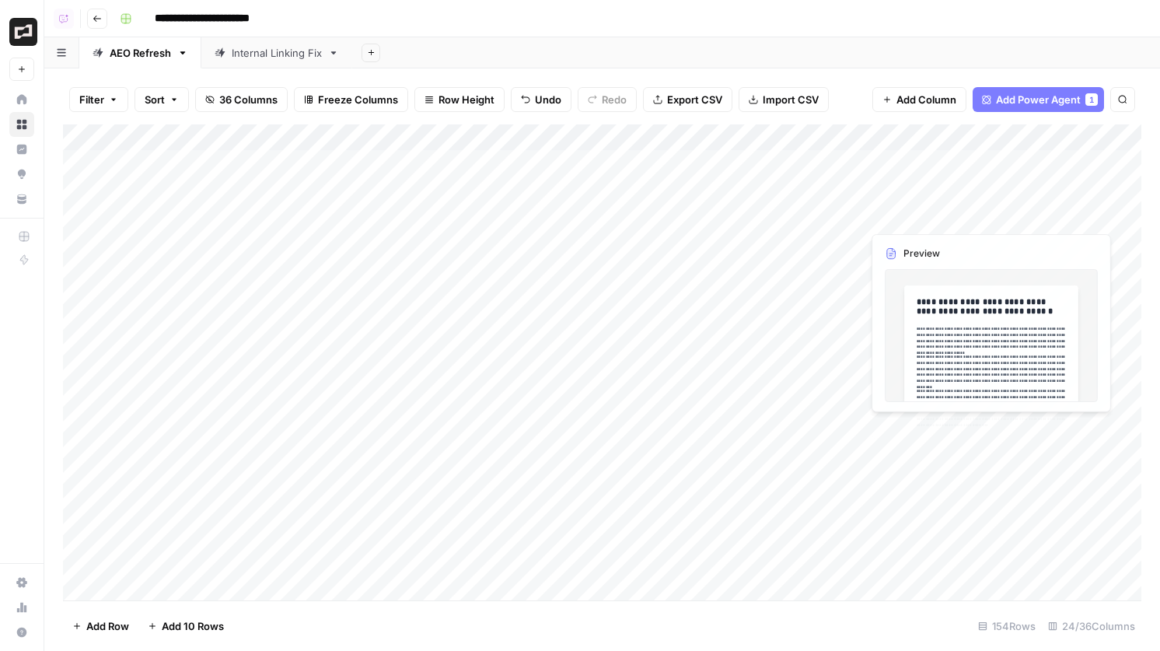
click at [926, 237] on div "Add Column" at bounding box center [602, 362] width 1079 height 476
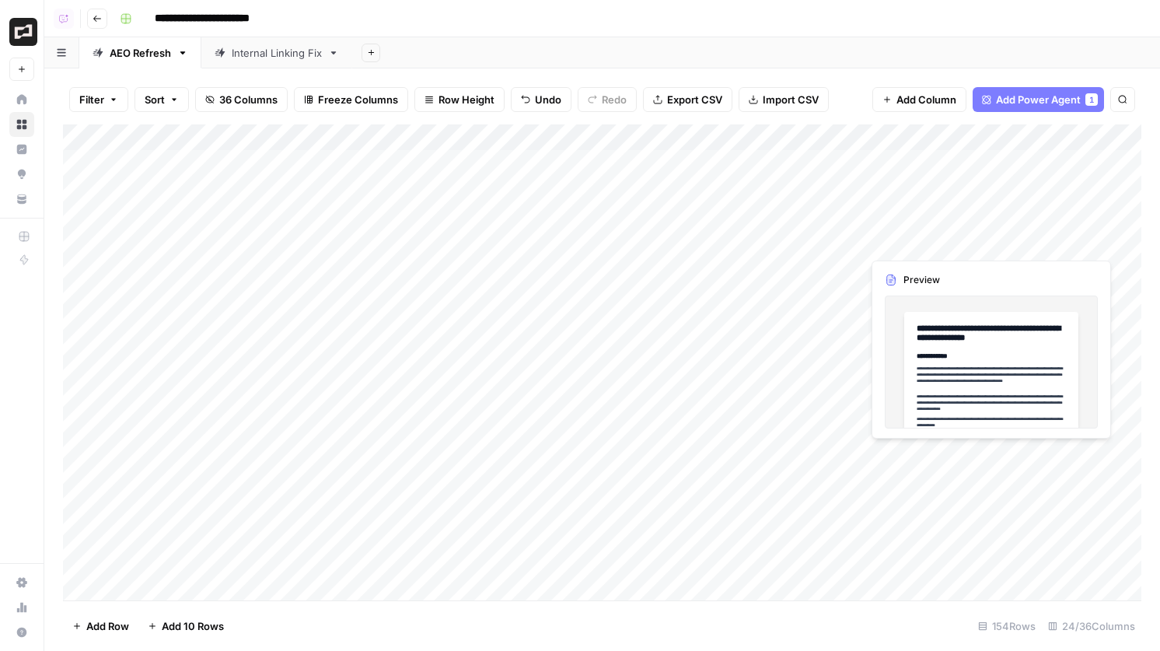
click at [926, 237] on div "Add Column" at bounding box center [602, 362] width 1079 height 476
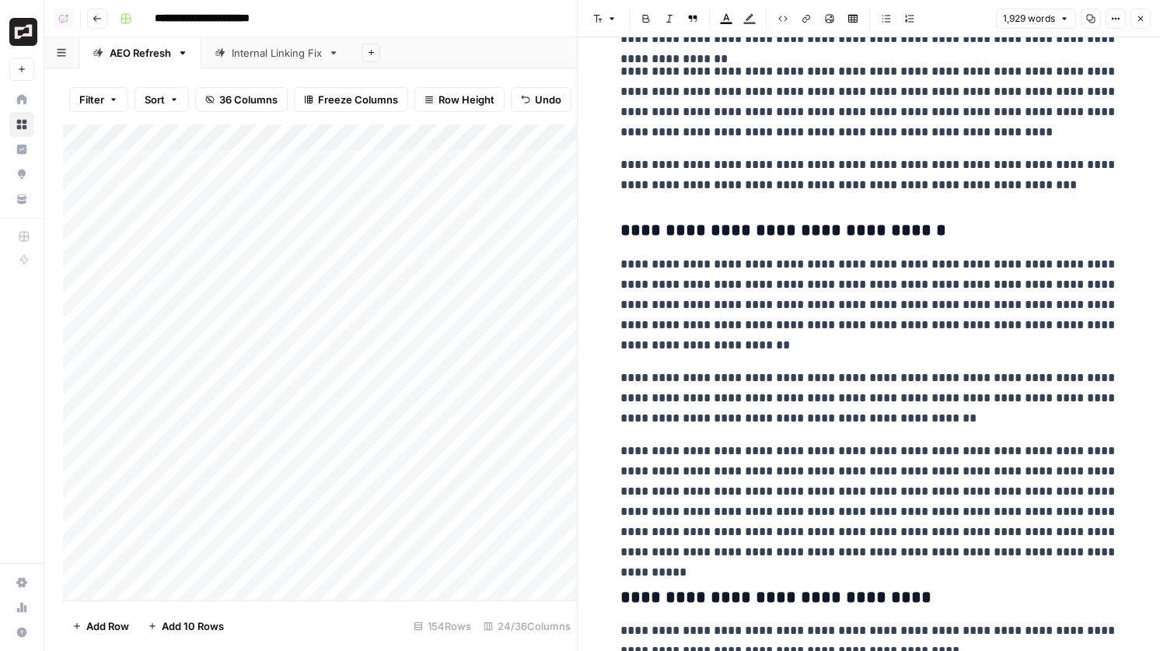
scroll to position [4549, 0]
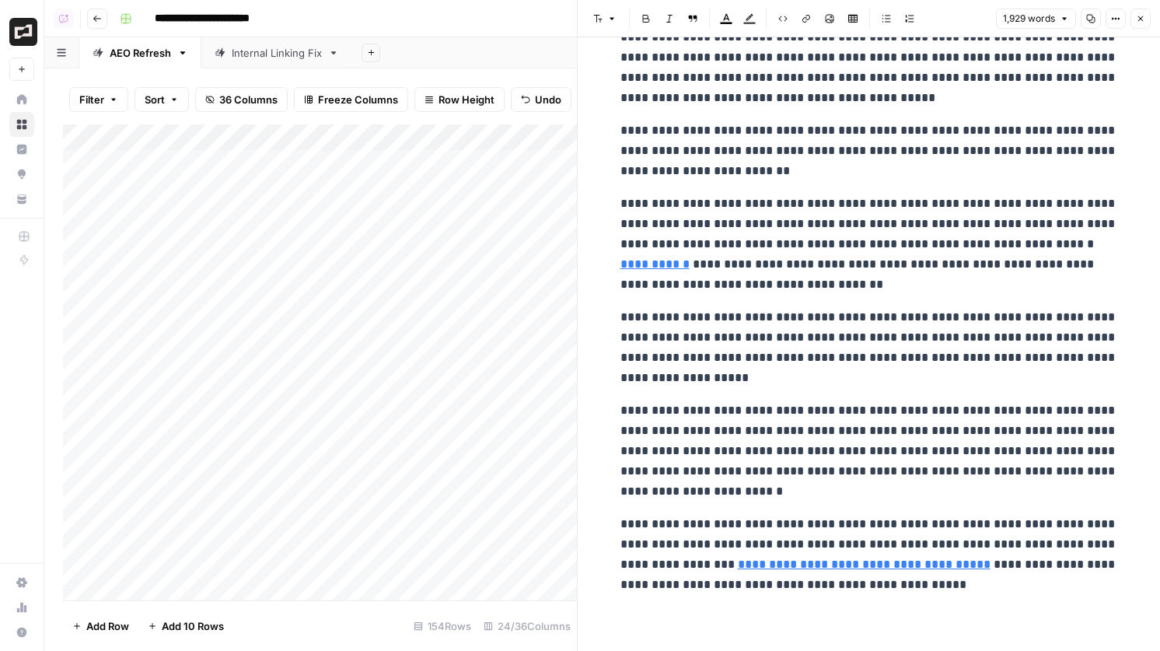
click at [1143, 29] on header "Font style Bold Italic Block quote Text color Highlight color Code block Link I…" at bounding box center [869, 18] width 583 height 37
click at [1143, 16] on icon "button" at bounding box center [1140, 18] width 9 height 9
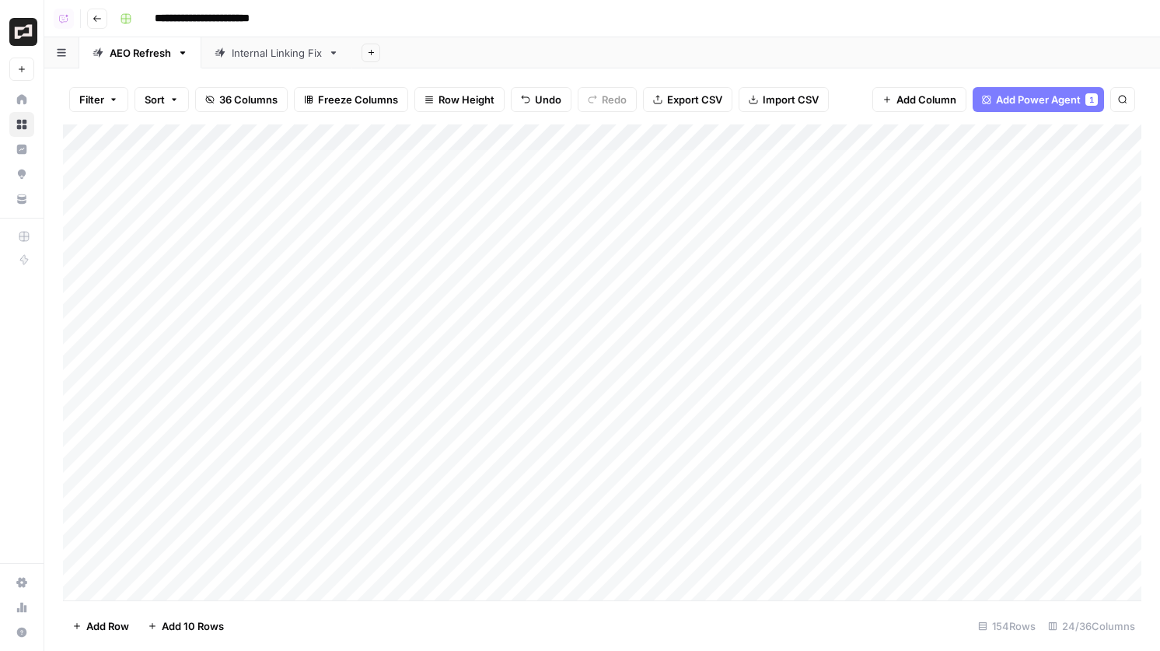
click at [940, 335] on div "Add Column" at bounding box center [602, 362] width 1079 height 476
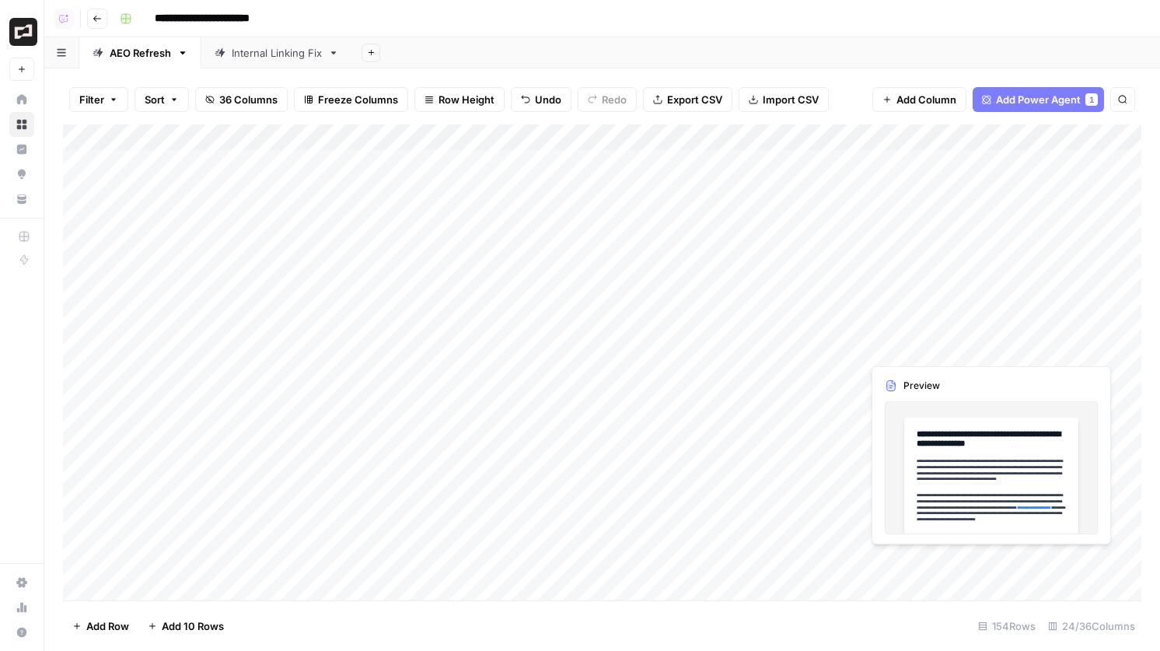
click at [940, 335] on div "Add Column" at bounding box center [602, 362] width 1079 height 476
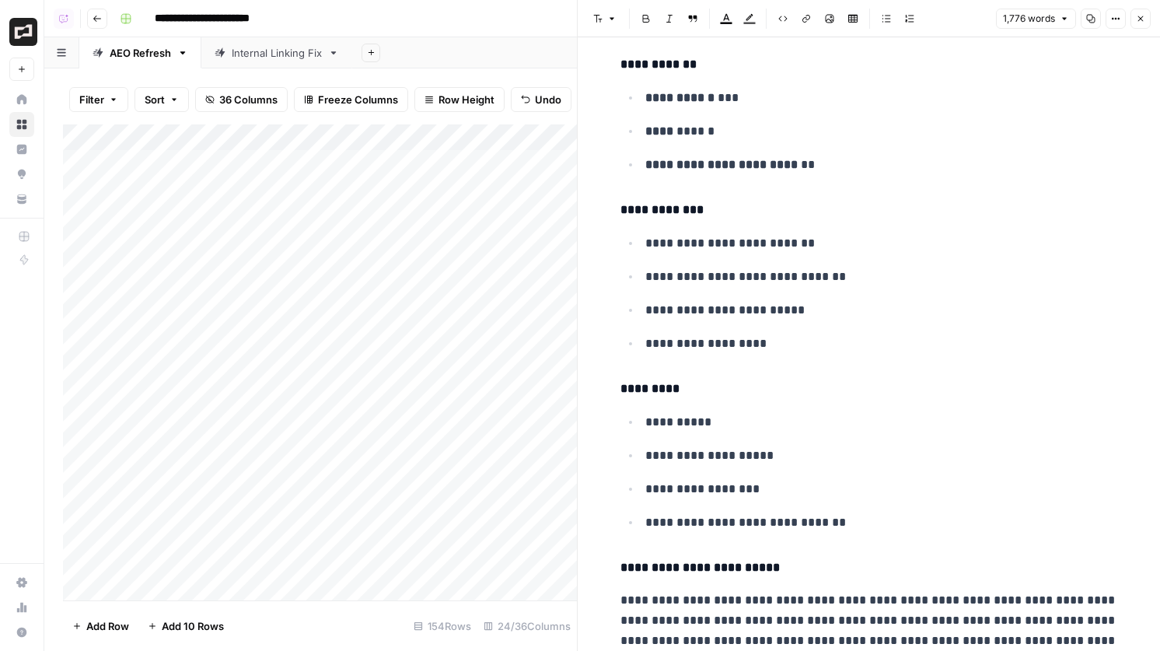
scroll to position [6076, 0]
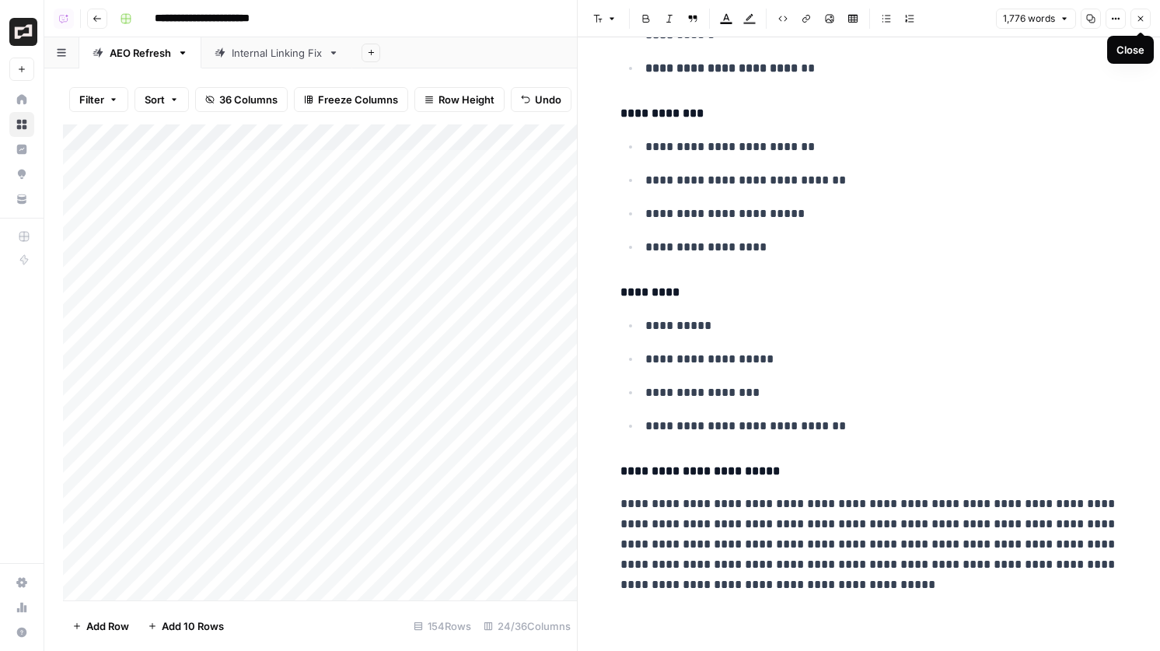
click at [1139, 20] on icon "button" at bounding box center [1140, 18] width 9 height 9
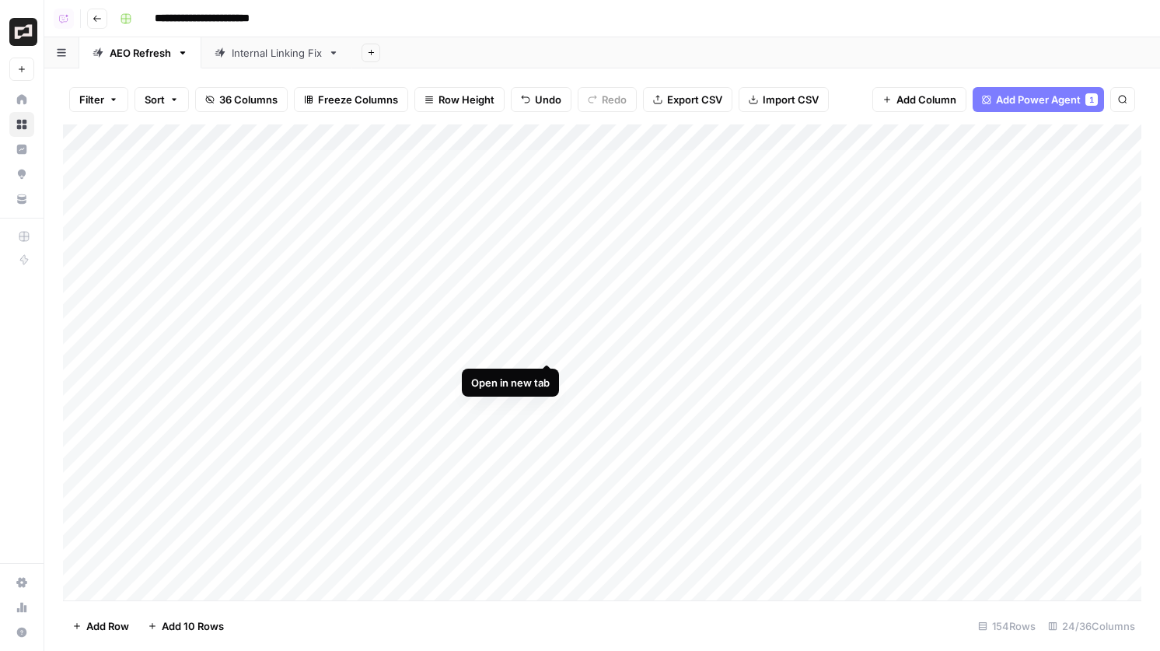
click at [548, 347] on div "Add Column" at bounding box center [602, 362] width 1079 height 476
click at [992, 347] on div "Add Column" at bounding box center [602, 362] width 1079 height 476
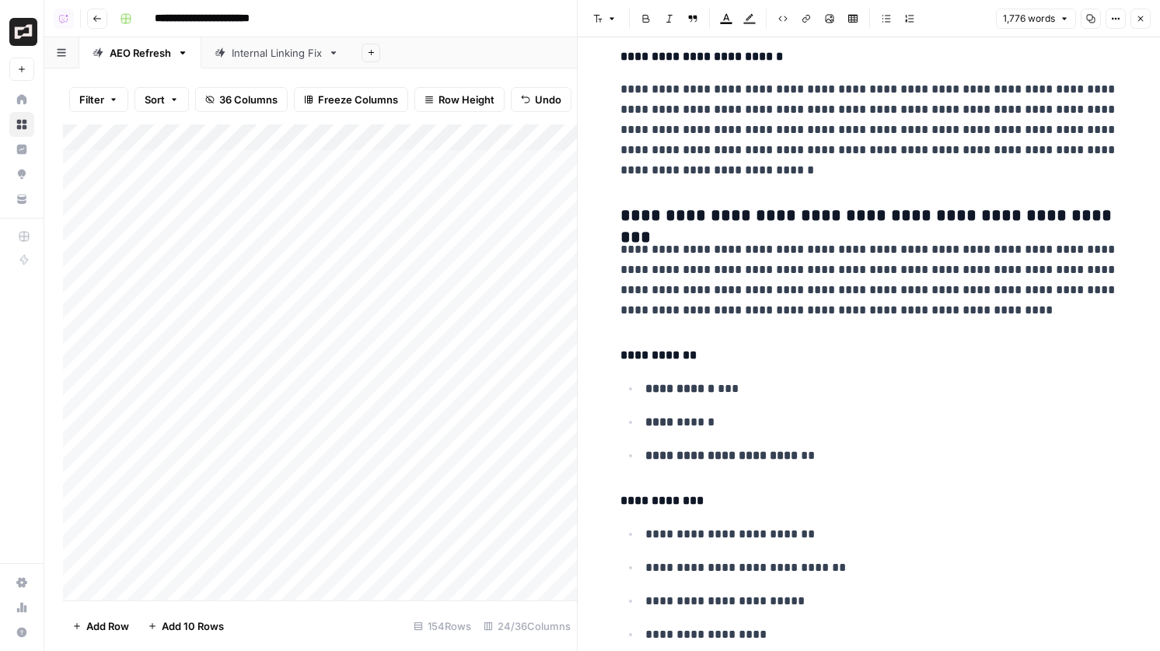
scroll to position [6076, 0]
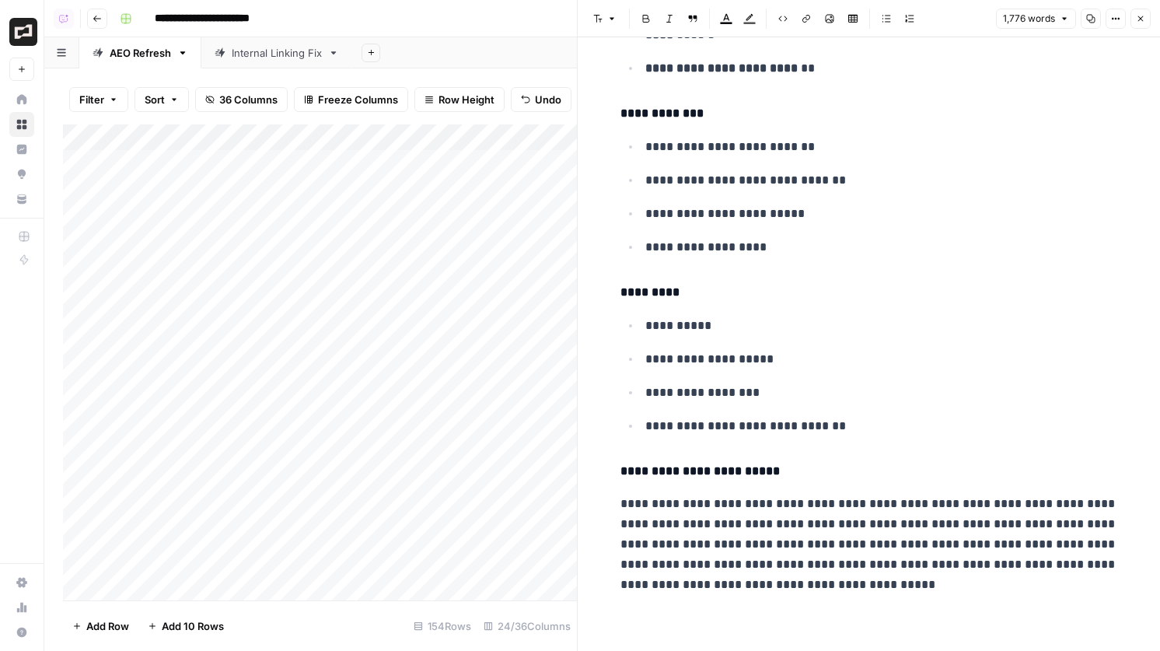
click at [1146, 15] on button "Close" at bounding box center [1141, 19] width 20 height 20
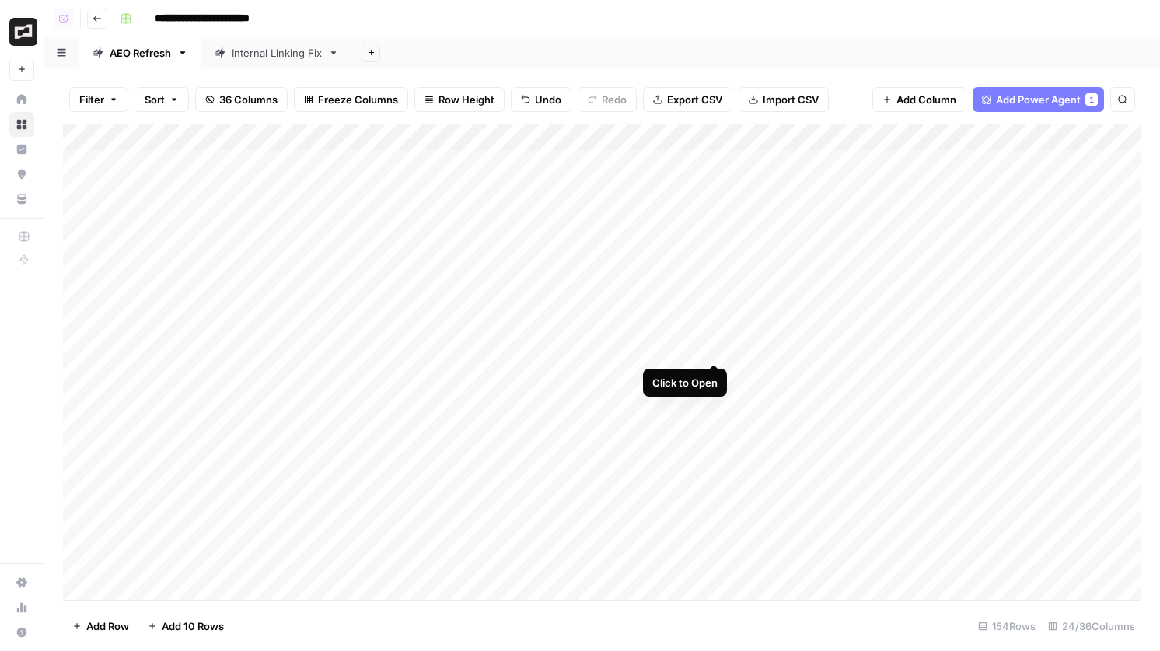
click at [711, 347] on div "Add Column" at bounding box center [602, 362] width 1079 height 476
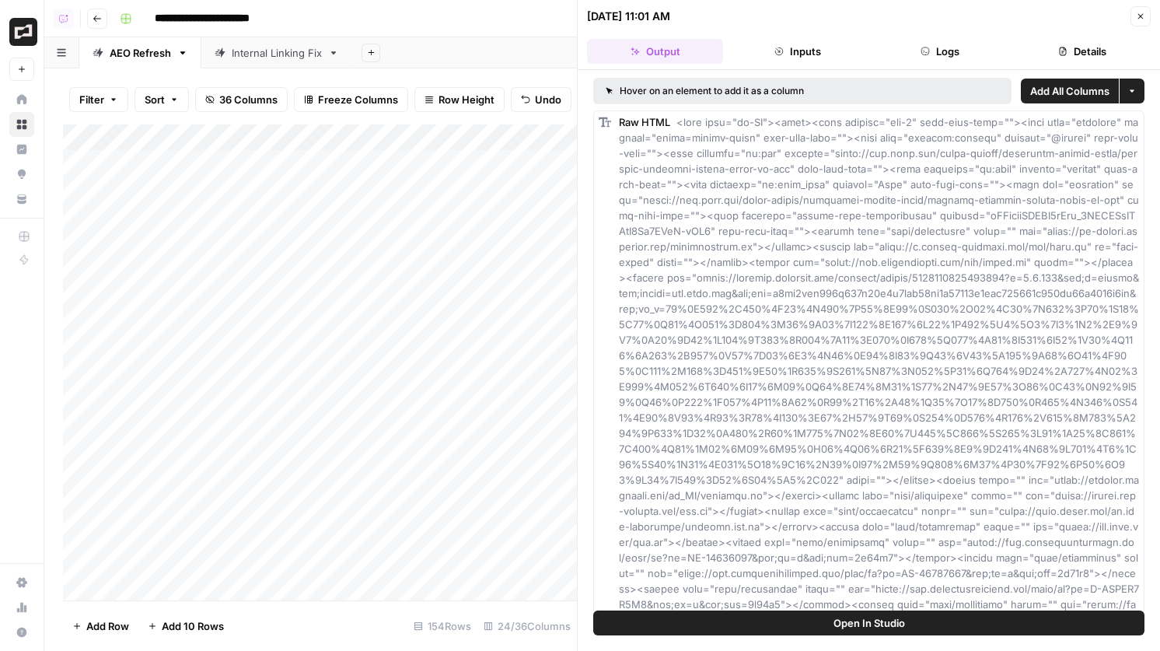
click at [816, 620] on button "Open In Studio" at bounding box center [868, 623] width 551 height 25
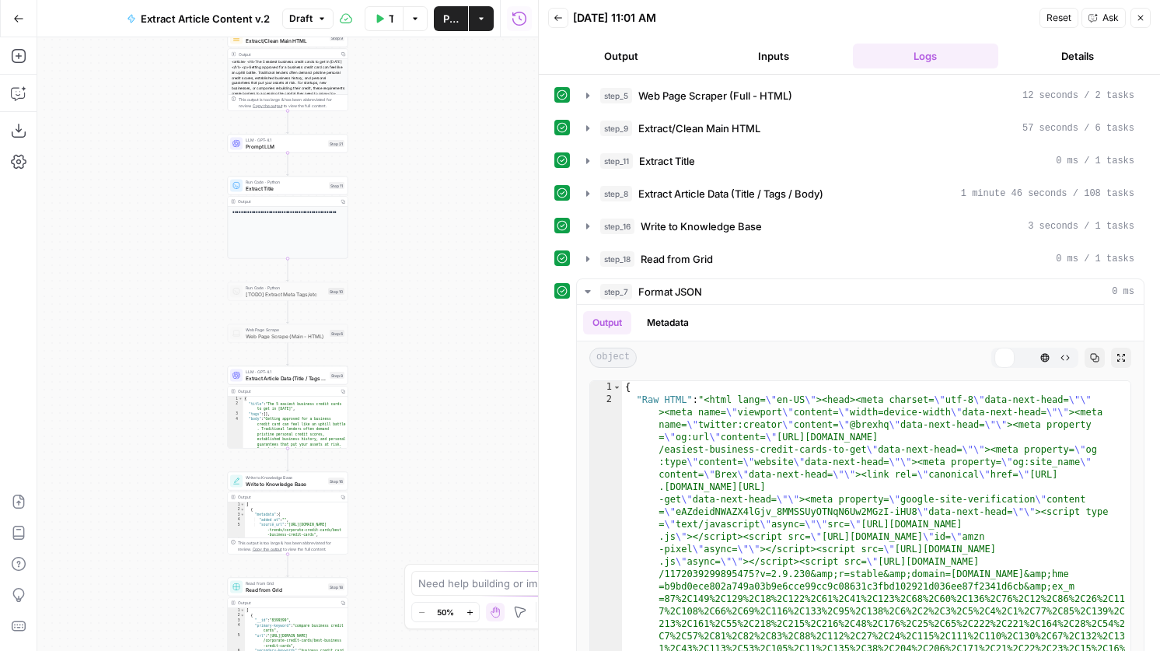
click at [719, 295] on div "step_7 Format JSON 0 ms" at bounding box center [867, 292] width 534 height 16
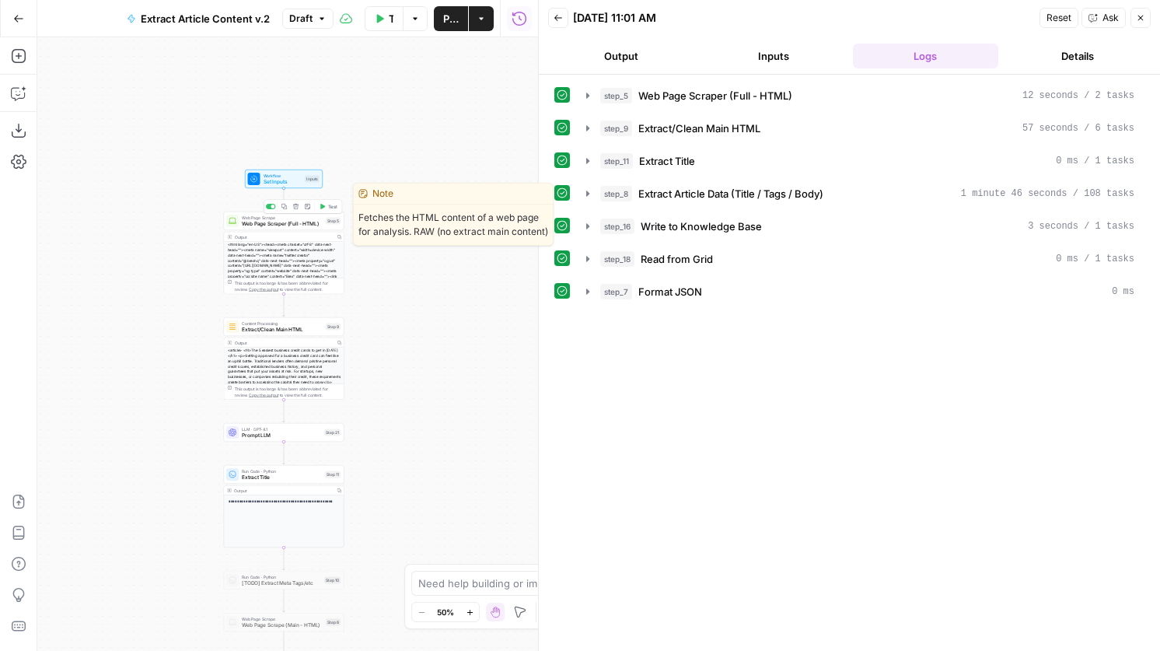
click at [331, 205] on span "Test" at bounding box center [332, 206] width 9 height 7
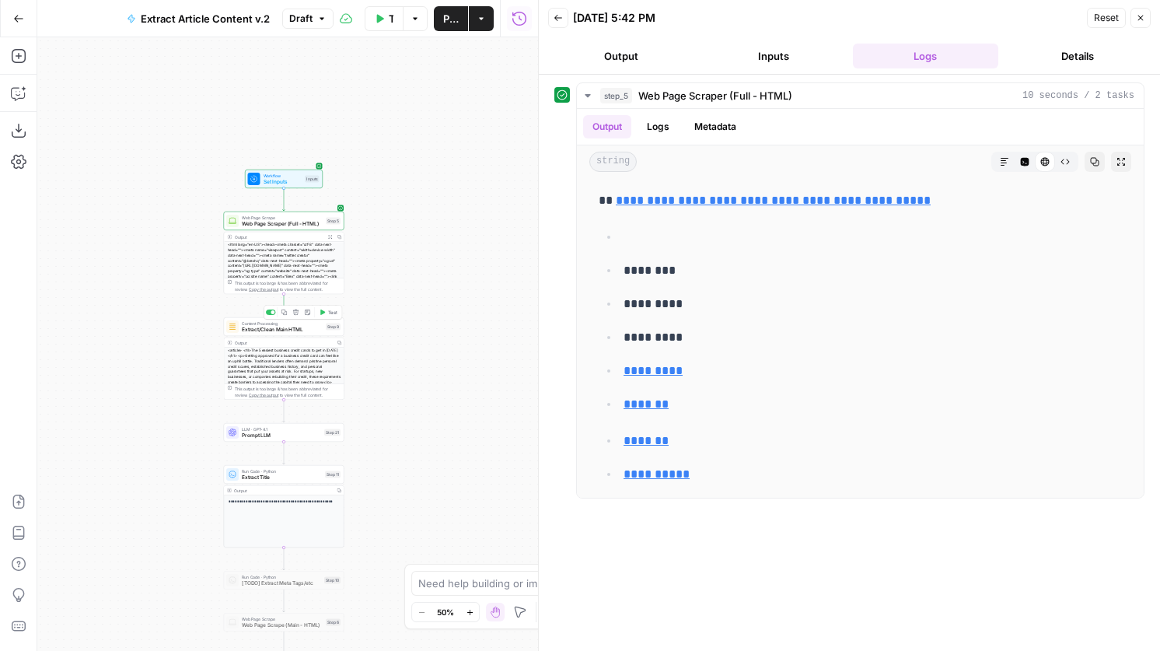
click at [333, 313] on span "Test" at bounding box center [332, 312] width 9 height 7
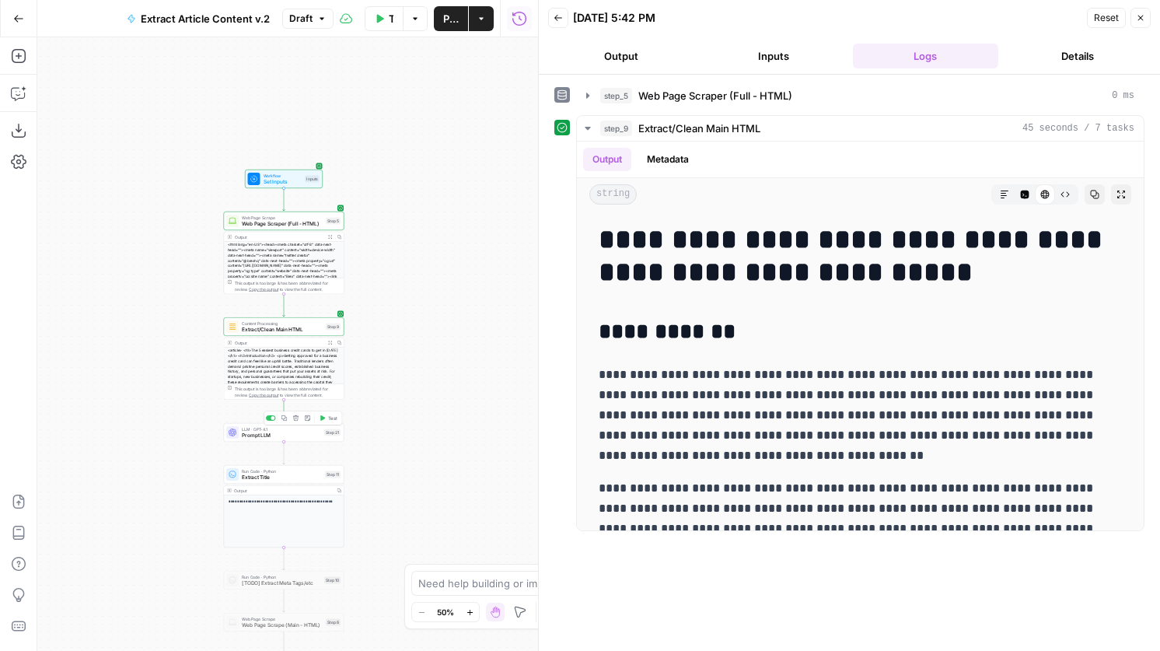
click at [333, 419] on span "Test" at bounding box center [332, 418] width 9 height 7
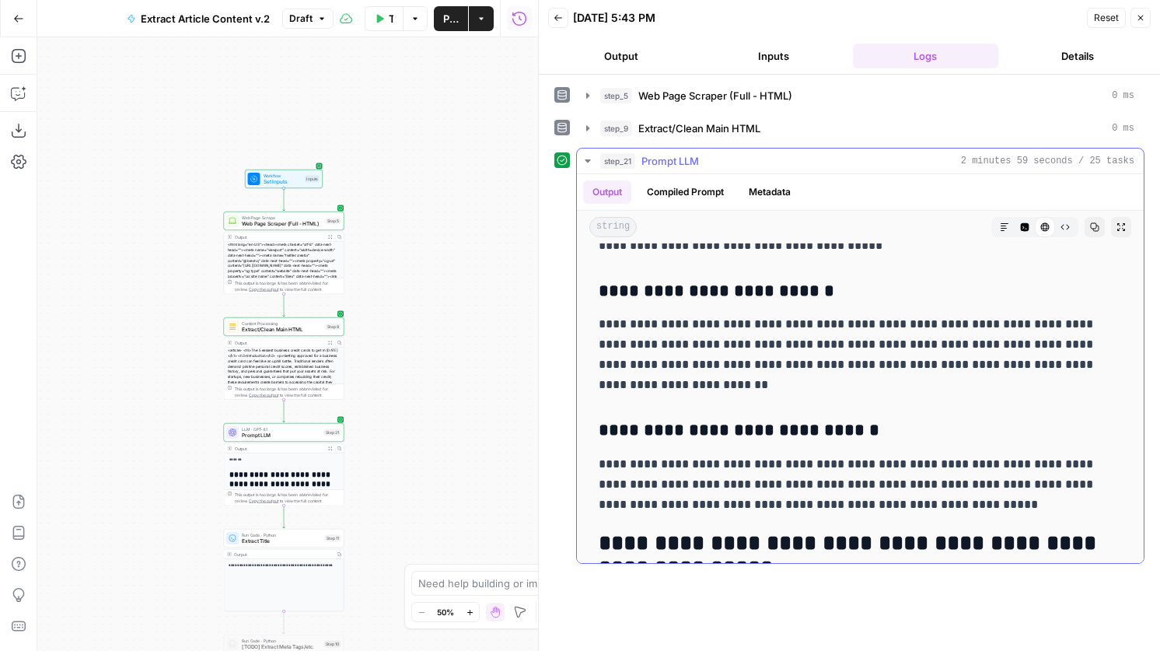
scroll to position [12436, 0]
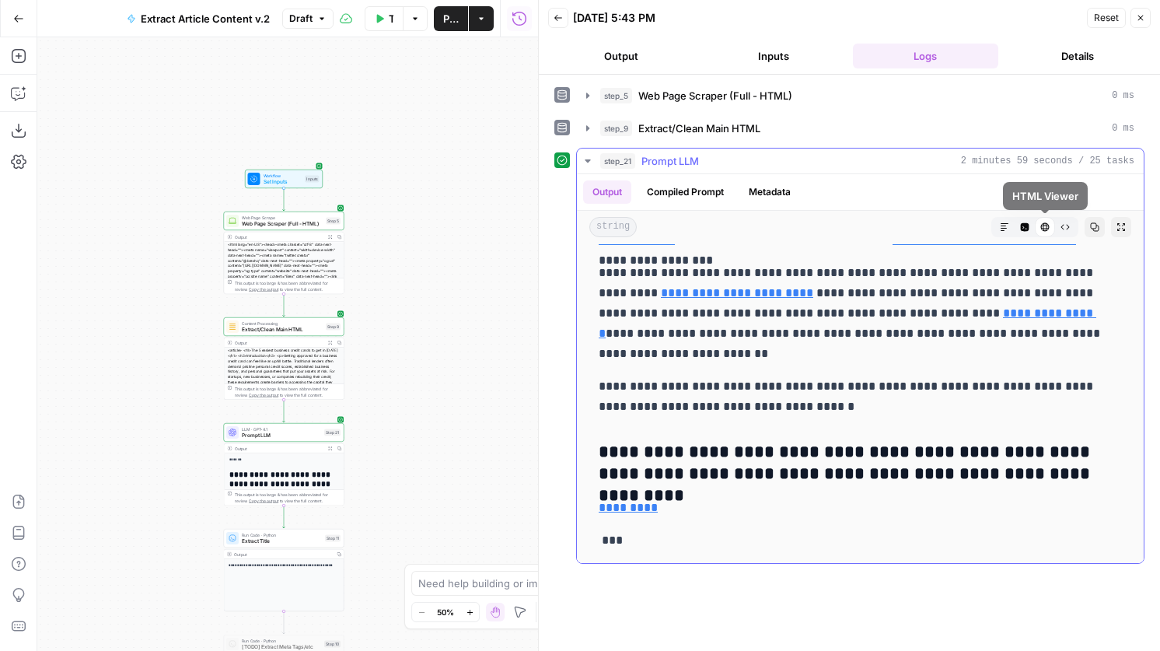
click at [1025, 226] on icon "button" at bounding box center [1025, 227] width 9 height 9
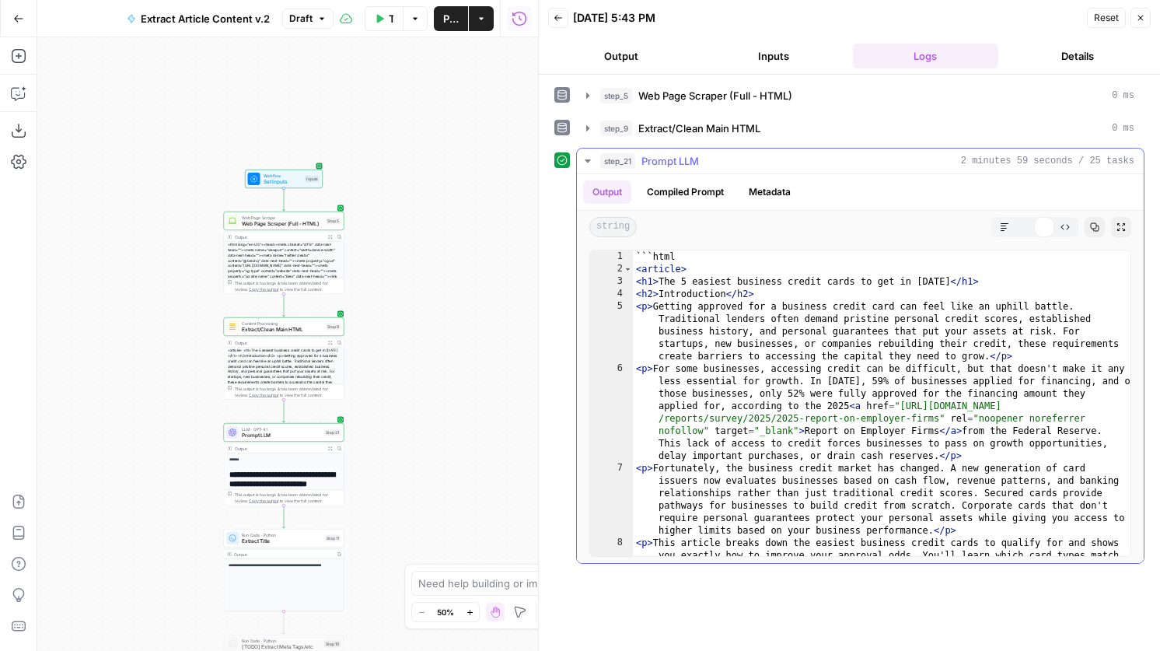
scroll to position [0, 0]
click at [294, 439] on div "LLM · GPT-4.1 Prompt LLM Step 21 Copy step Delete step Add Note Test" at bounding box center [284, 432] width 121 height 19
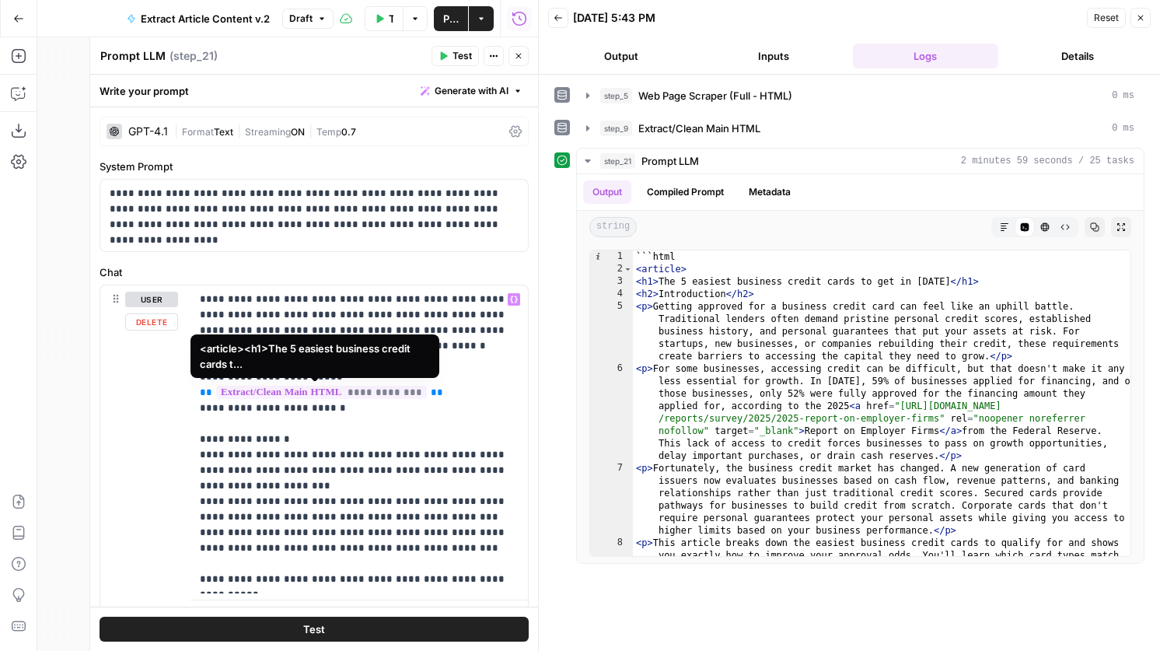
scroll to position [70, 0]
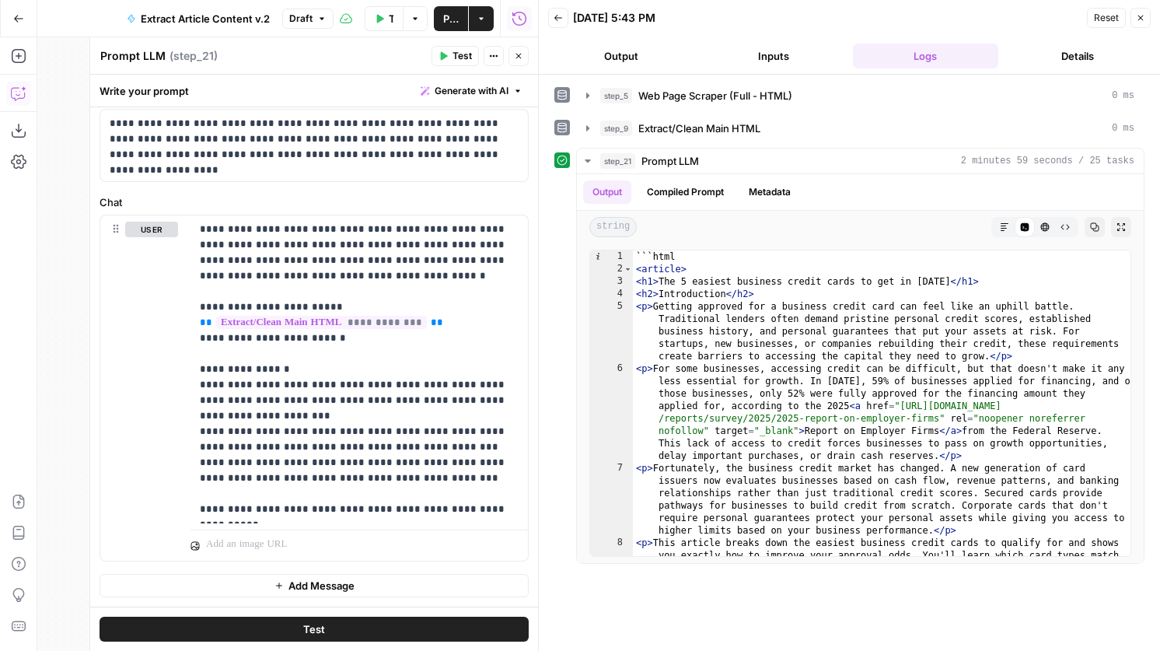
click at [21, 91] on icon "button" at bounding box center [19, 94] width 16 height 16
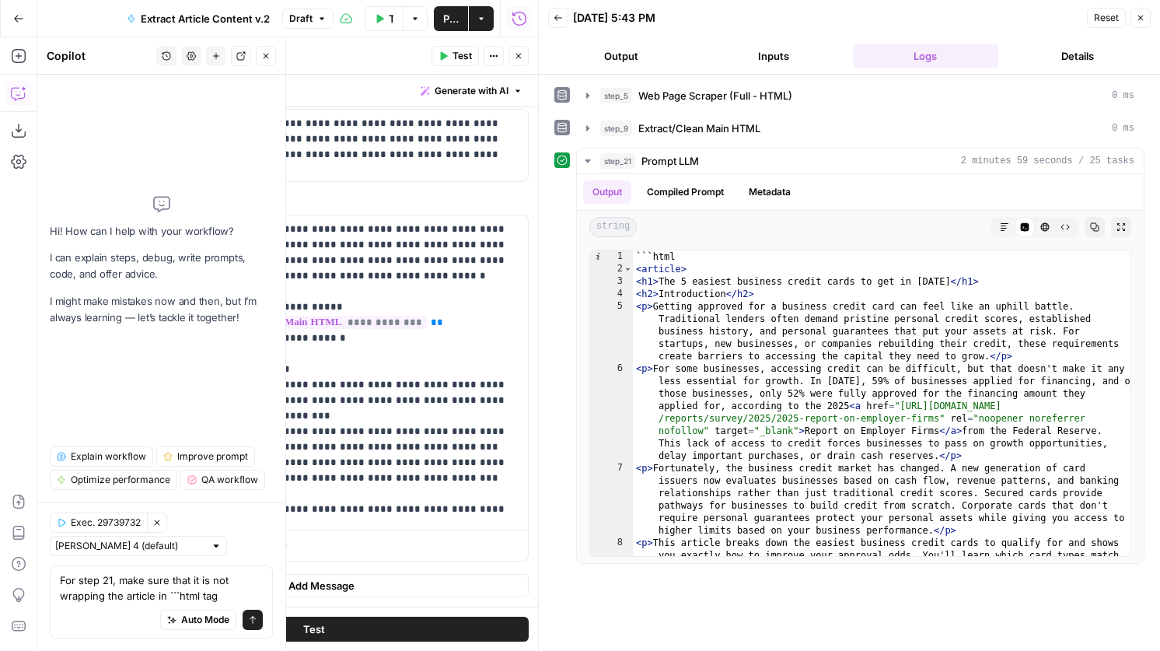
type textarea "For step 21, make sure that it is not wrapping the article in ```html tags"
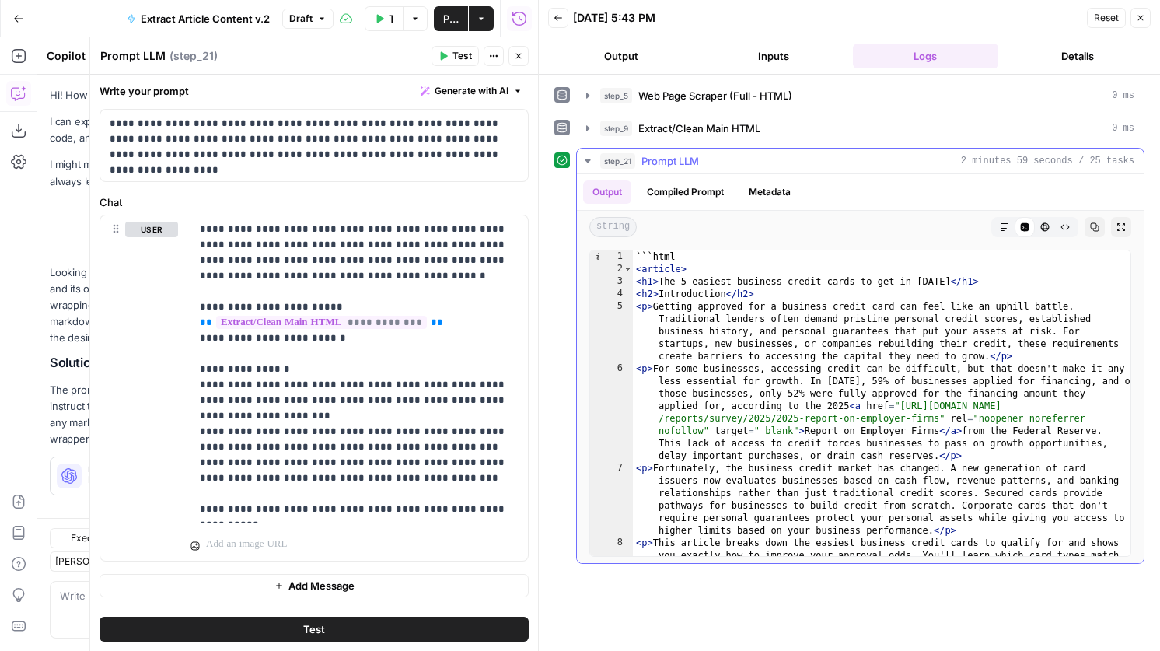
scroll to position [15, 0]
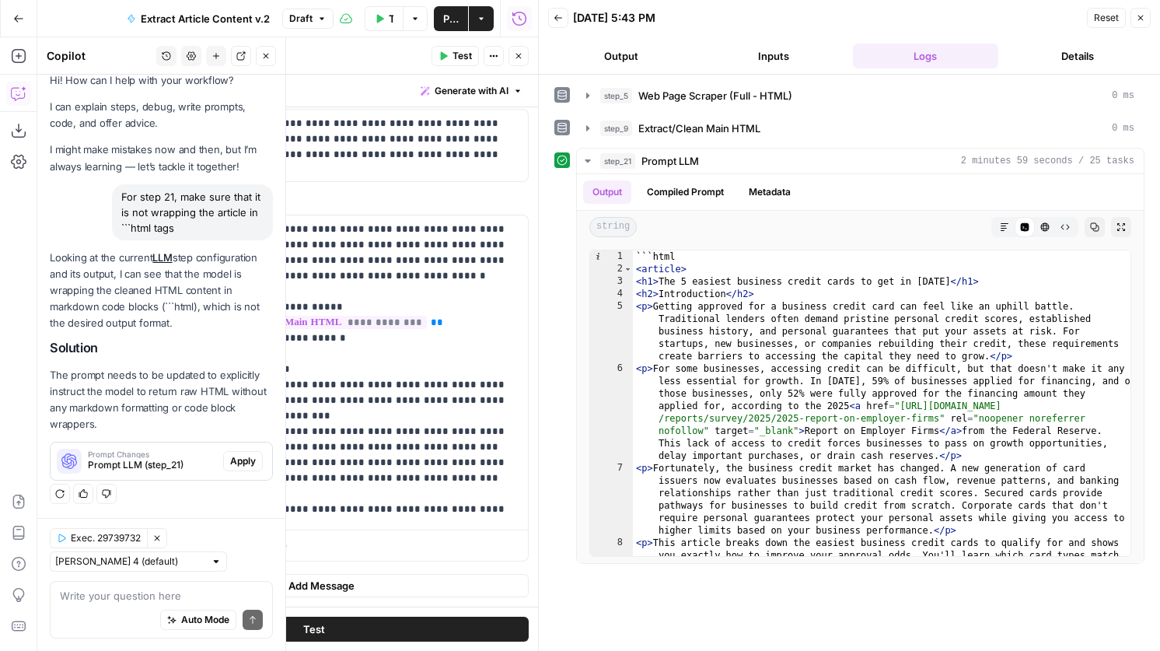
click at [247, 459] on span "Apply" at bounding box center [243, 461] width 26 height 14
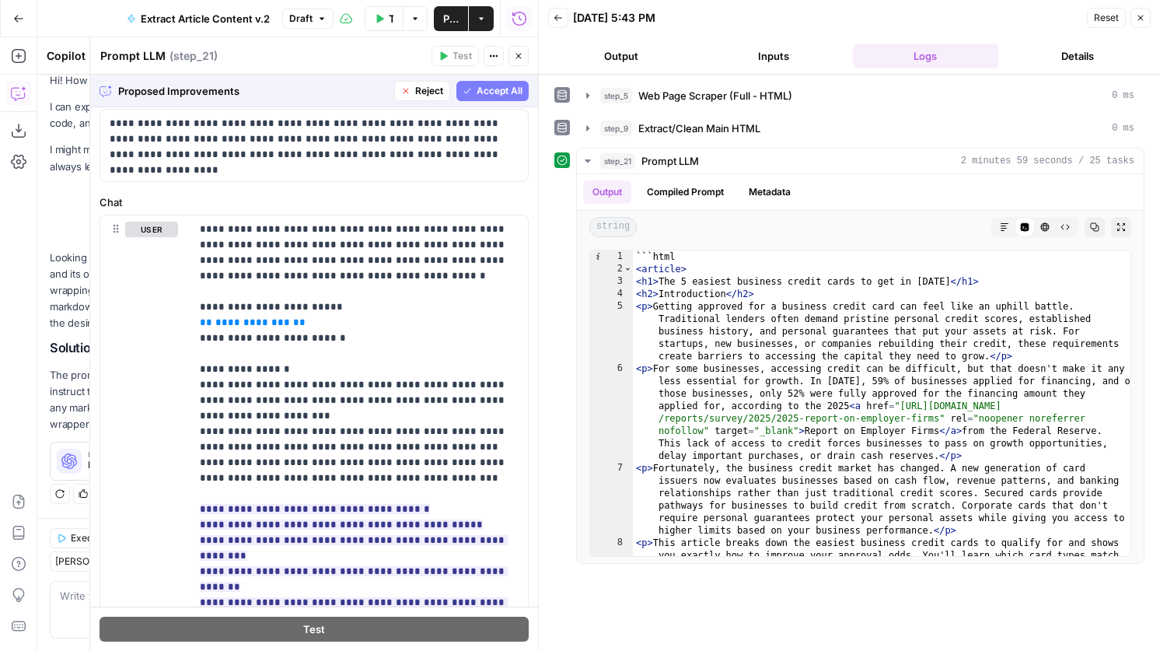
click at [505, 84] on span "Accept All" at bounding box center [500, 91] width 46 height 14
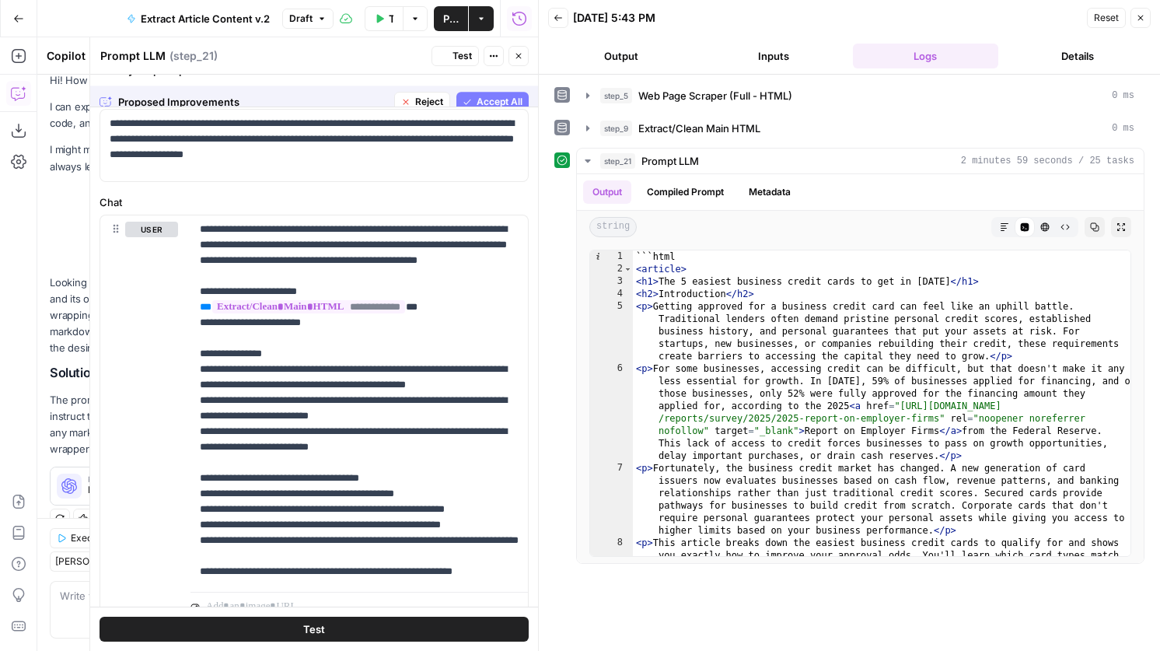
scroll to position [0, 0]
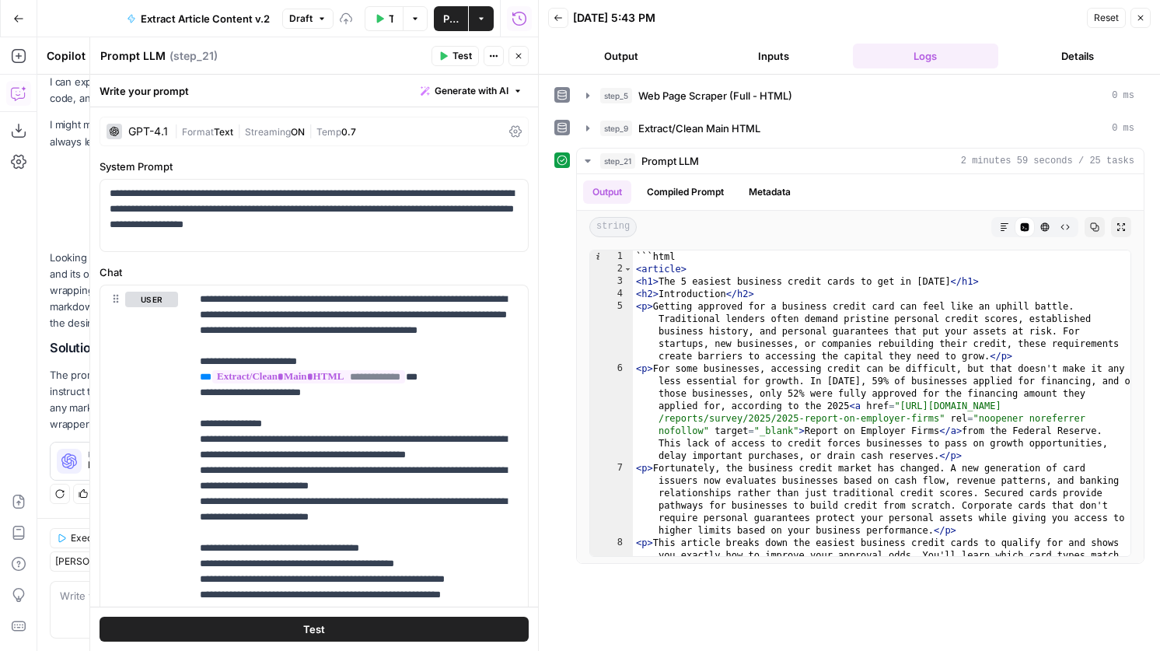
click at [466, 52] on span "Test" at bounding box center [462, 56] width 19 height 14
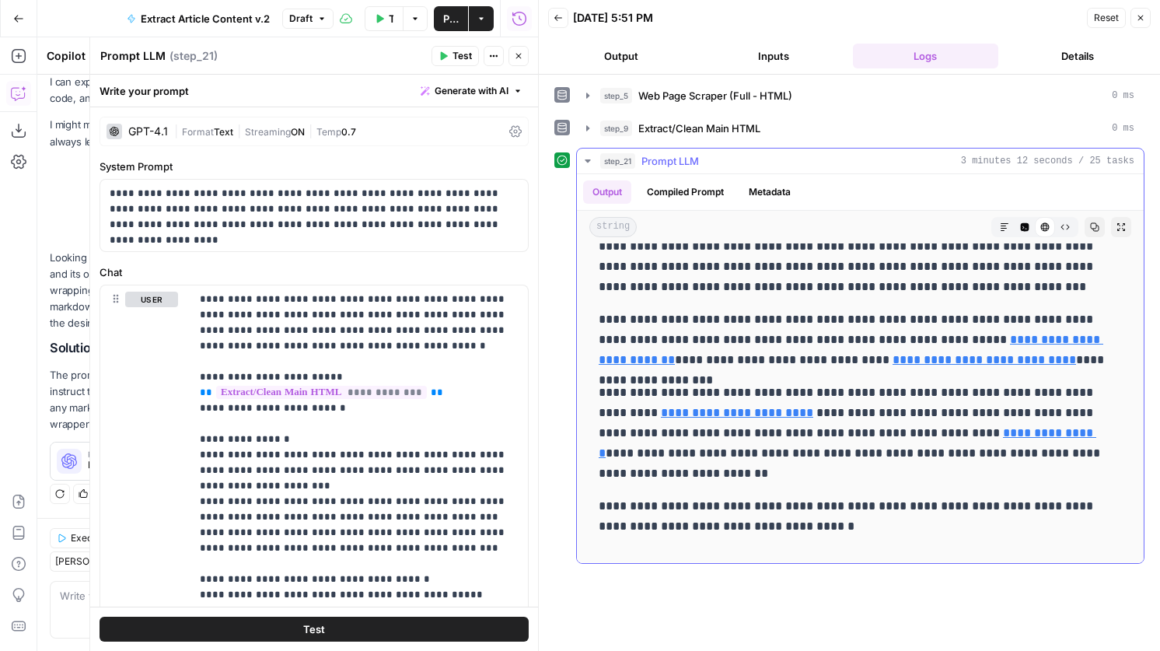
scroll to position [12370, 0]
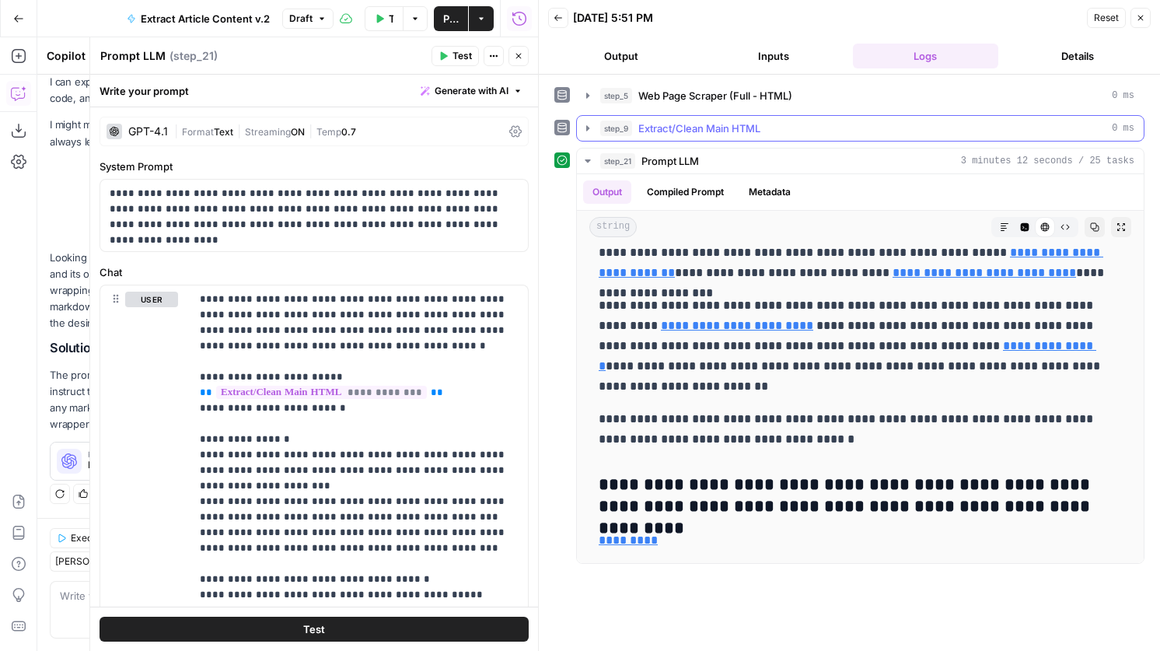
click at [691, 138] on button "step_9 Extract/Clean Main HTML 0 ms" at bounding box center [860, 128] width 567 height 25
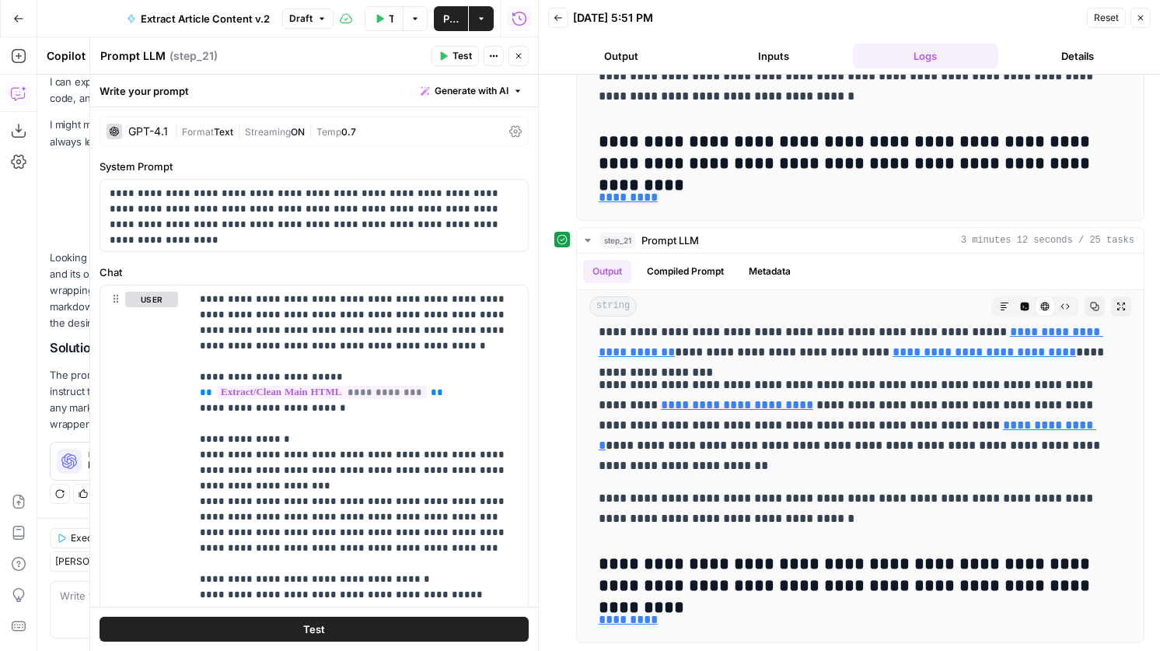
click at [1142, 20] on icon "button" at bounding box center [1140, 17] width 9 height 9
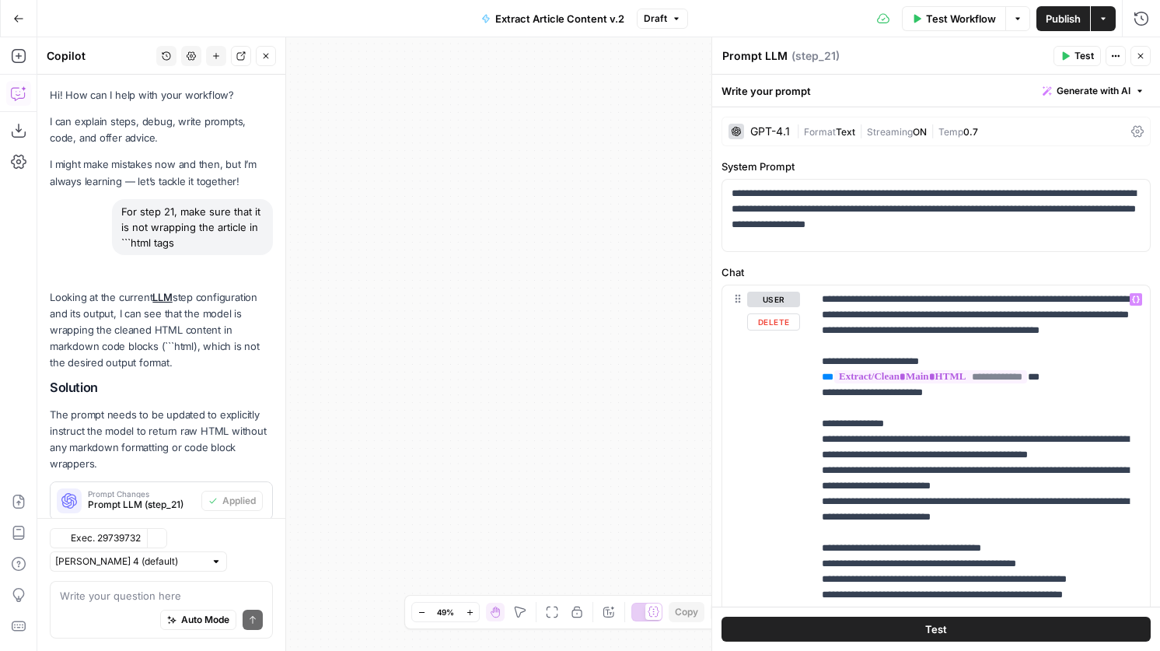
scroll to position [40, 0]
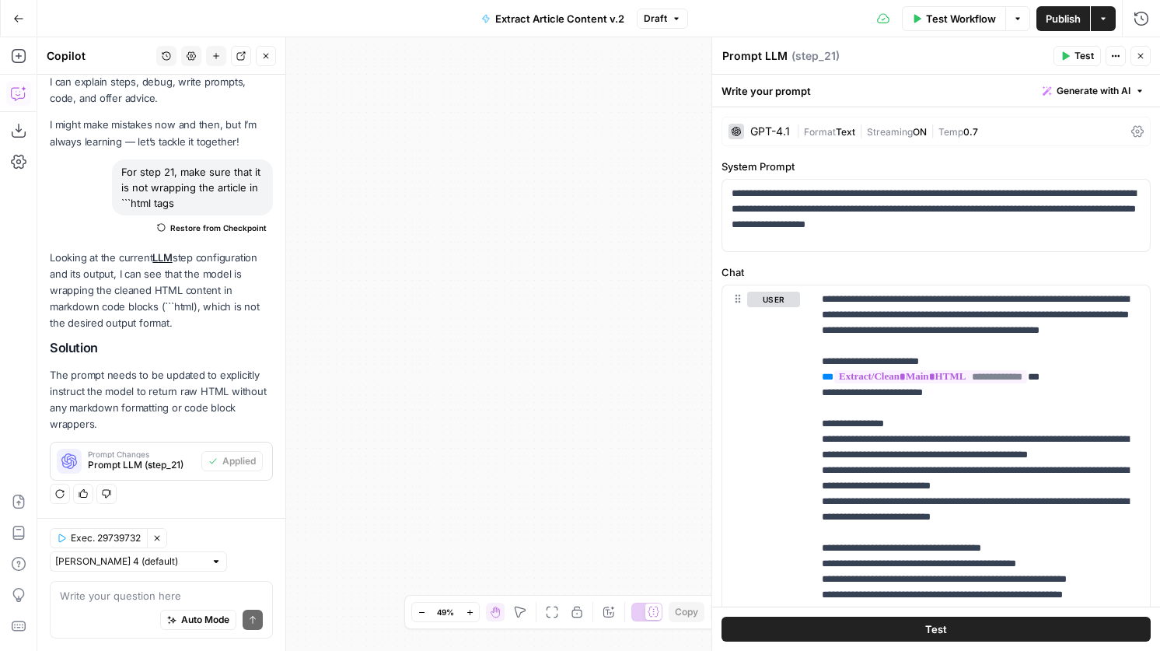
click at [1139, 54] on icon "button" at bounding box center [1141, 56] width 5 height 5
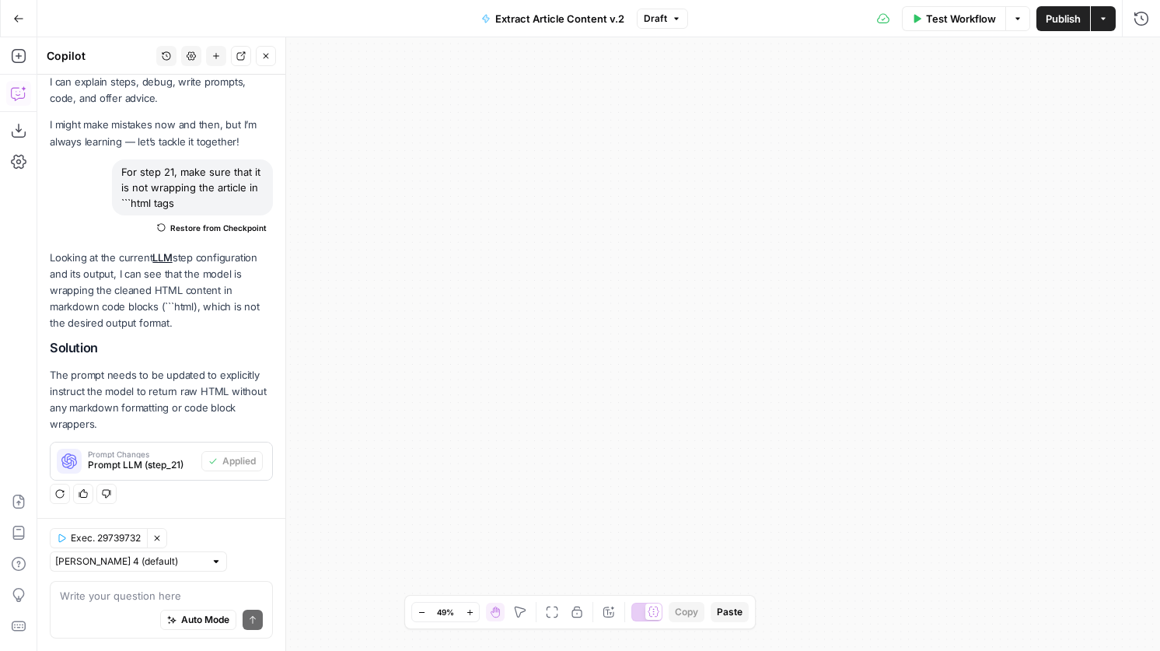
click at [548, 615] on icon "button" at bounding box center [552, 612] width 12 height 12
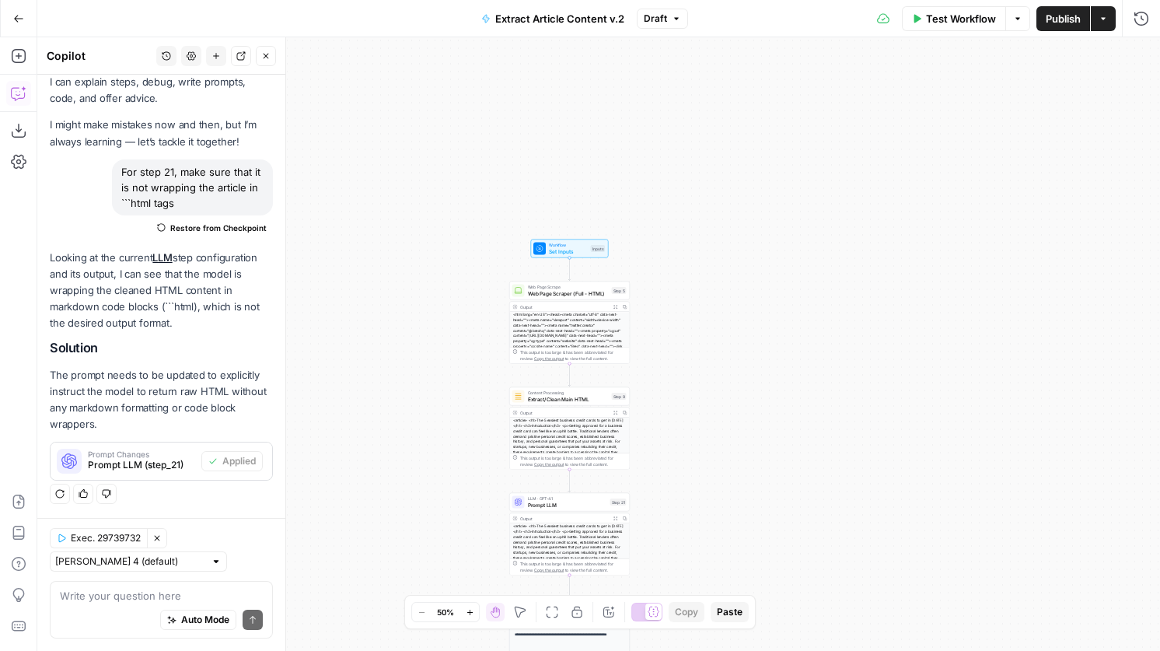
click at [567, 501] on span "Prompt LLM" at bounding box center [567, 505] width 79 height 8
